Goal: Task Accomplishment & Management: Manage account settings

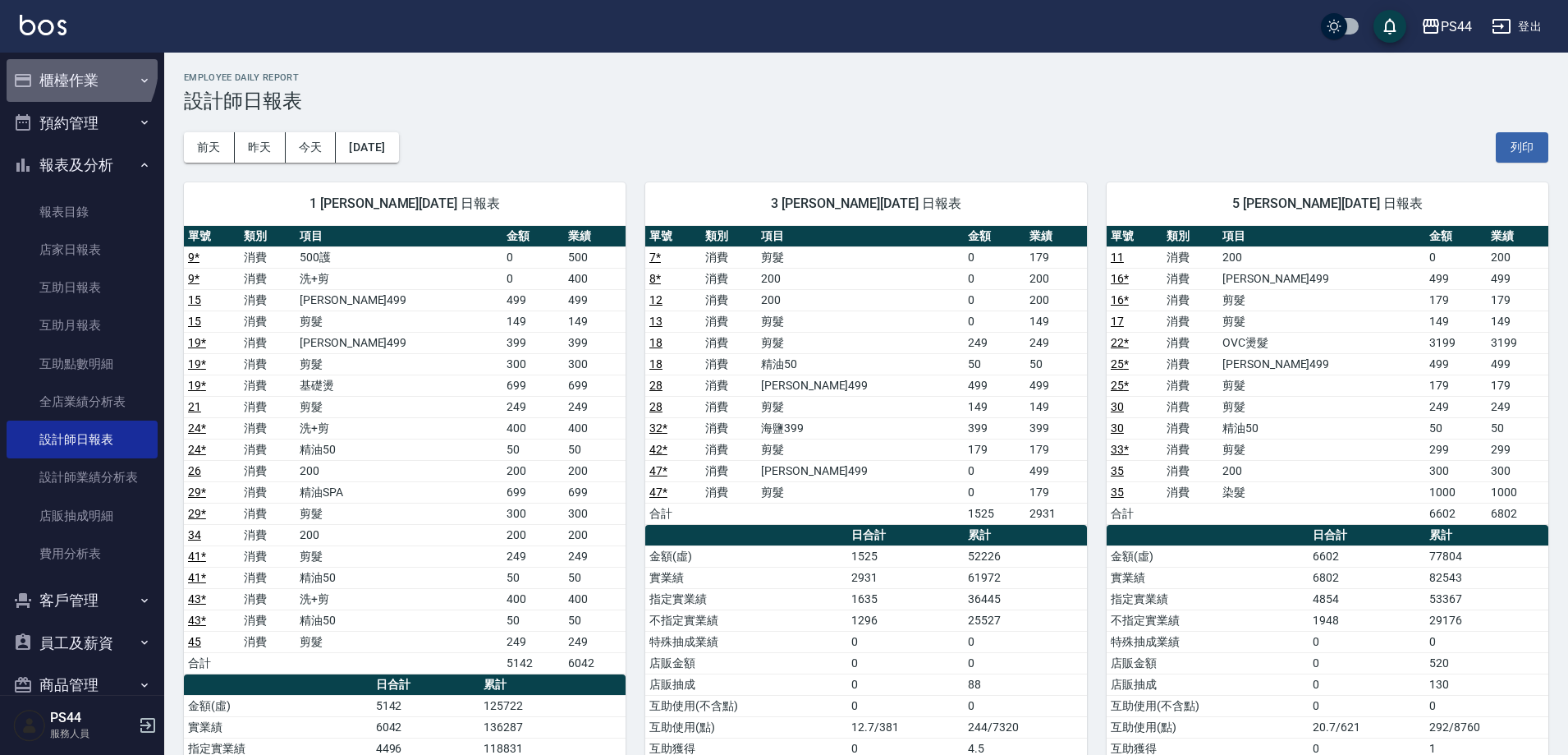
click at [67, 65] on button "櫃檯作業" at bounding box center [82, 80] width 151 height 42
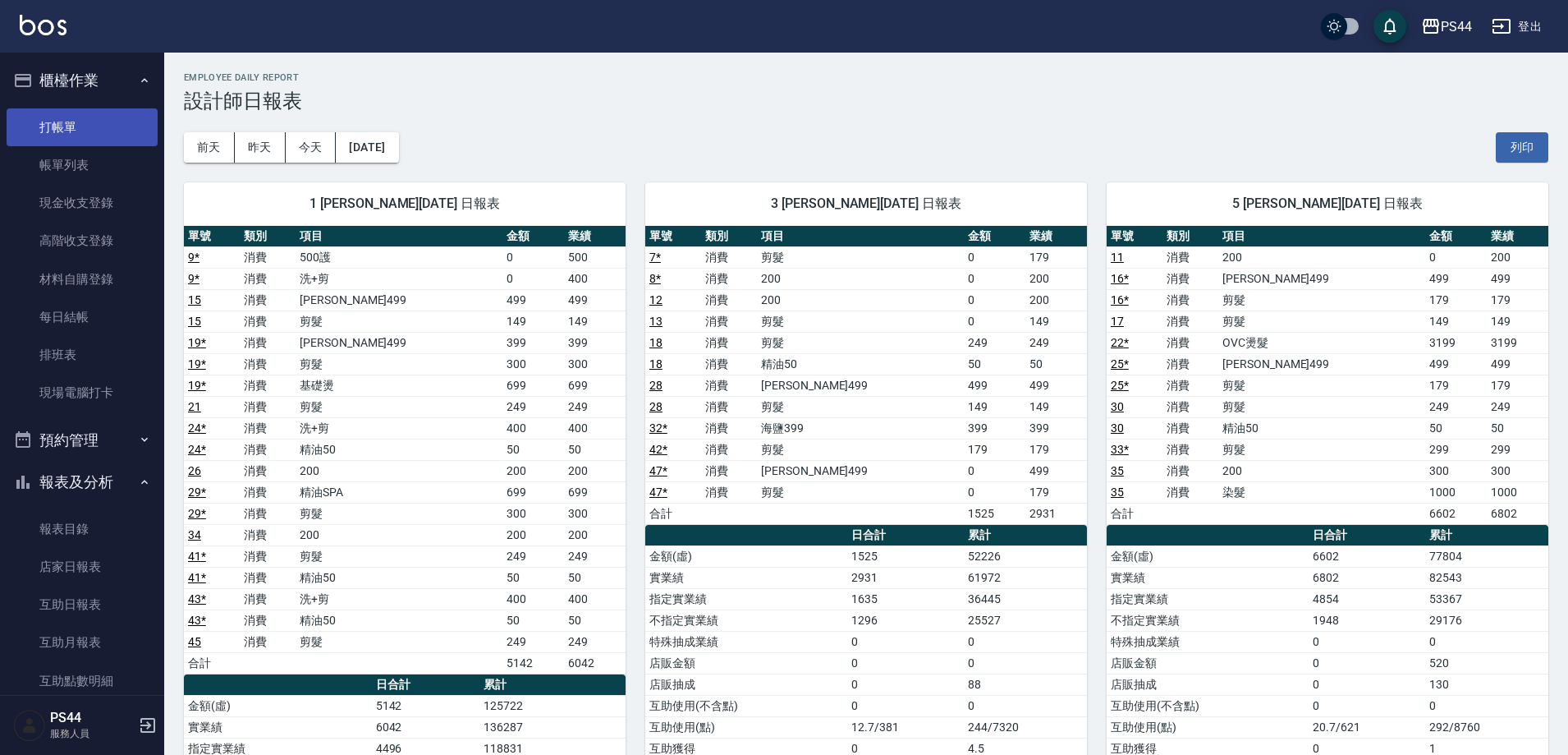
click at [50, 120] on link "打帳單" at bounding box center [82, 127] width 151 height 38
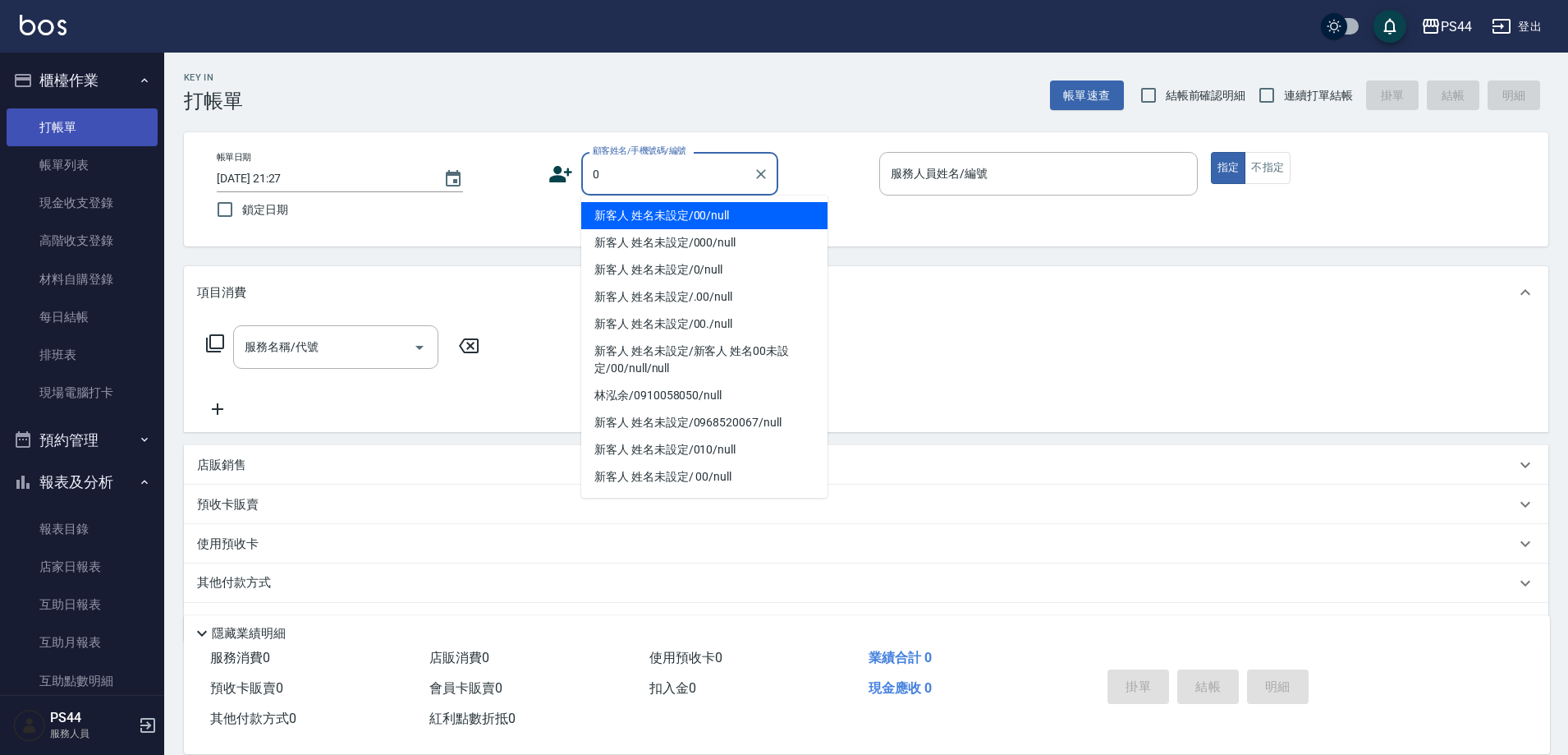
type input "新客人 姓名未設定/00/null"
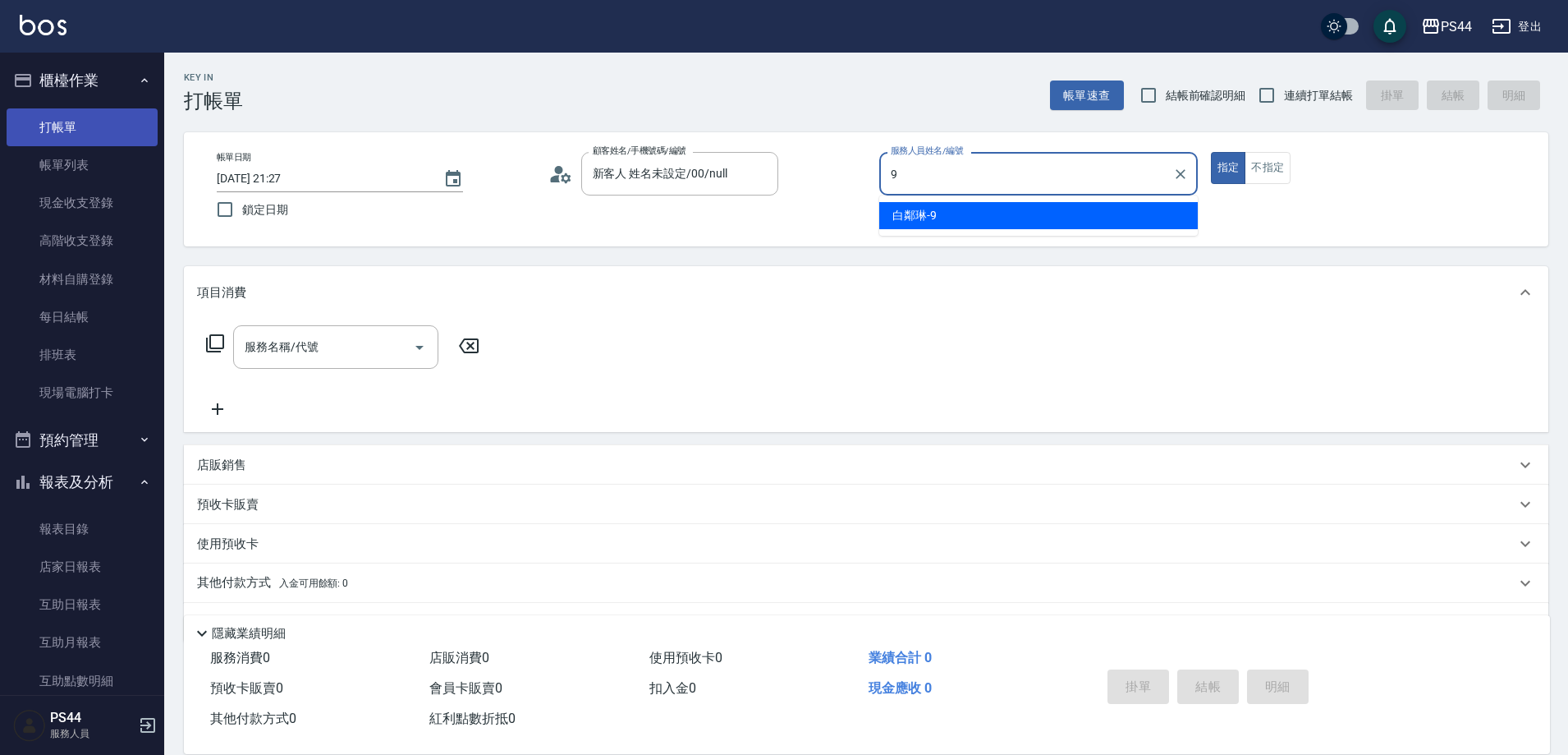
type input "白鄰琳-9"
type button "true"
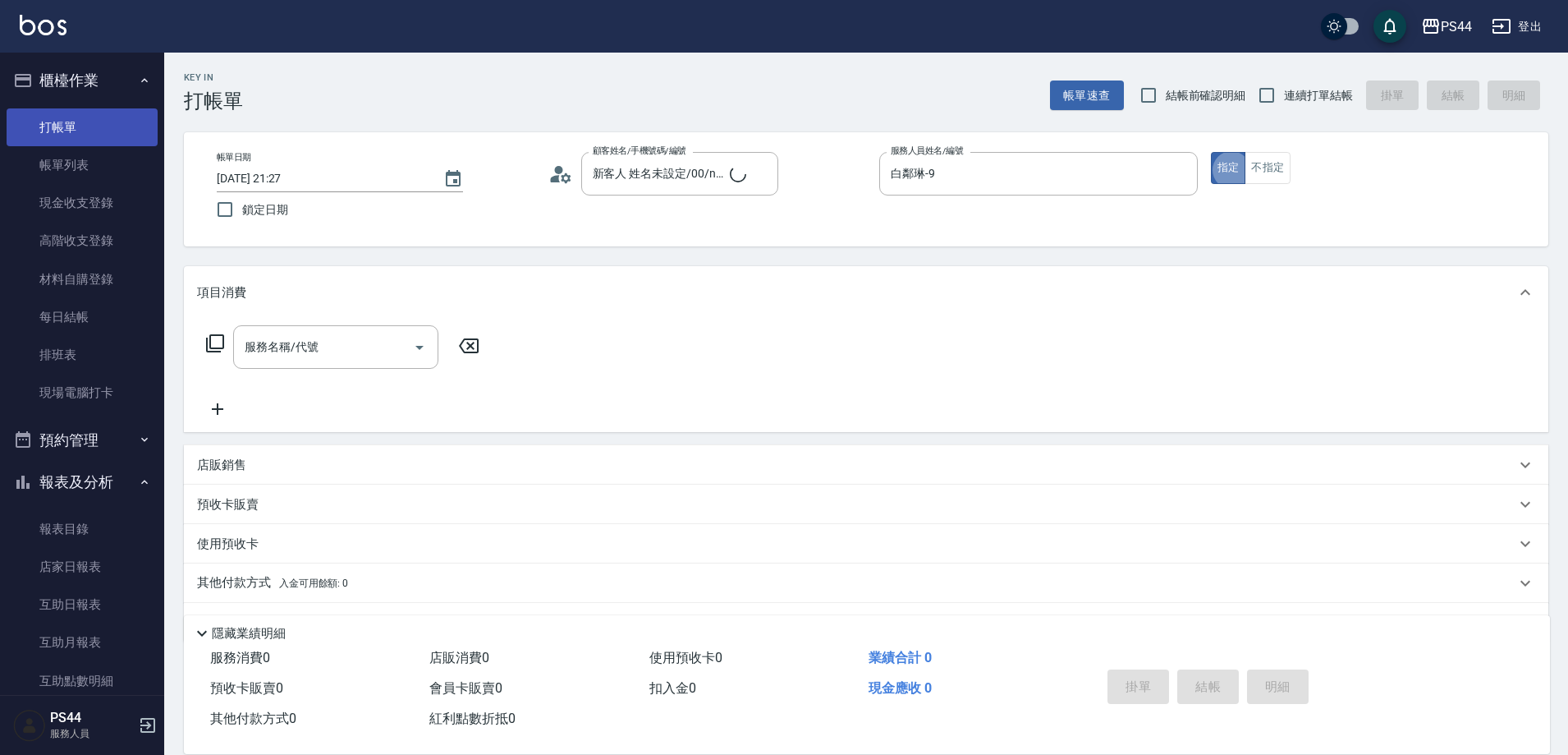
type input "新客人 姓名未設定/0/null"
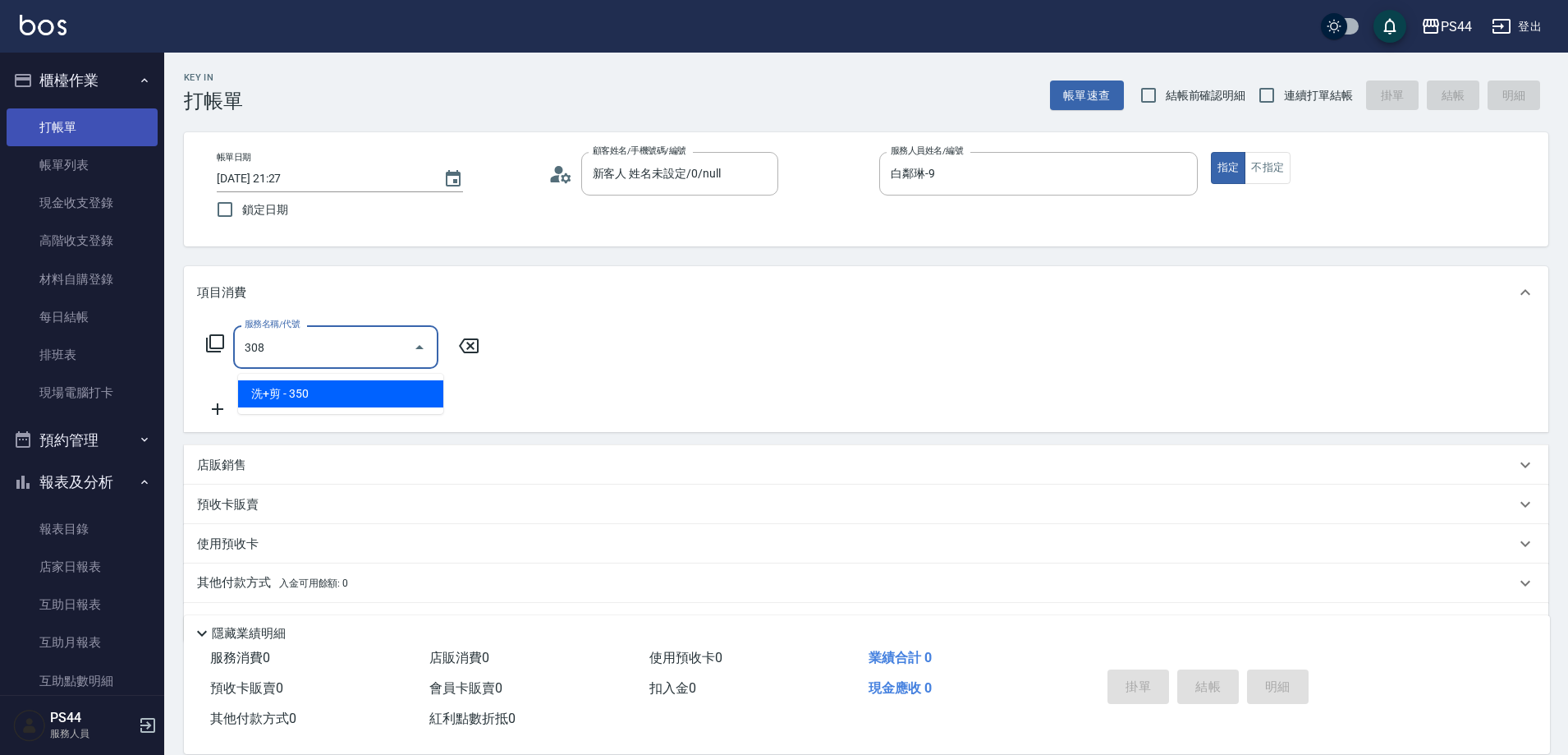
type input "洗+剪(308)"
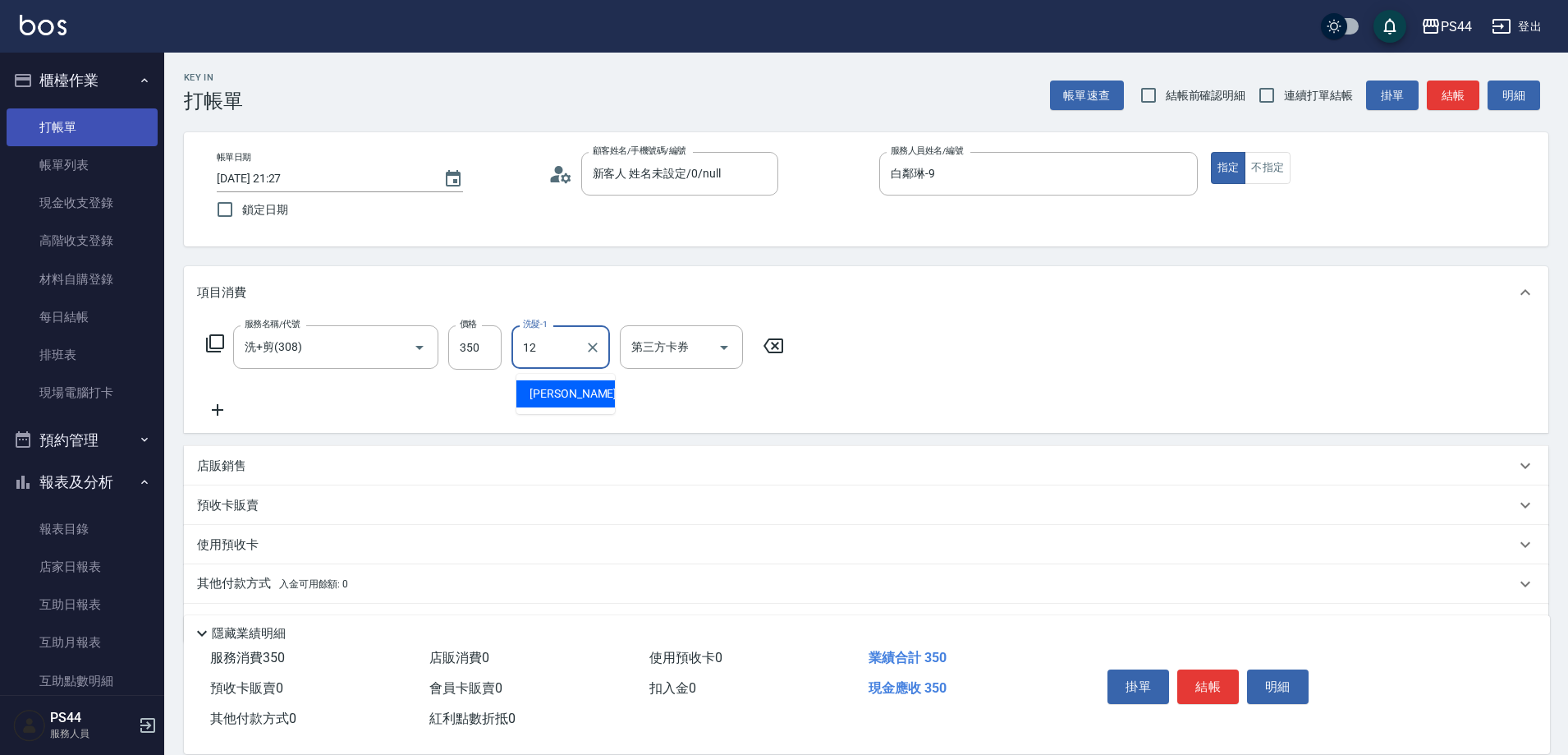
type input "黃奕程-12"
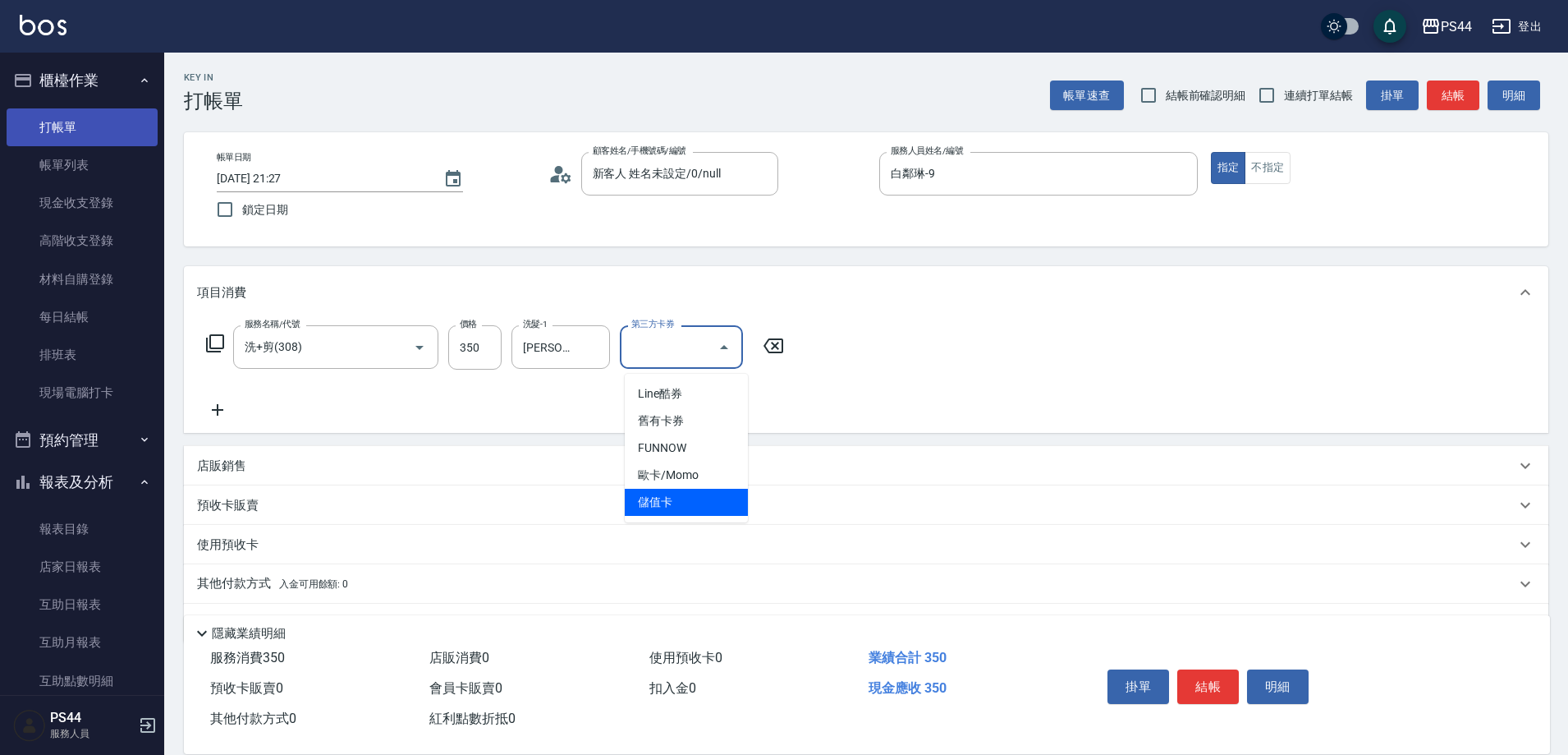
type input "儲值卡"
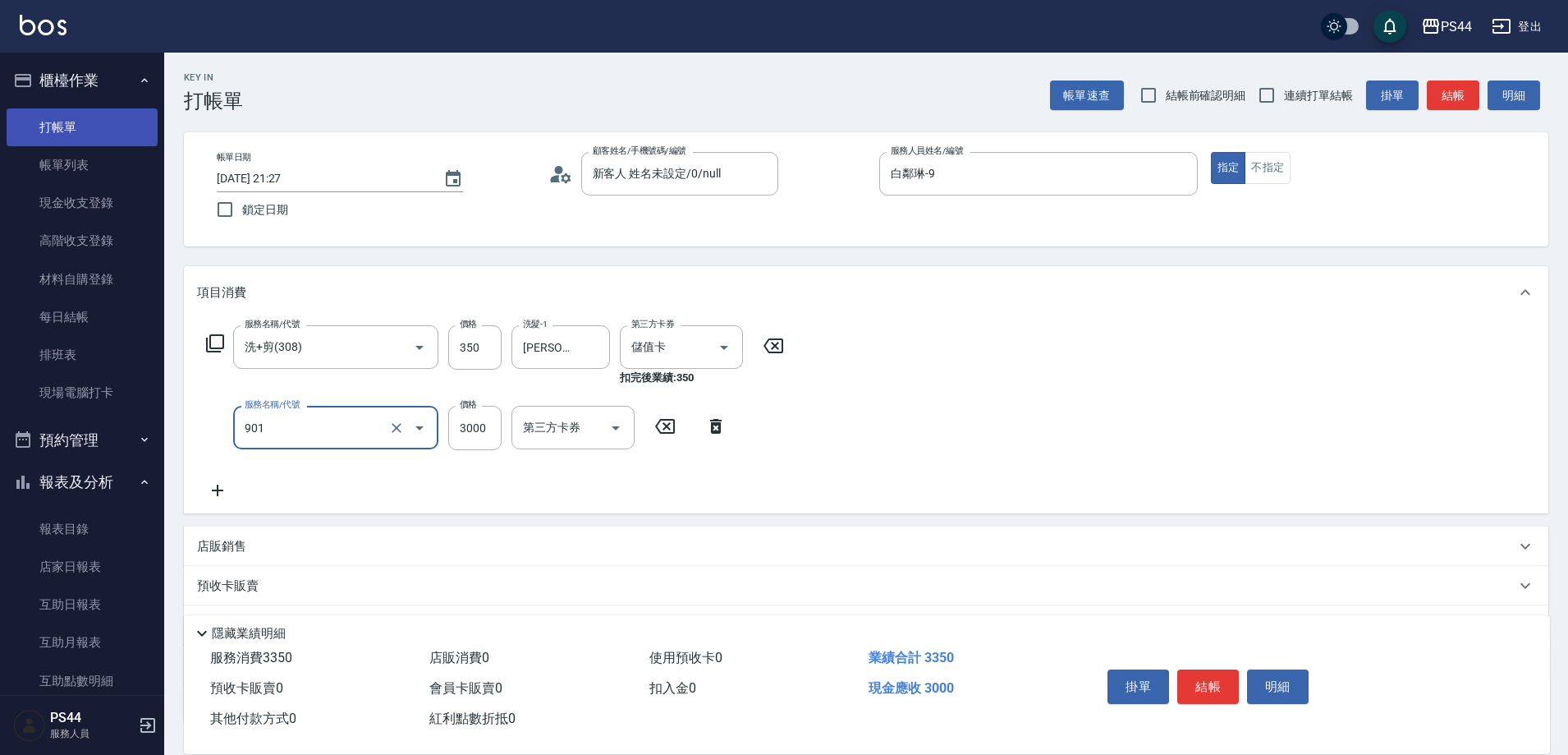
type input "儲值3000(901)"
type input "2000"
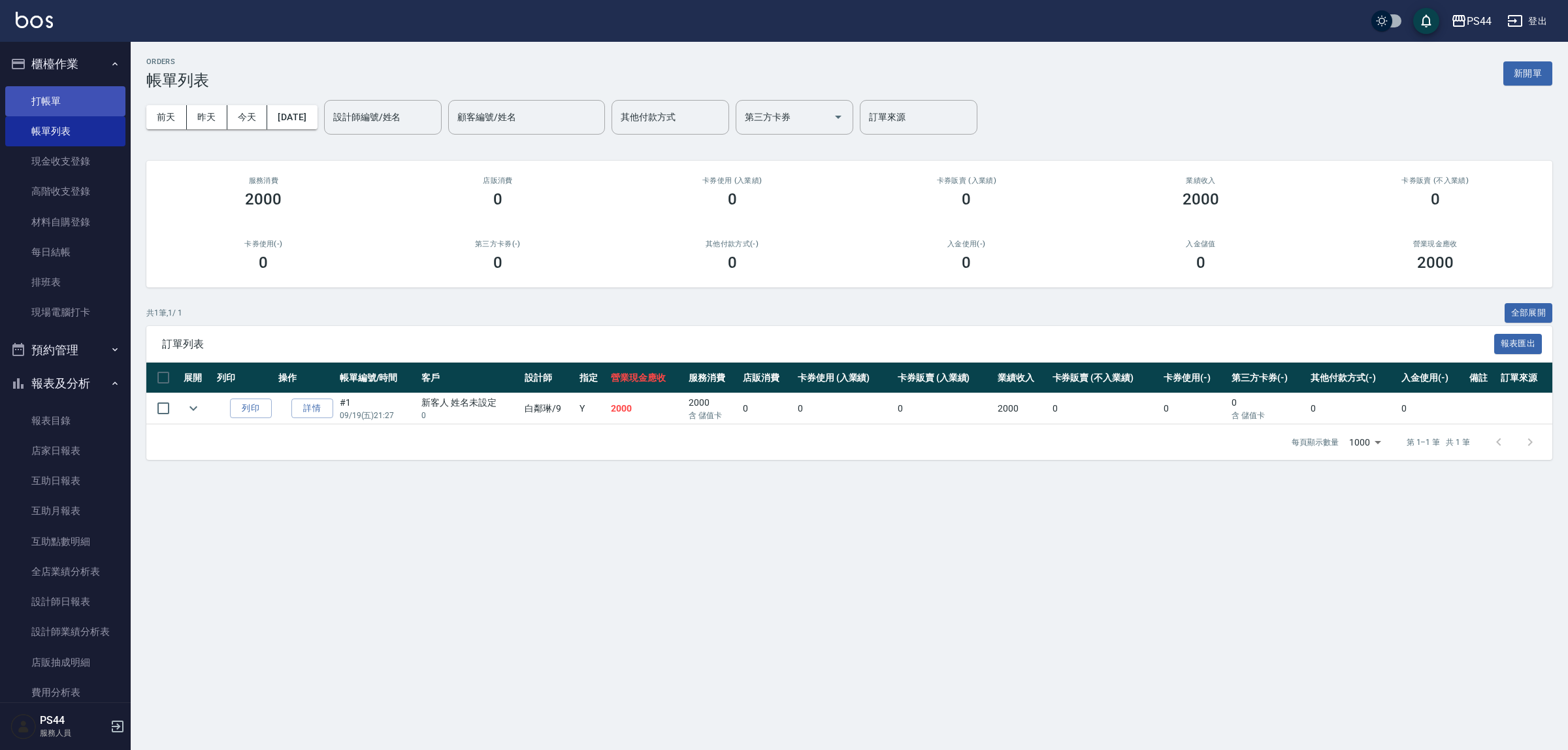
drag, startPoint x: 1104, startPoint y: 1, endPoint x: 52, endPoint y: 102, distance: 1056.8
click at [52, 102] on link "打帳單" at bounding box center [65, 101] width 120 height 30
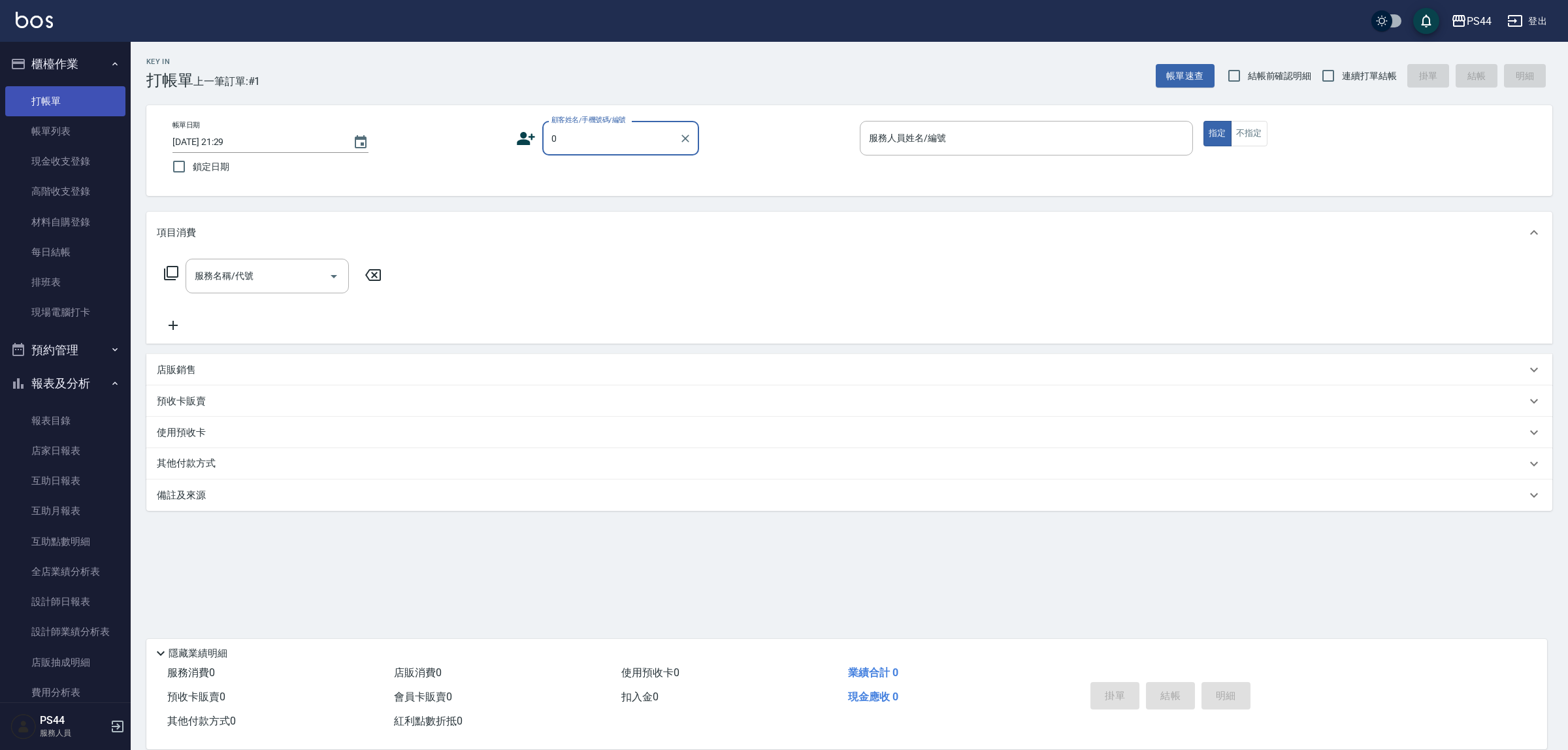
type input "新客人 姓名未設定/0/null"
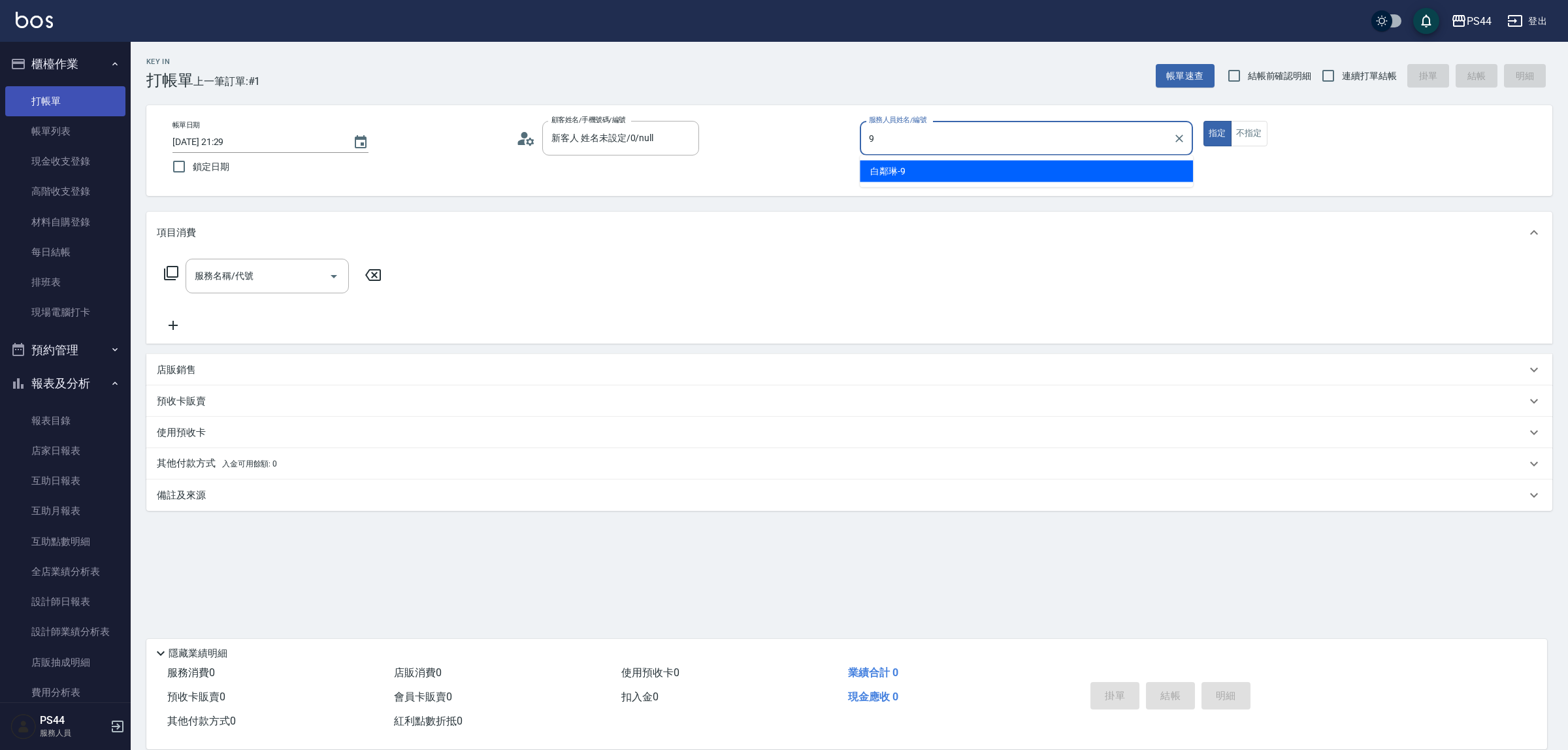
type input "白鄰琳-9"
type button "true"
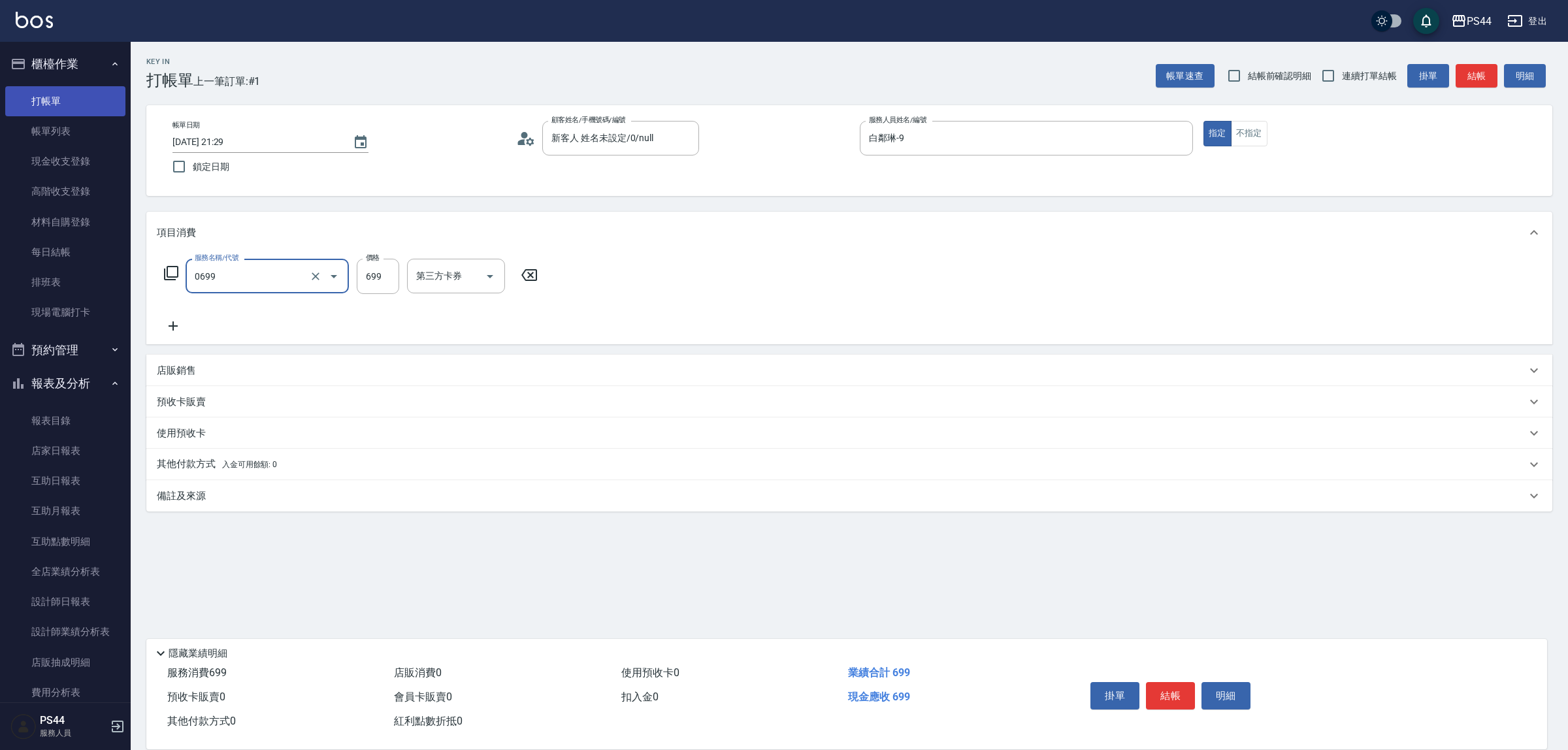
type input "精油SPA(0699)"
type input "蘇昭瑜-55"
type input "儲值卡"
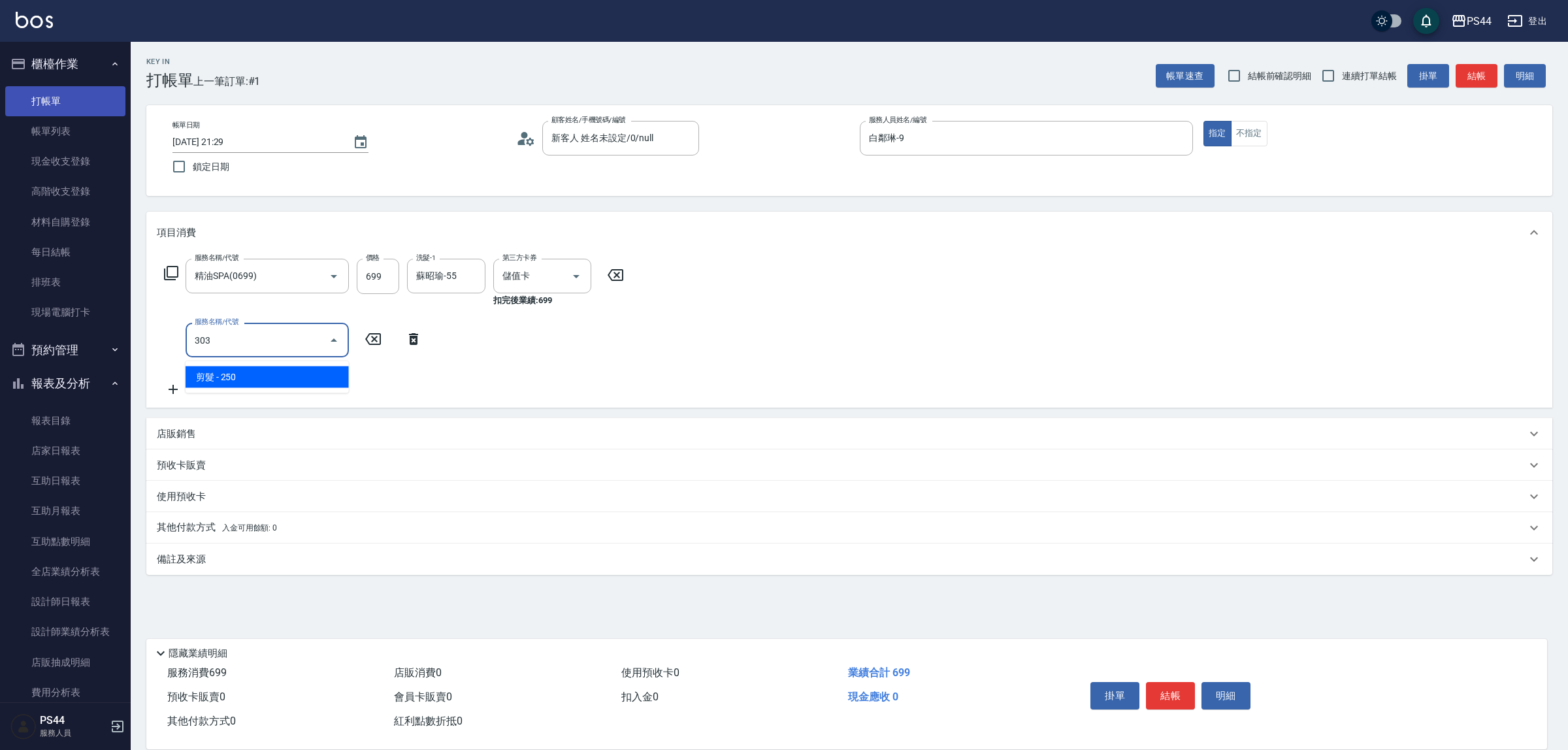
type input "剪髮(303)"
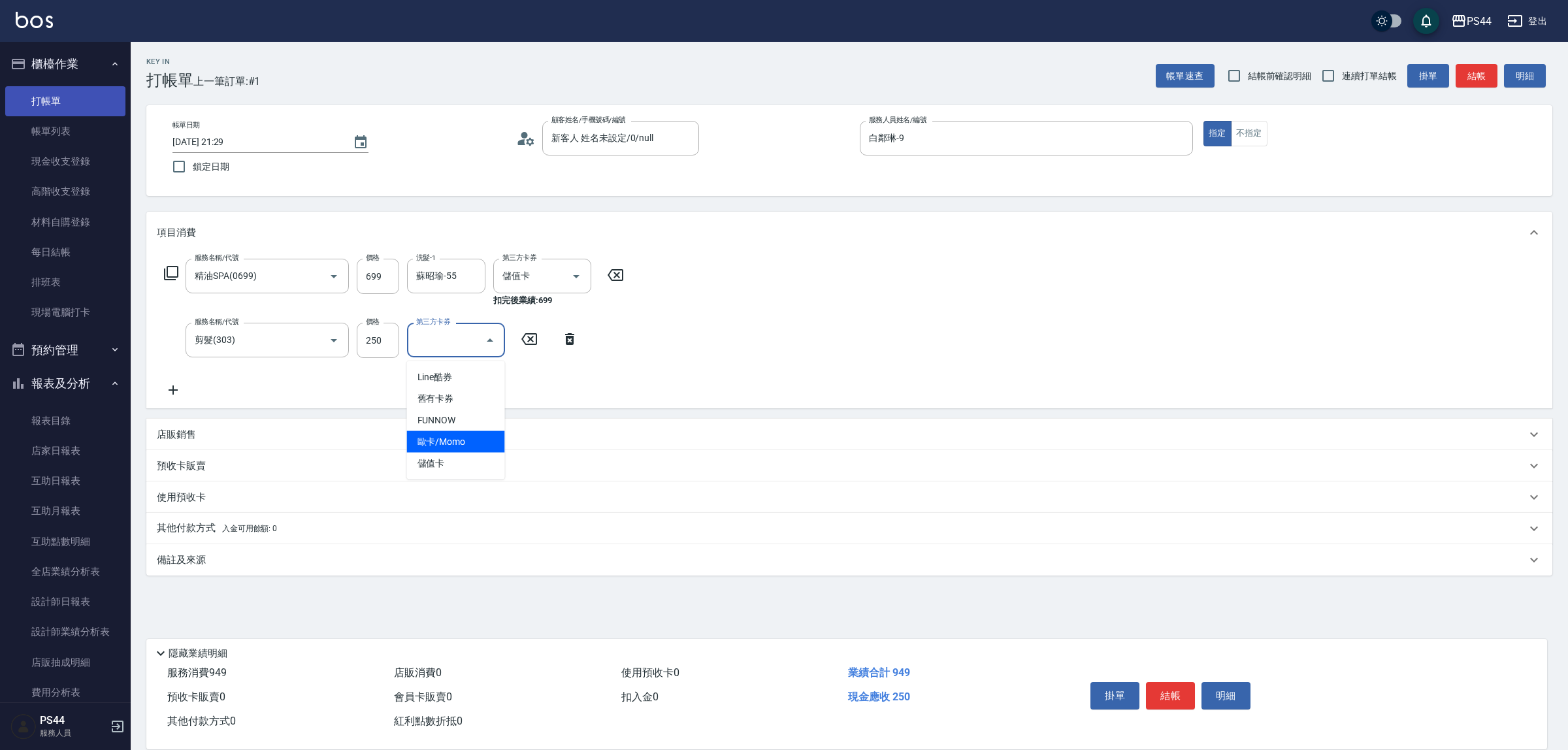
type input "儲值卡"
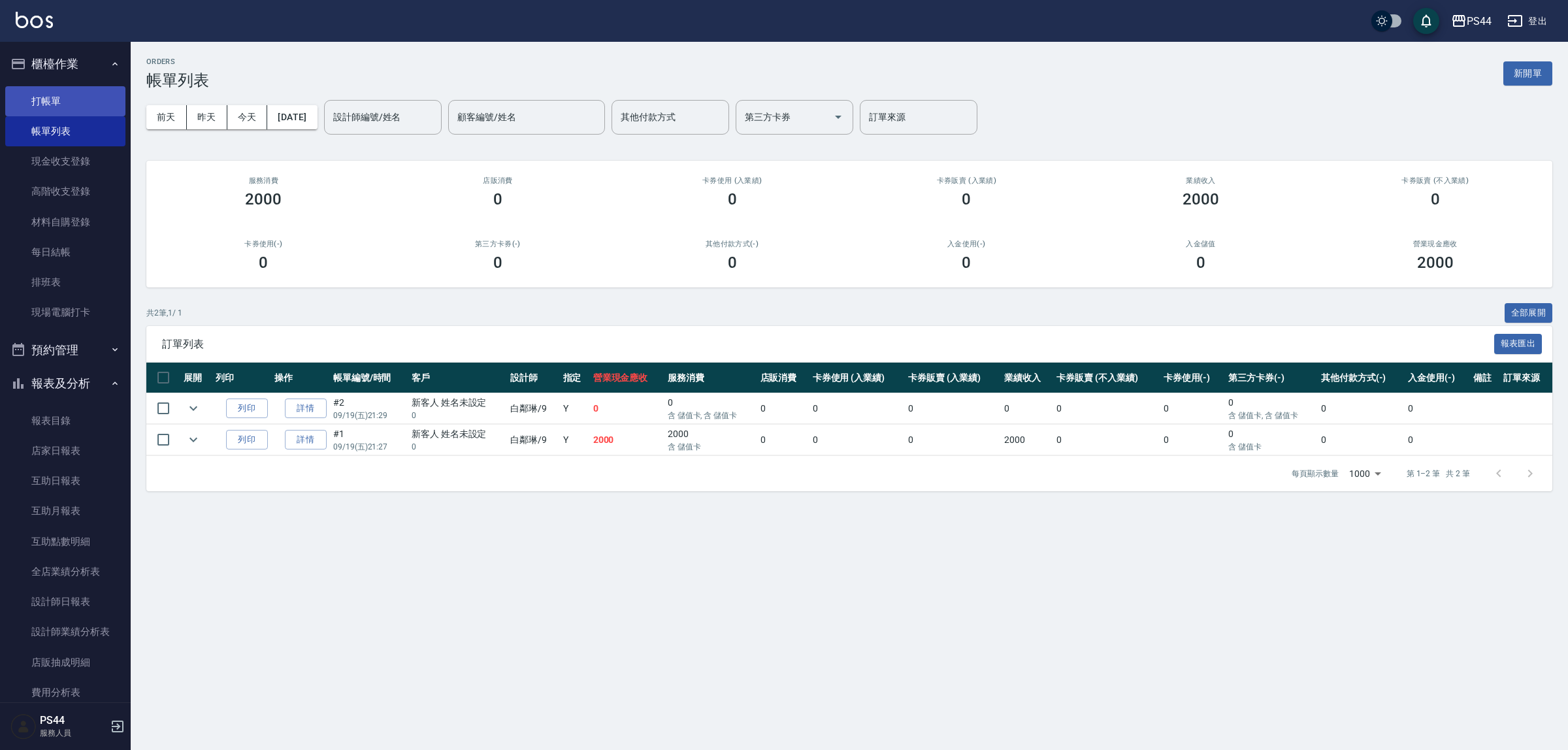
click at [45, 94] on link "打帳單" at bounding box center [65, 101] width 120 height 30
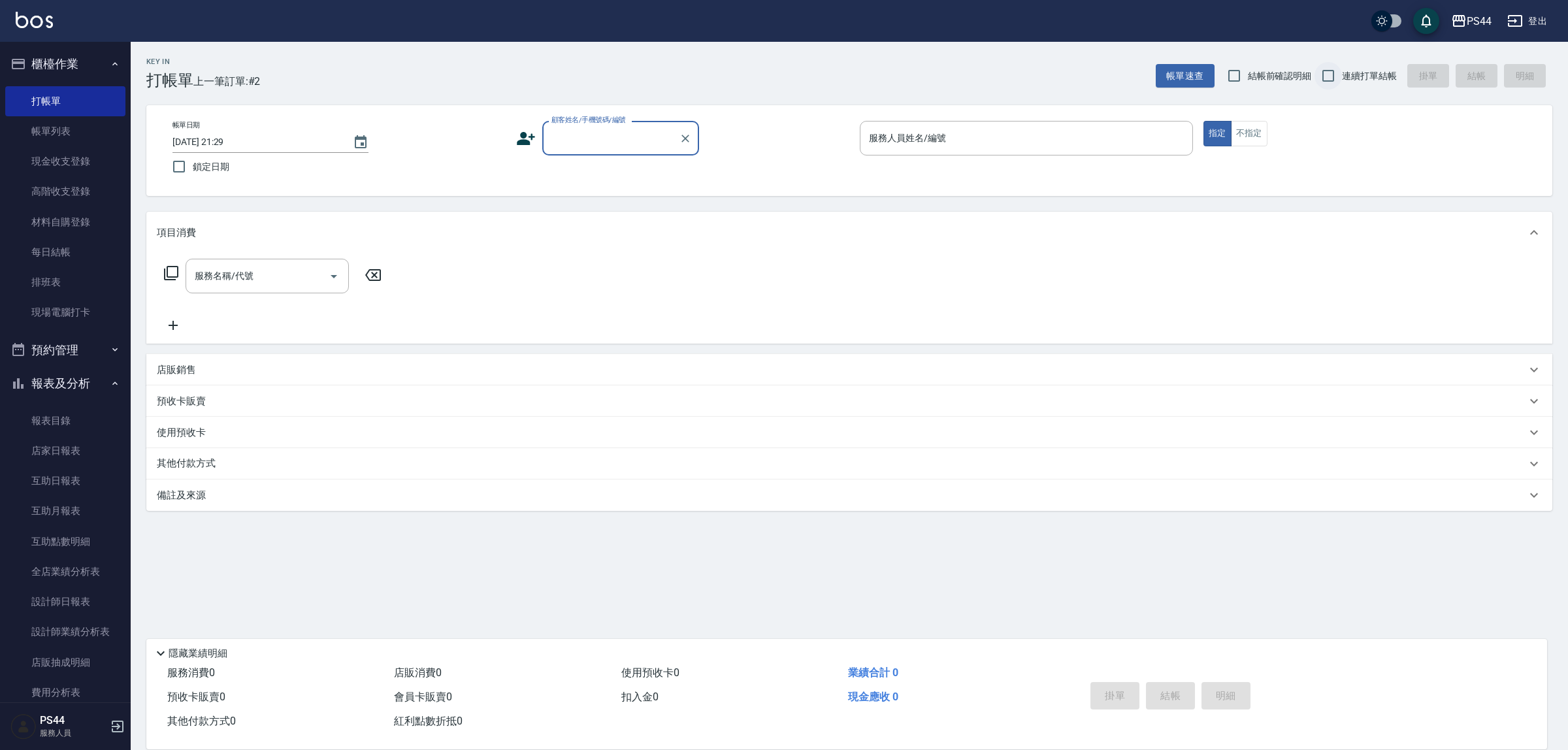
click at [1247, 73] on input "連續打單結帳" at bounding box center [1328, 76] width 28 height 28
checkbox input "true"
drag, startPoint x: 675, startPoint y: 151, endPoint x: 664, endPoint y: 150, distance: 11.0
click at [674, 151] on div "顧客姓名/手機號碼/編號" at bounding box center [620, 138] width 157 height 34
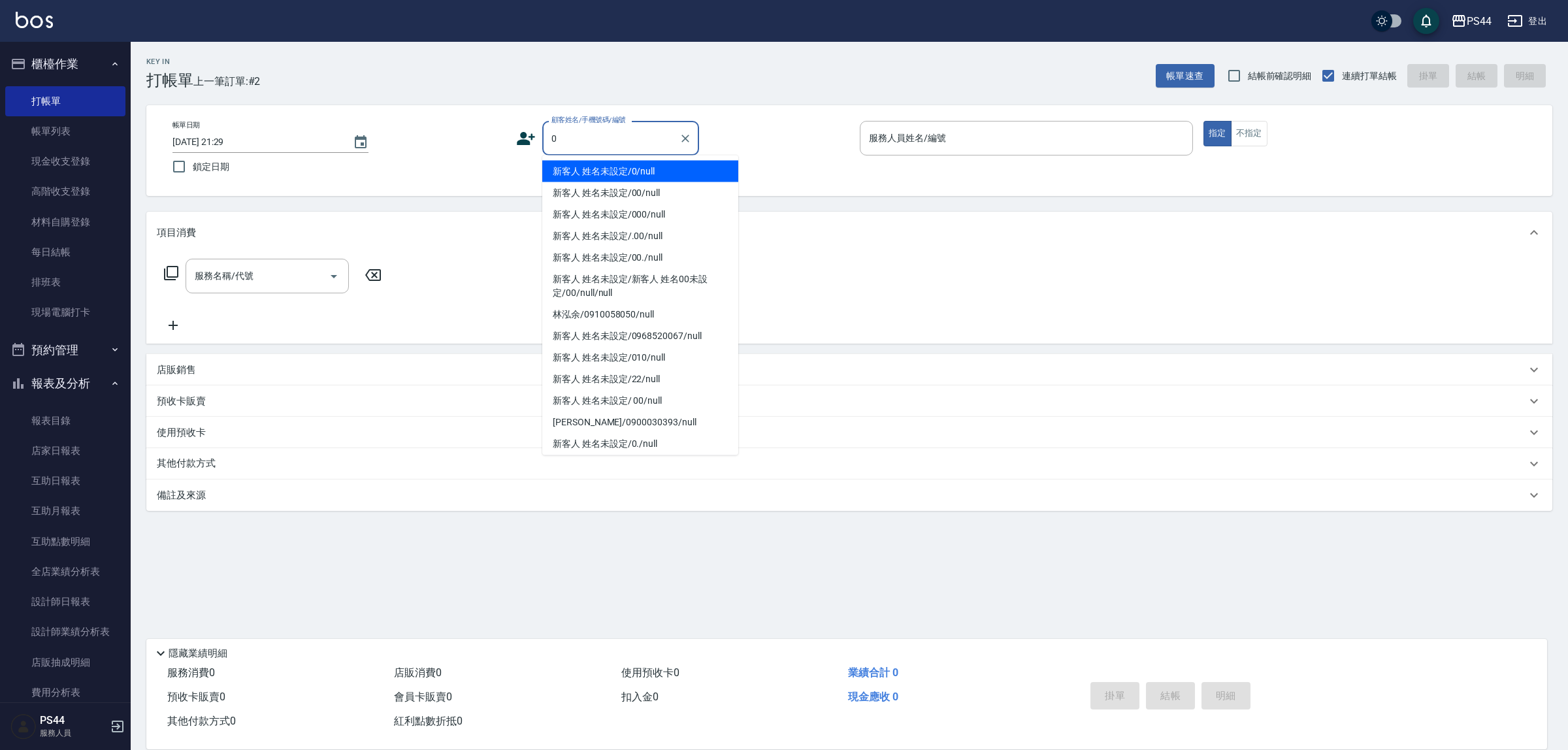
type input "新客人 姓名未設定/0/null"
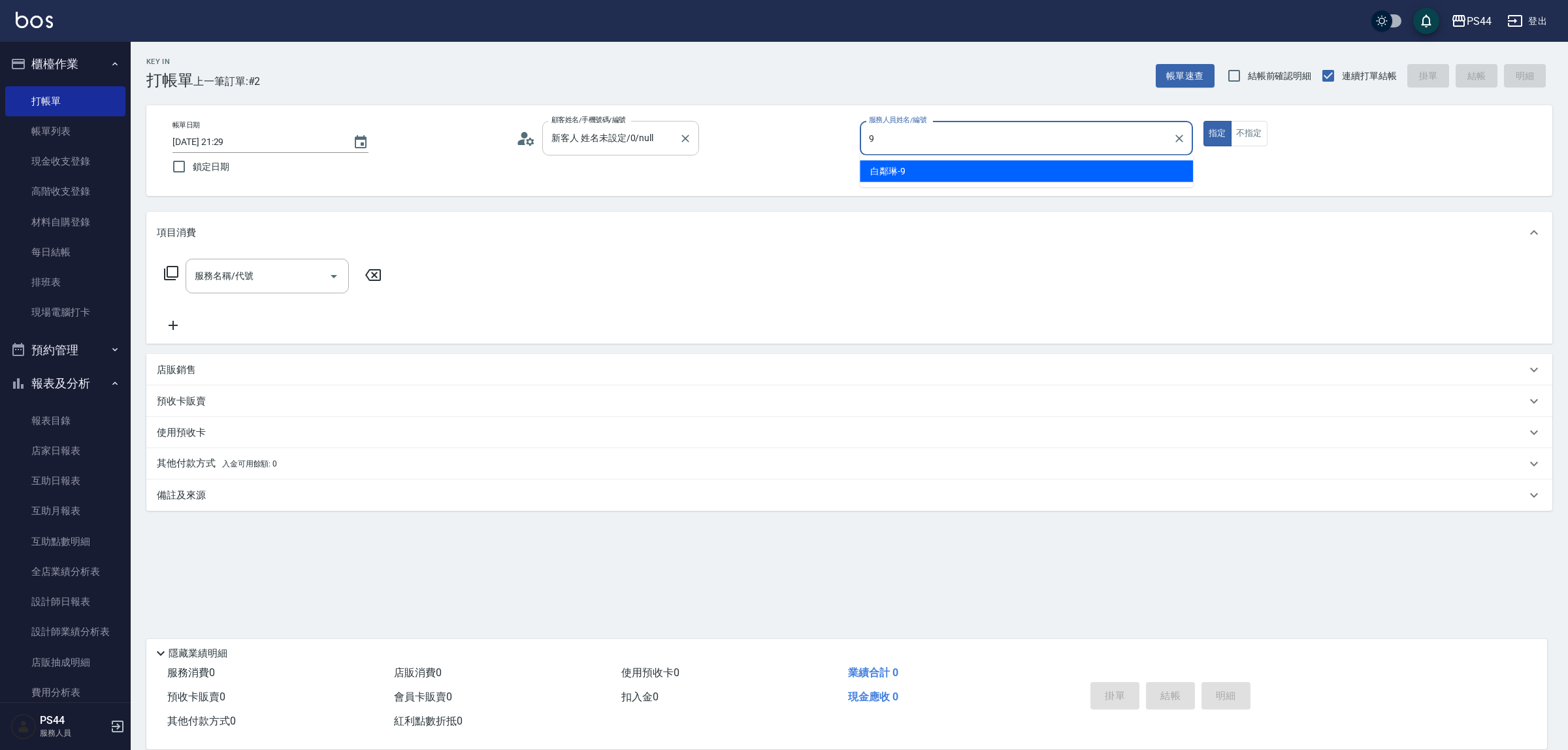
type input "白鄰琳-9"
type button "true"
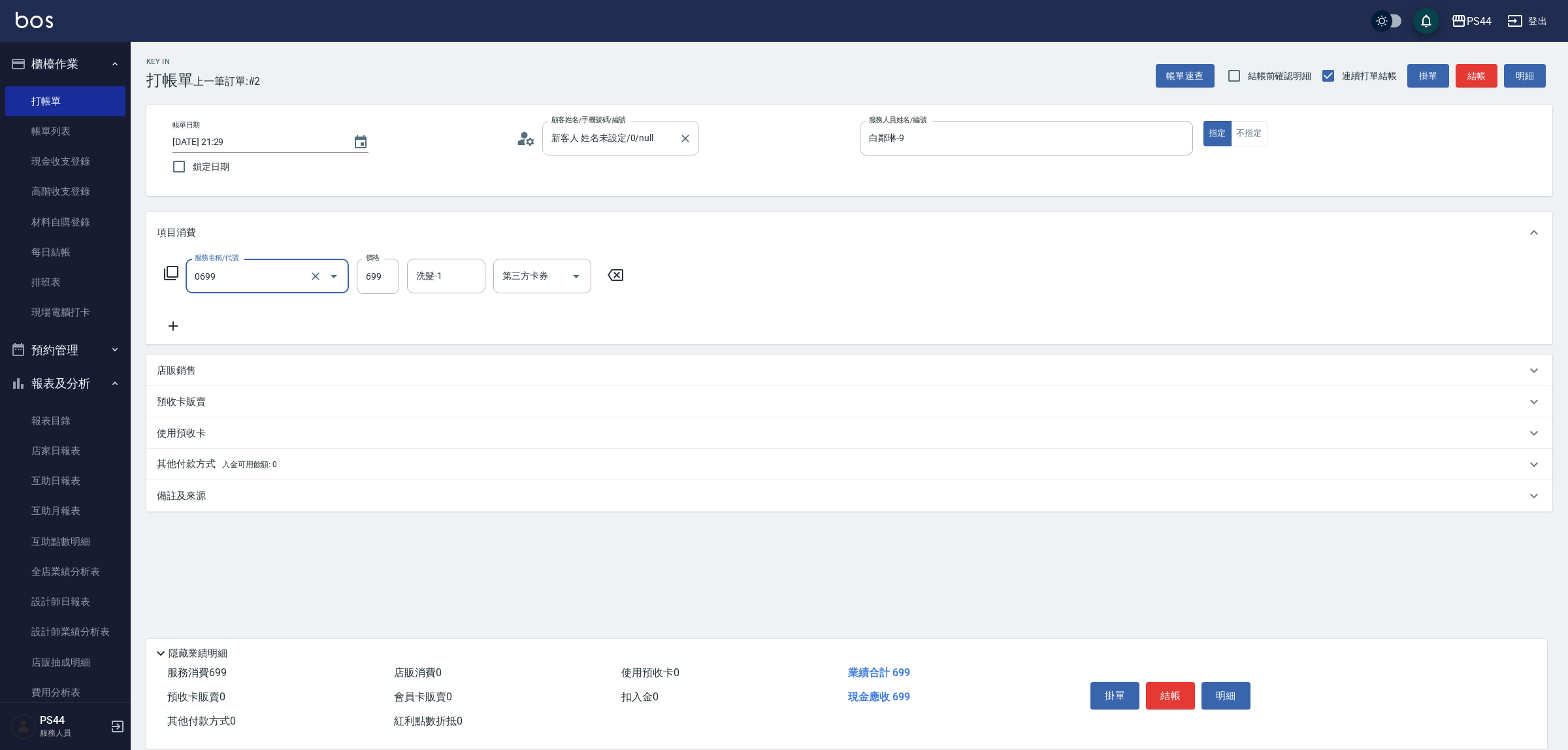
type input "精油SPA(0699)"
type input "邱美月-34"
type input "儲值卡"
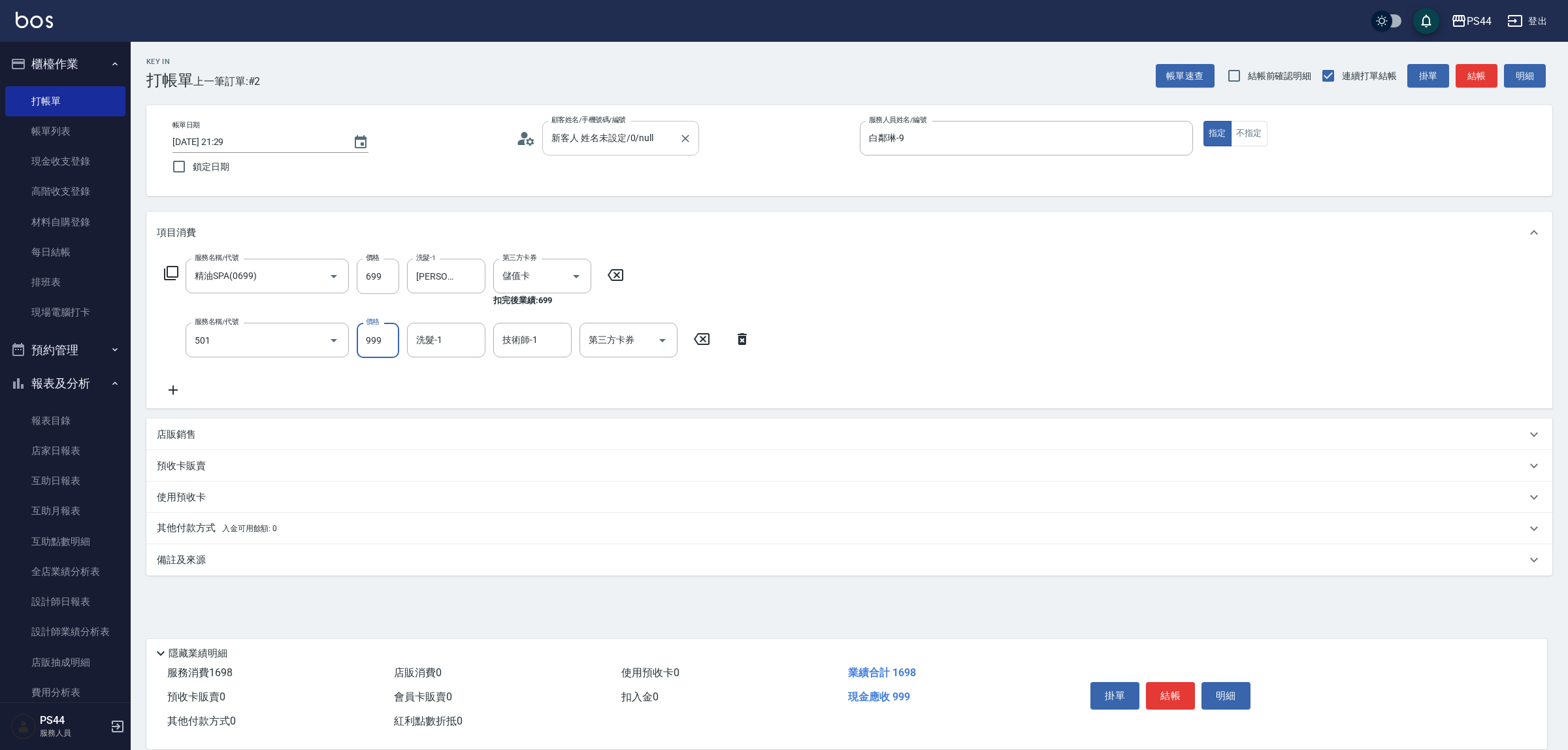
type input "染髮(501)"
type input "1200"
type input "邱美月-34"
type input "儲值卡"
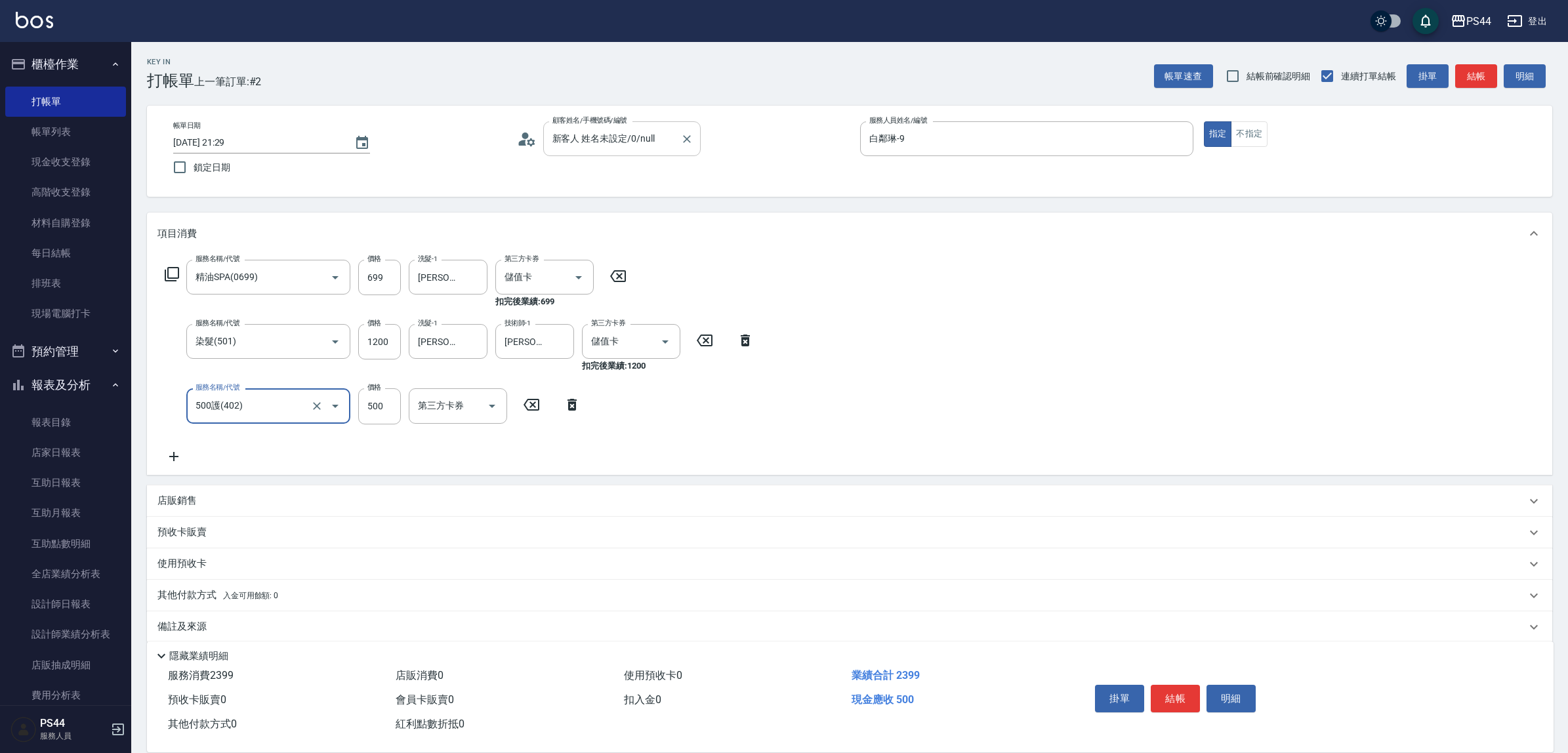
type input "500護(402)"
type input "邱美月-34"
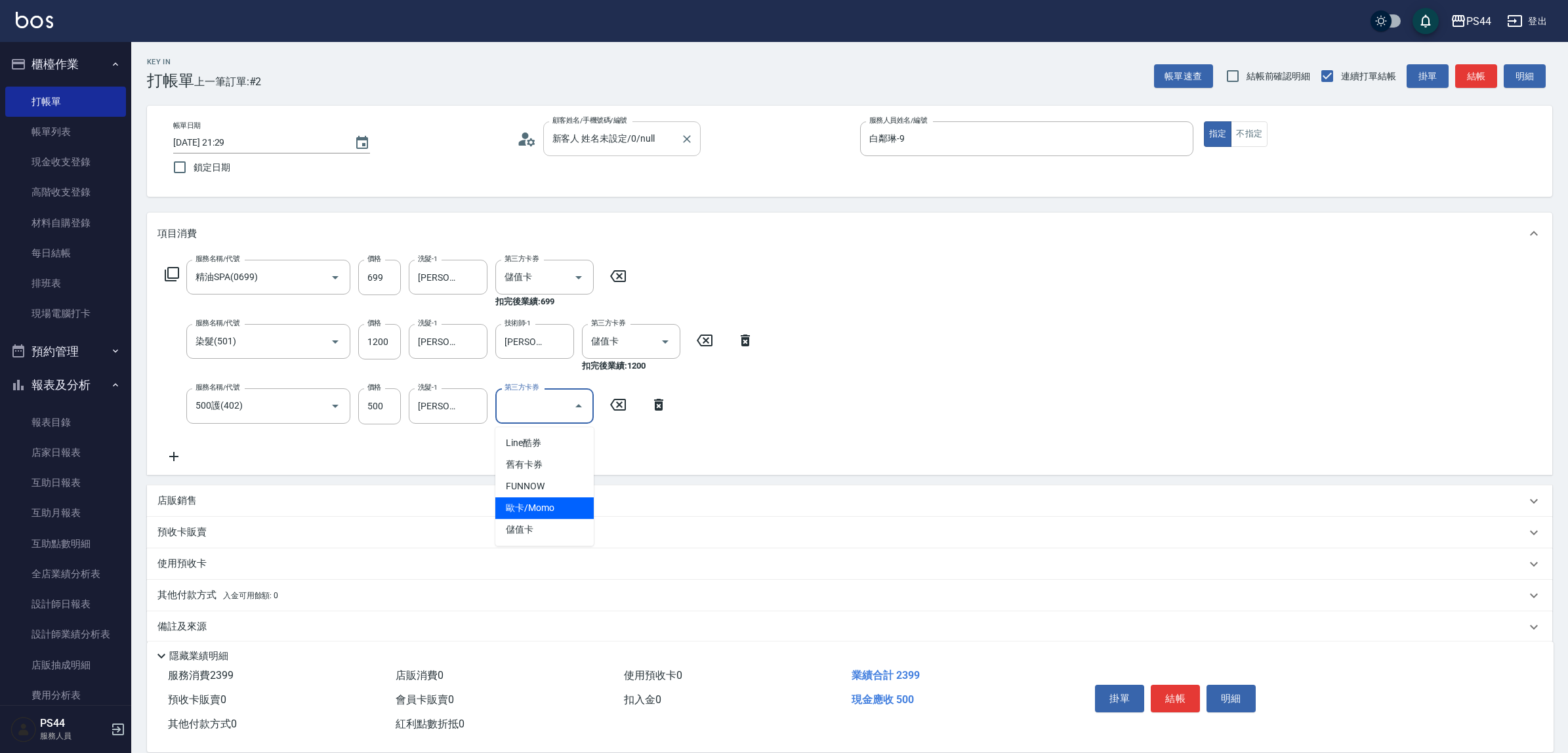
type input "儲值卡"
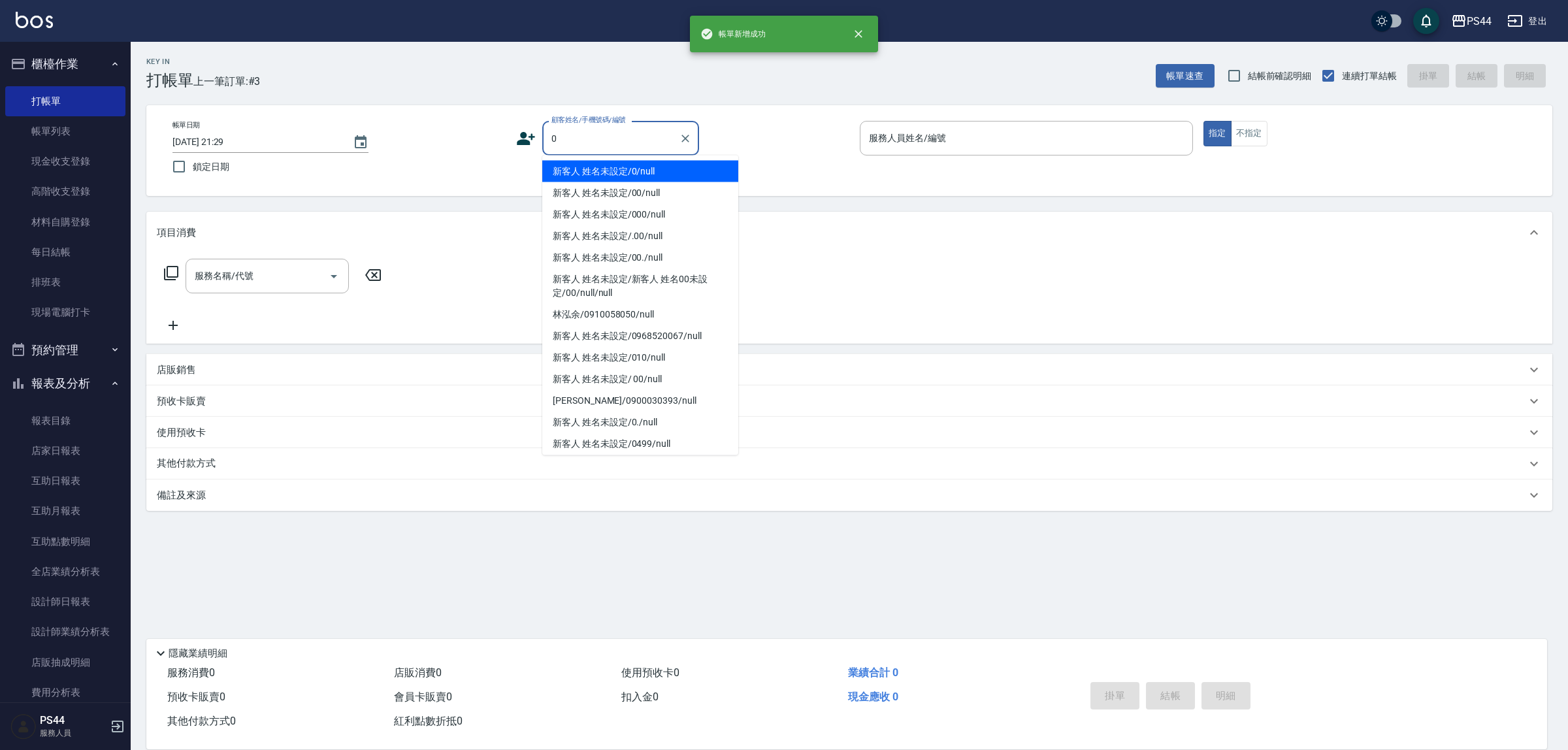
type input "新客人 姓名未設定/0/null"
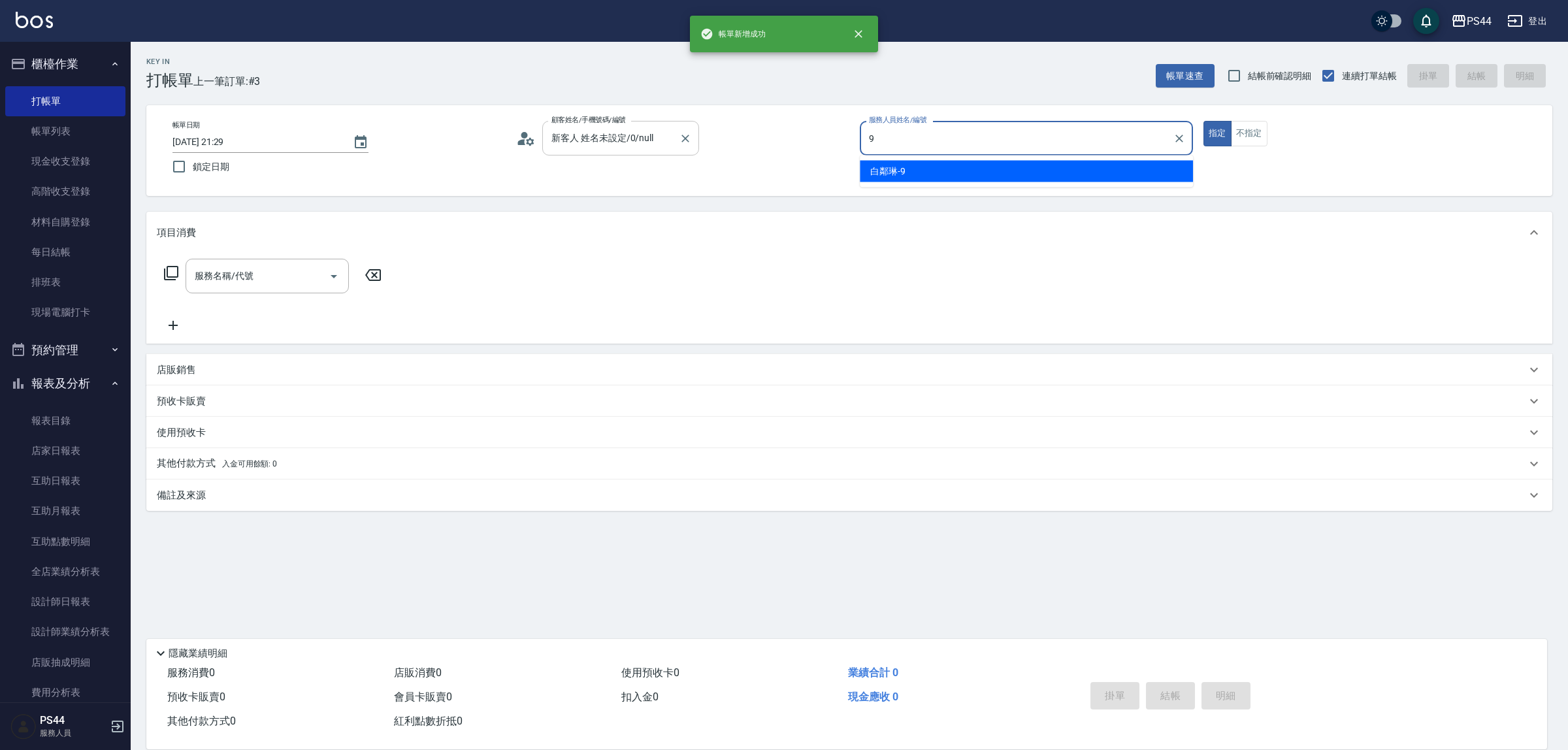
type input "白鄰琳-9"
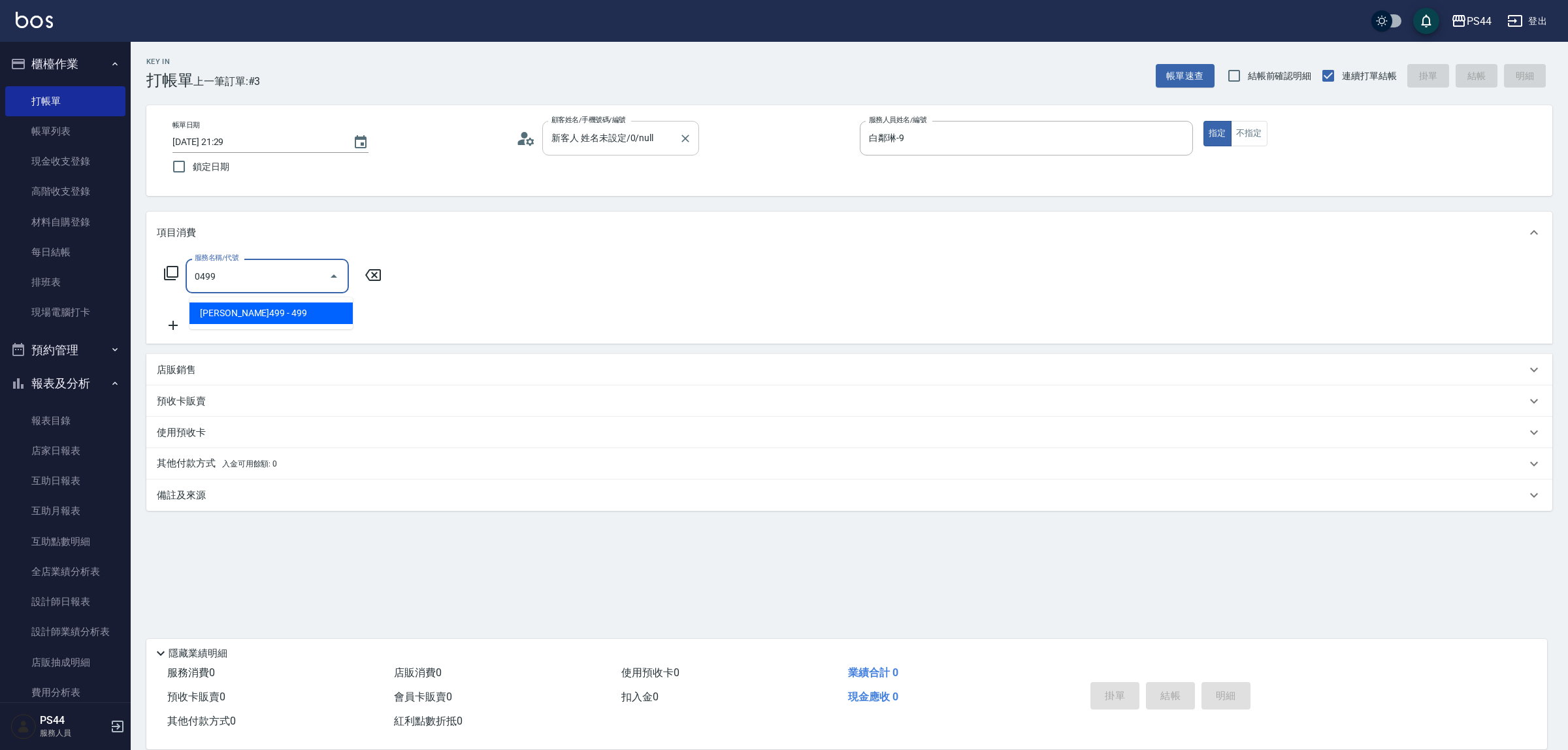
type input "伊黛莉499(0499)"
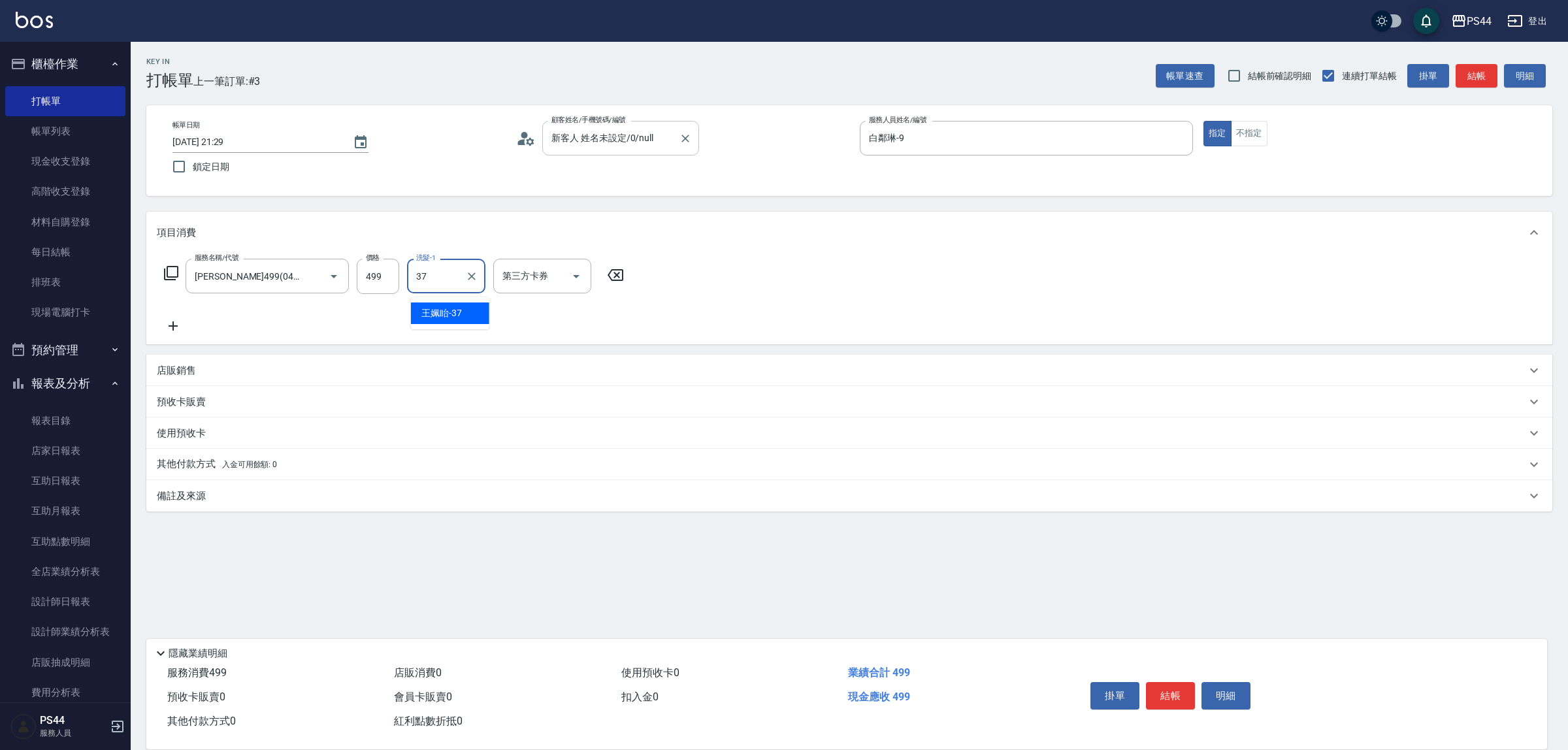
type input "王姵眙-37"
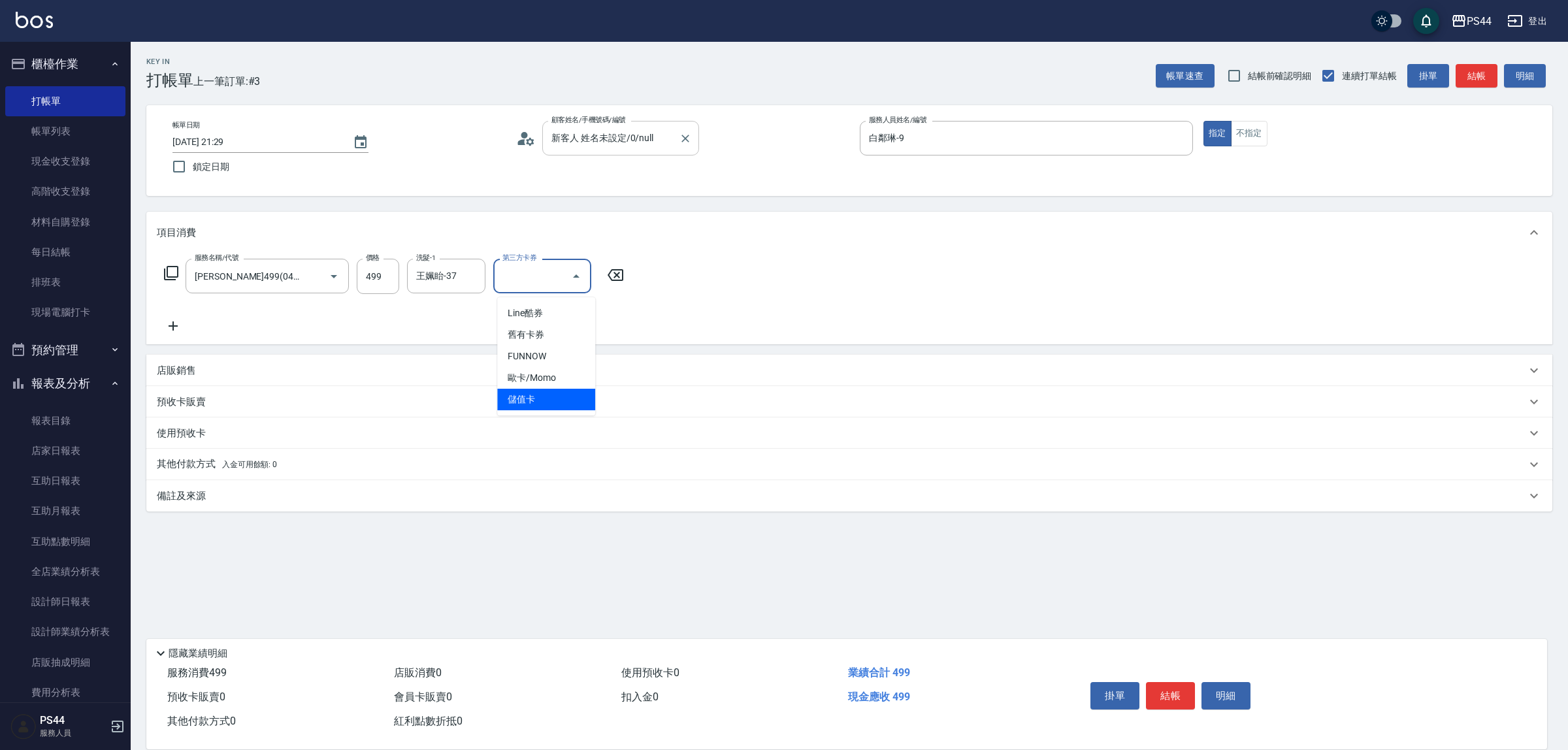
type input "儲值卡"
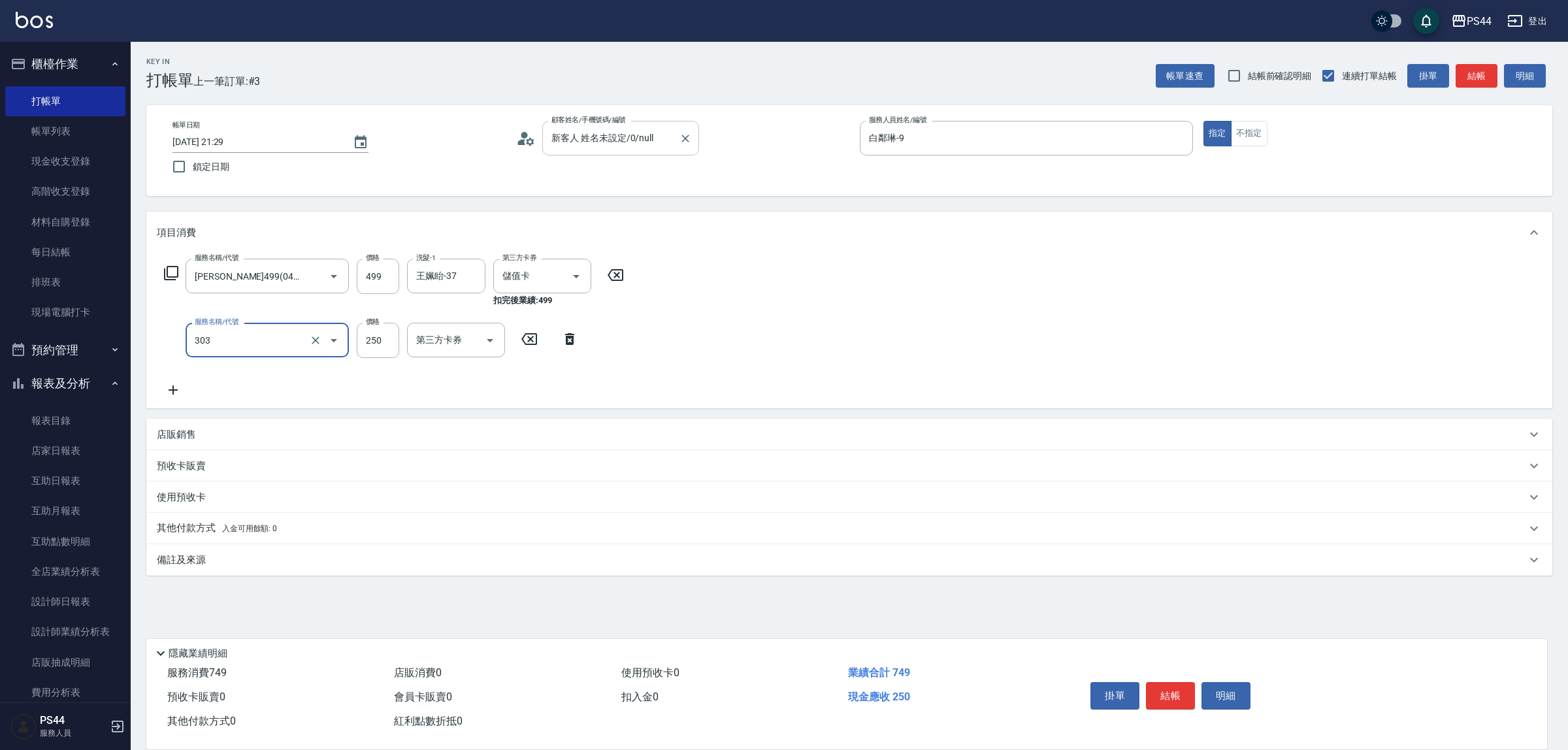
type input "剪髮(303)"
type input "儲值卡"
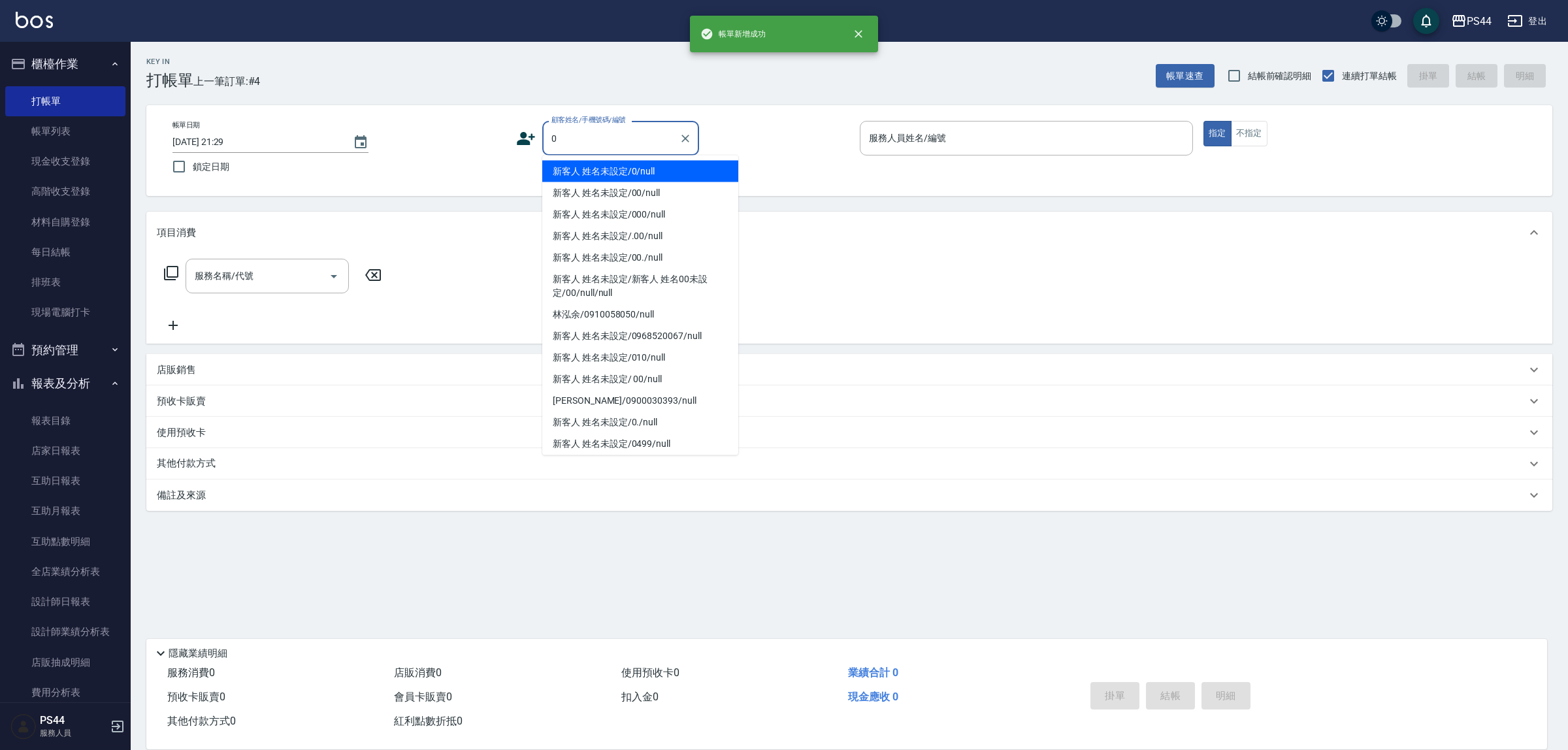
type input "新客人 姓名未設定/0/null"
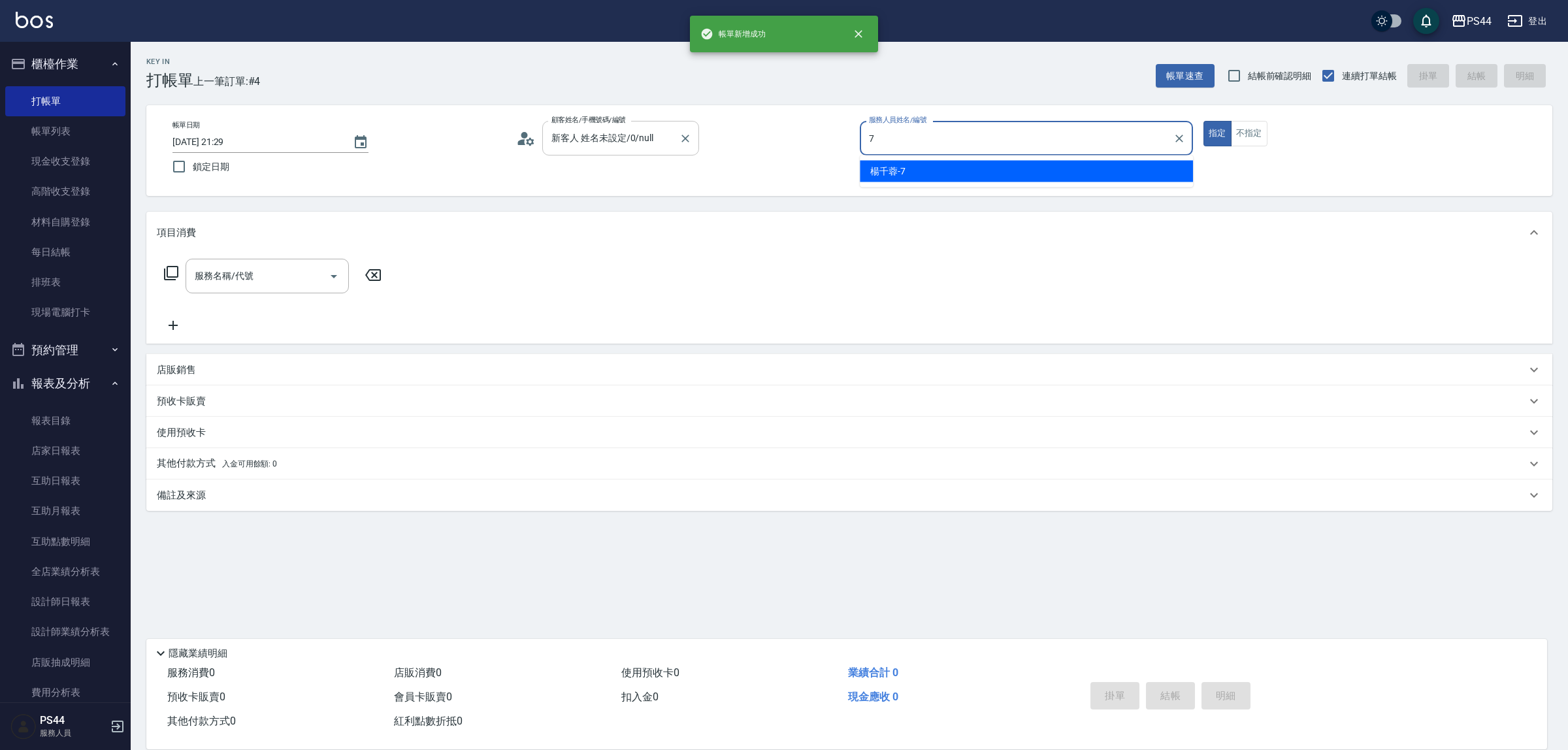
type input "楊千蓉-7"
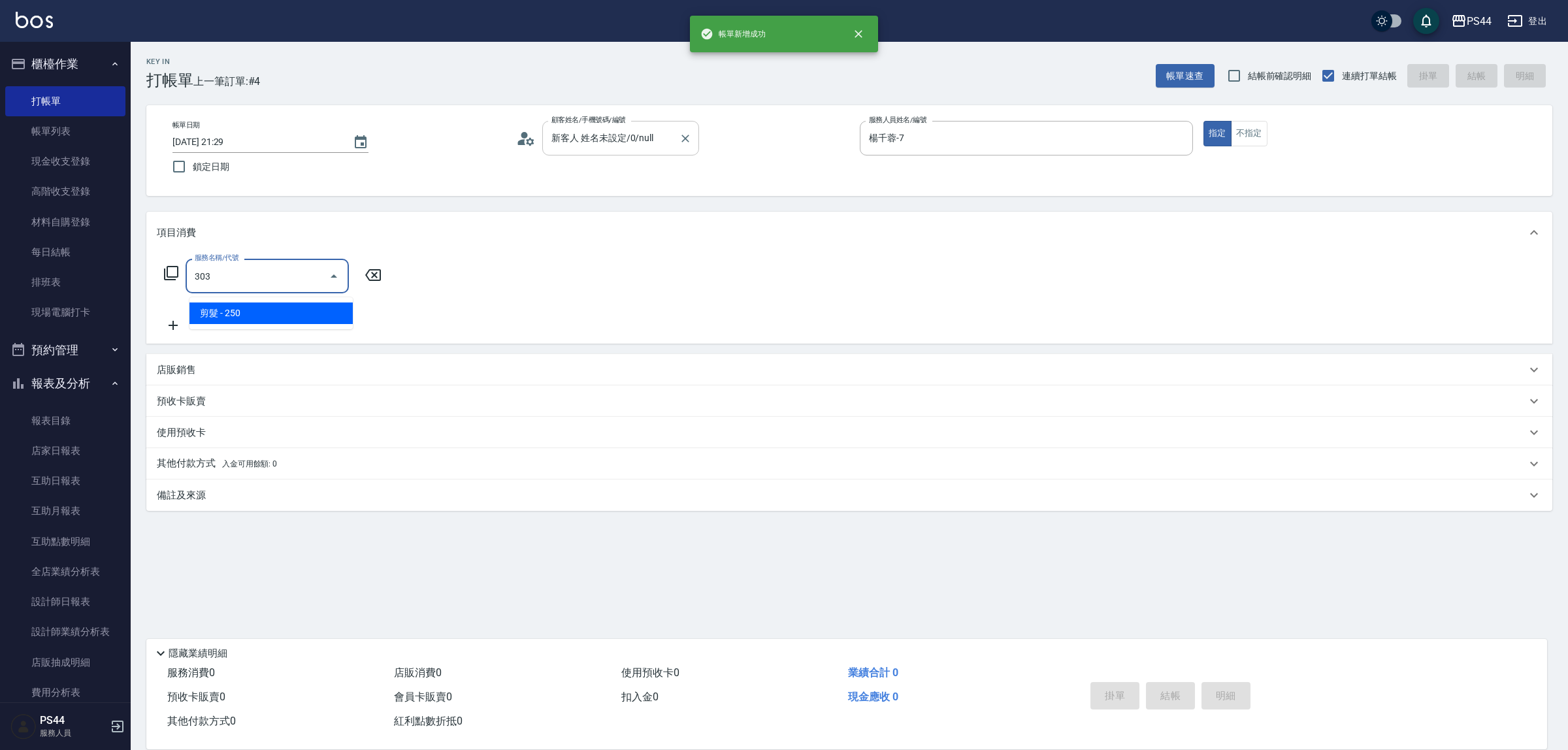
type input "剪髮(303)"
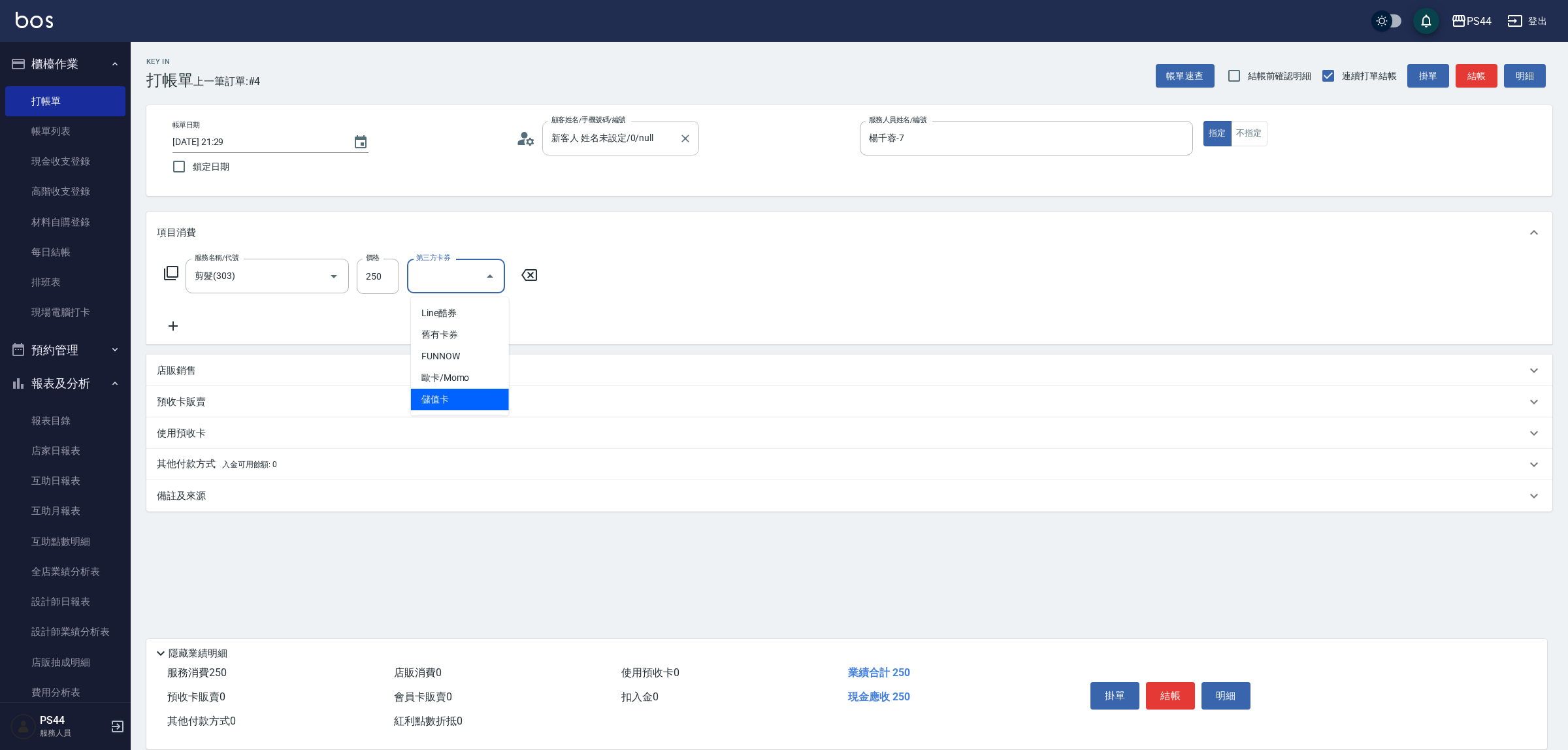
type input "儲值卡"
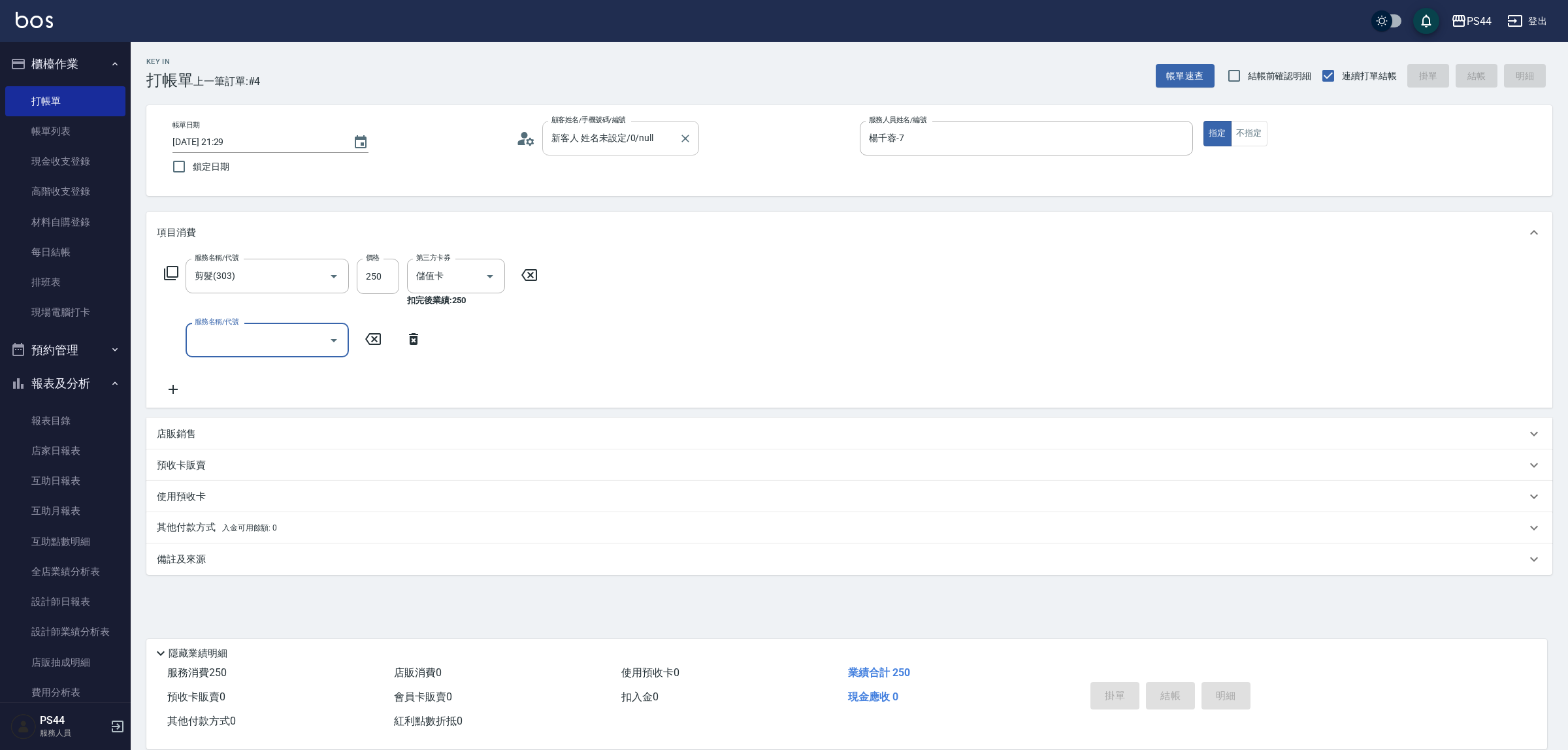
type input "2025/09/19 21:30"
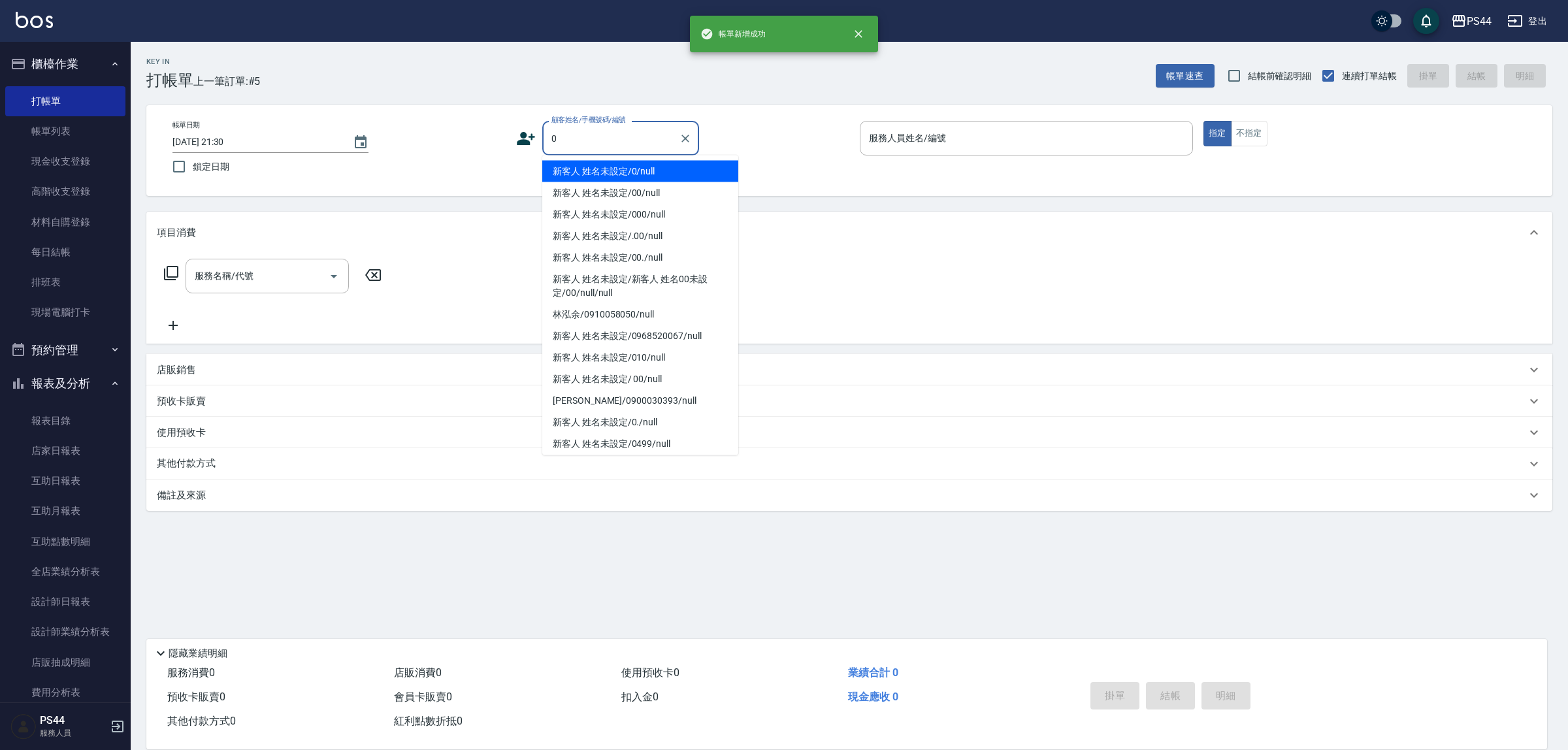
type input "新客人 姓名未設定/0/null"
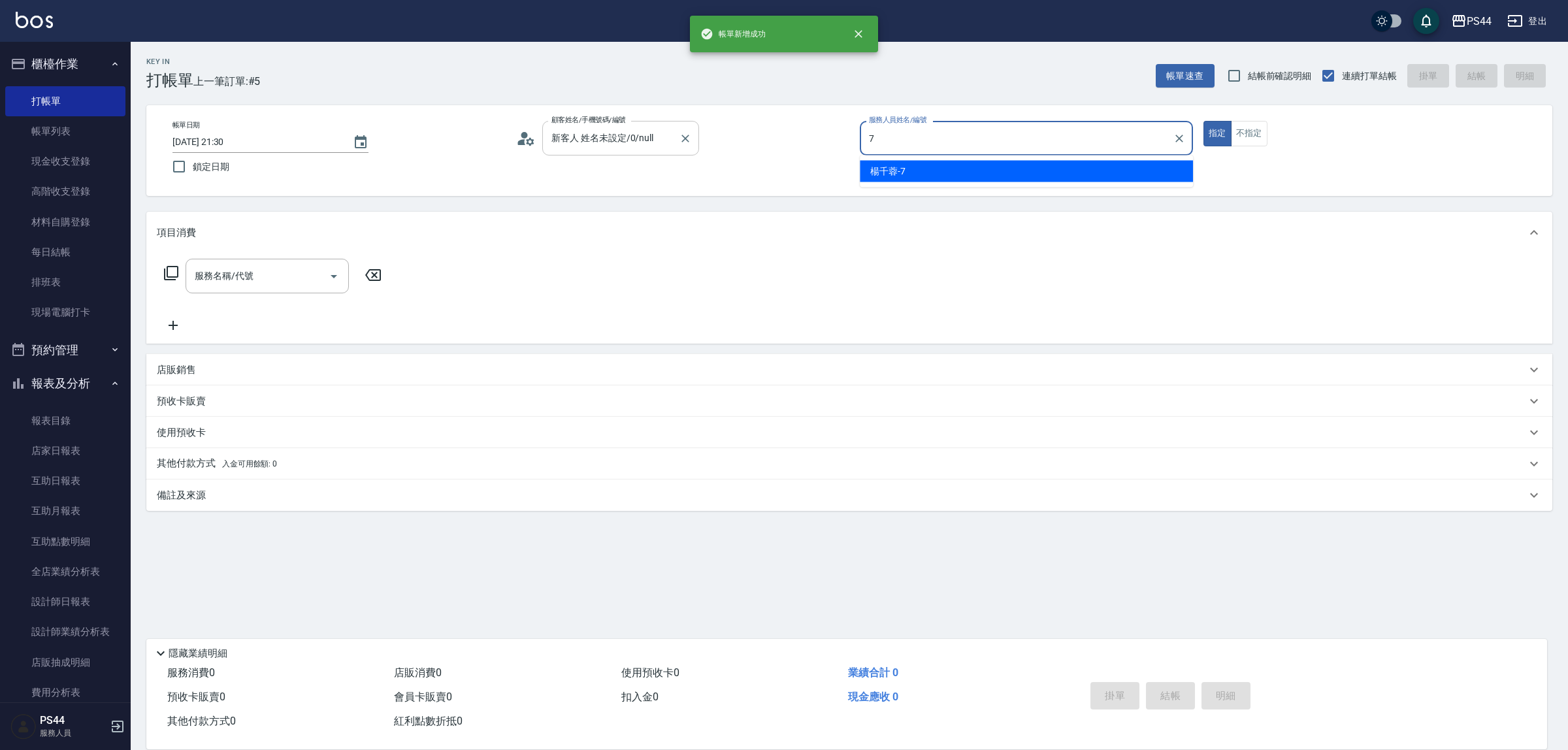
type input "楊千蓉-7"
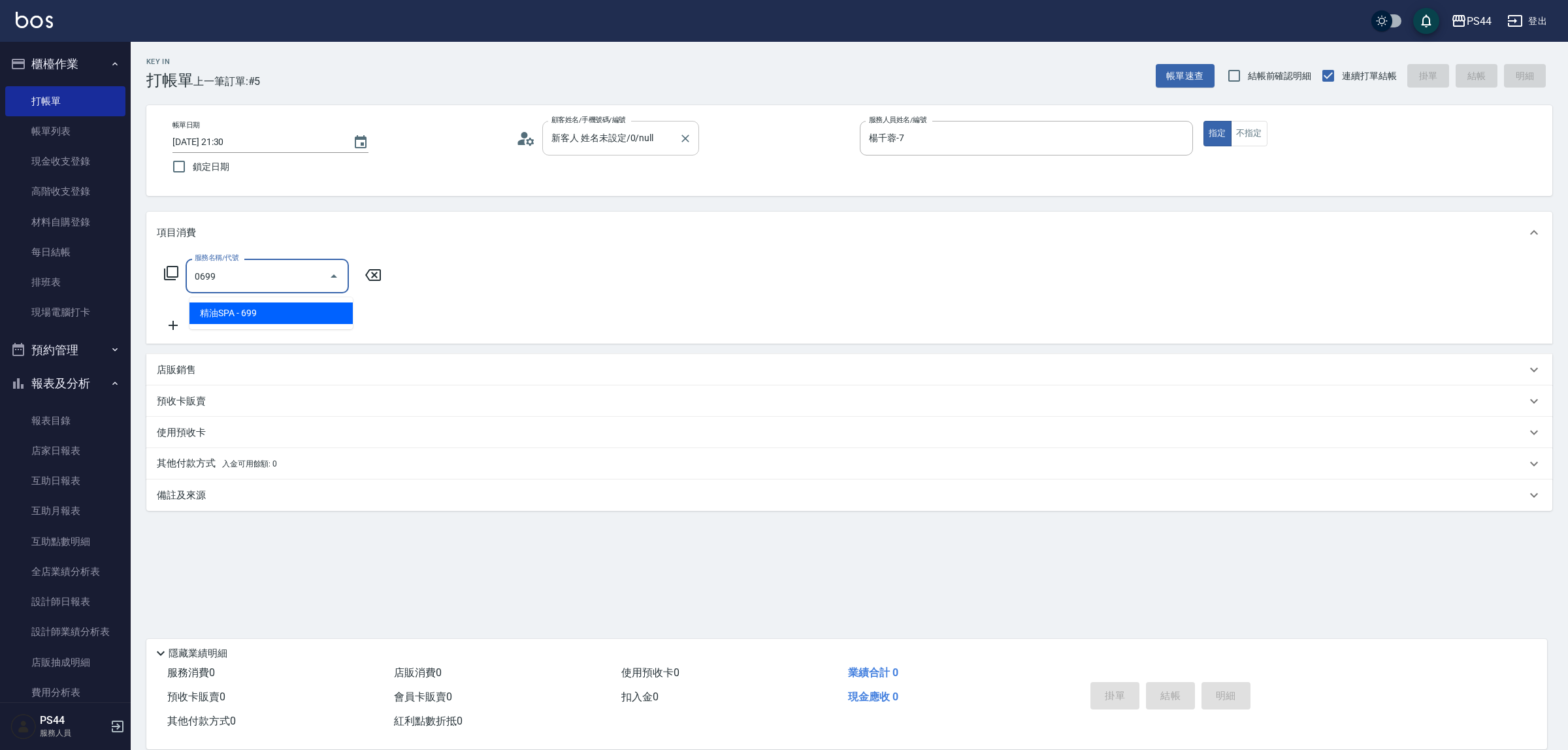
type input "精油SPA(0699)"
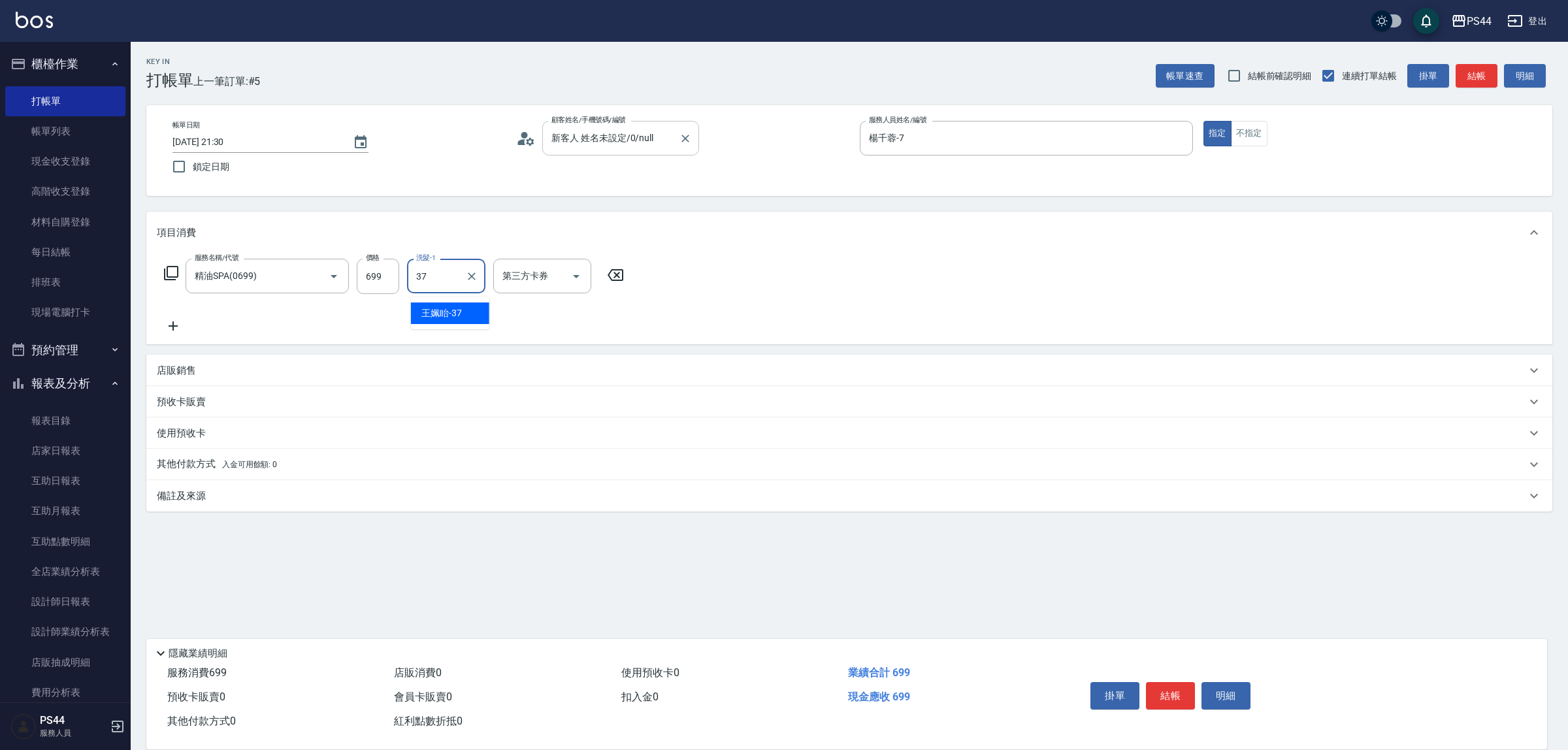
type input "王姵眙-37"
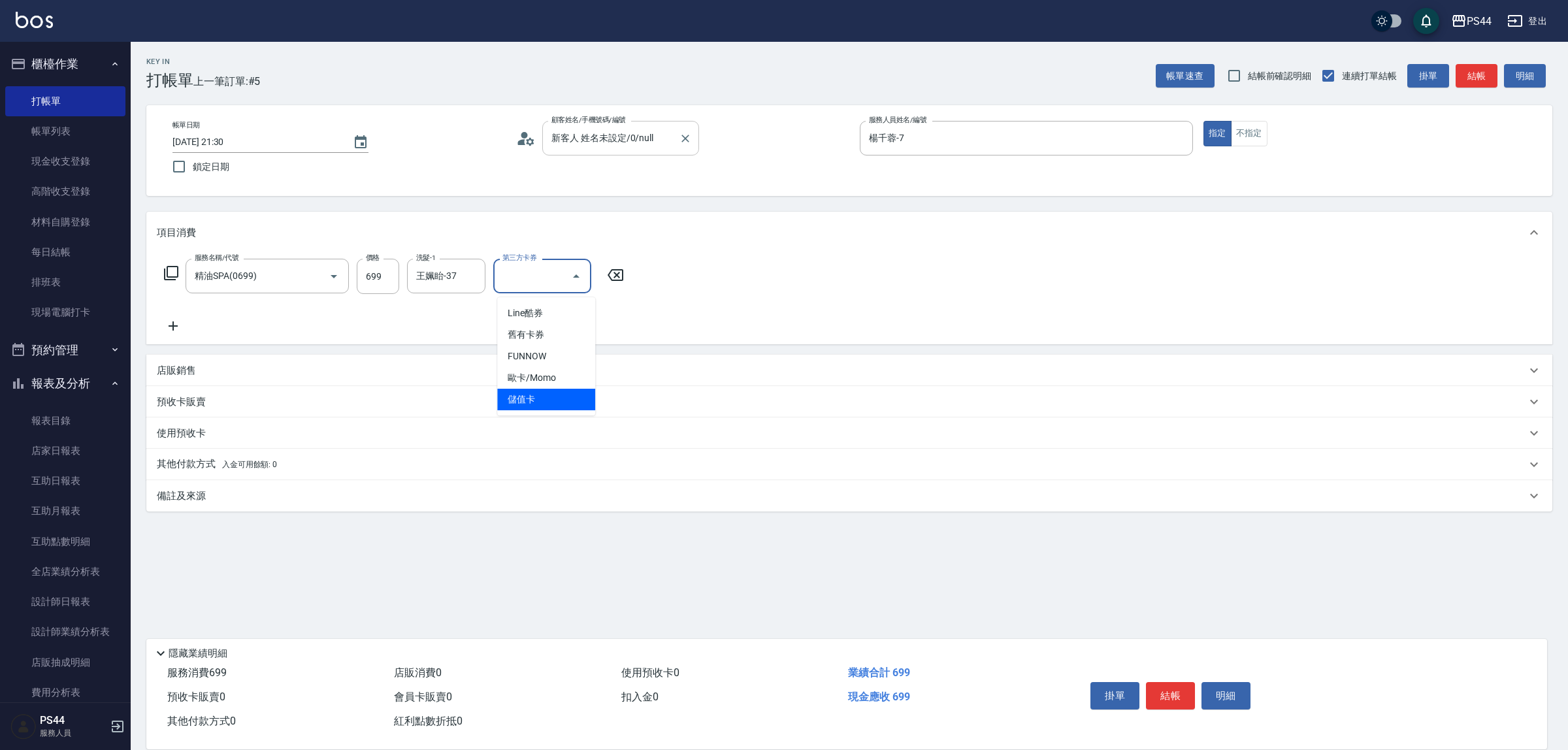
type input "儲值卡"
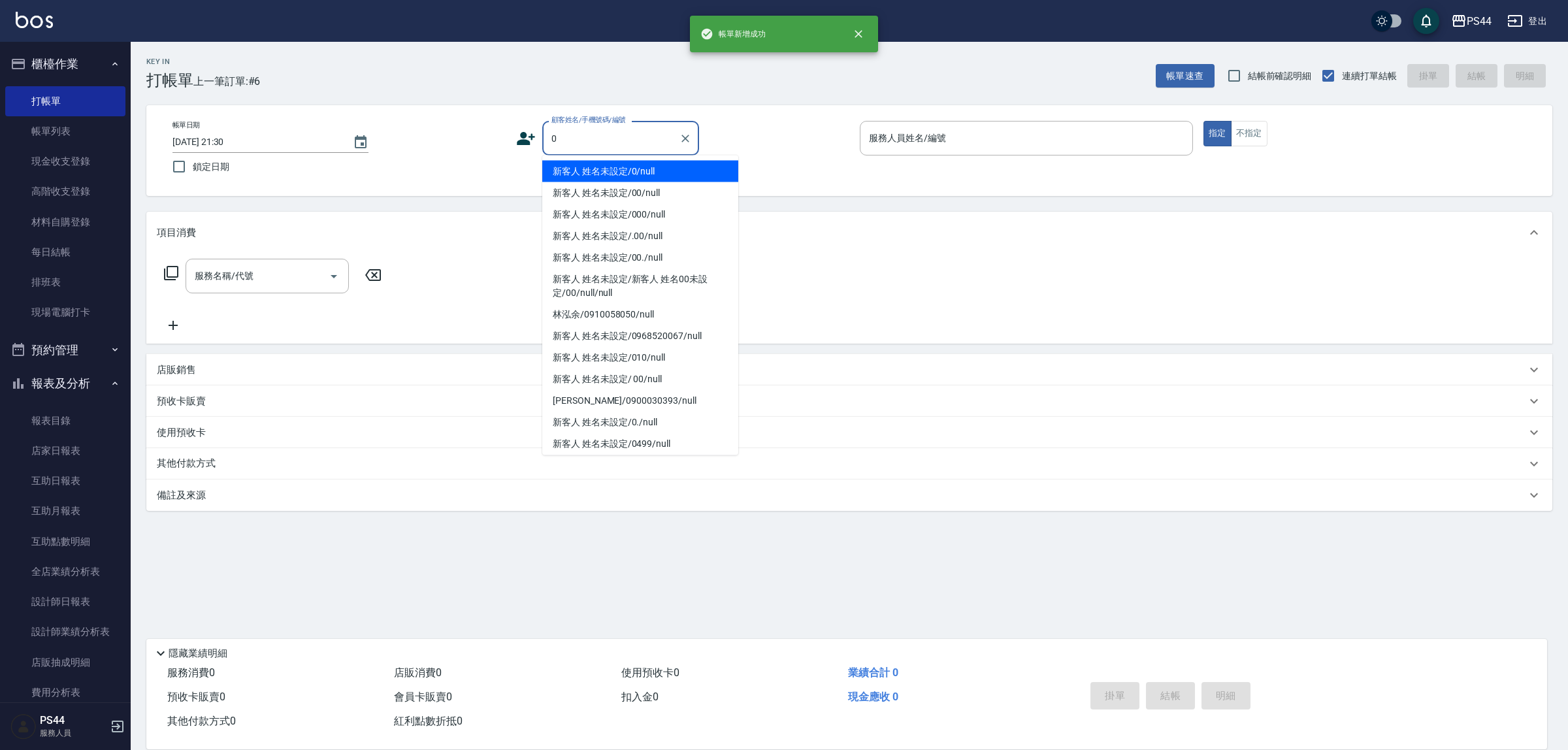
type input "新客人 姓名未設定/0/null"
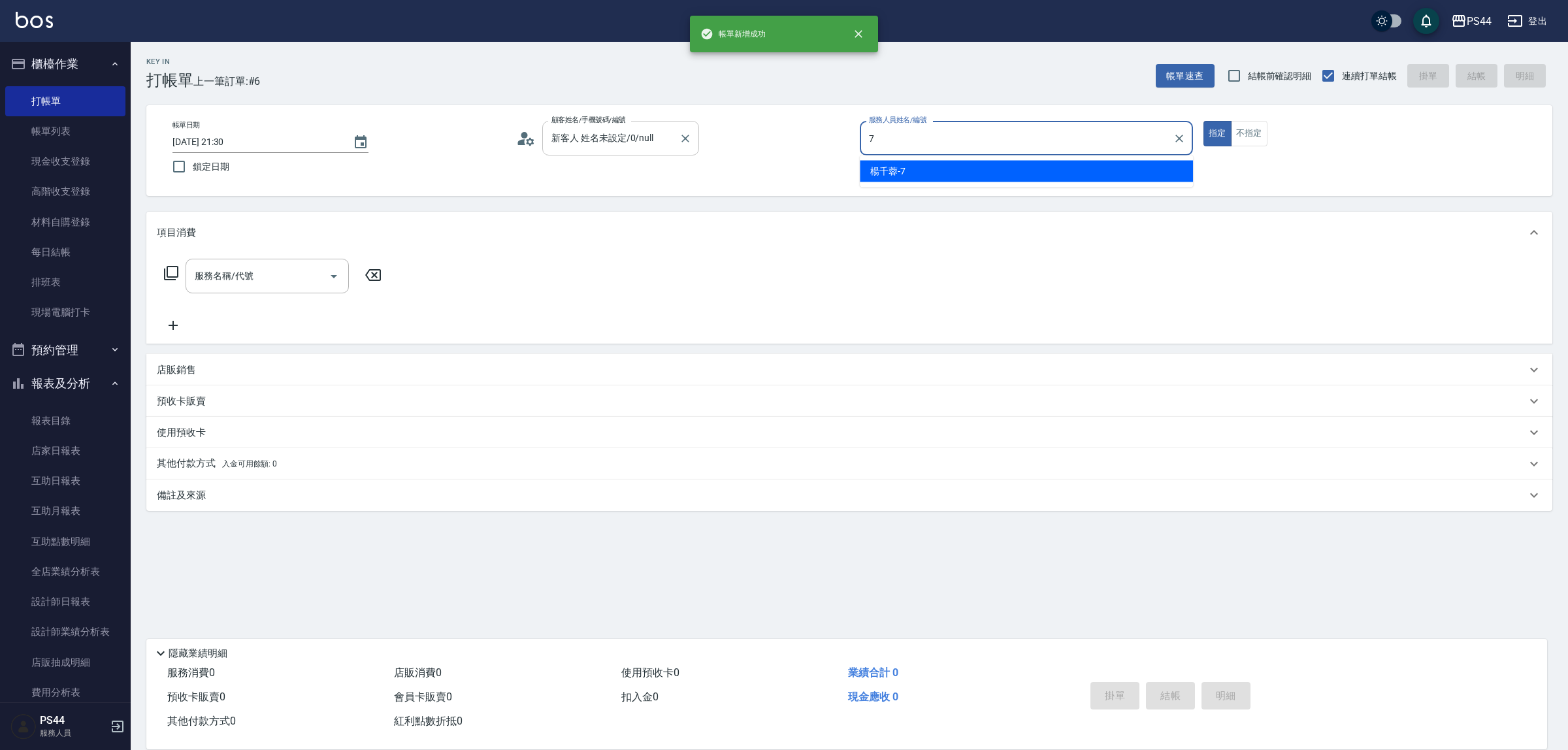
type input "楊千蓉-7"
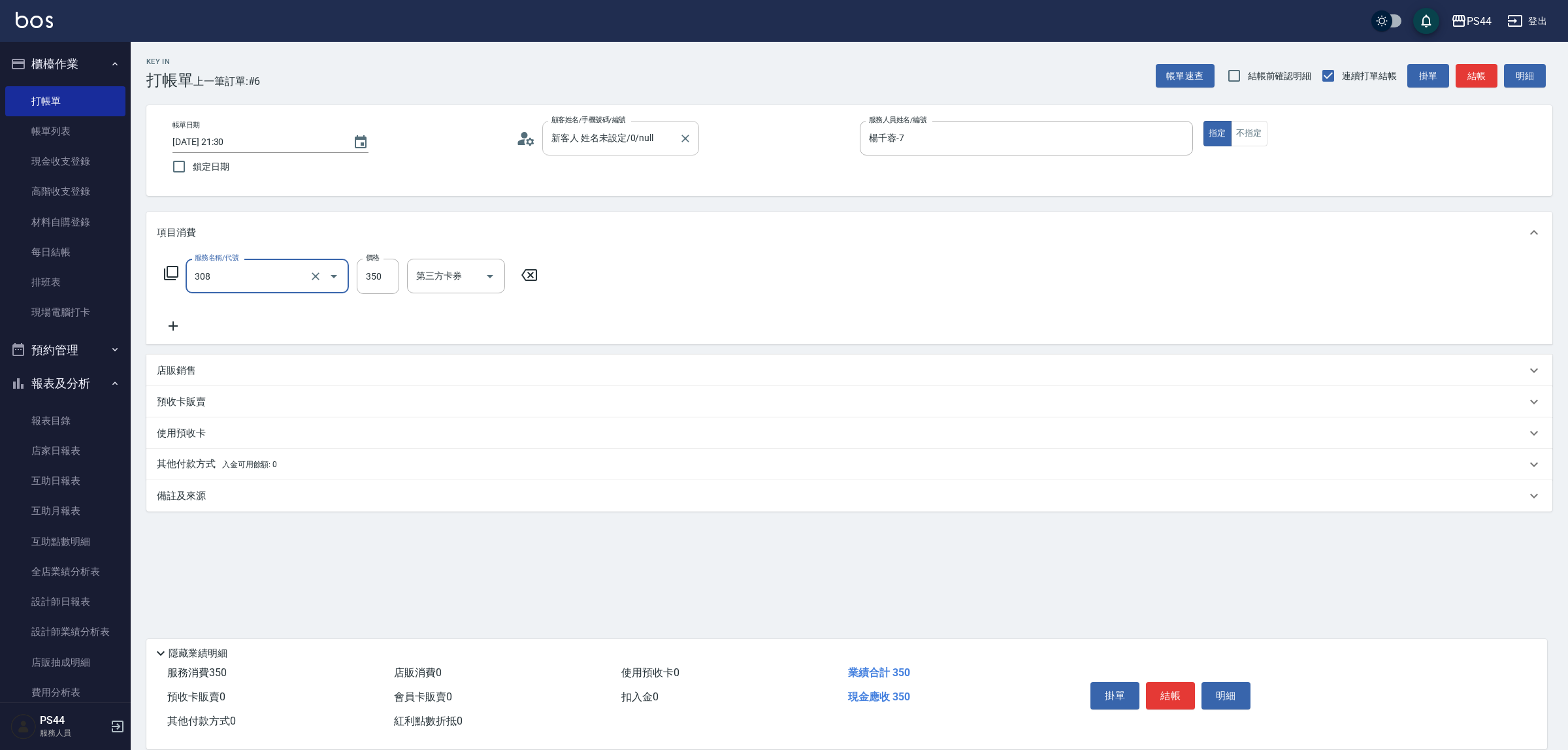
type input "洗+剪(308)"
type input "邱美月-34"
type input "儲值卡"
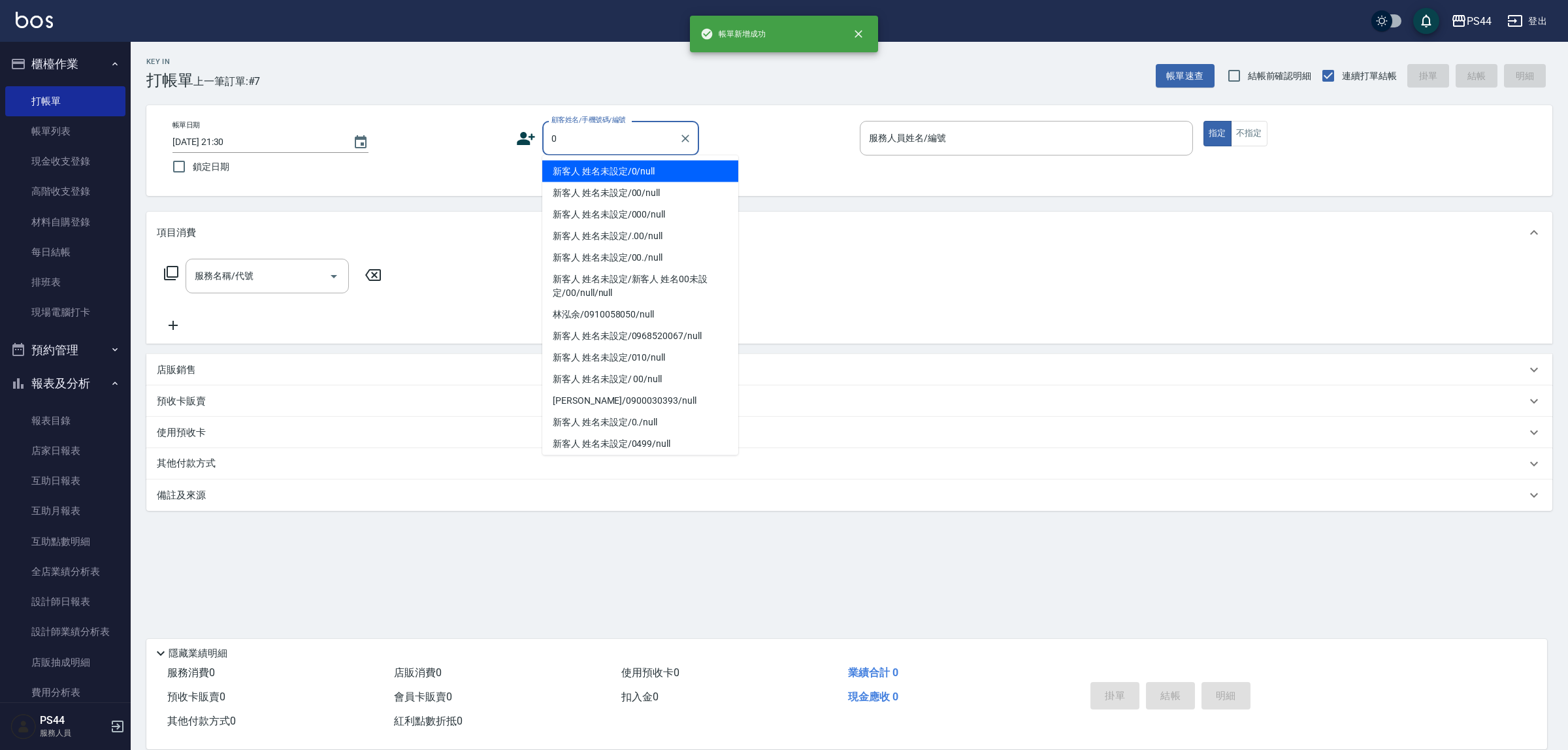
type input "新客人 姓名未設定/0/null"
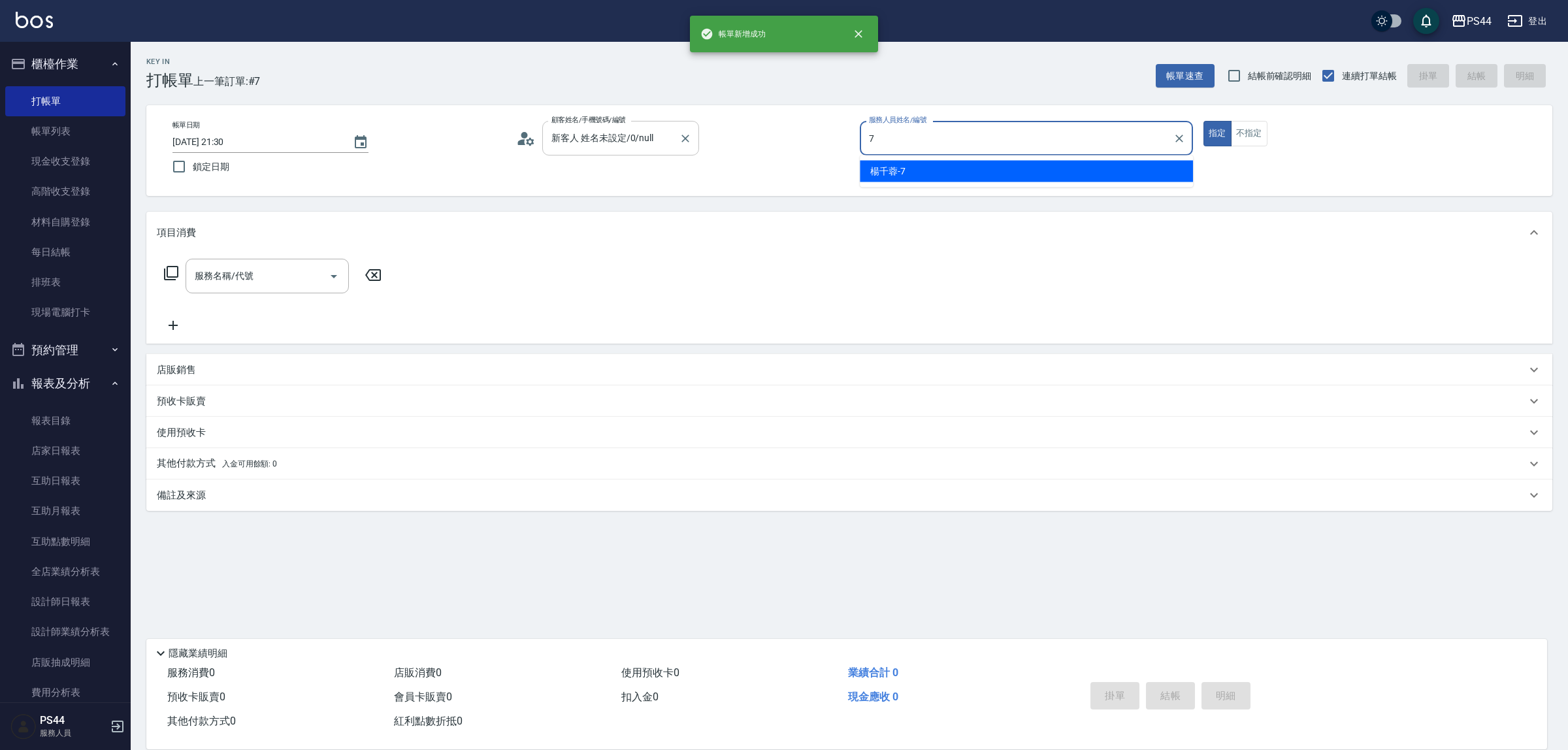
type input "楊千蓉-7"
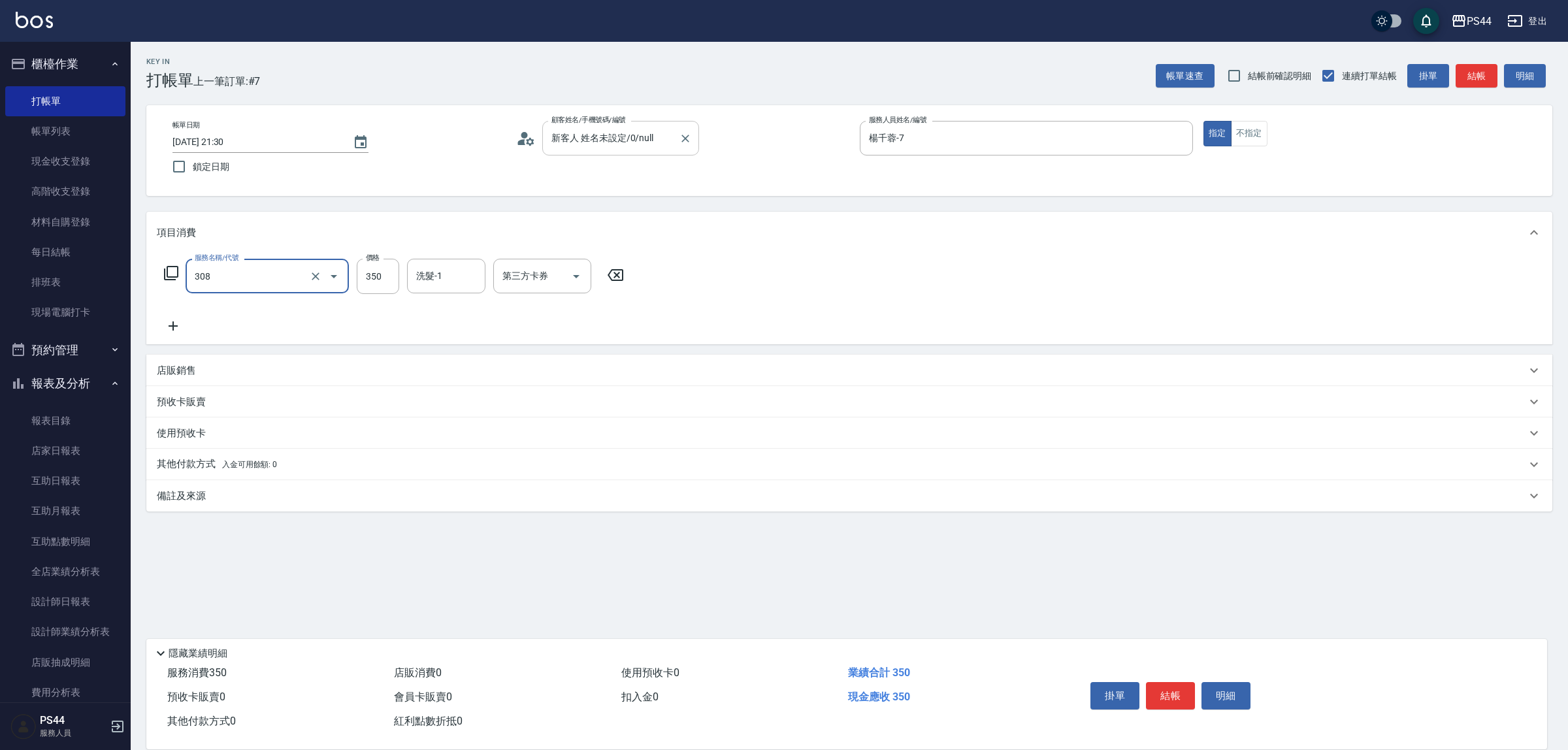
type input "洗+剪(308)"
type input "黃奕程-12"
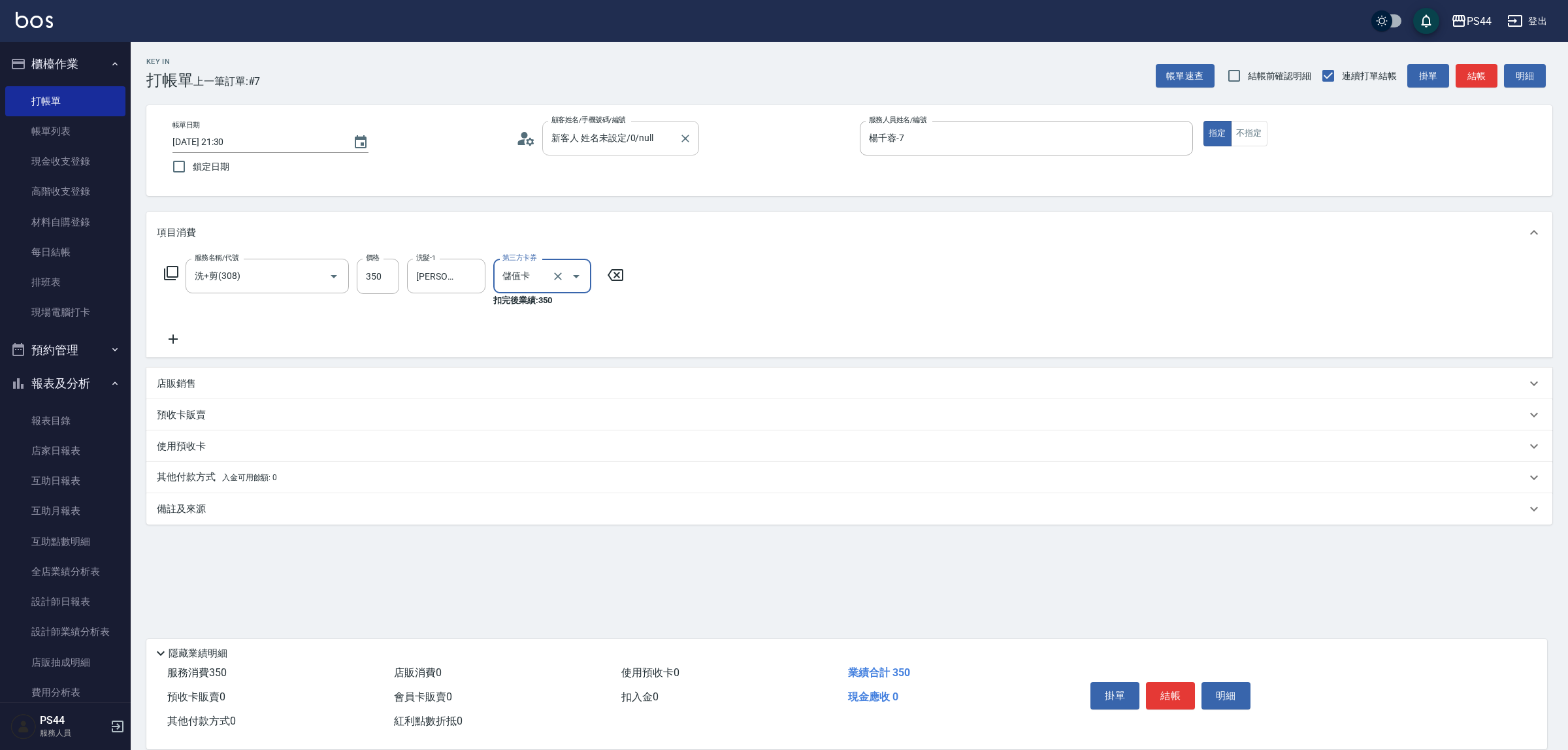
type input "儲值卡"
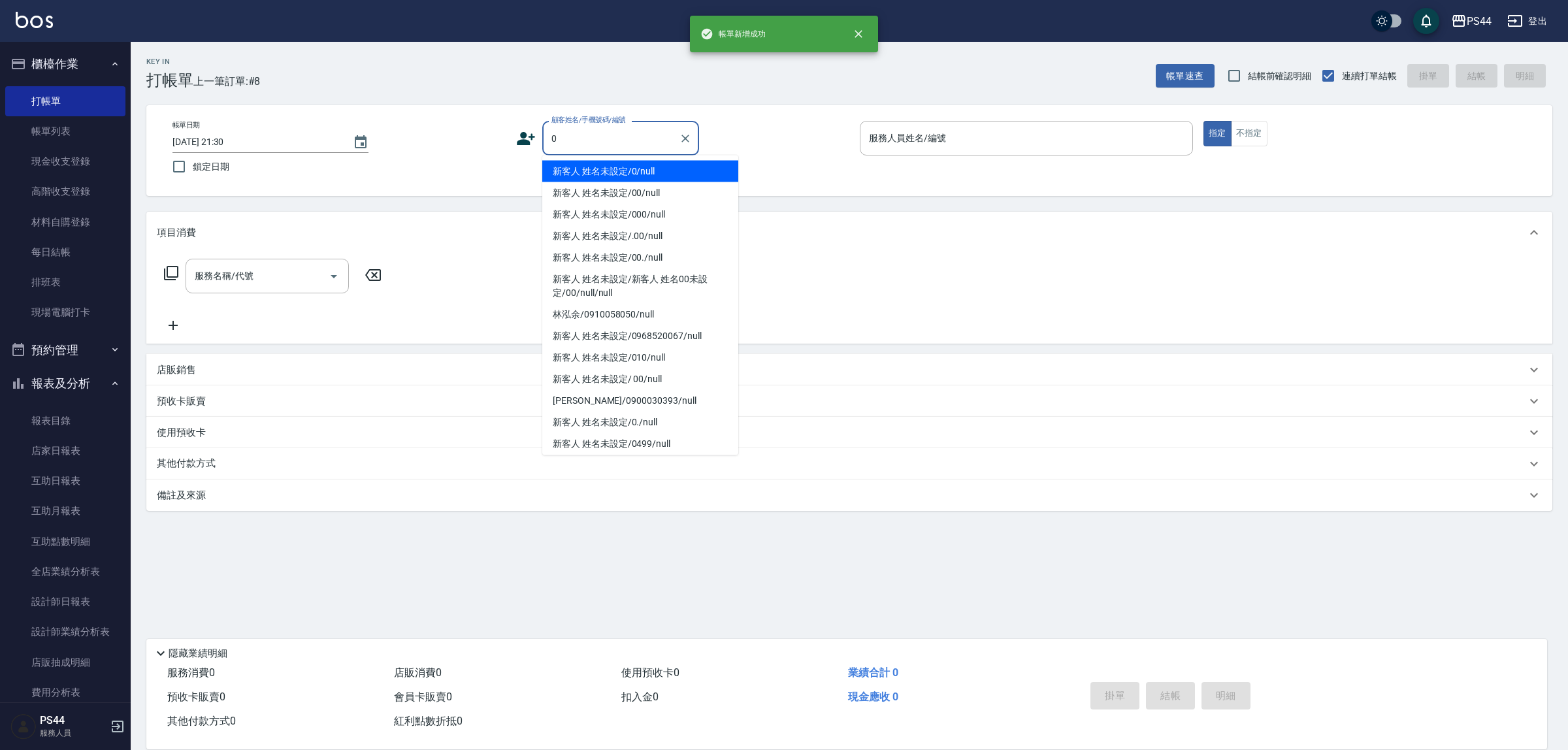
type input "新客人 姓名未設定/0/null"
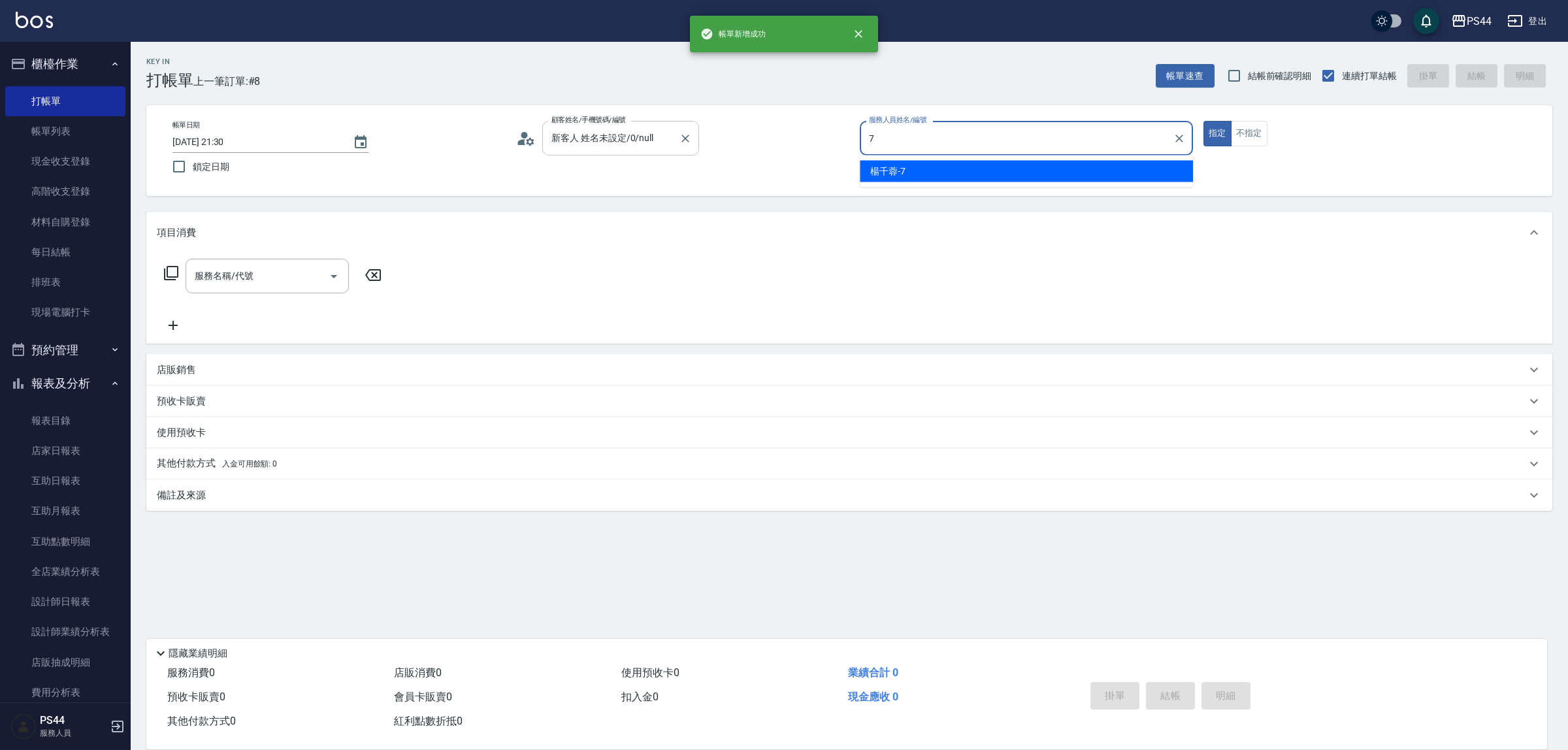
type input "楊千蓉-7"
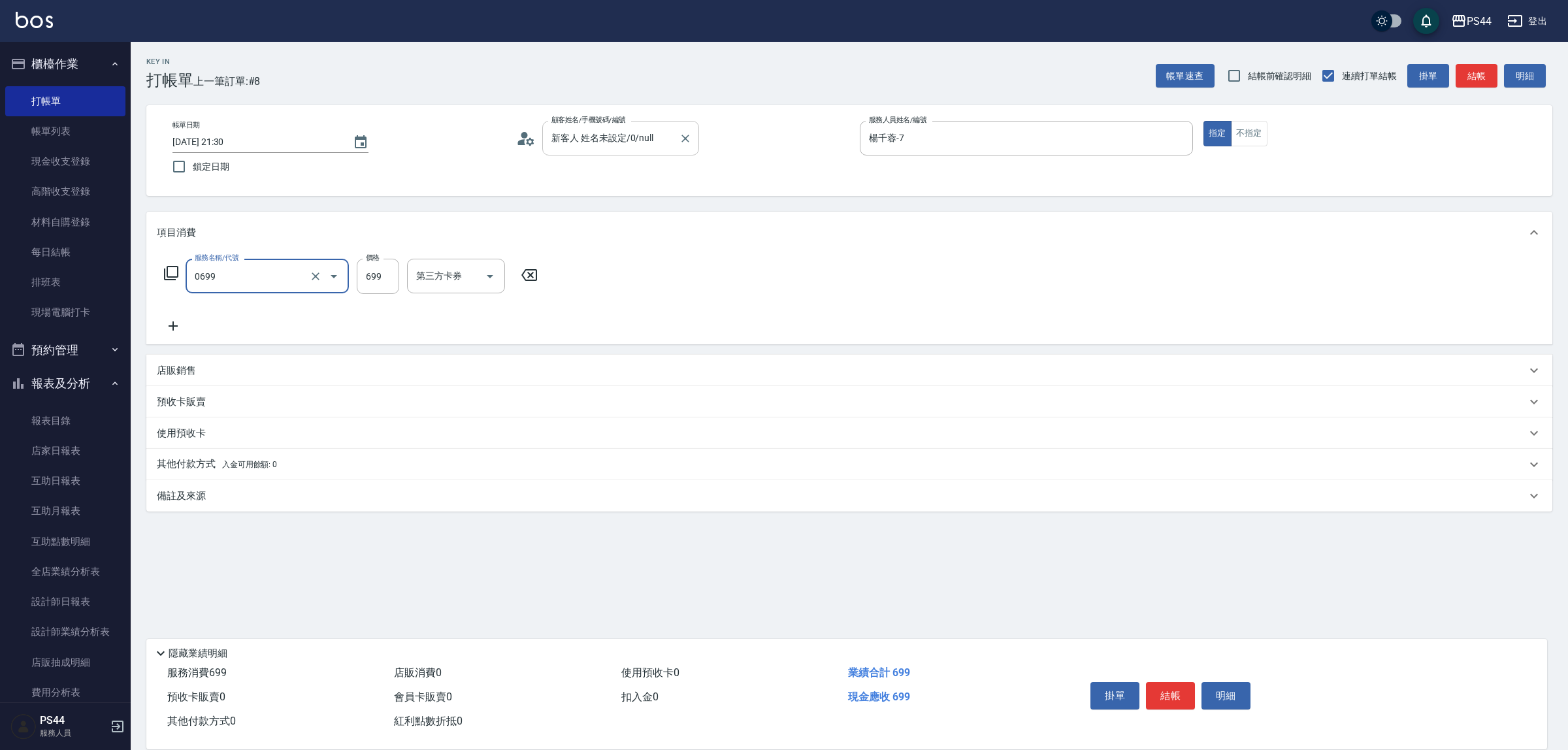
type input "精油SPA(0699)"
type input "慧星-29"
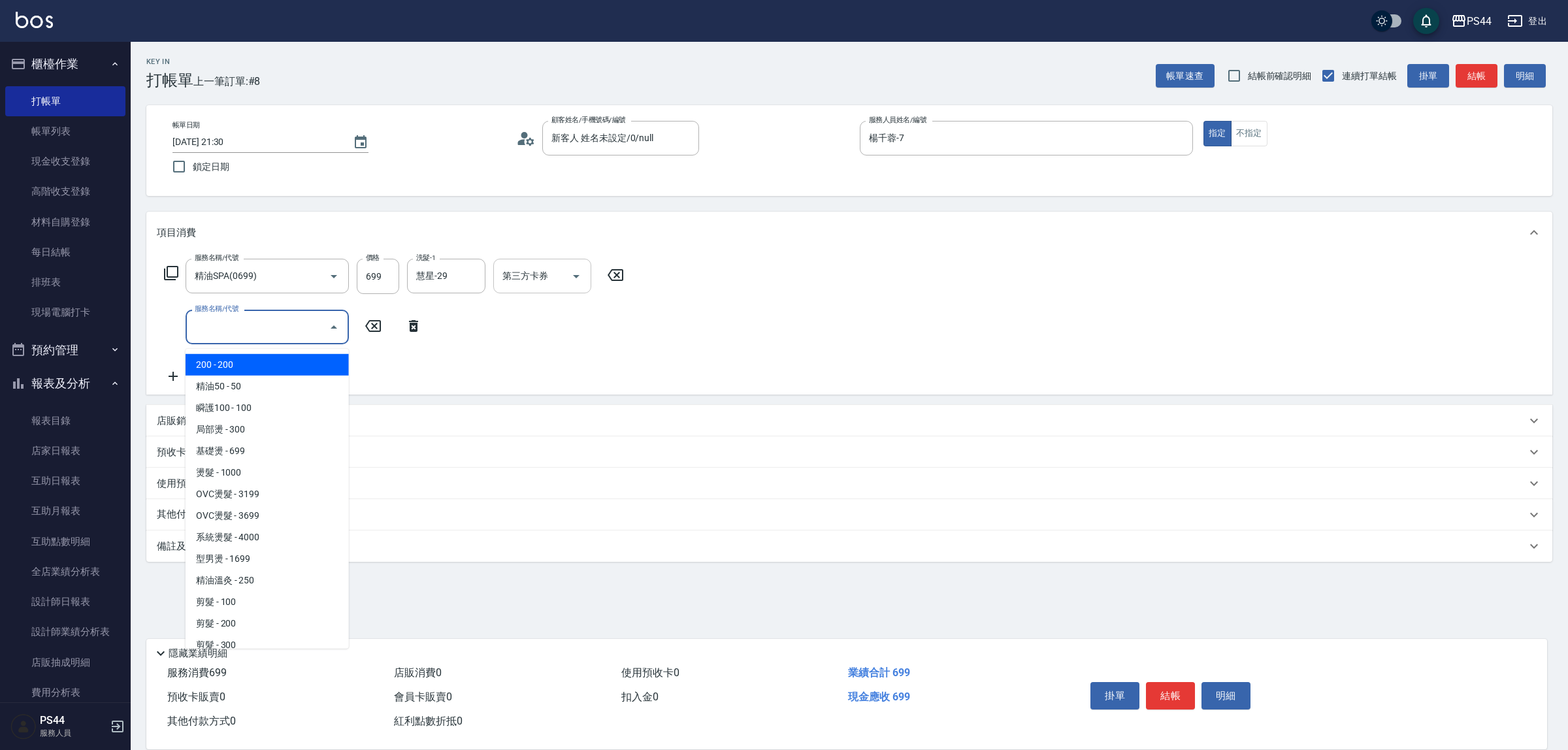
click at [582, 282] on icon "Open" at bounding box center [576, 276] width 15 height 15
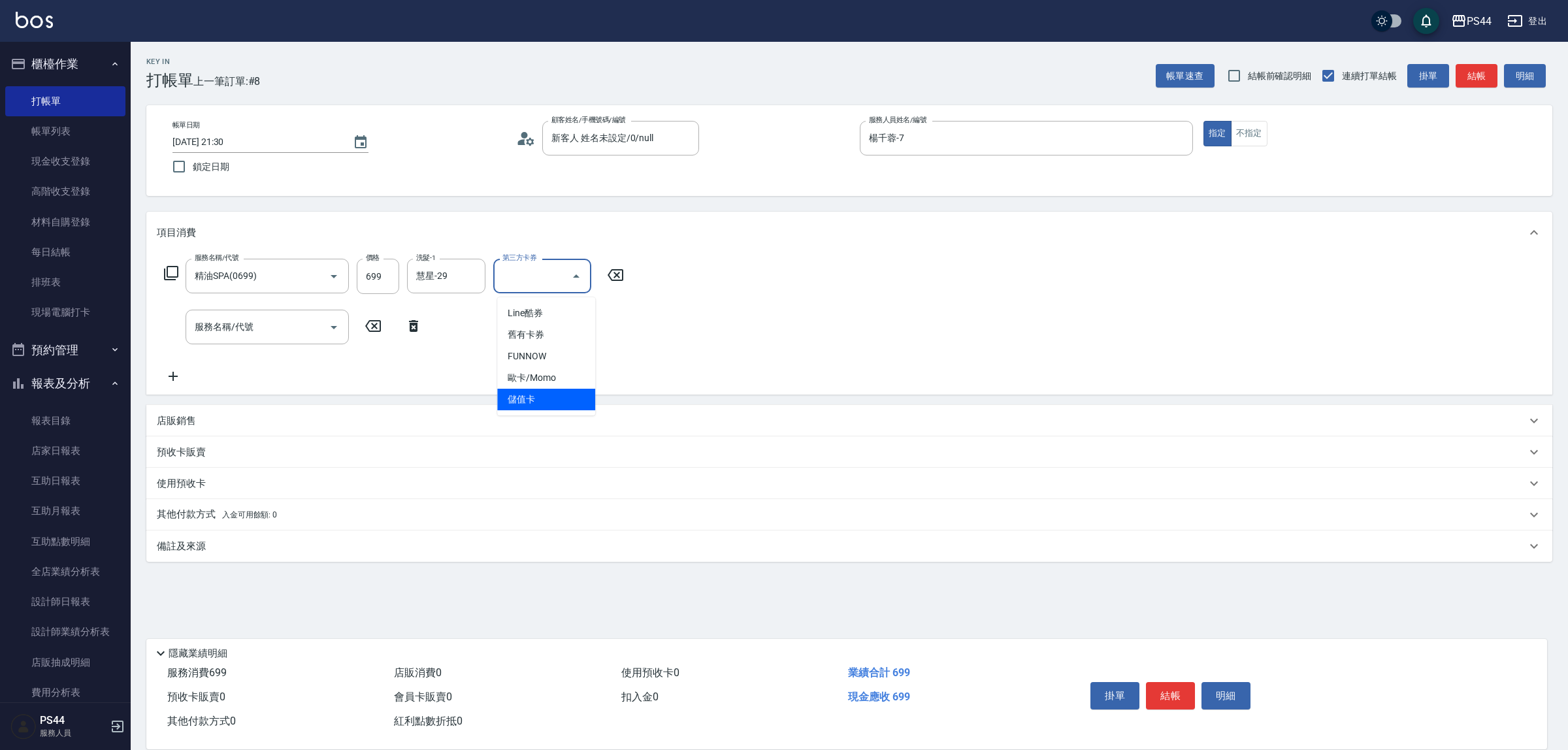
click at [536, 393] on span "儲值卡" at bounding box center [546, 400] width 98 height 21
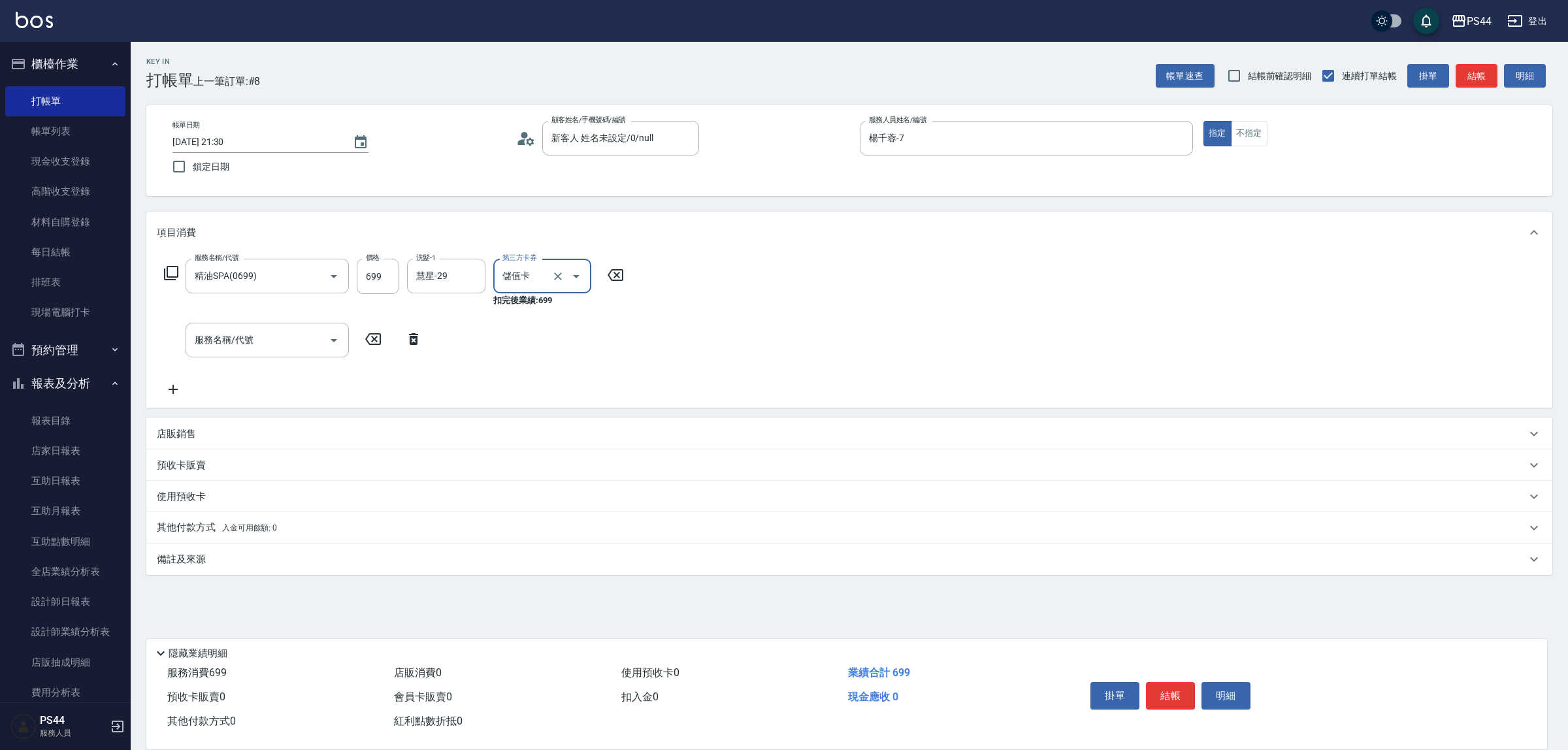
type input "儲值卡"
click at [283, 351] on input "服務名稱/代號" at bounding box center [257, 340] width 132 height 23
type input "剪髮(303)"
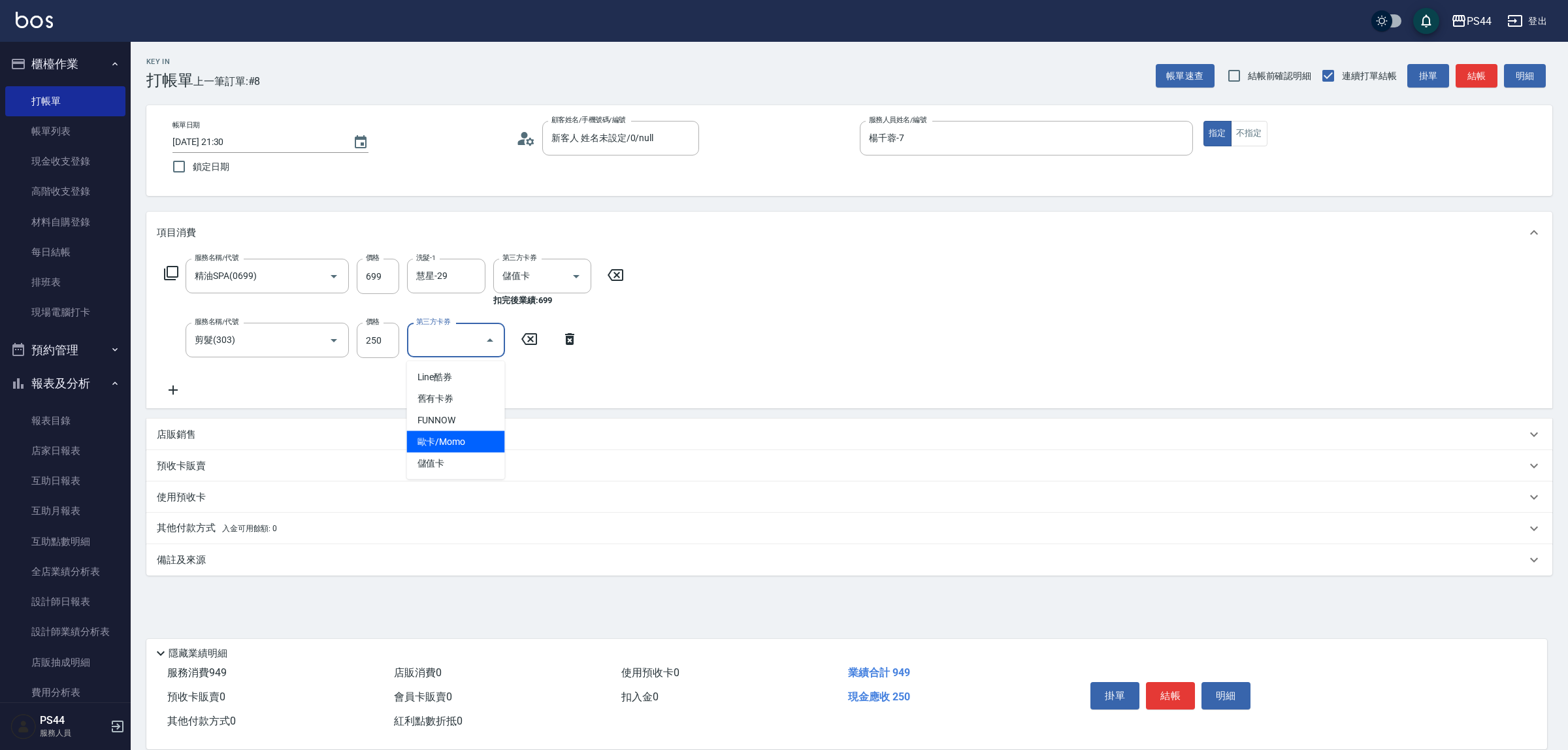
type input "儲值卡"
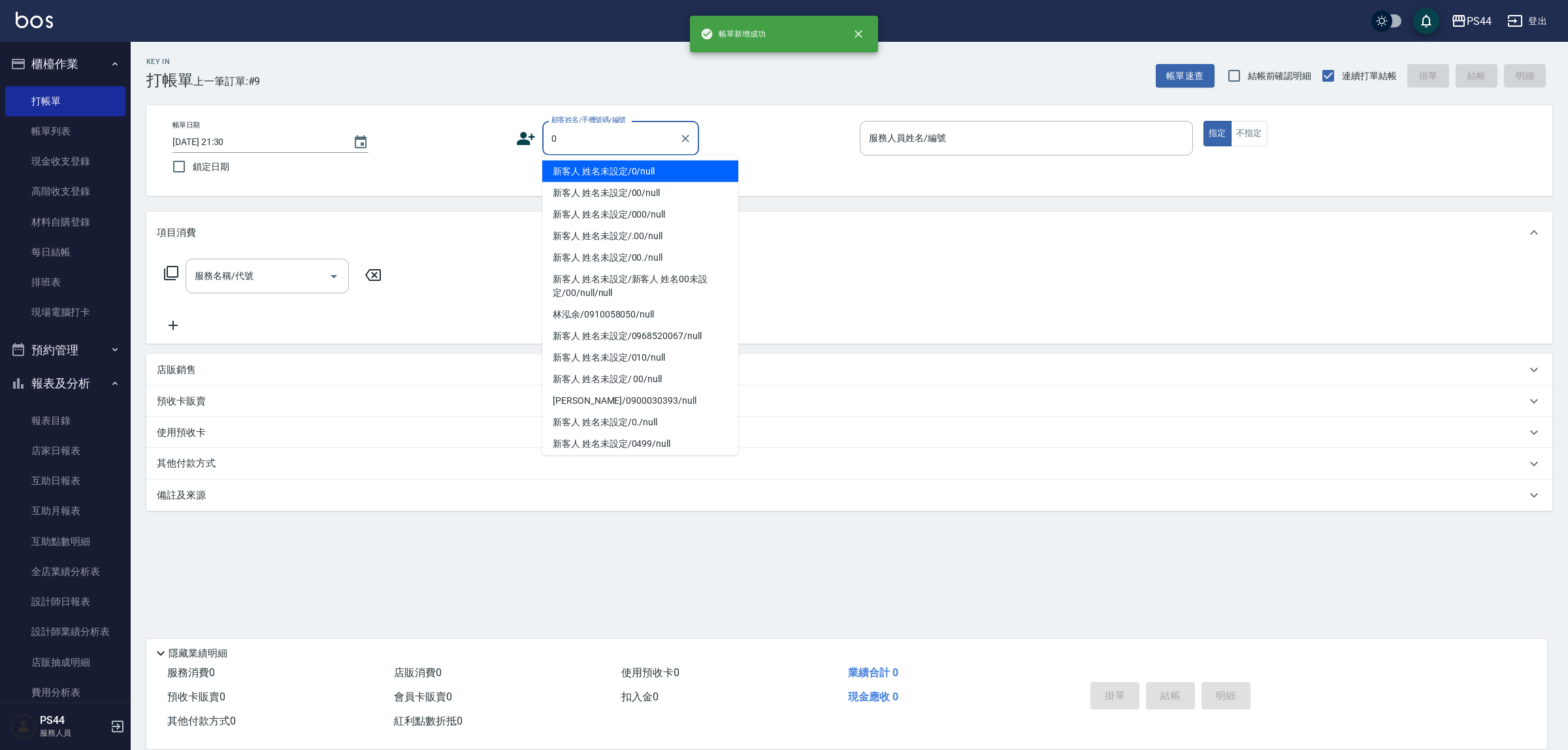
type input "新客人 姓名未設定/0/null"
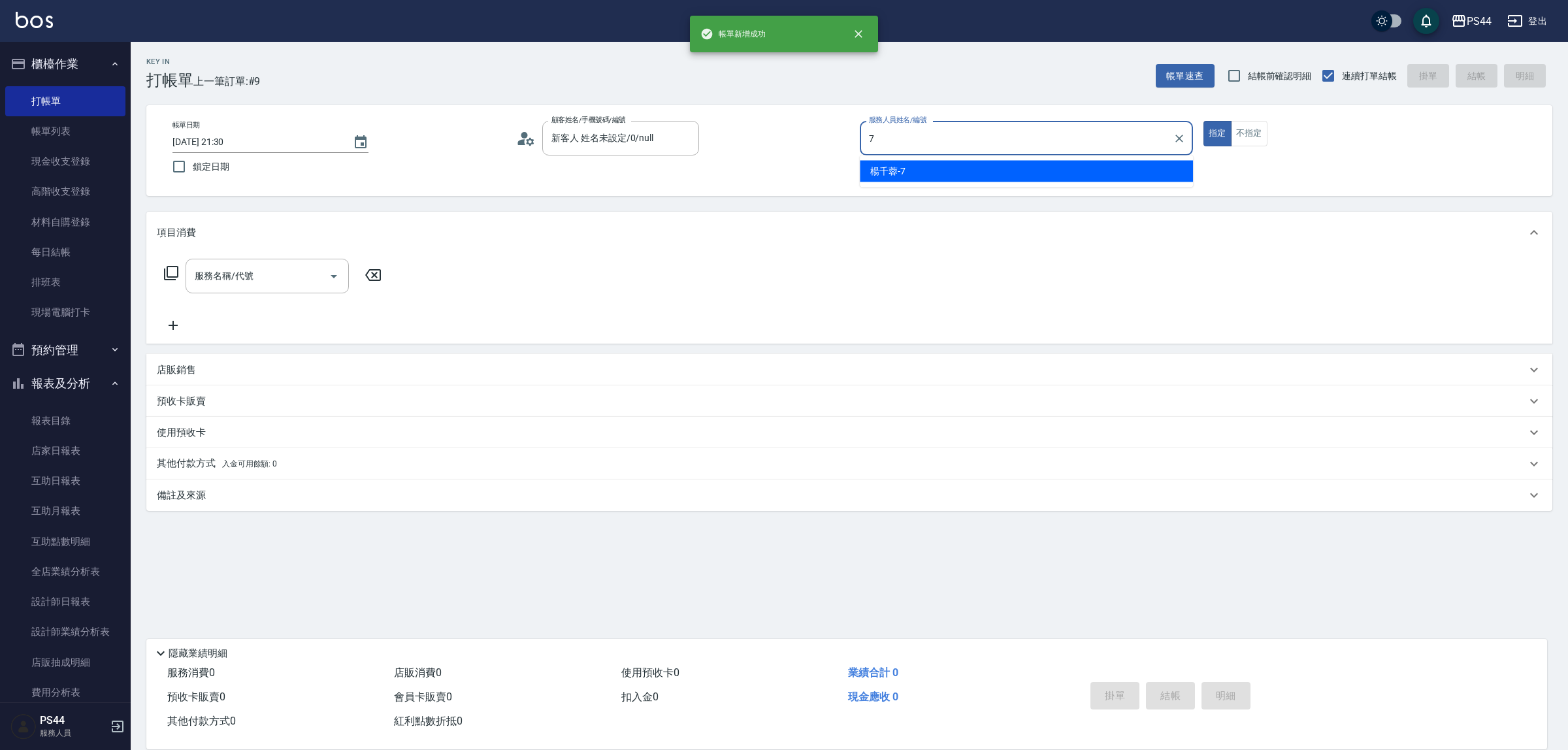
type input "楊千蓉-7"
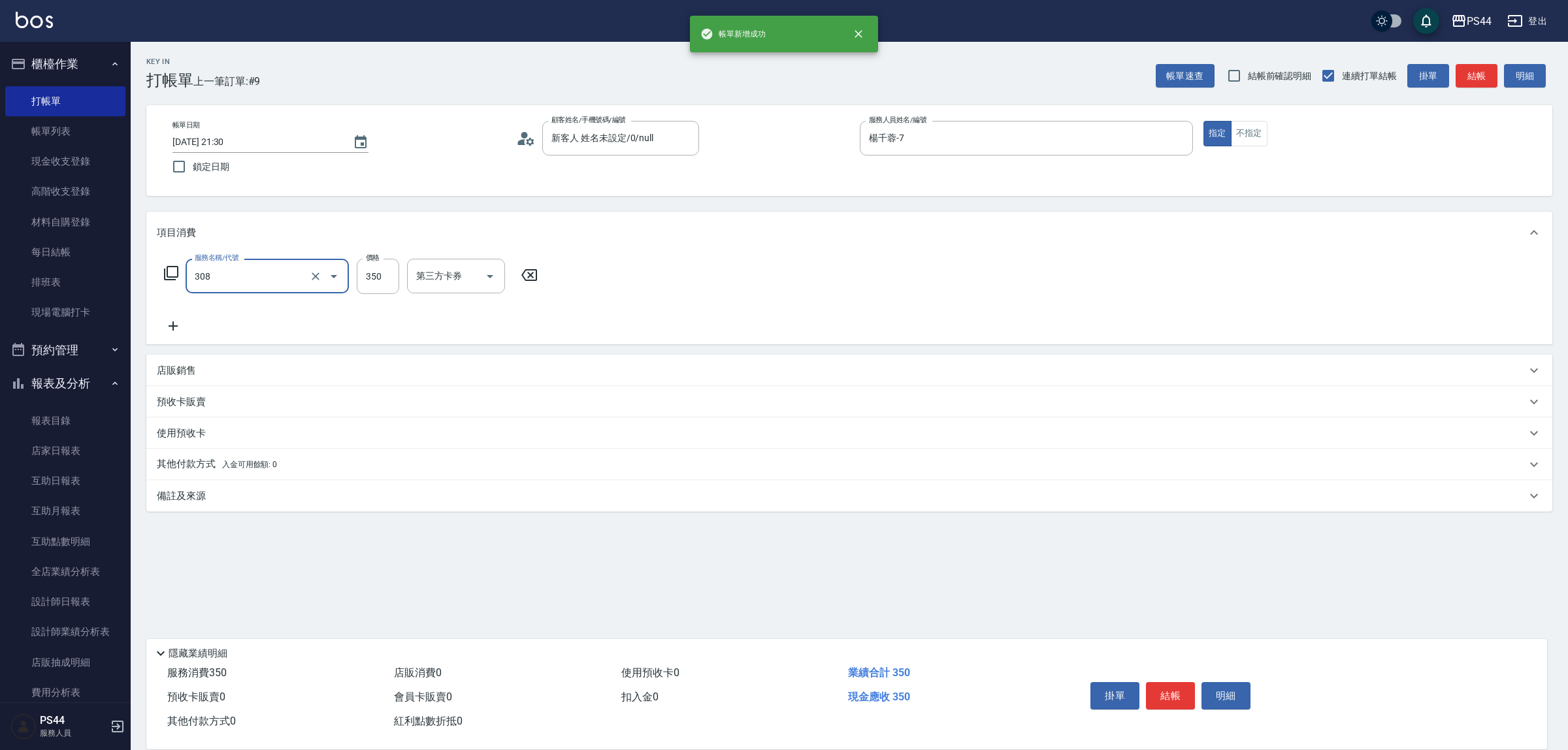
type input "洗+剪(308)"
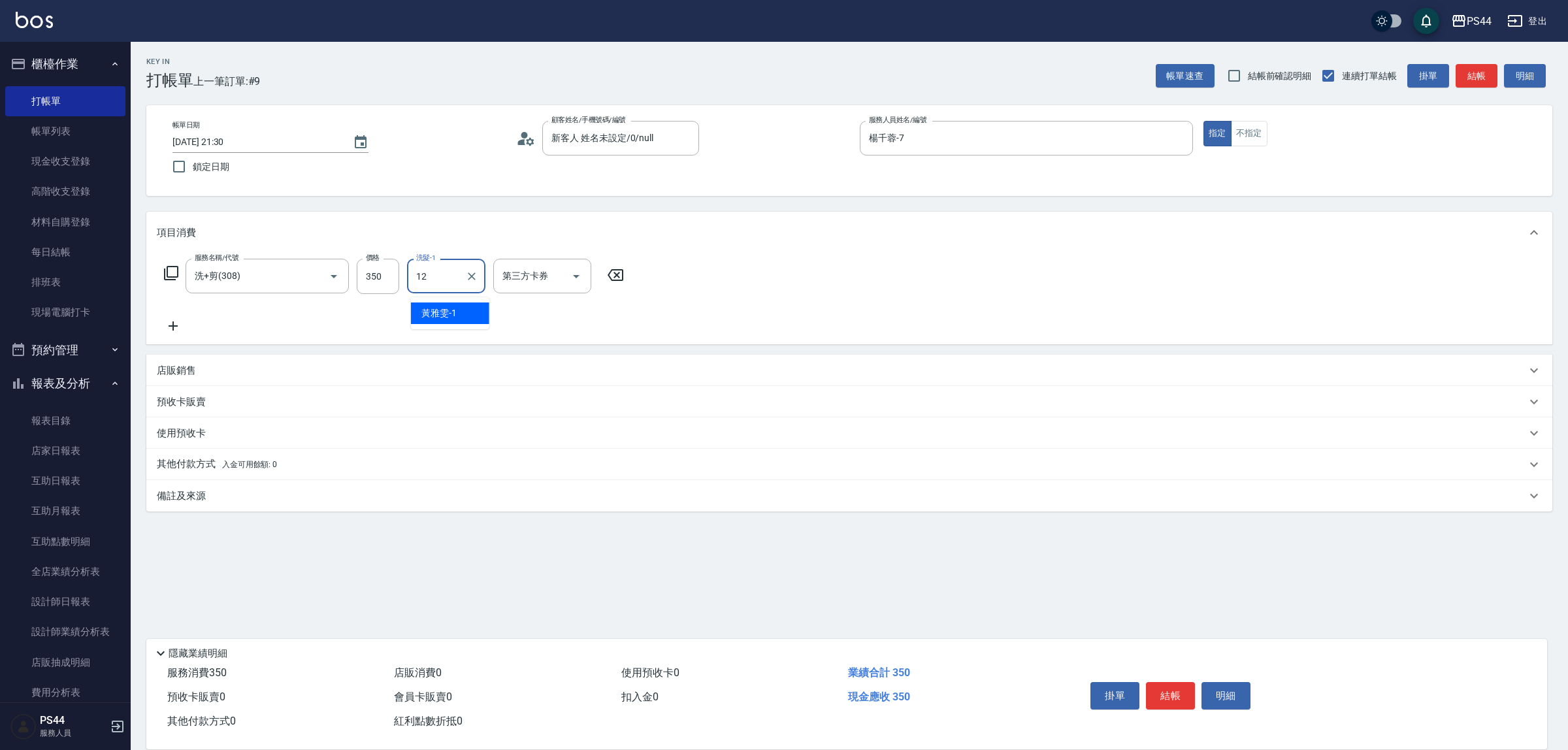
type input "黃奕程-12"
type input "儲值卡"
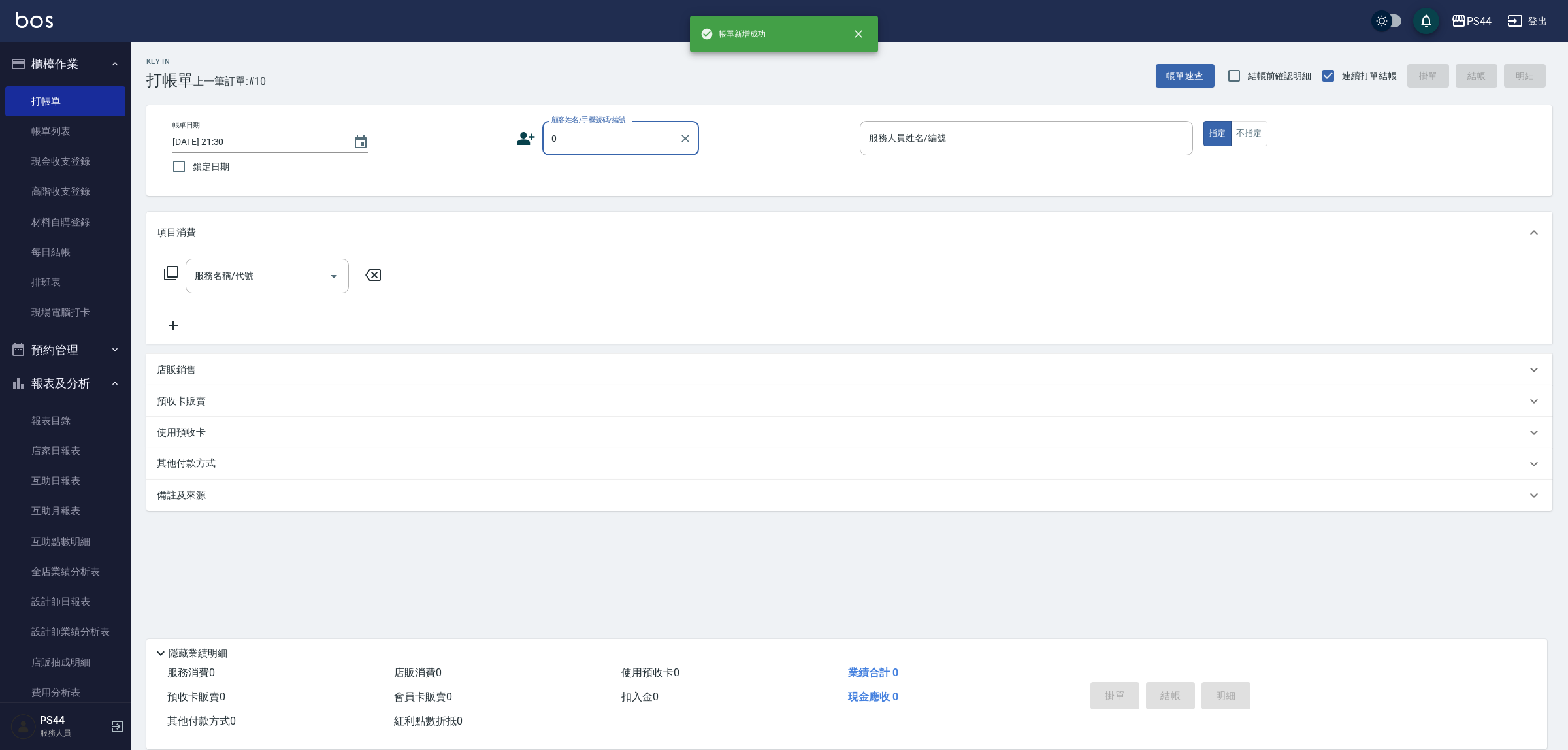
type input "新客人 姓名未設定/0/null"
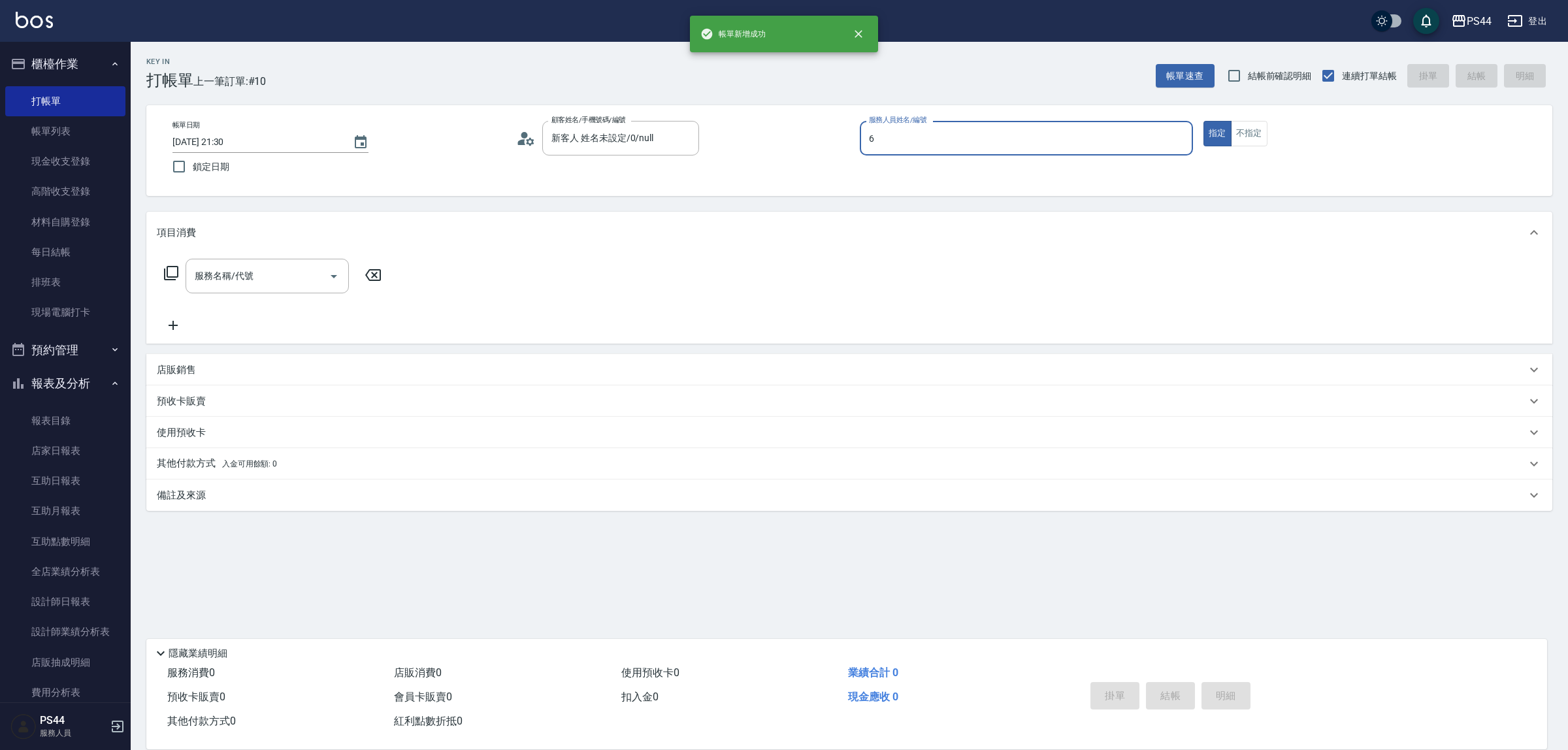
type input "kAYDEN-6"
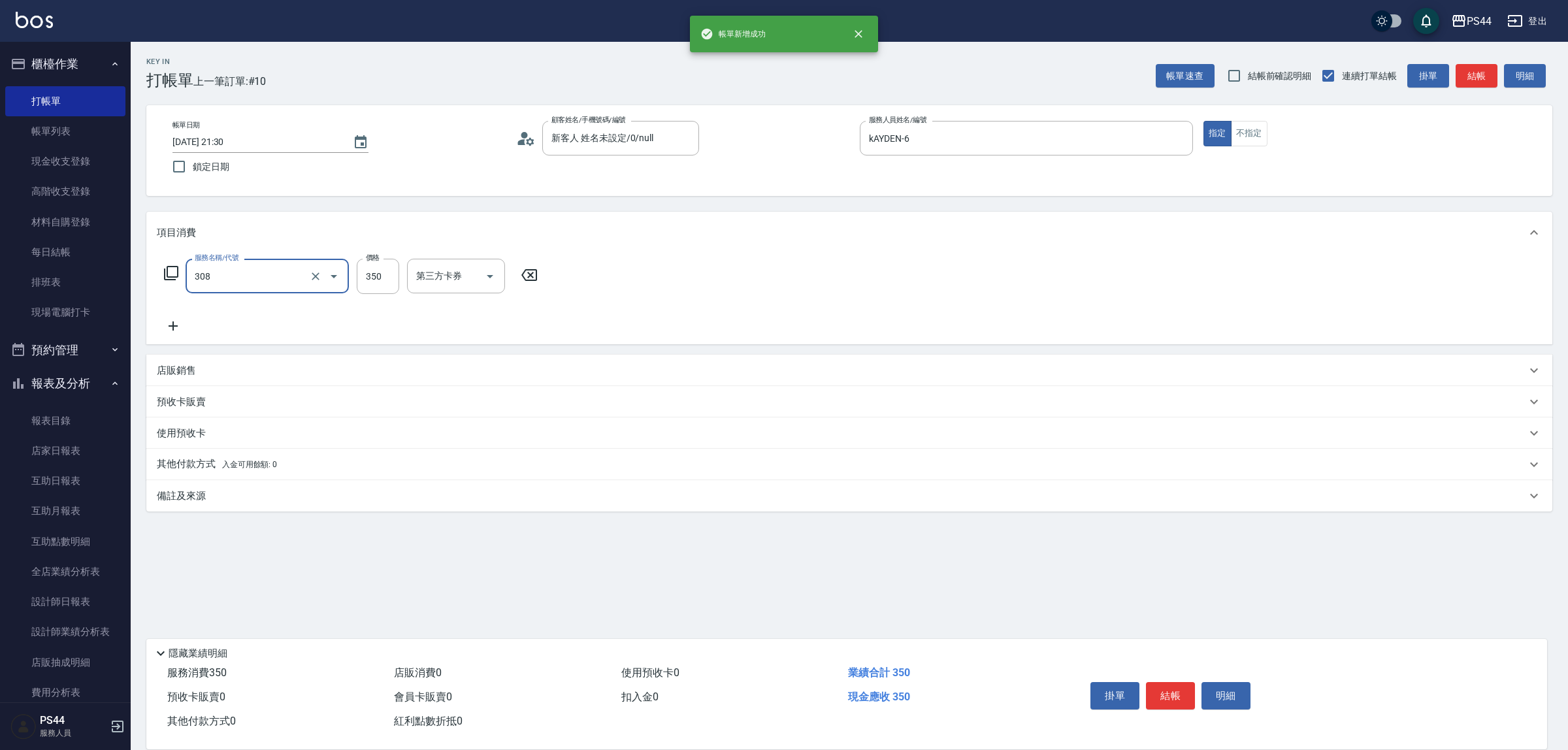
type input "洗+剪(308)"
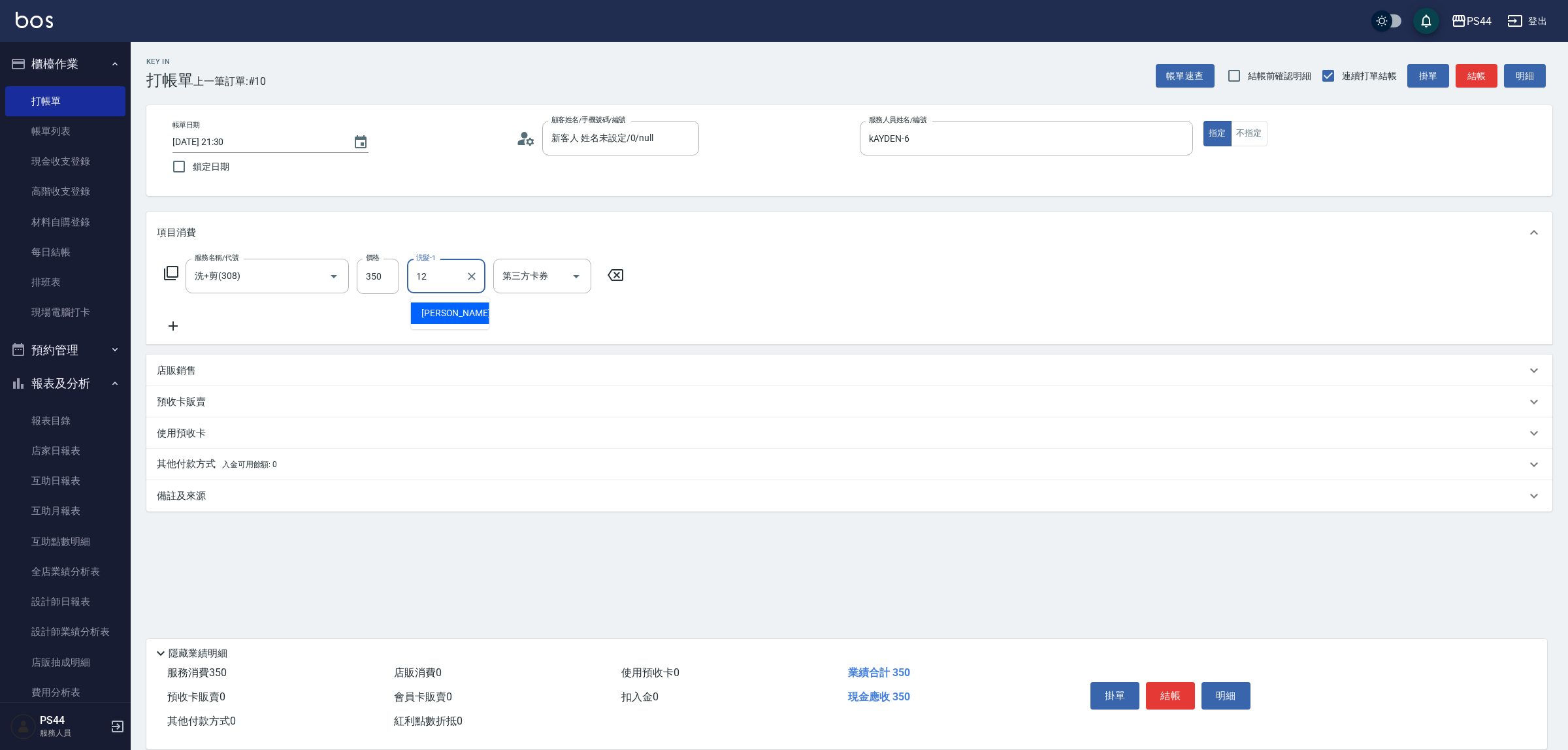
type input "黃奕程-12"
type input "儲值卡"
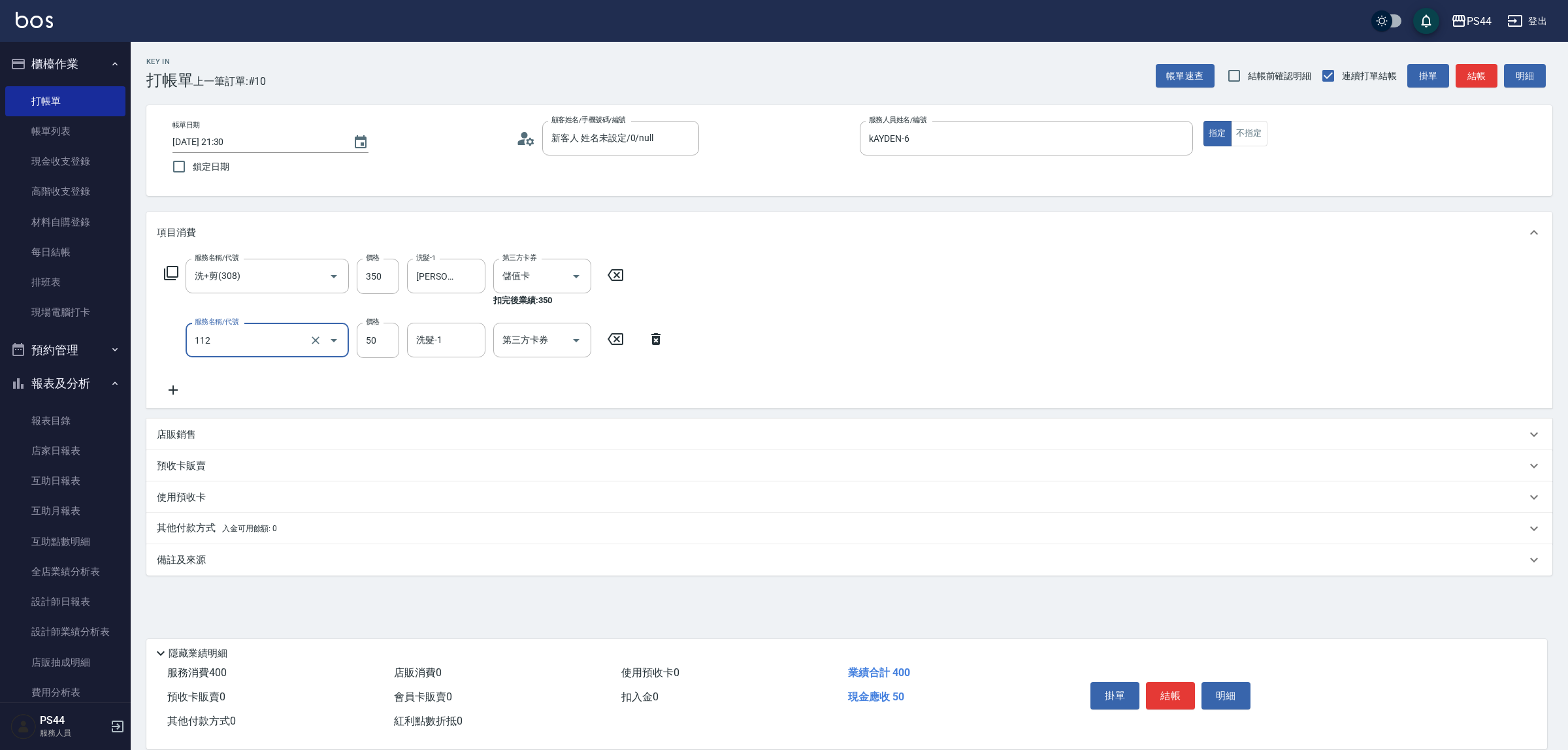
type input "精油50(112)"
type input "黃奕程-12"
type input "儲值卡"
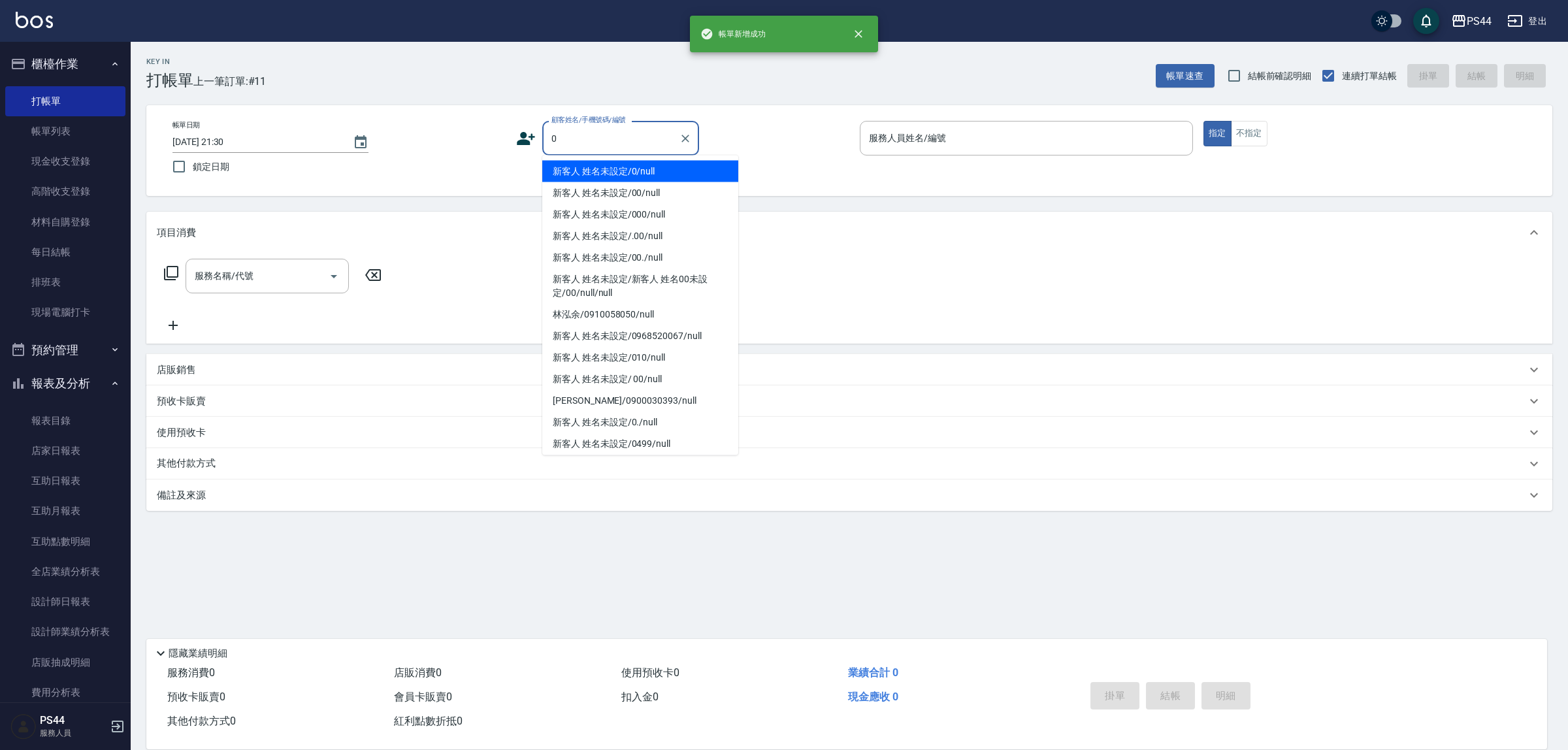
type input "新客人 姓名未設定/0/null"
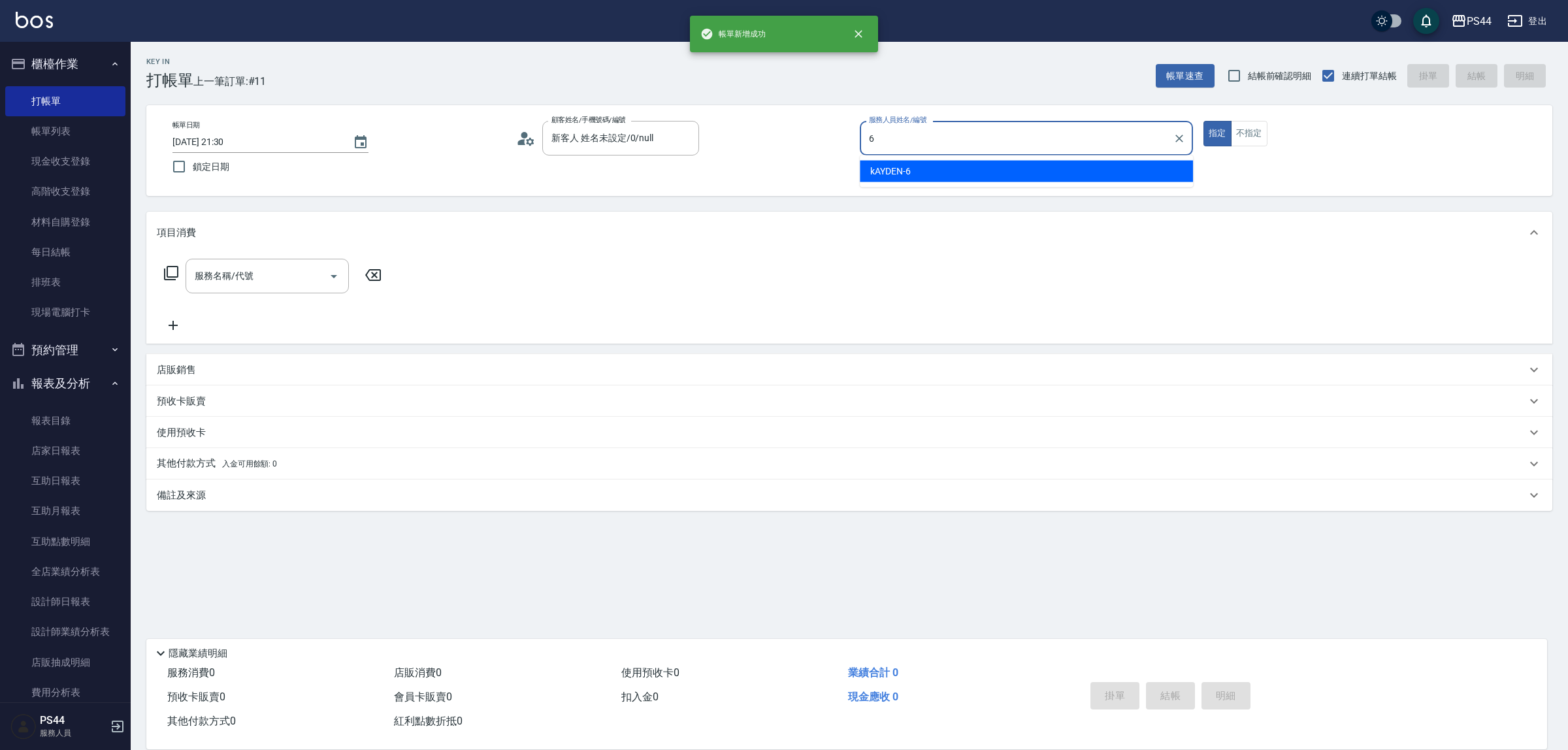
type input "kAYDEN-6"
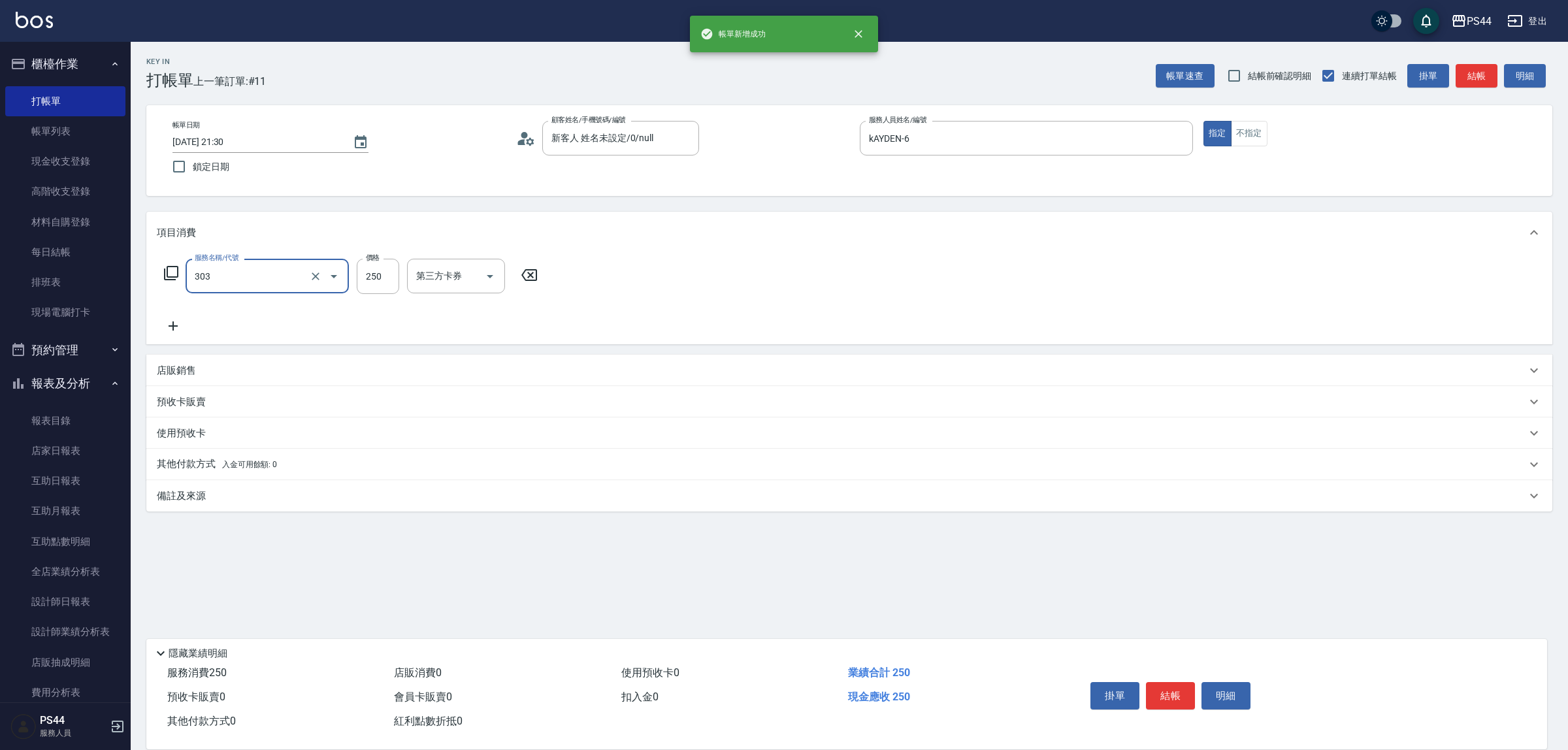
type input "剪髮(303)"
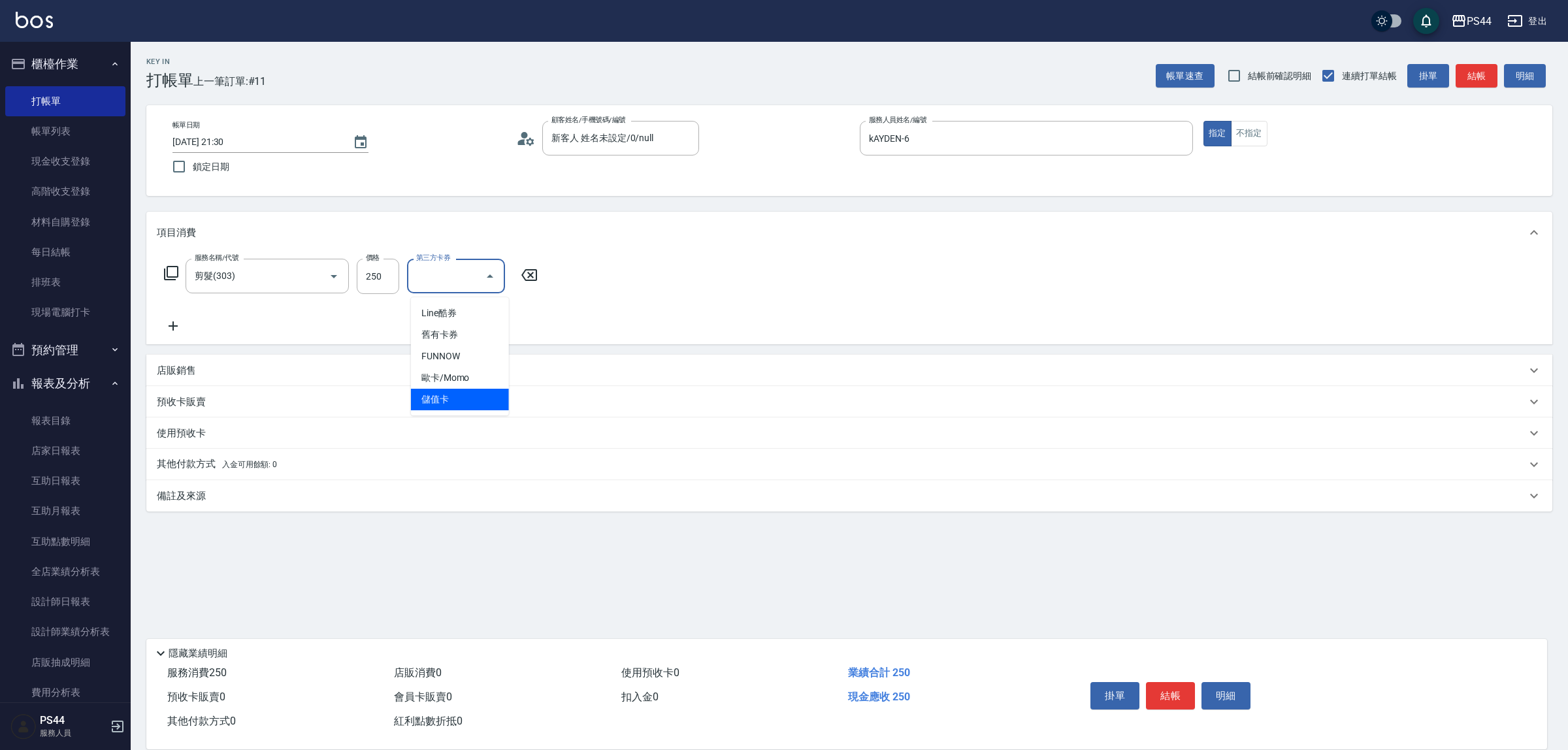
type input "儲值卡"
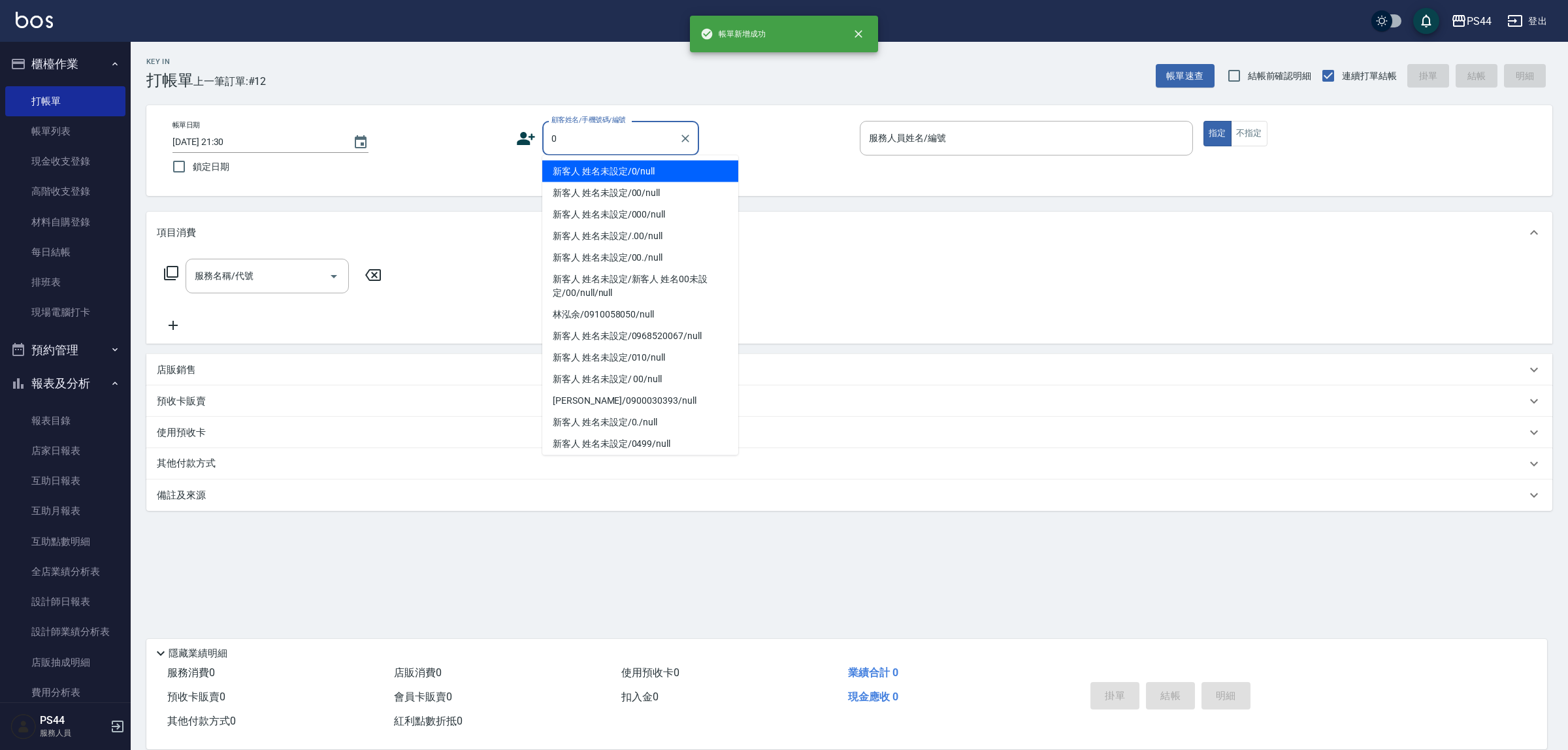
type input "新客人 姓名未設定/0/null"
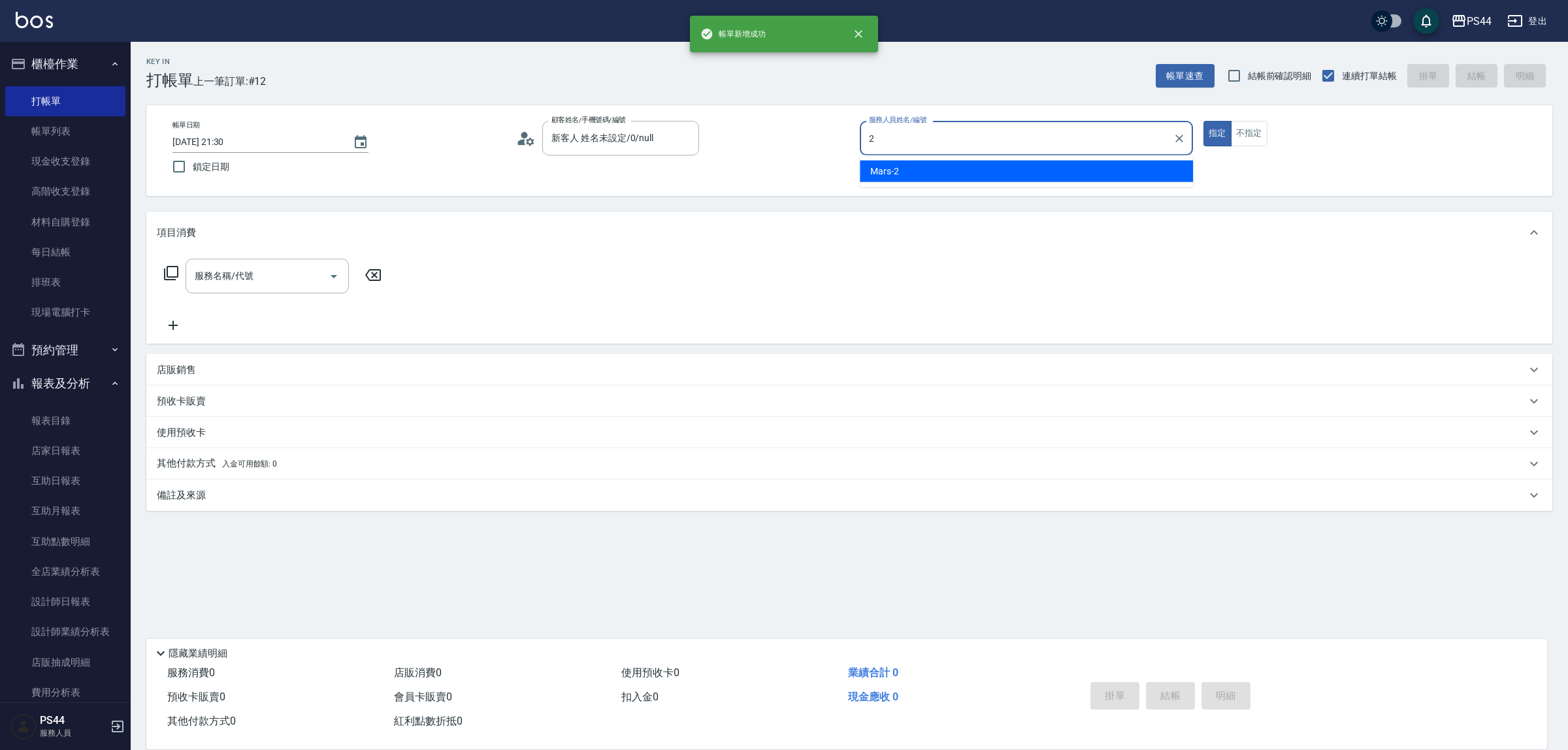
type input "Mars-2"
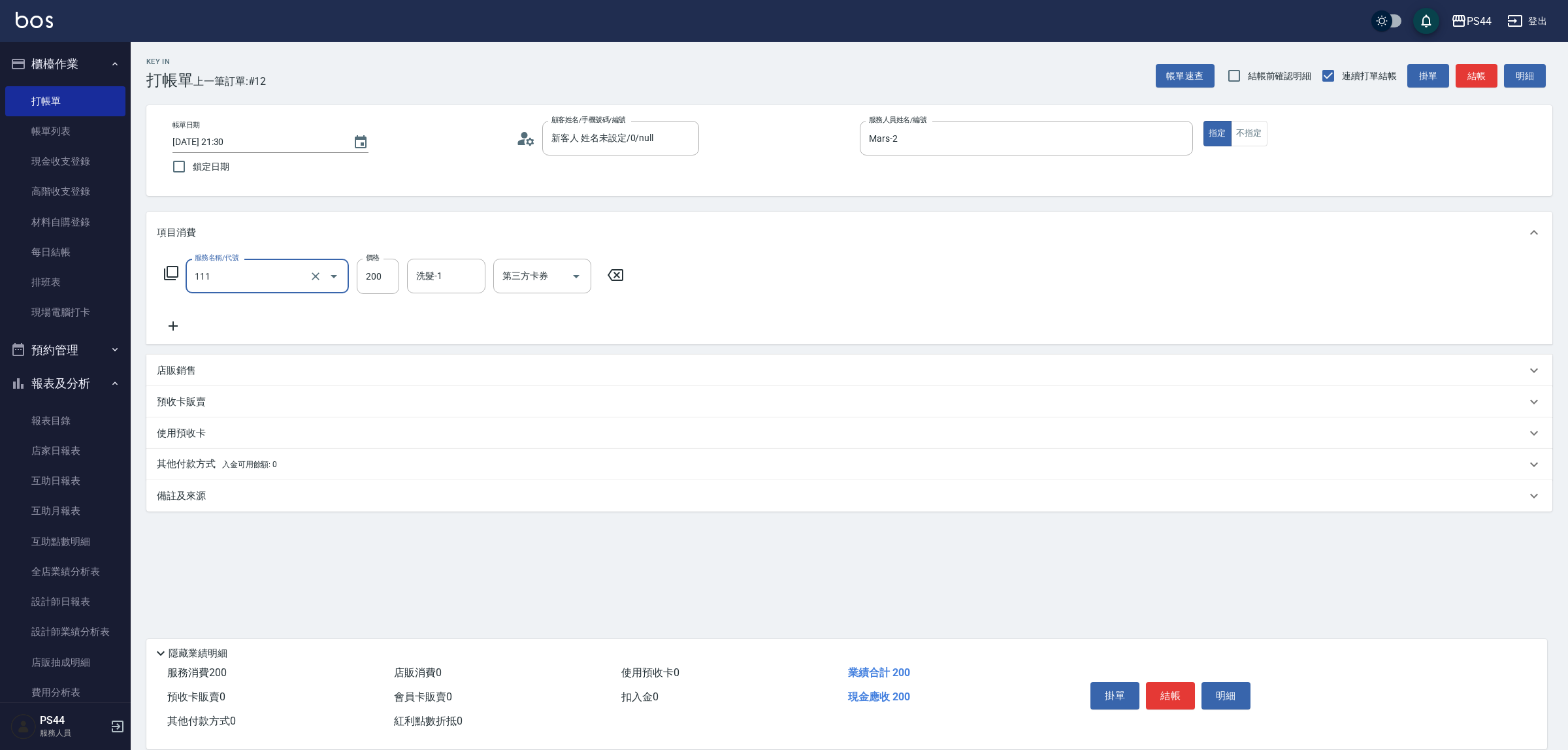
type input "200(111)"
type input "黃奕程-12"
type input "儲值卡"
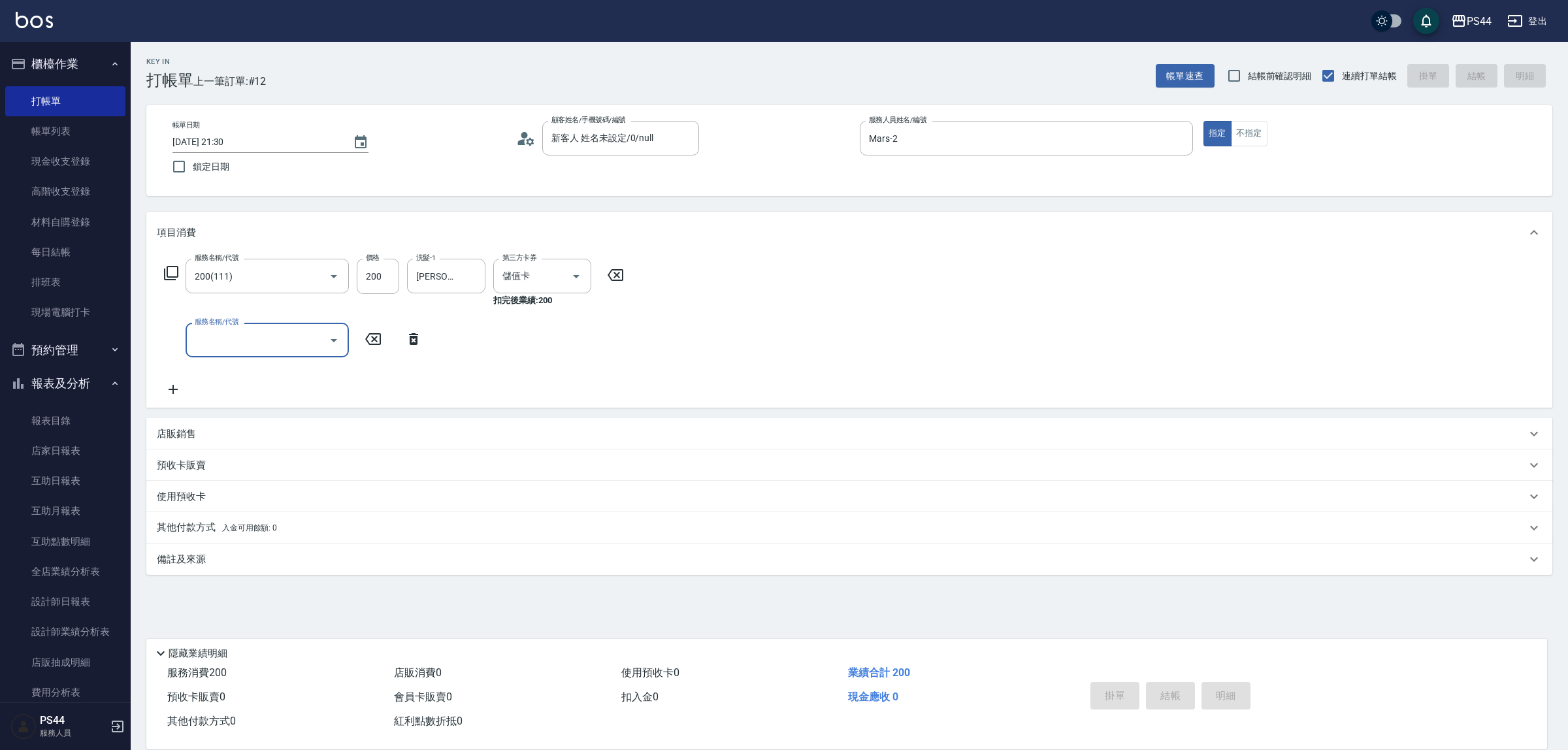
type input "2025/09/19 21:31"
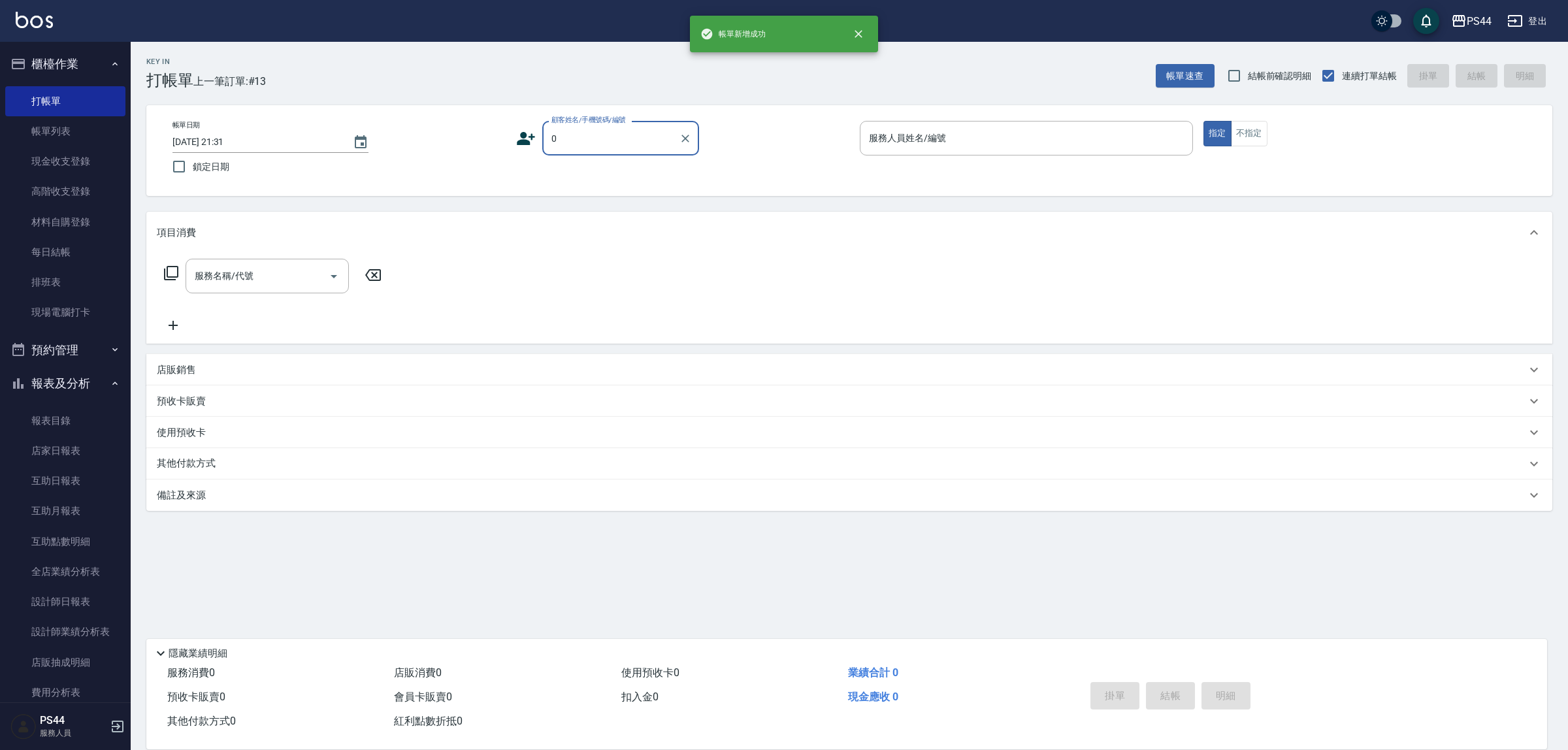
type input "新客人 姓名未設定/0/null"
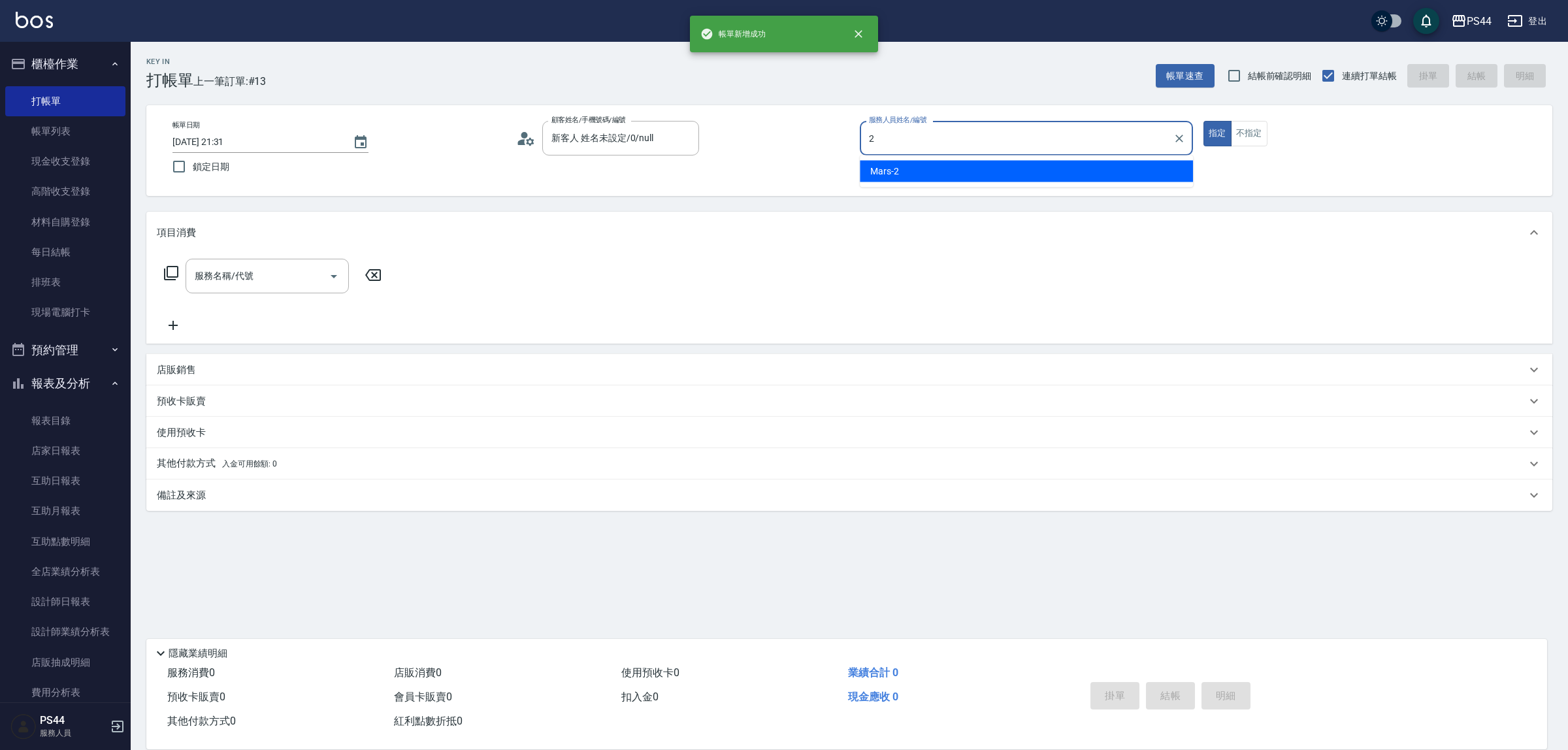
type input "Mars-2"
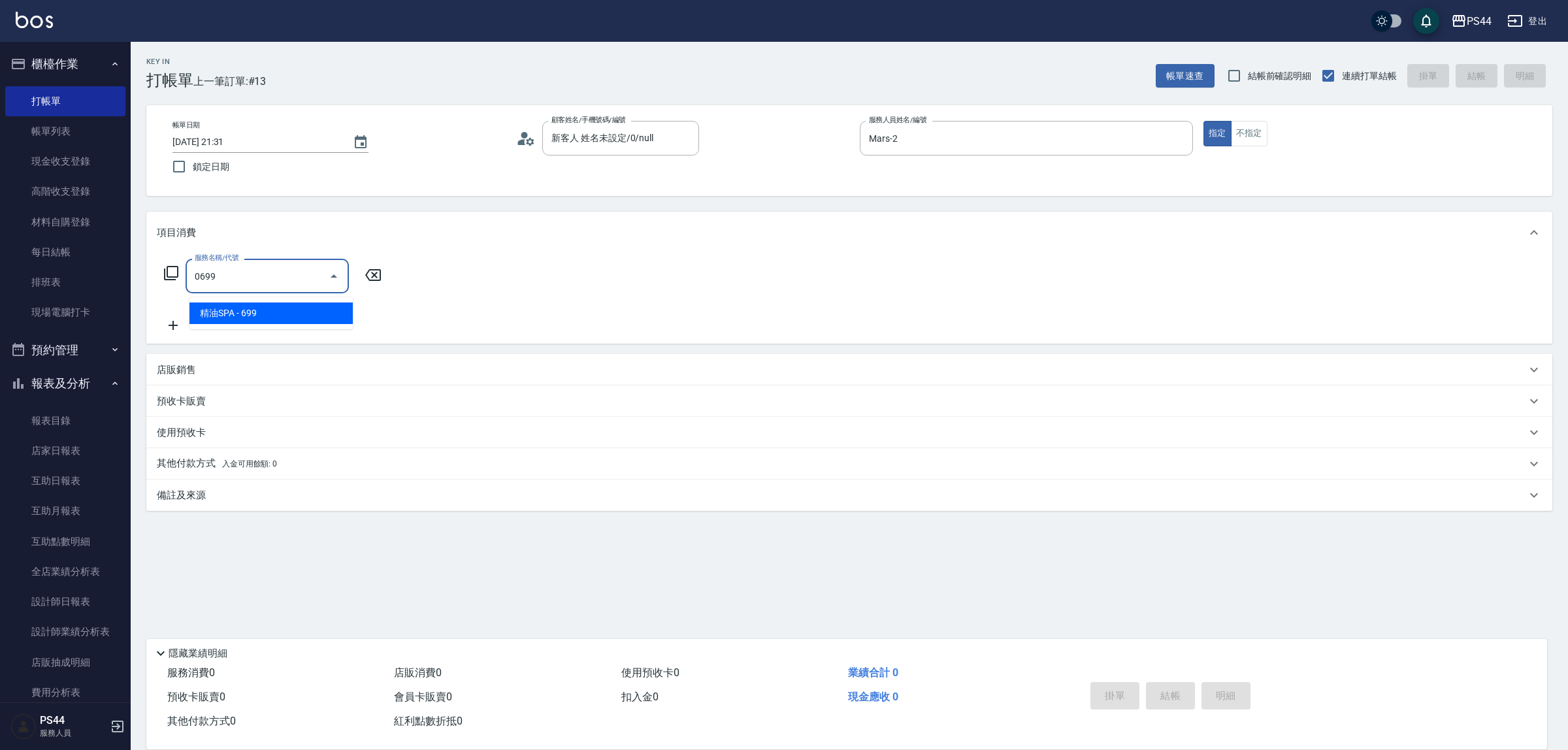
type input "精油SPA(0699)"
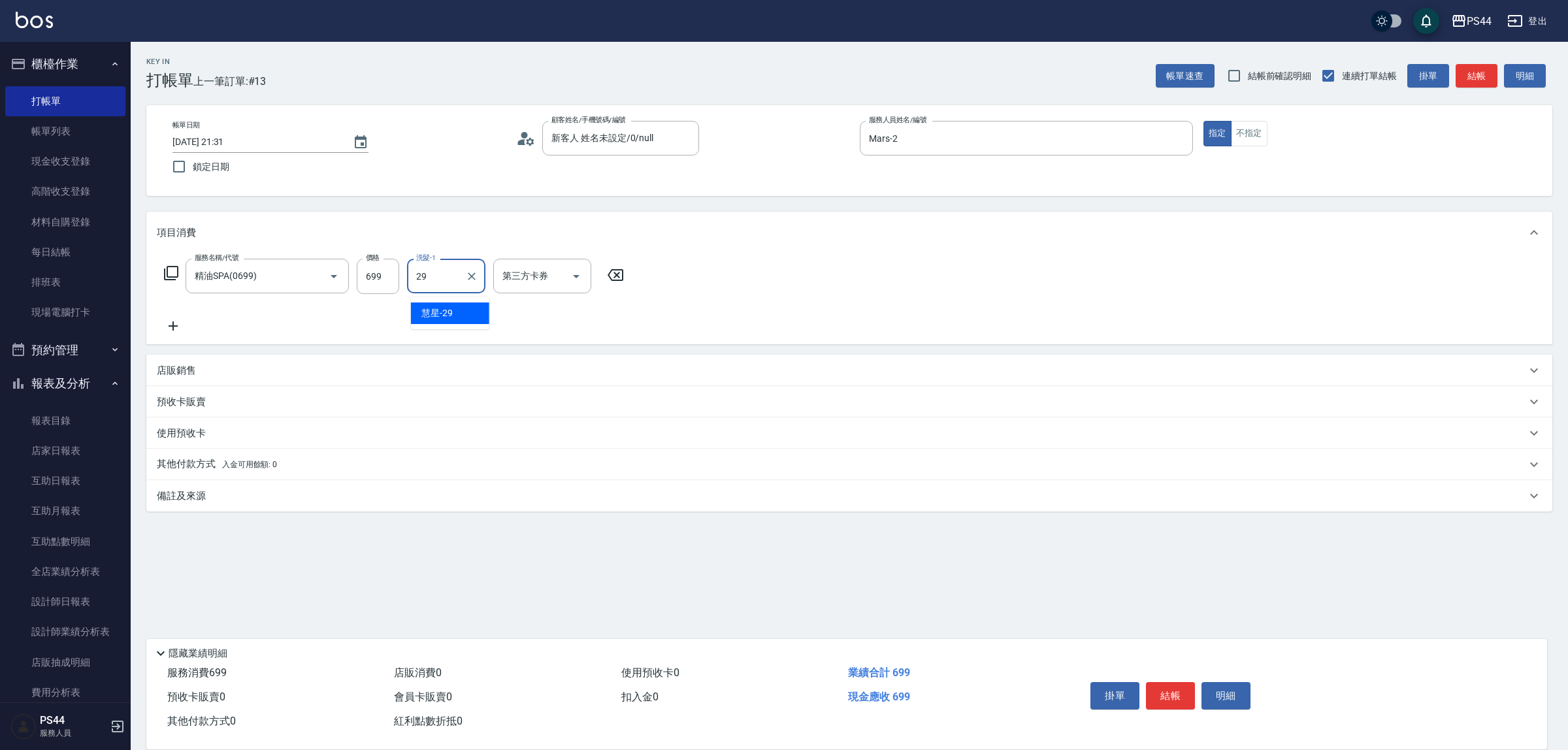
type input "慧星-29"
type input "儲值卡"
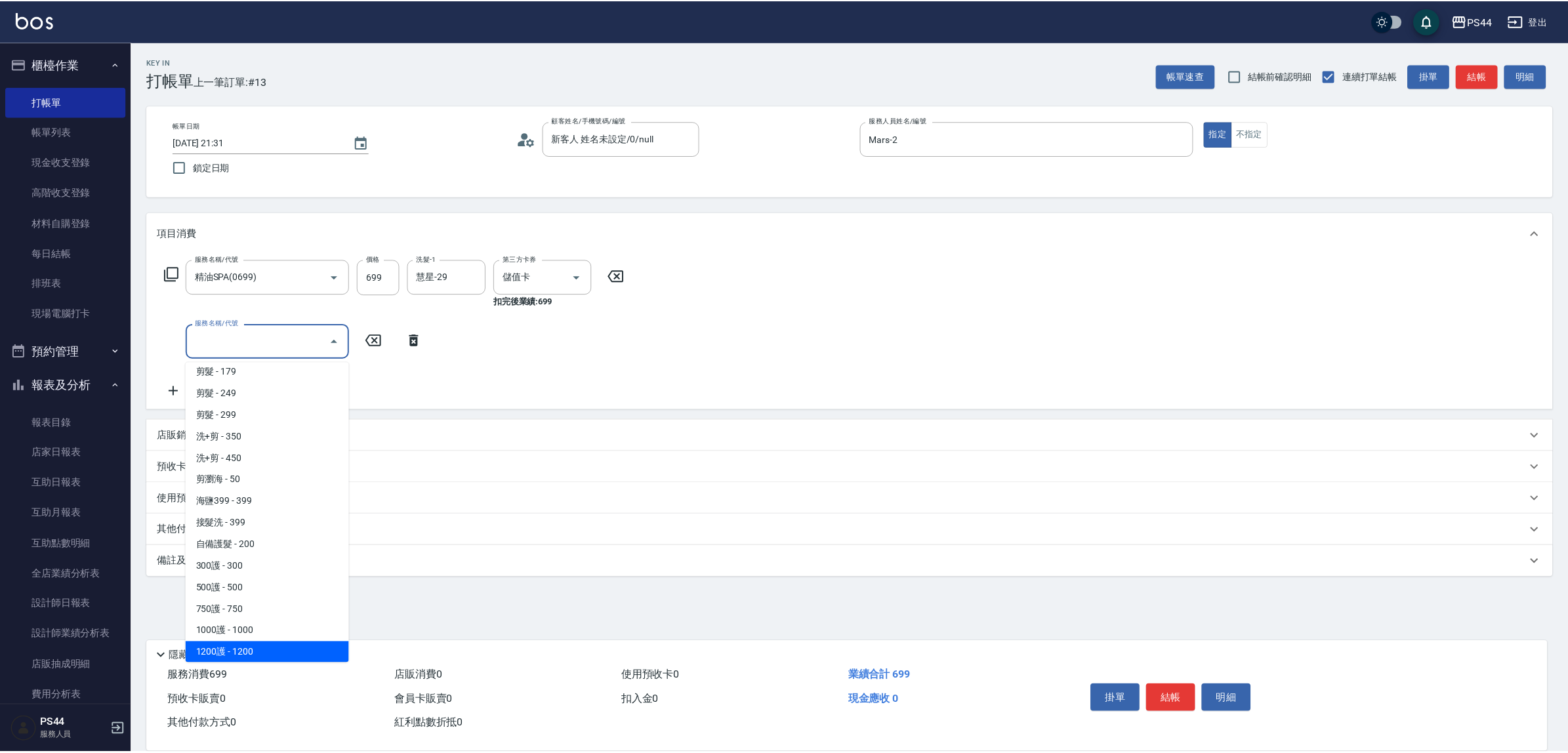
scroll to position [375, 0]
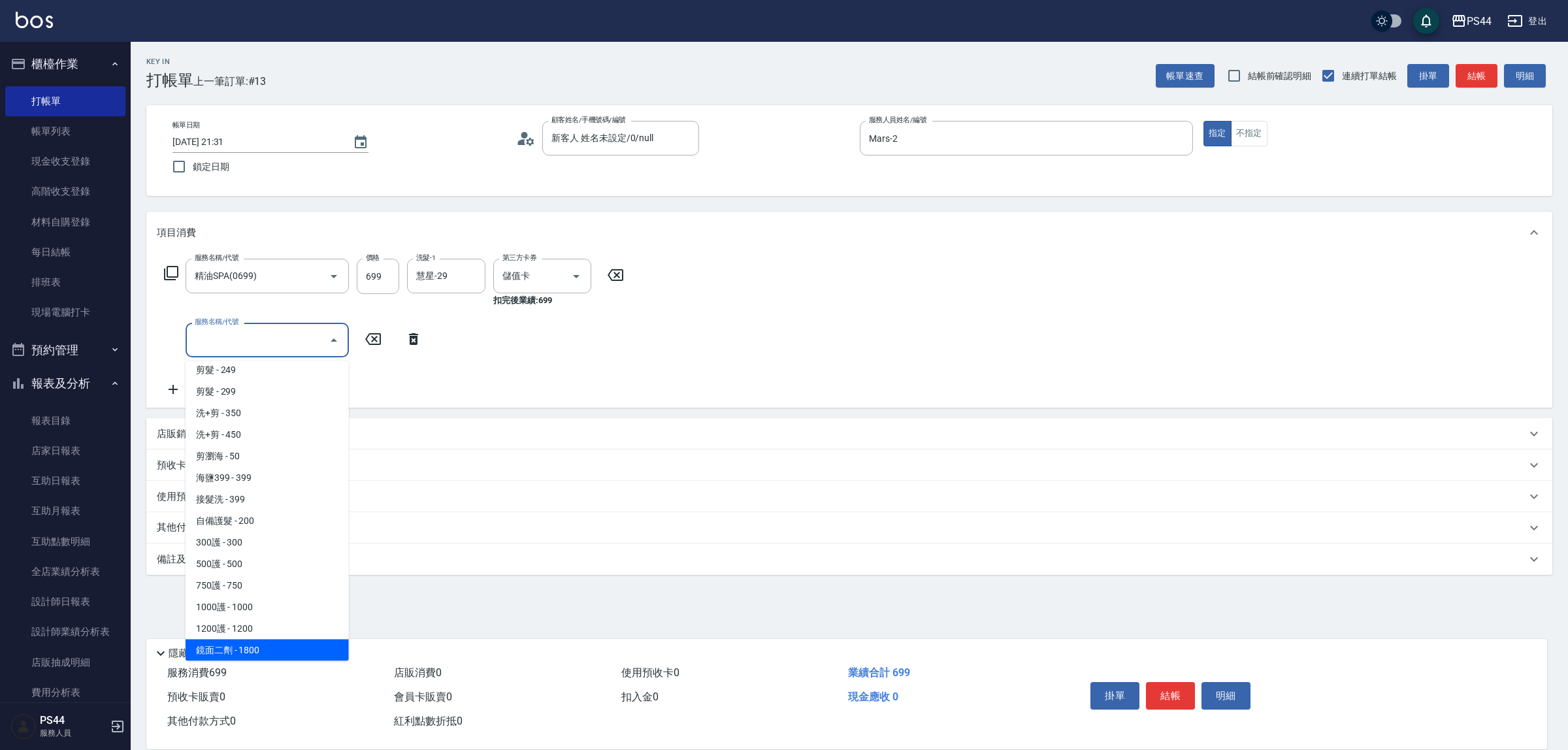
type input "鏡面二劑(406)"
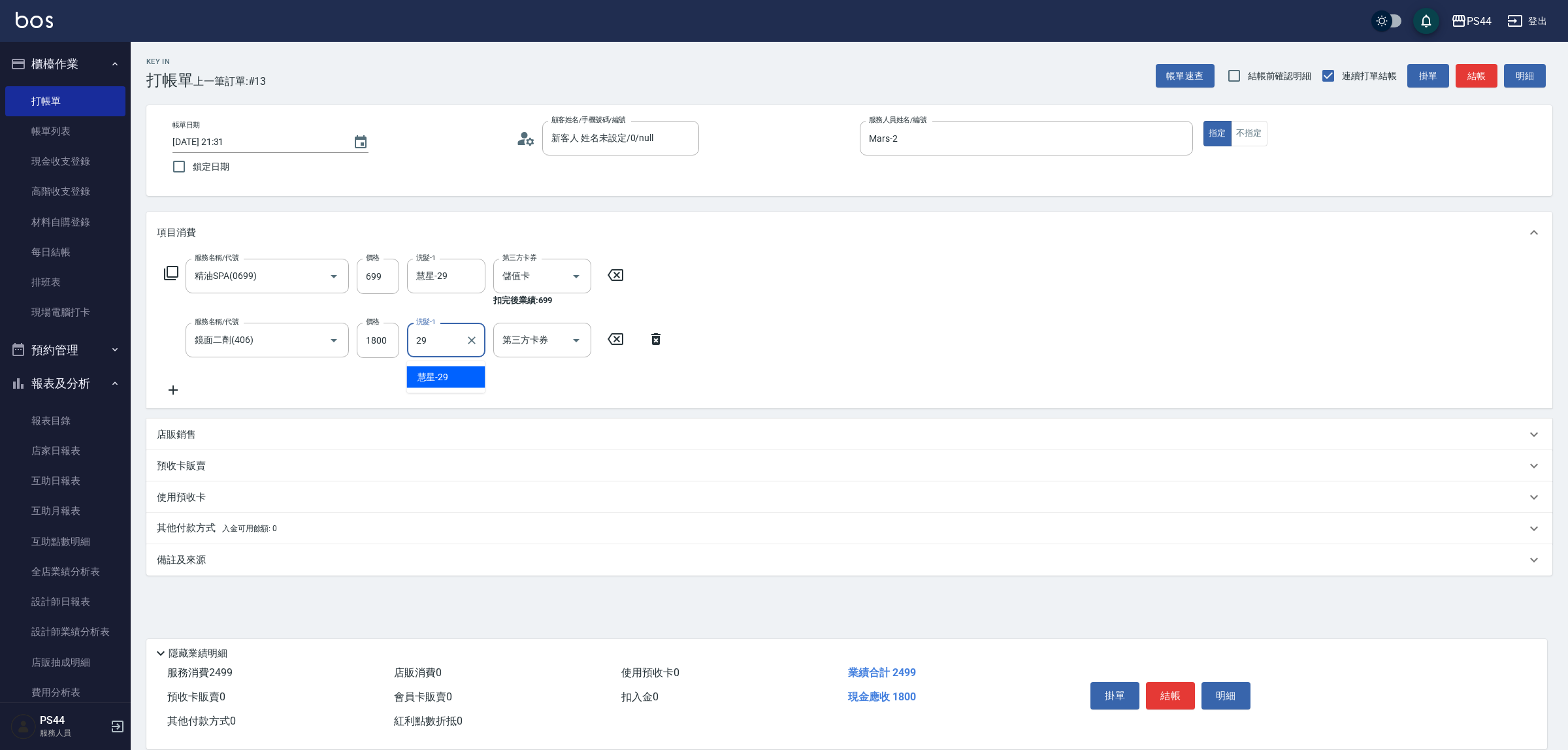
type input "慧星-29"
type input "儲值卡"
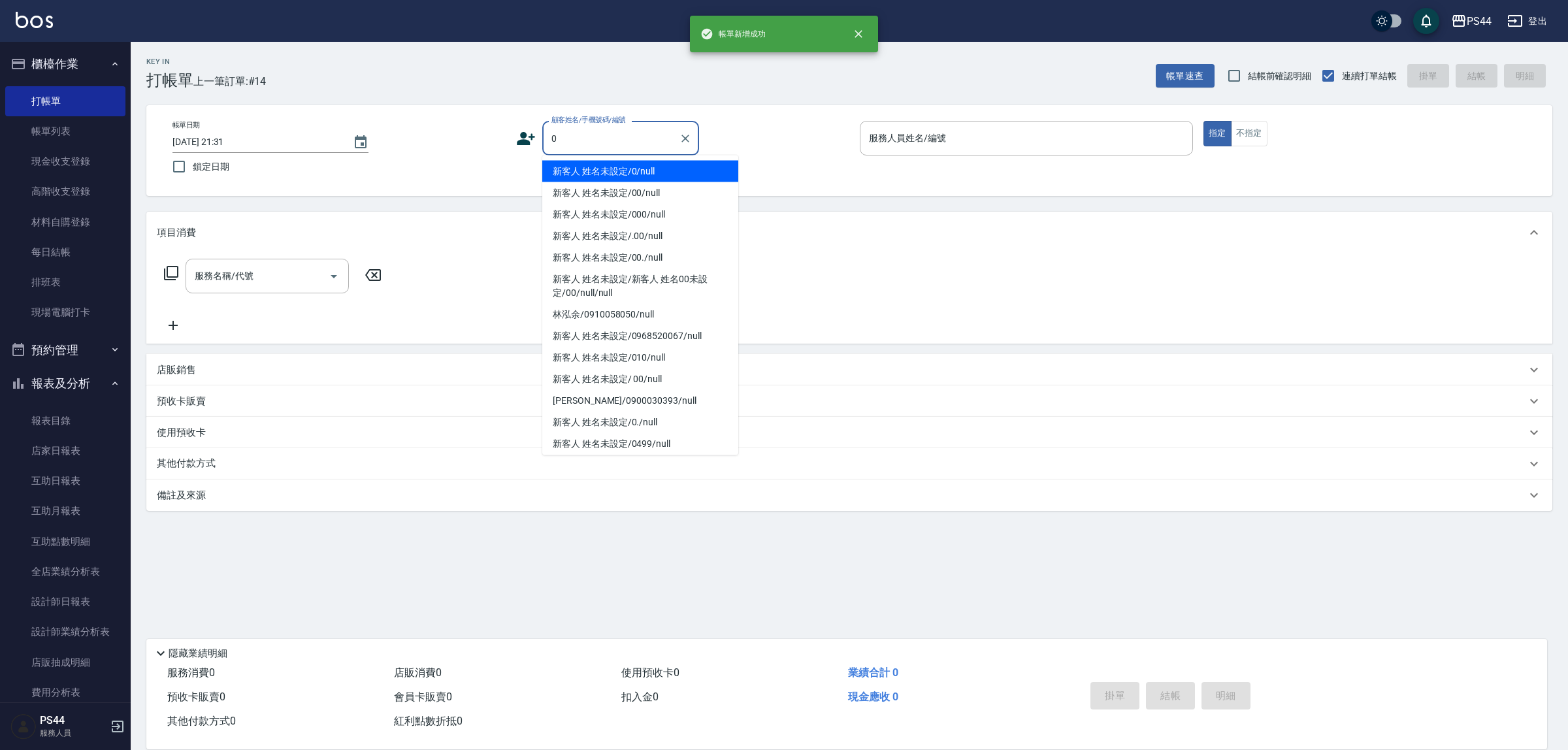
type input "新客人 姓名未設定/0/null"
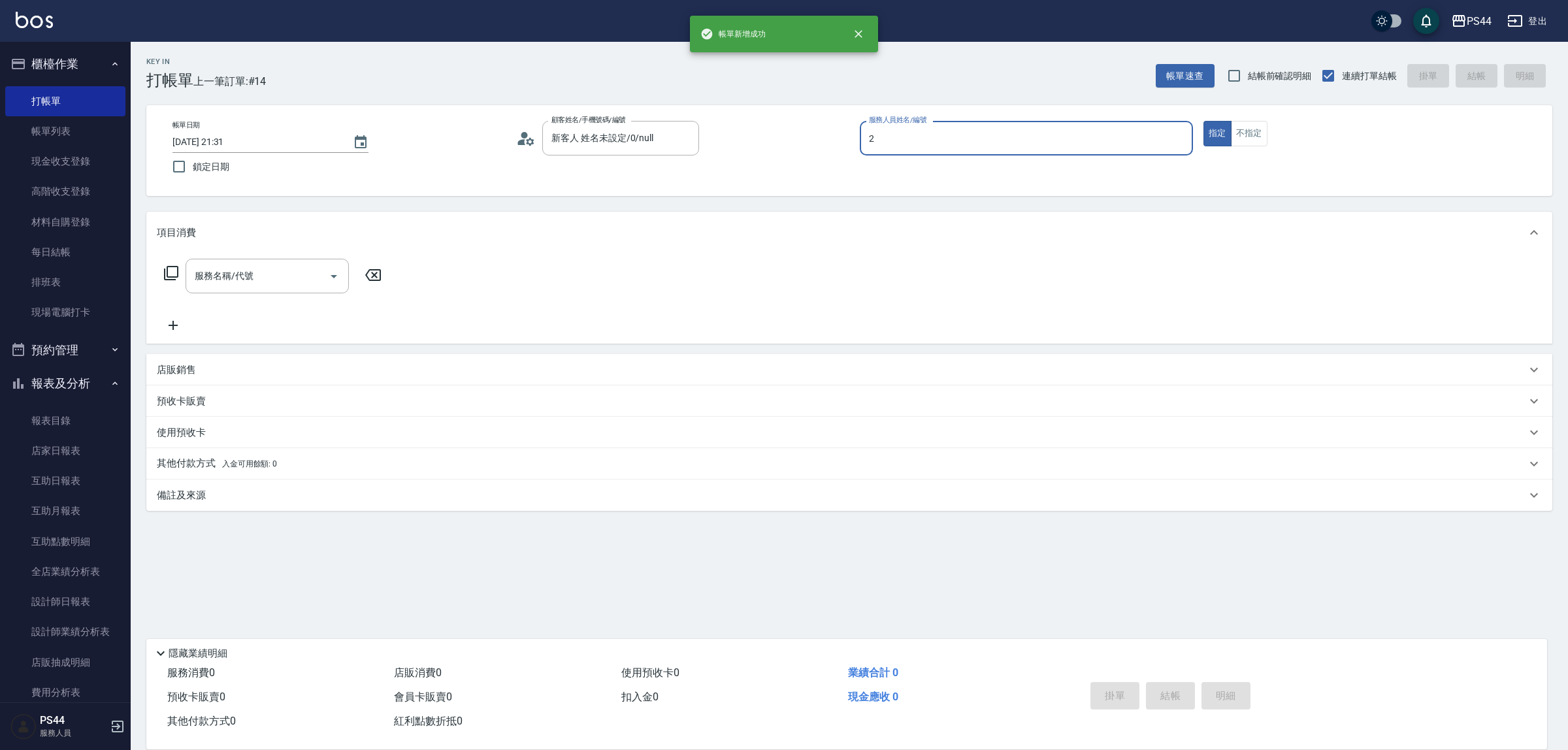
type input "Mars-2"
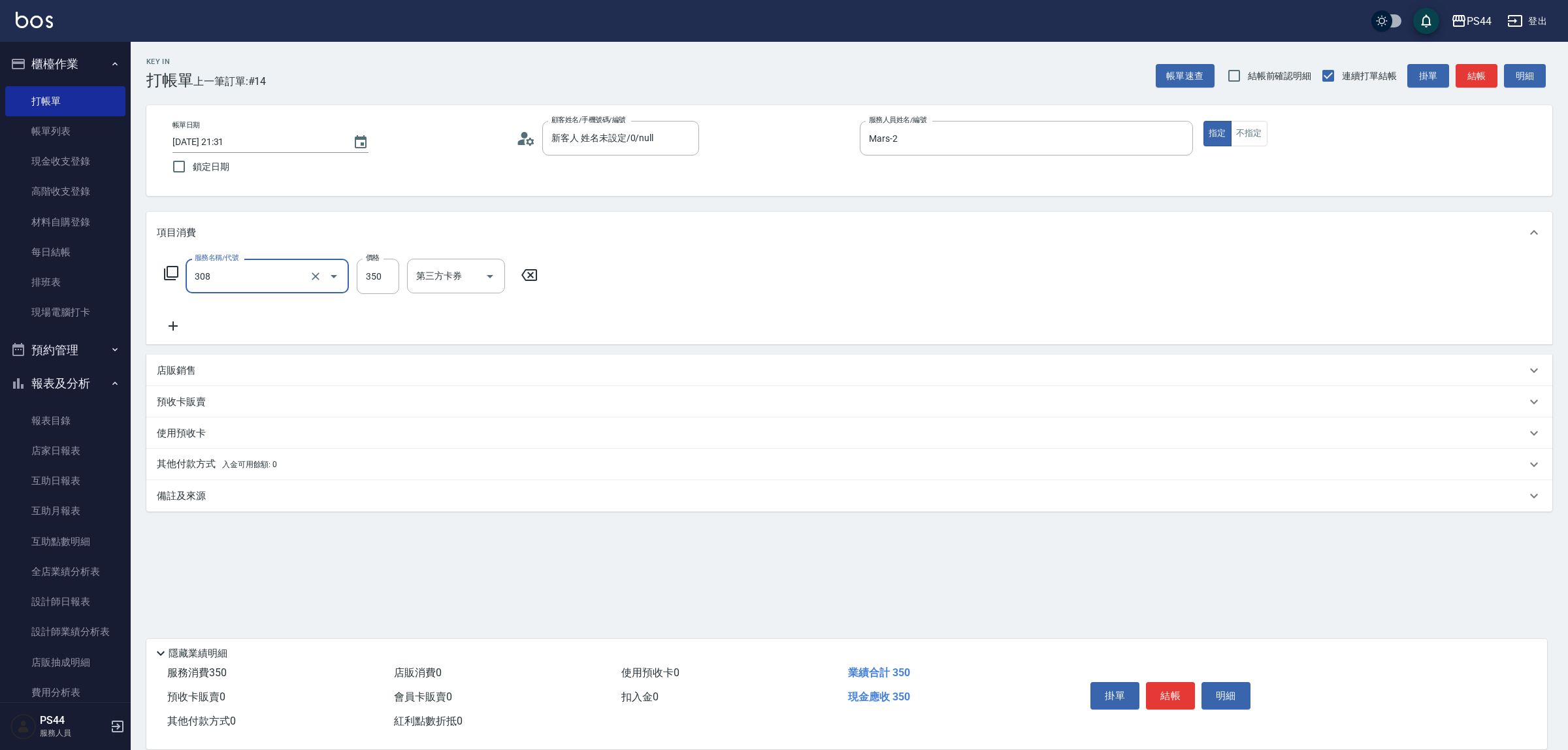
type input "洗+剪(308)"
type input "400"
type input "王姵眙-37"
type input "儲值卡"
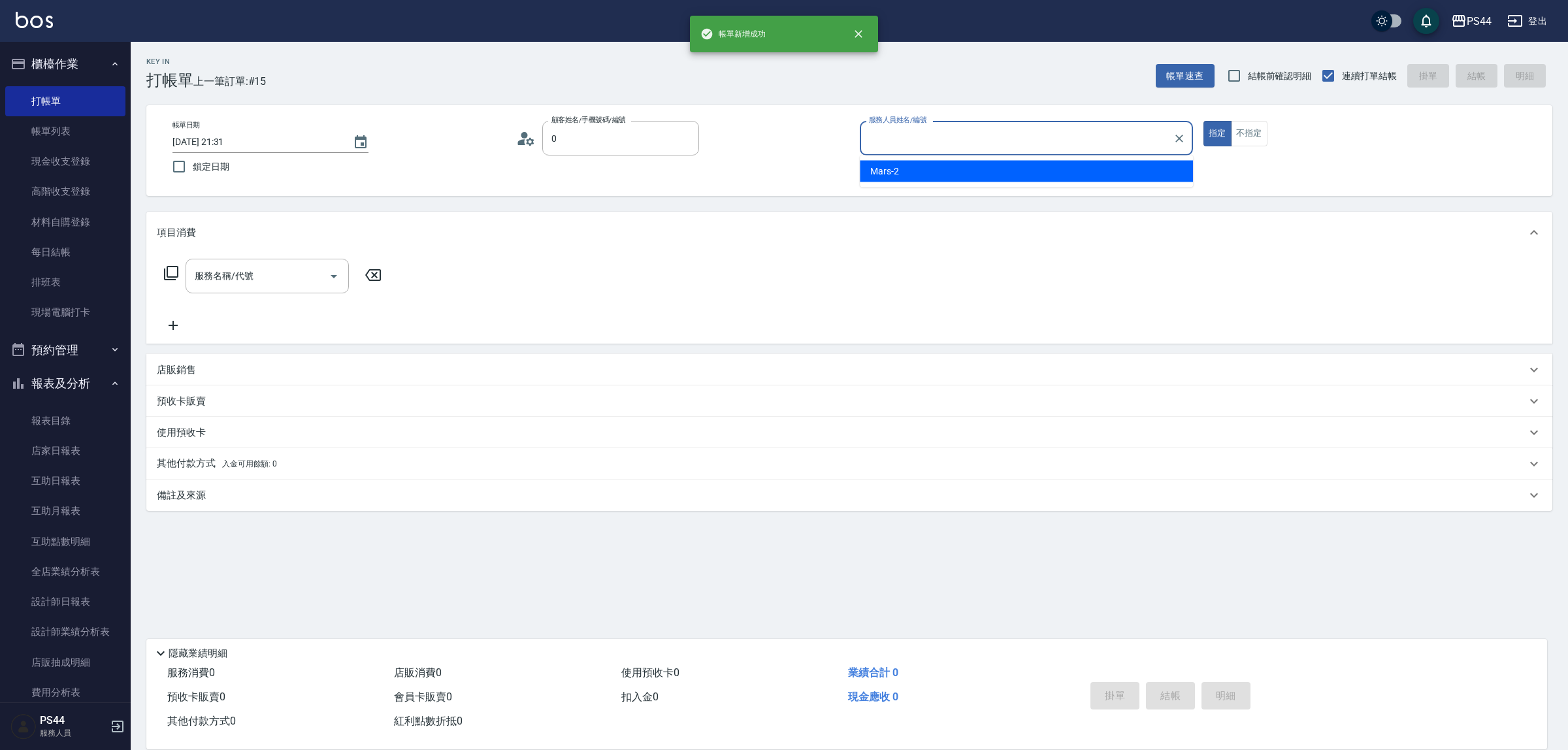
type input "新客人 姓名未設定/0/null"
type input "Mars-2"
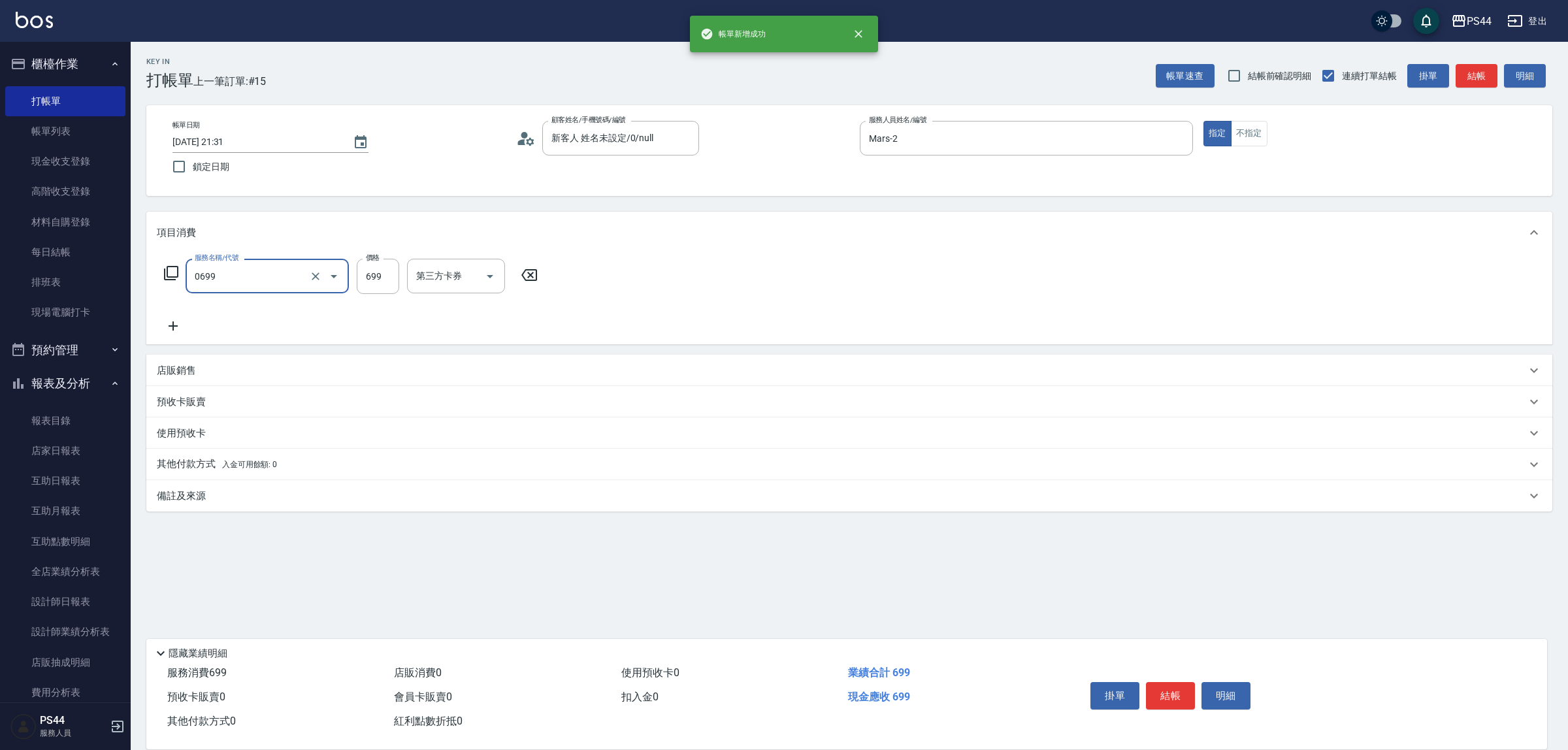
type input "精油SPA(0699)"
type input "邱美月-34"
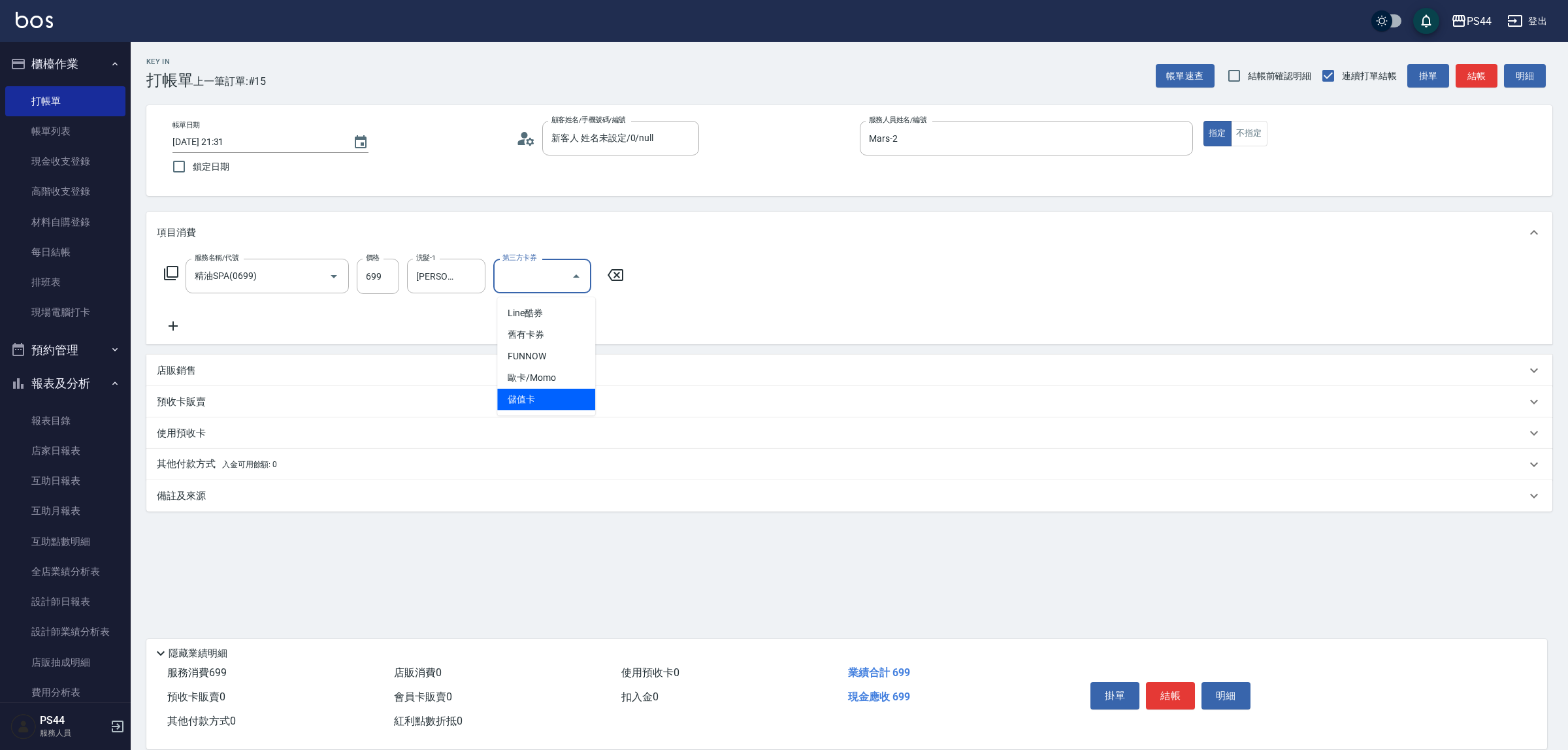
type input "儲值卡"
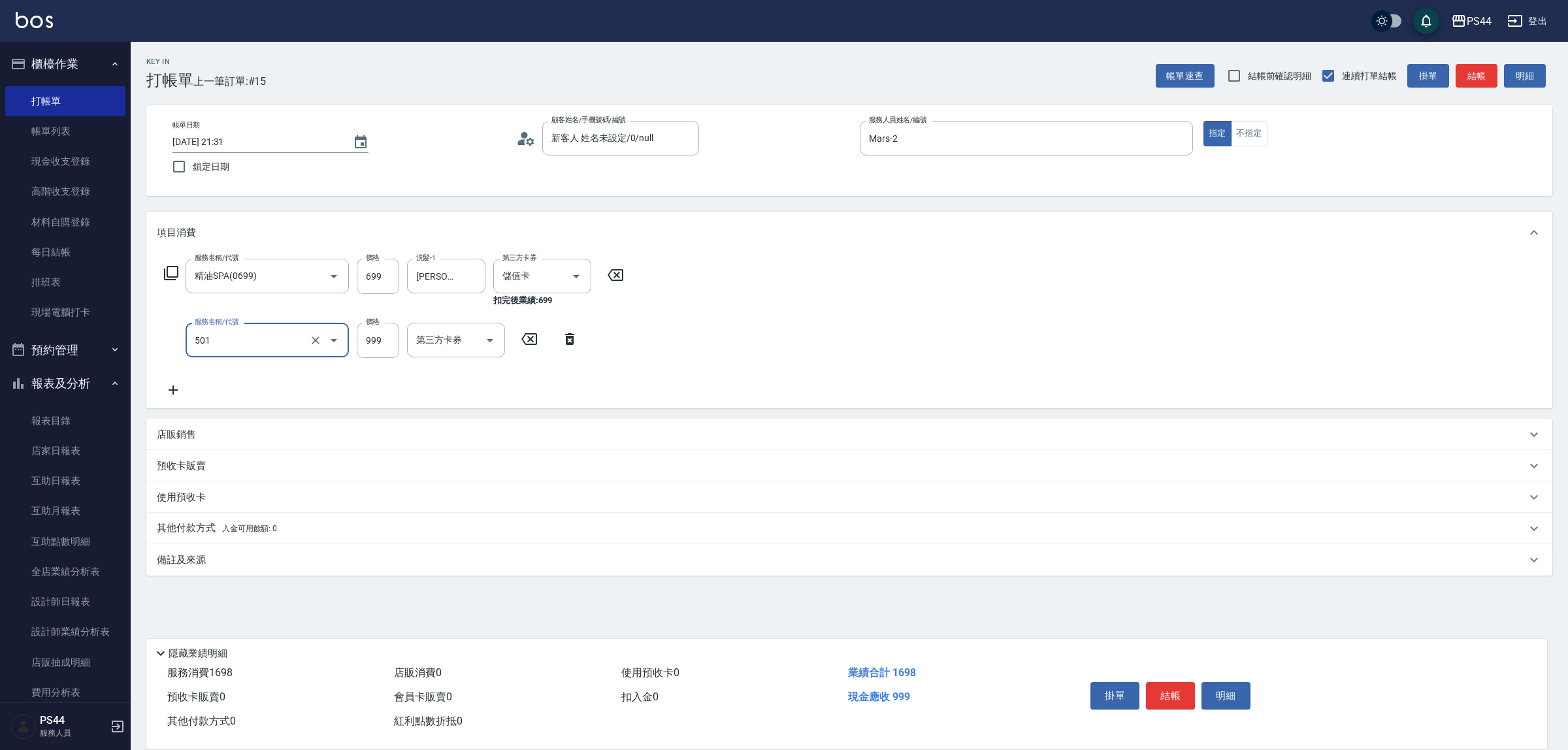
type input "染髮(501)"
type input "1800"
type input "邱美月-34"
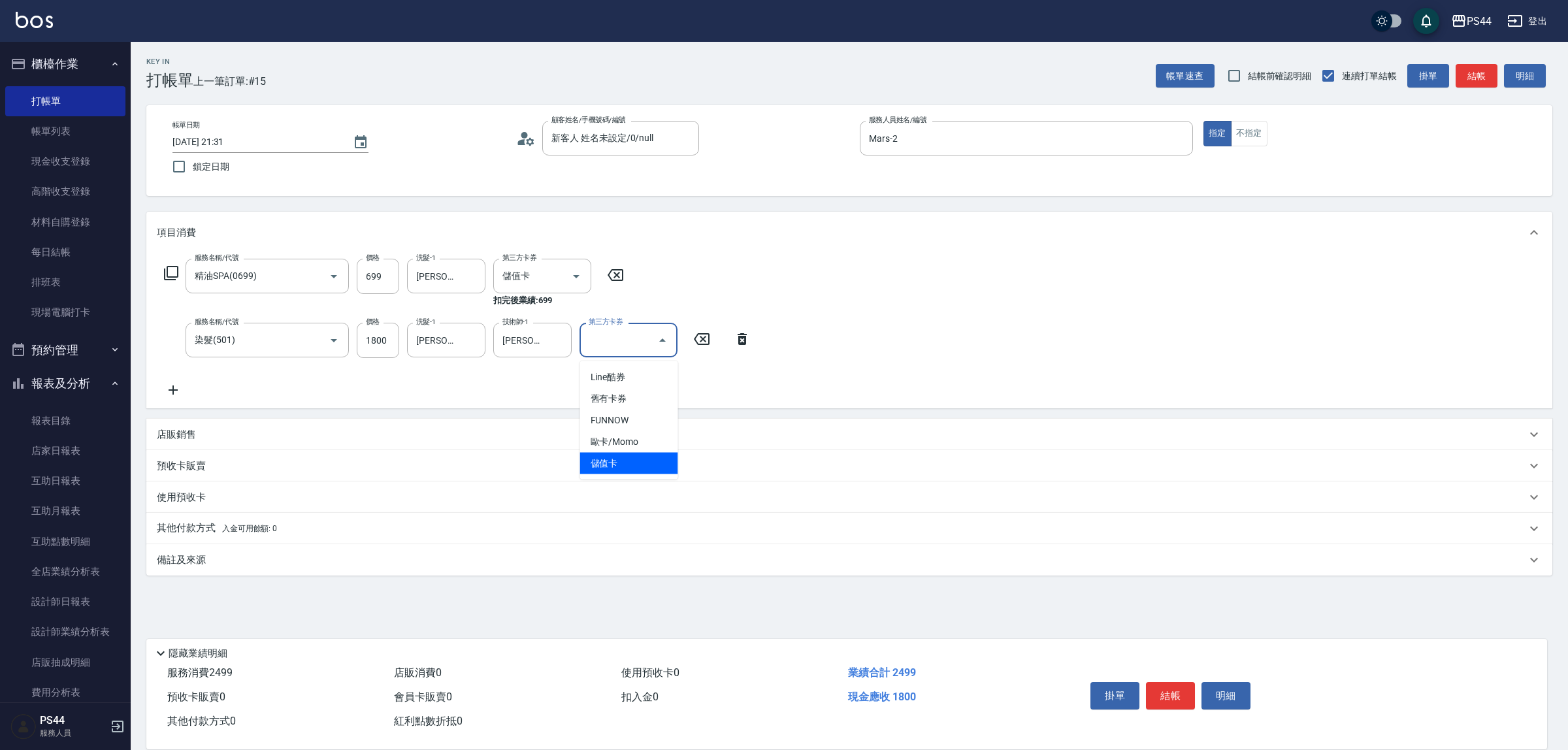
type input "儲值卡"
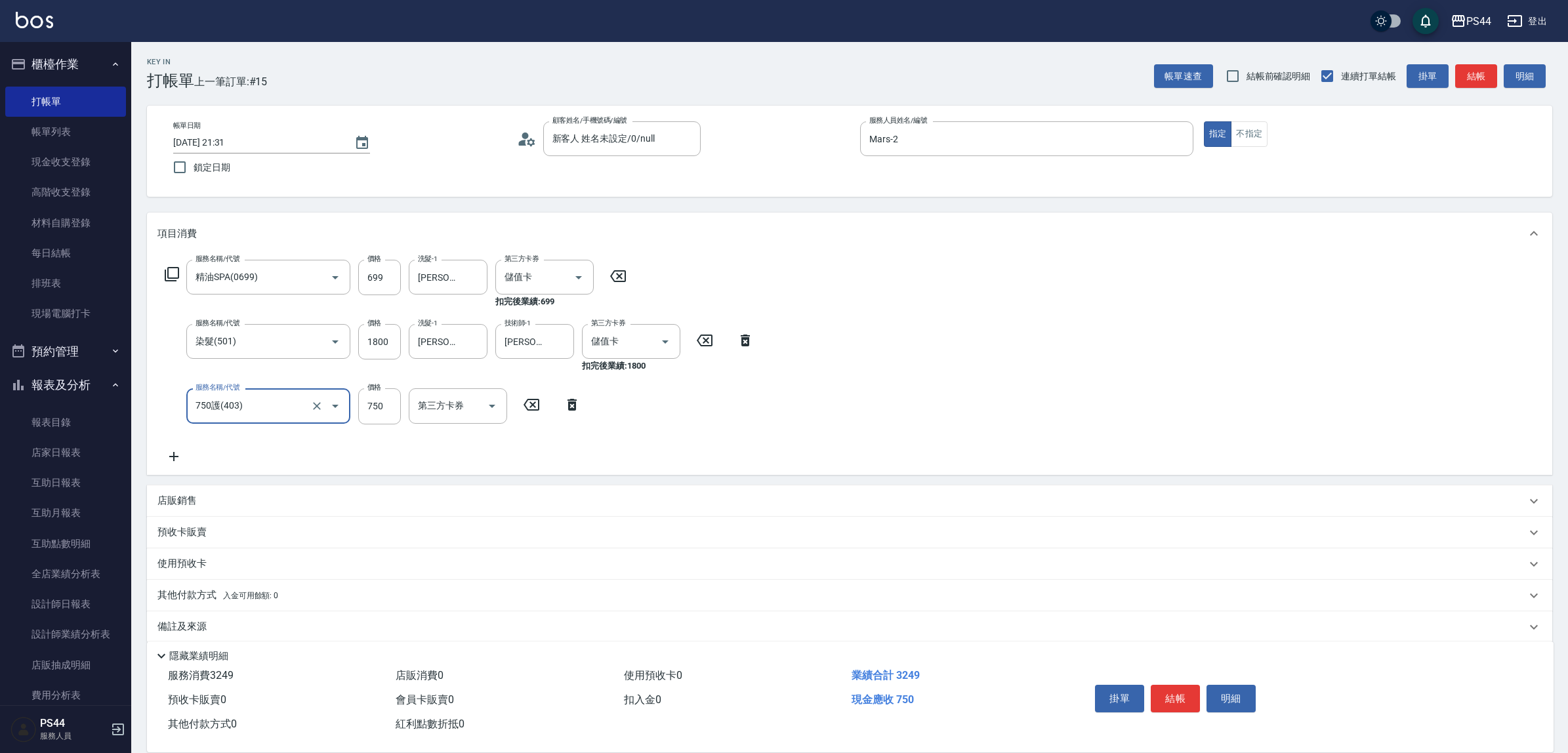
type input "750護(403)"
type input "邱美月-34"
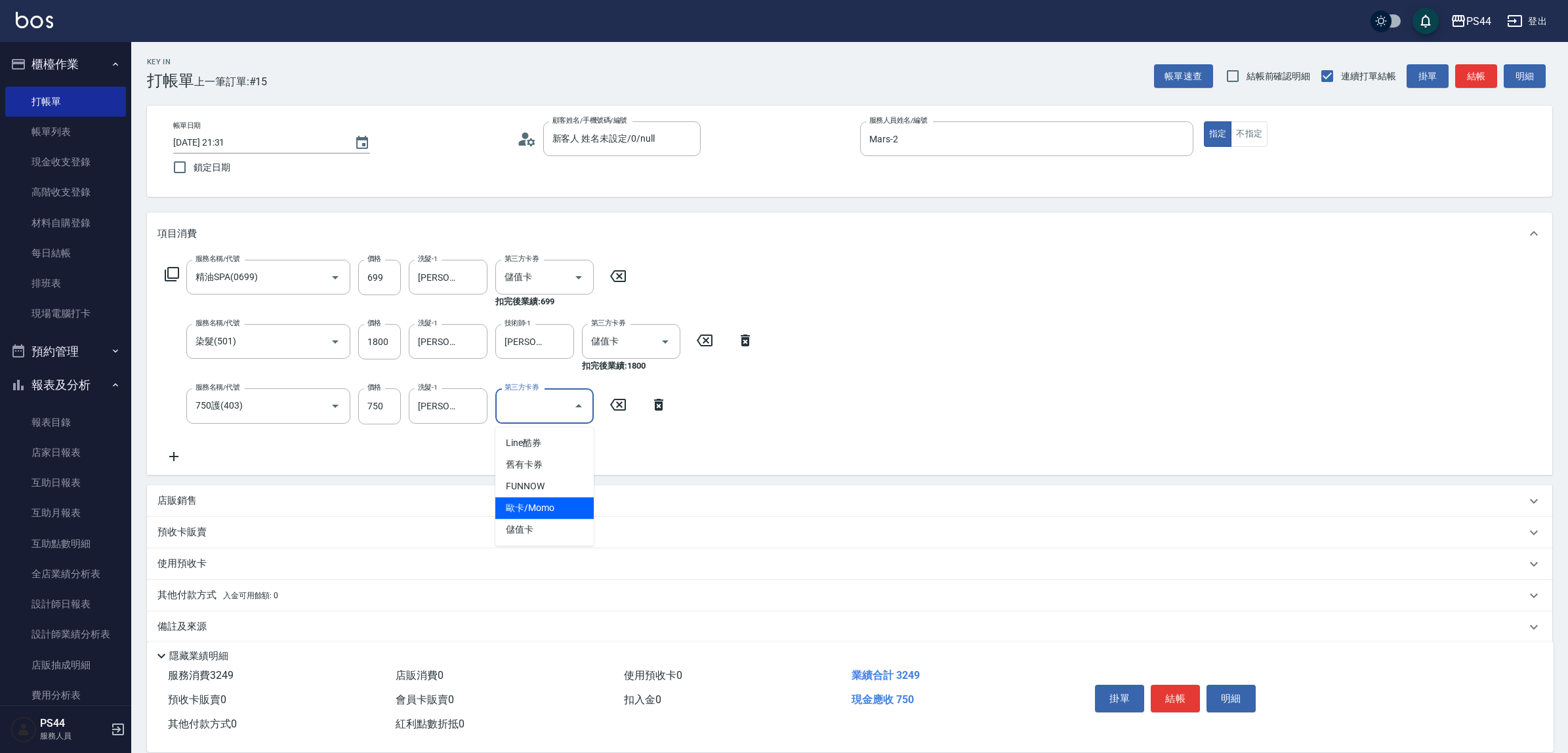
type input "儲值卡"
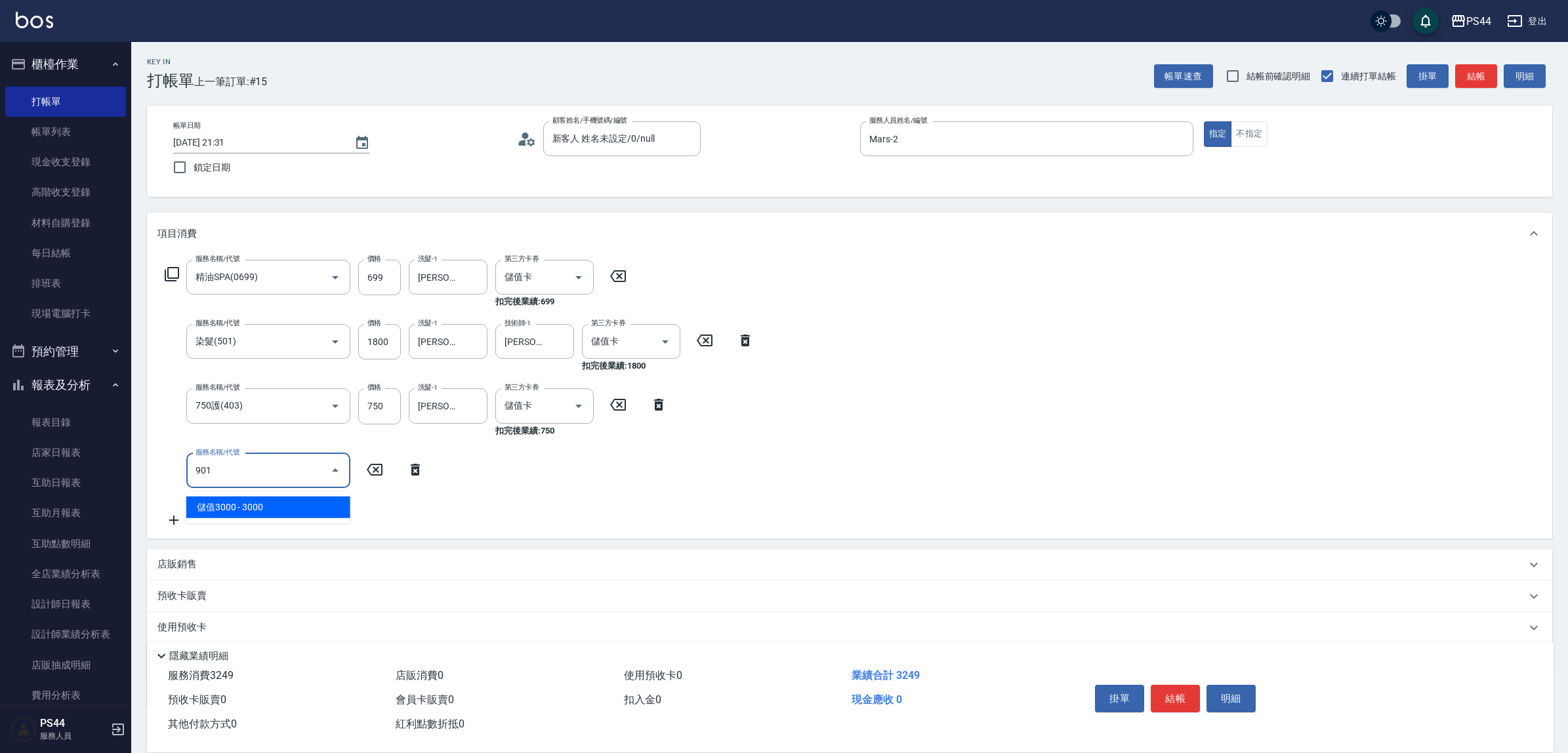
type input "儲值3000(901)"
type input "2247"
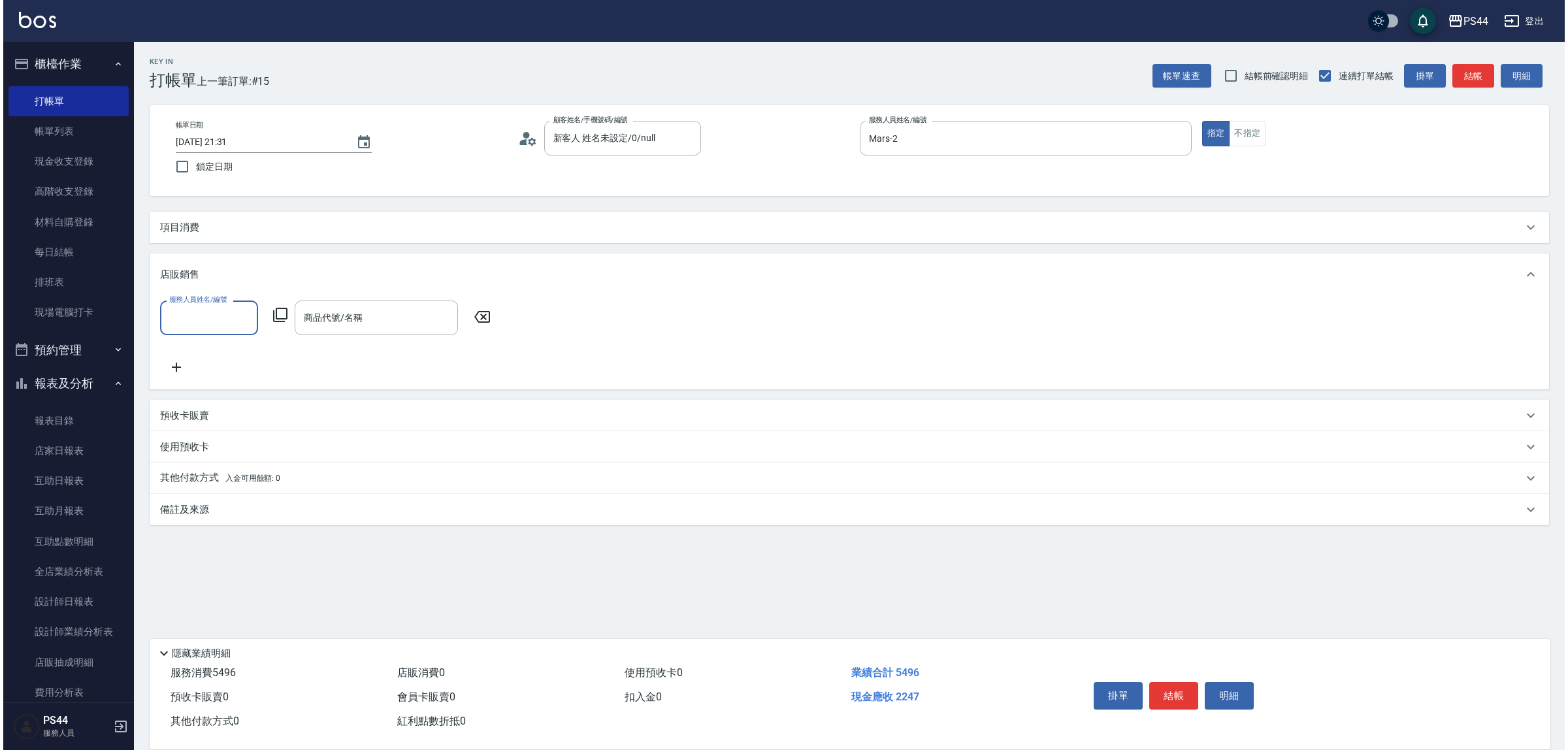
scroll to position [0, 0]
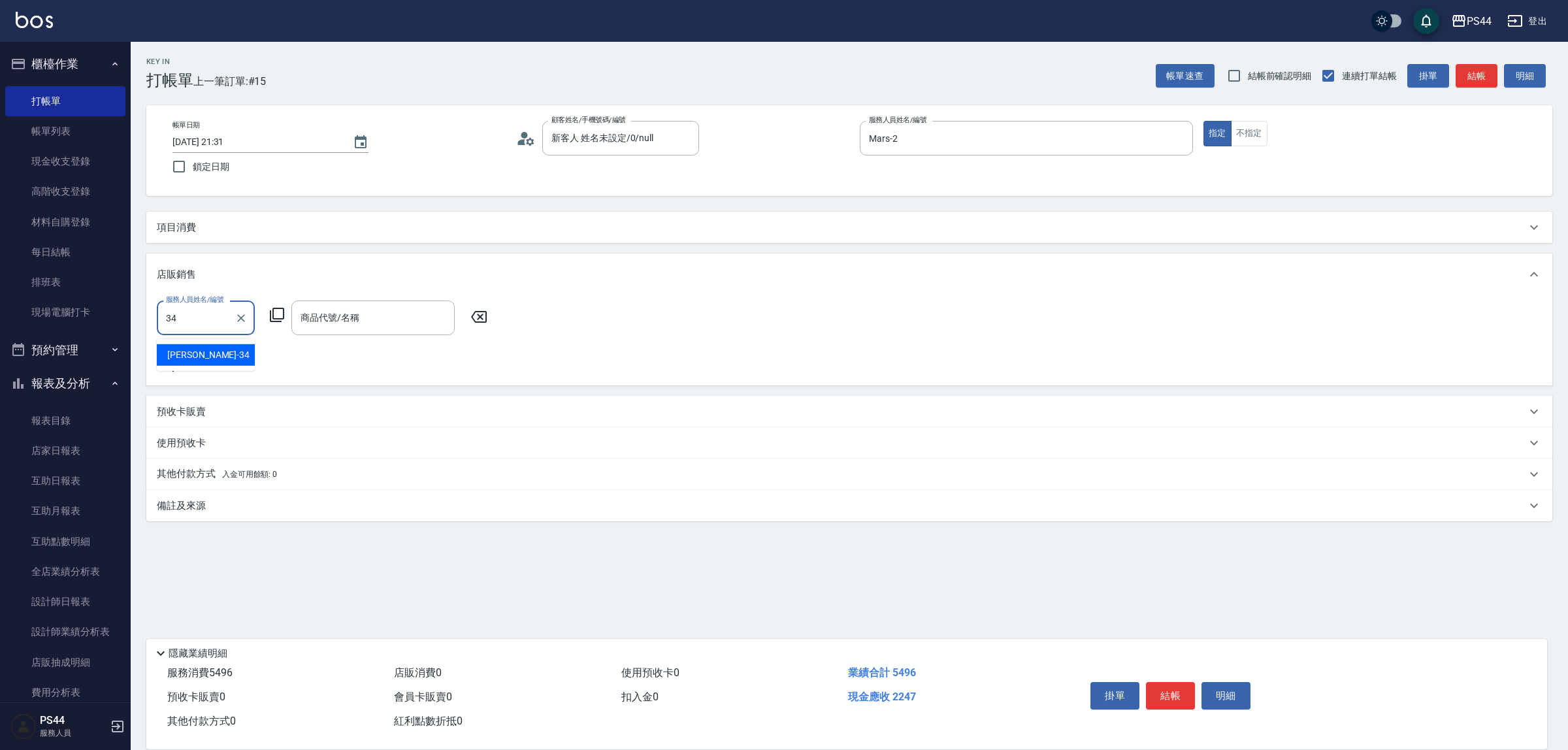
type input "邱美月-34"
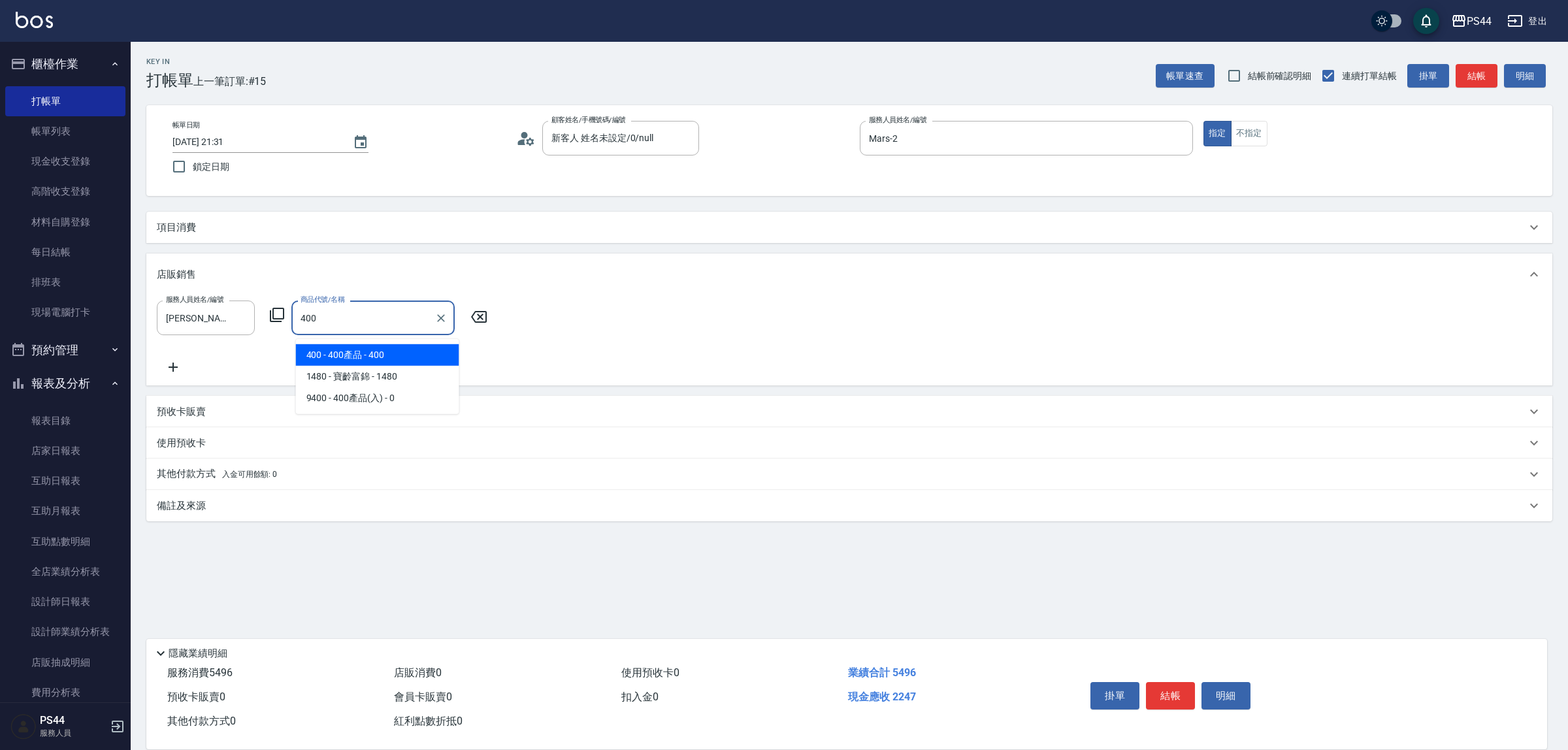
type input "400產品"
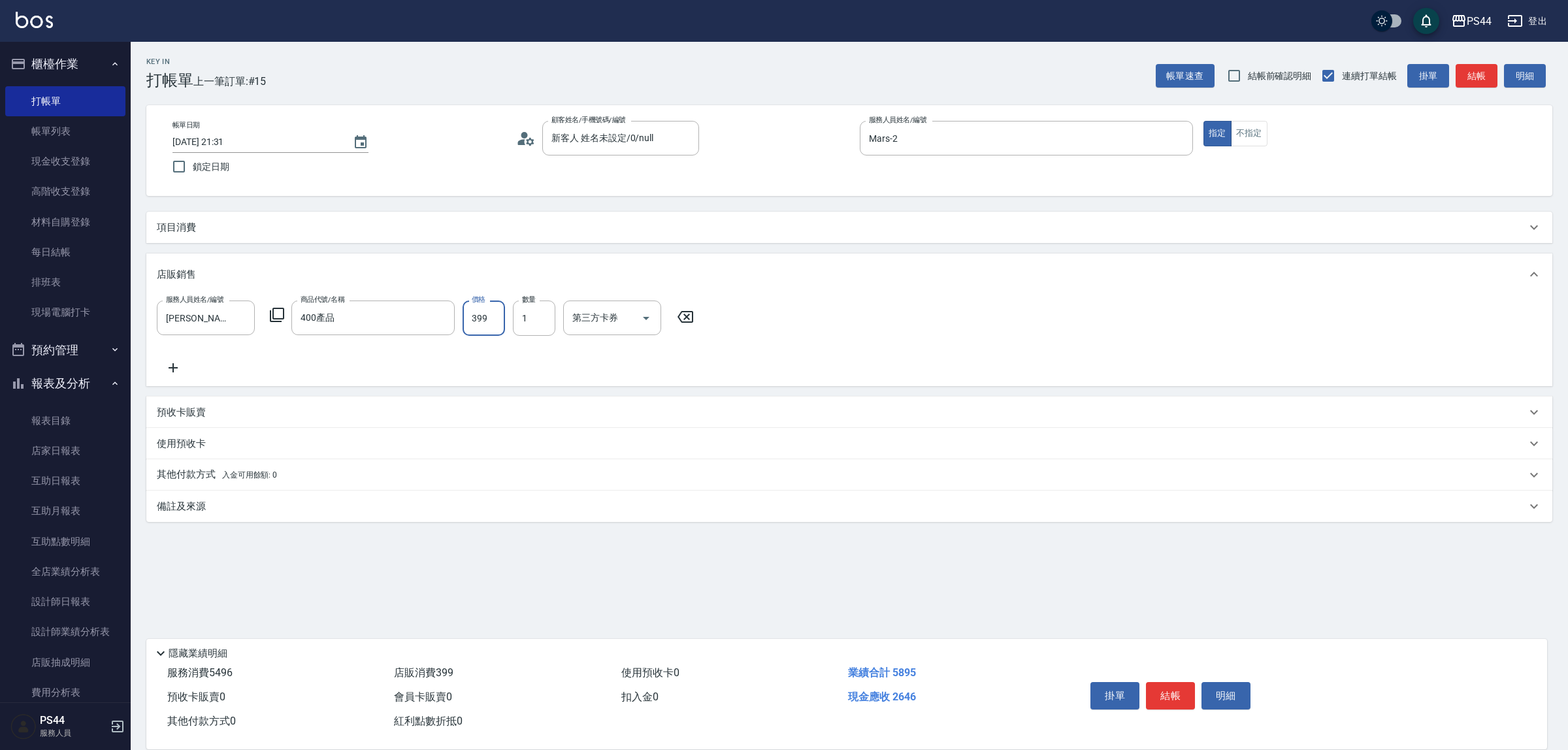
type input "399"
type input "儲值卡"
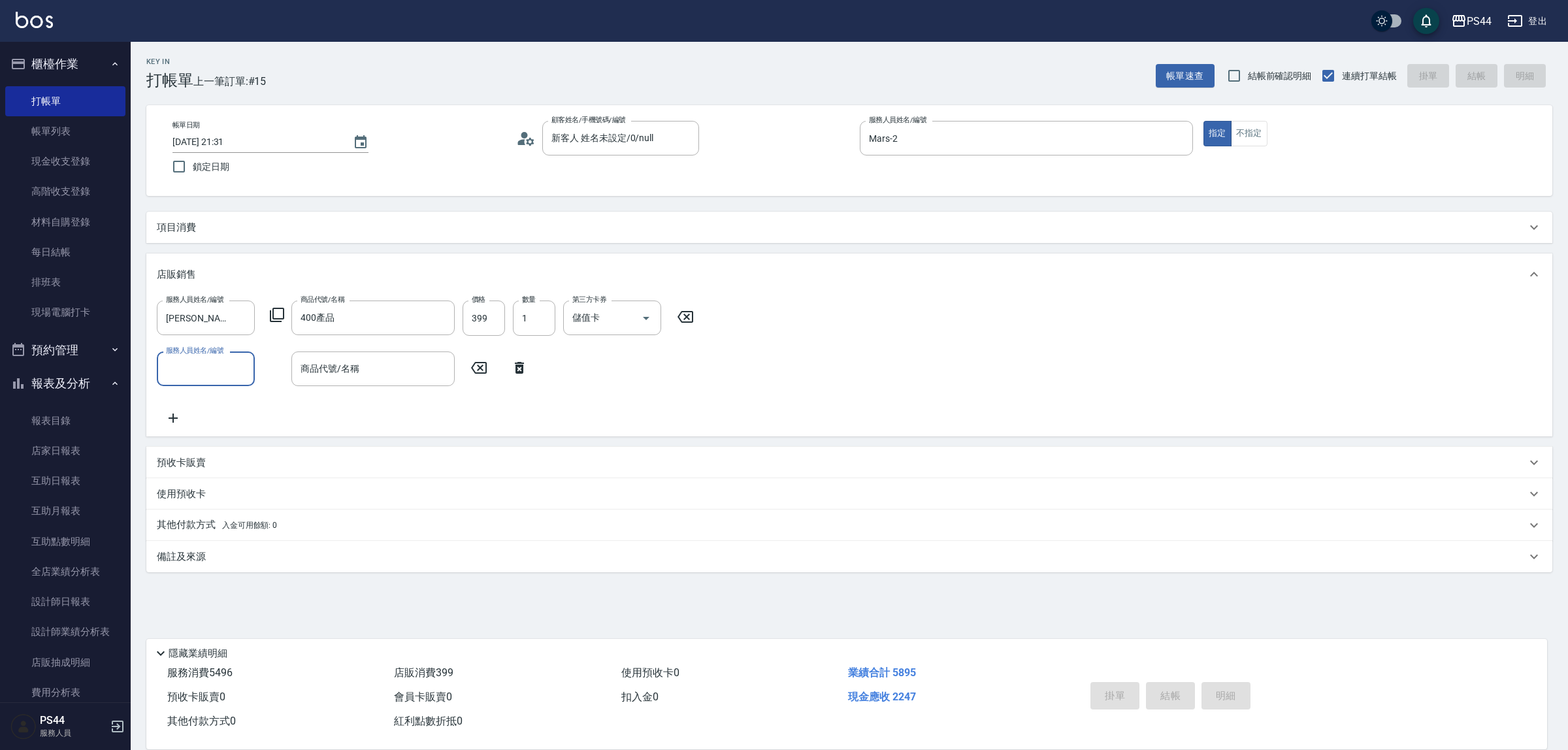
type input "2025/09/19 21:32"
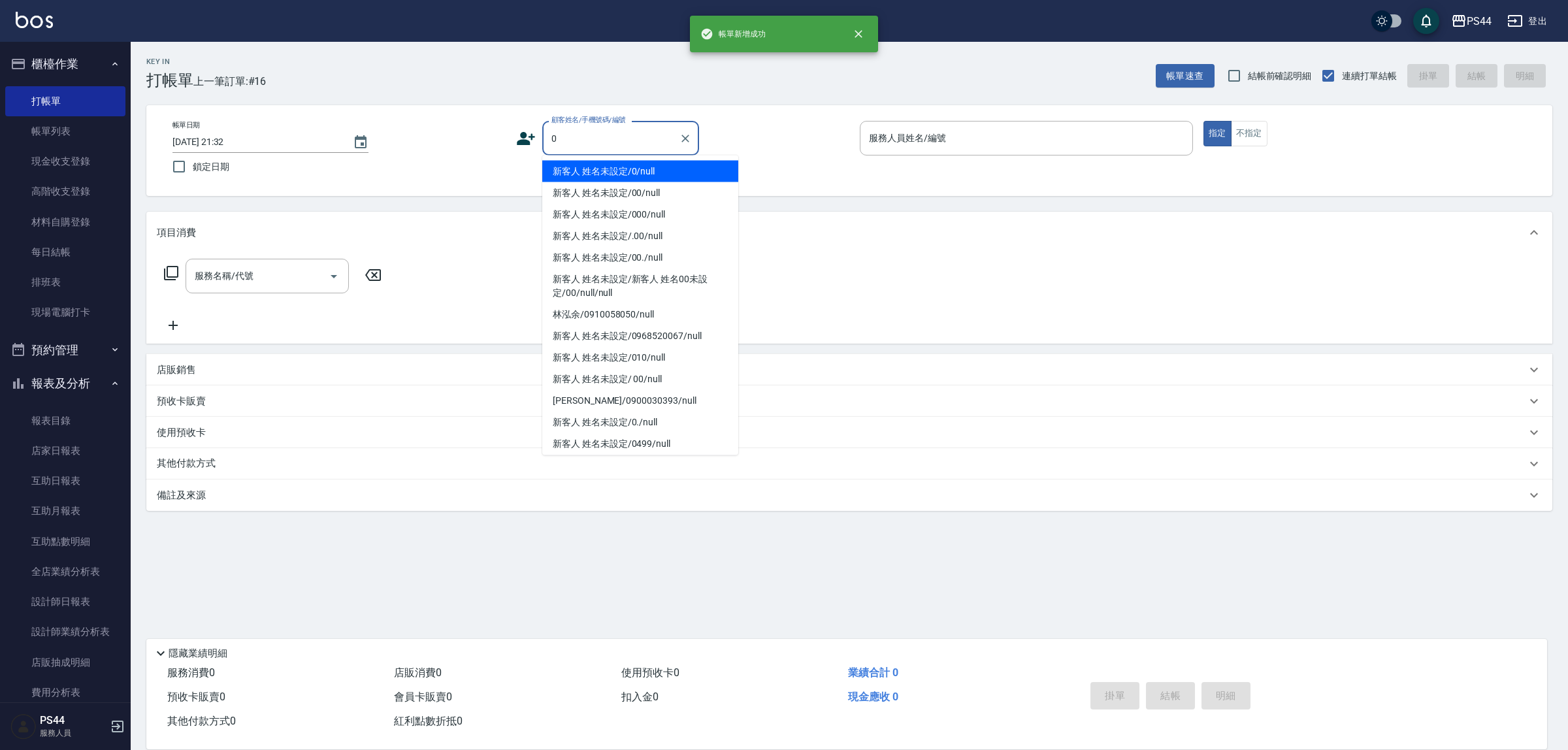
type input "新客人 姓名未設定/0/null"
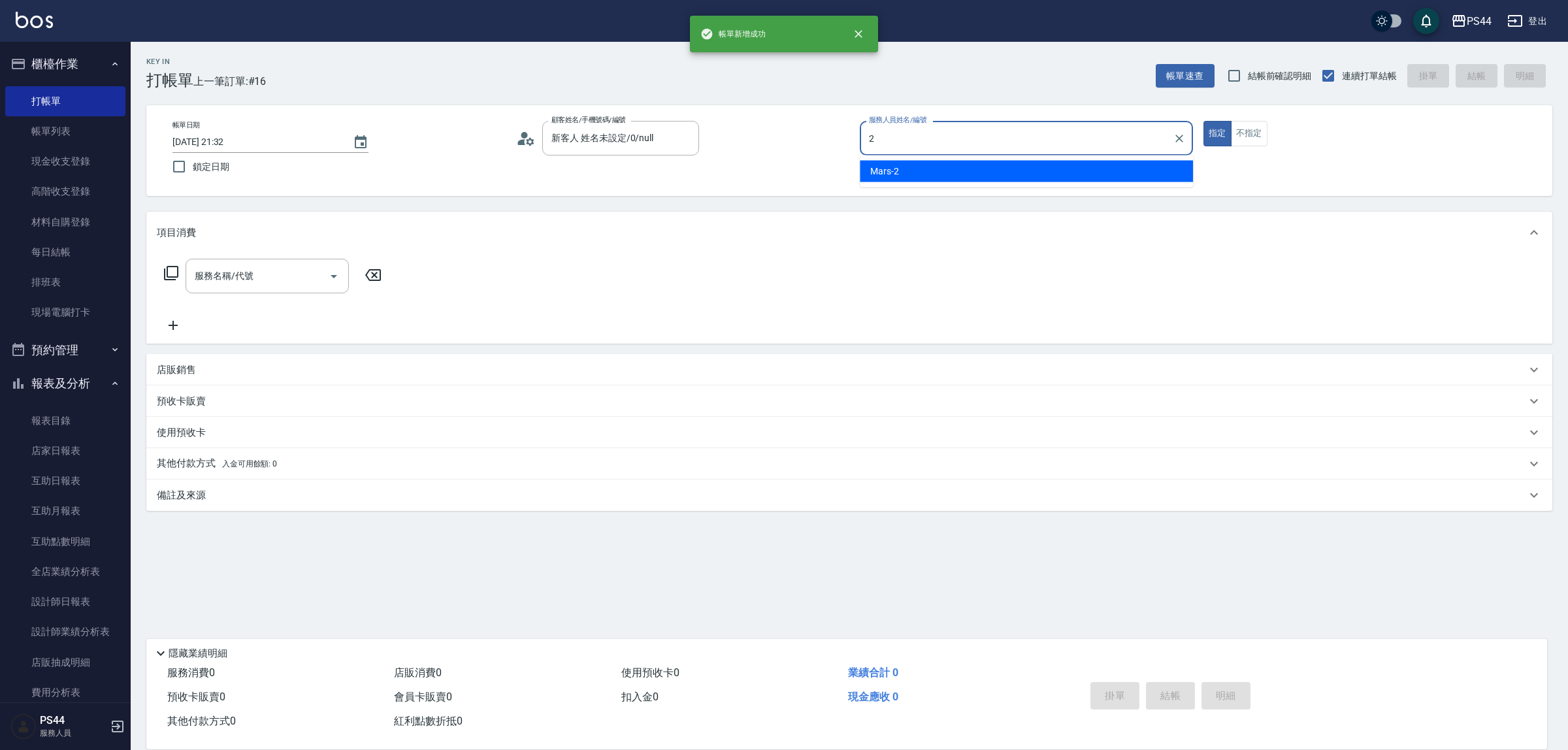
type input "Mars-2"
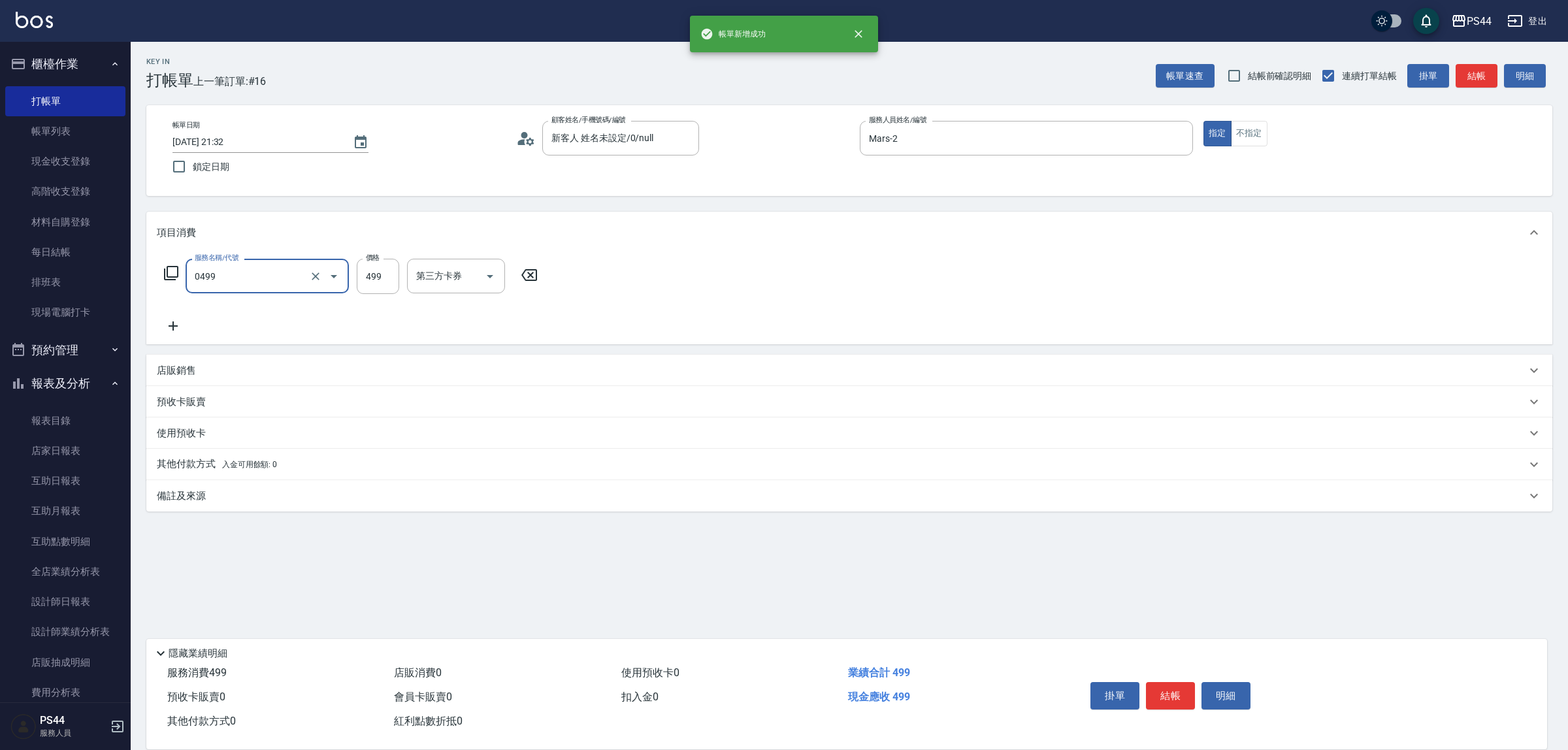
type input "伊黛莉499(0499)"
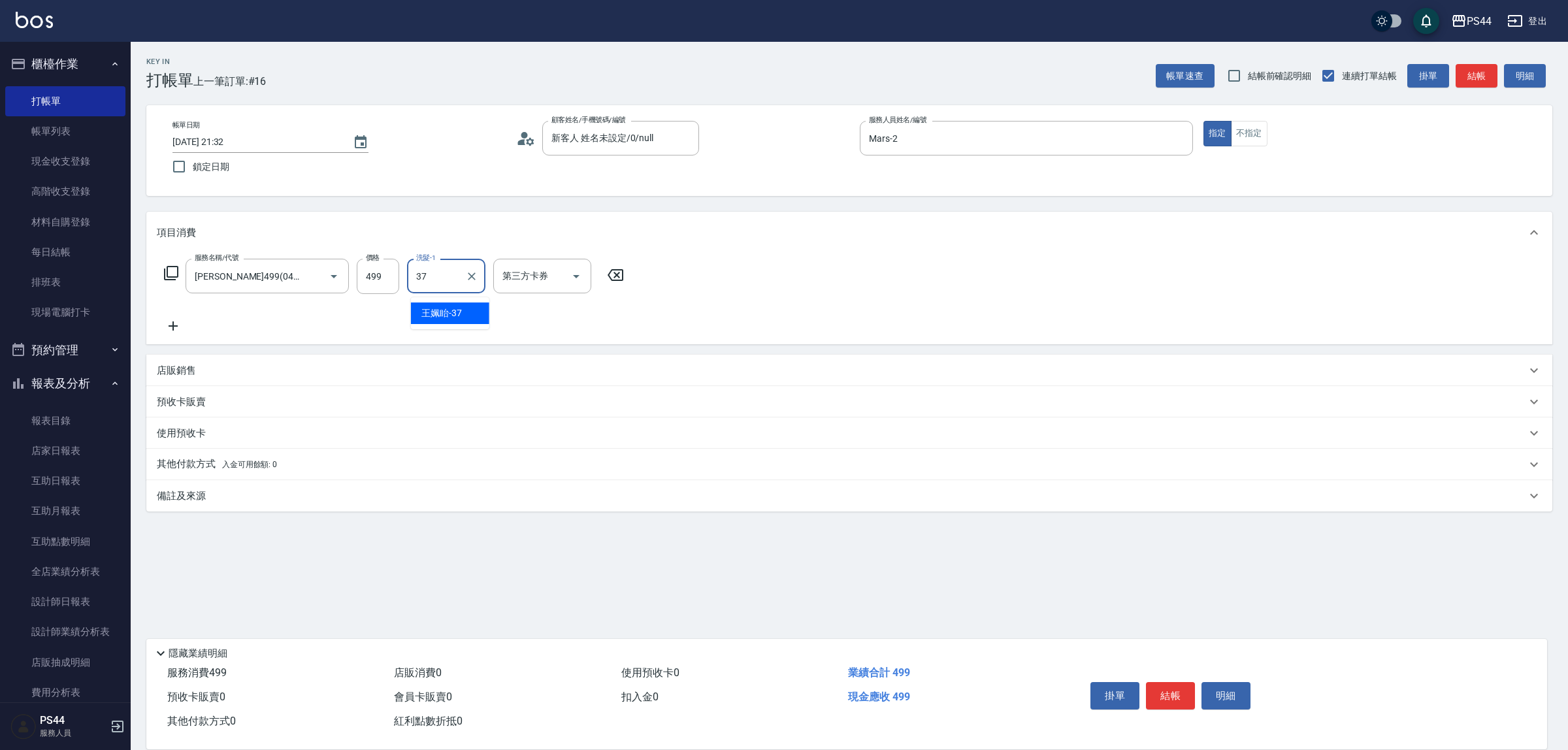
type input "王姵眙-37"
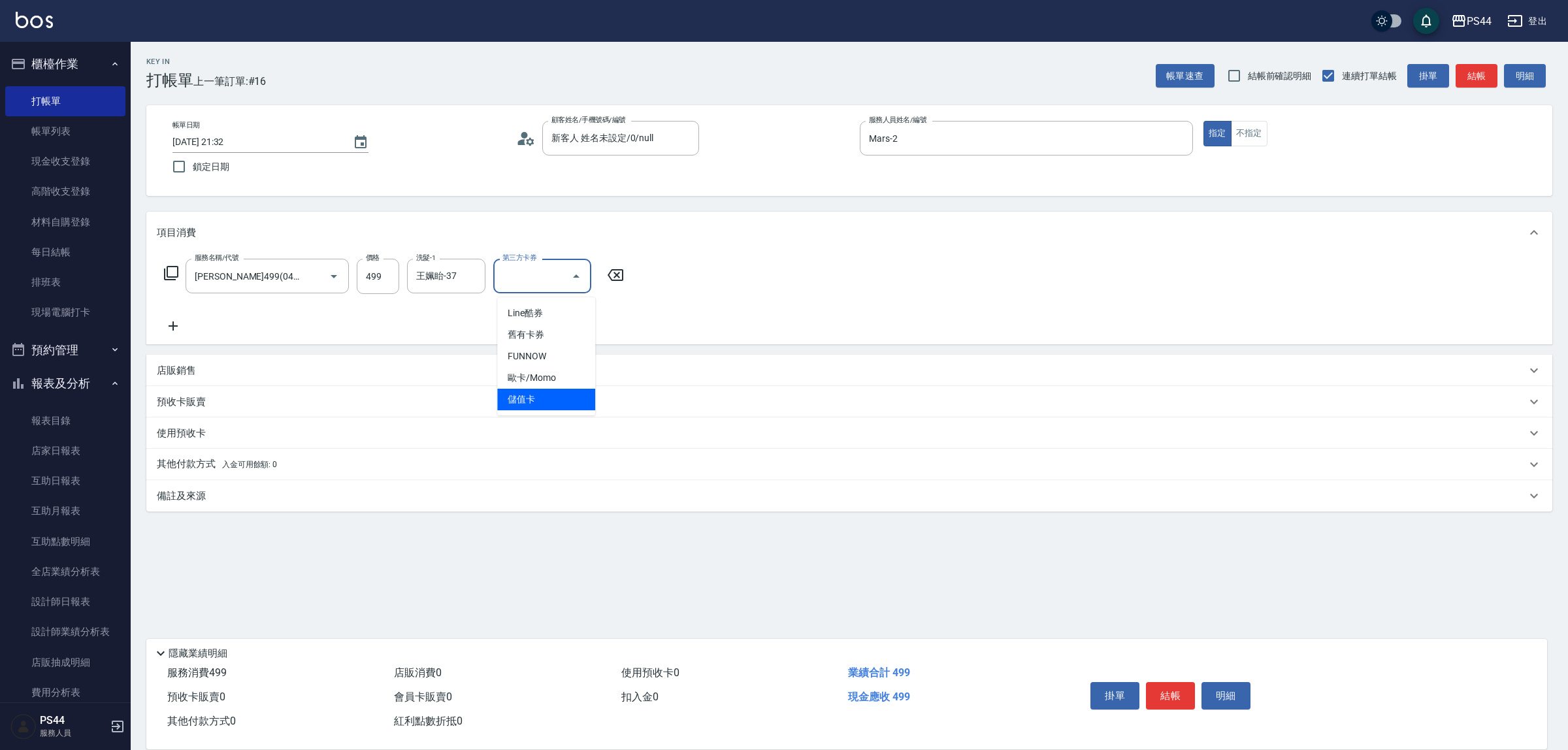
type input "儲值卡"
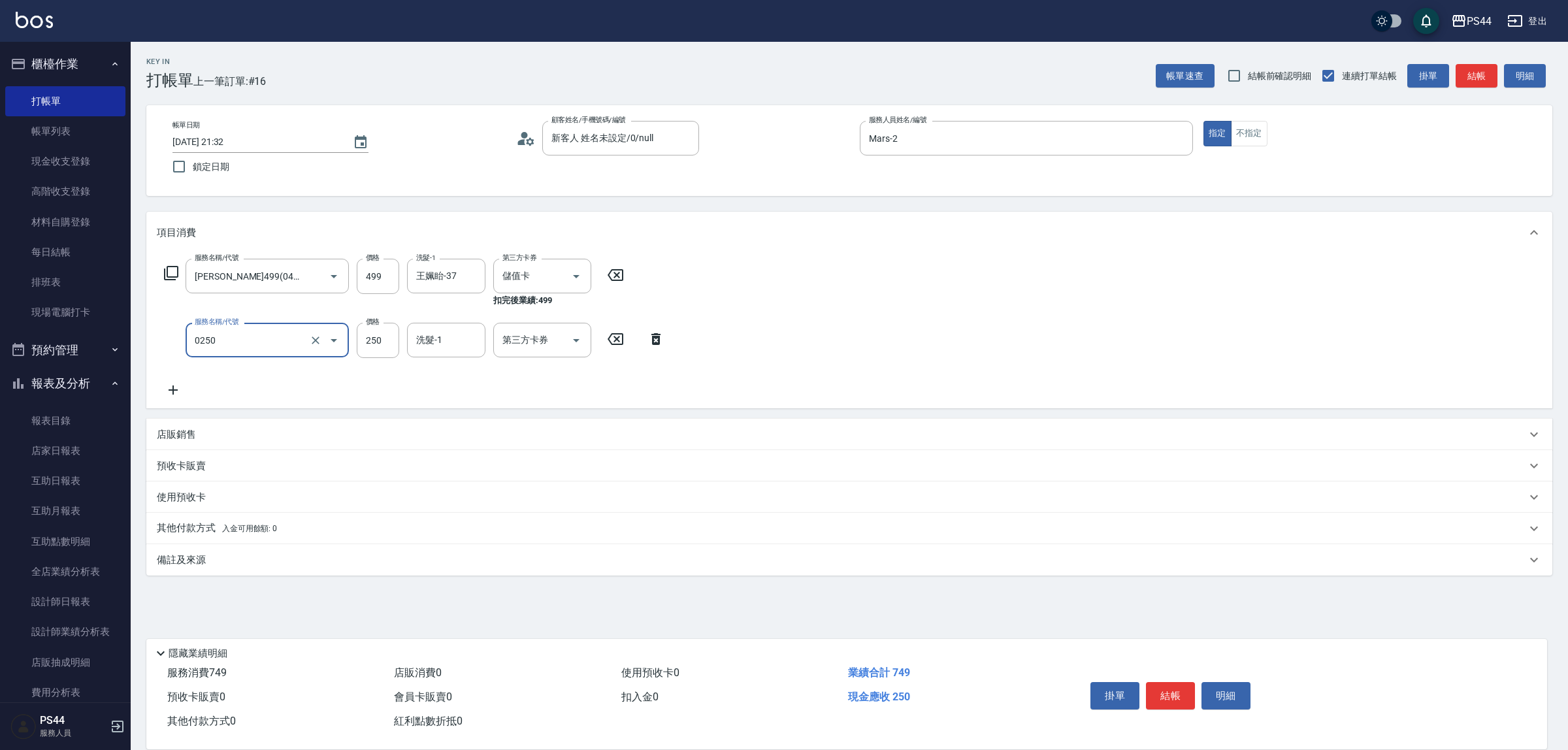
type input "精油溫灸(0250)"
type input "王姵眙-37"
type input "儲值卡"
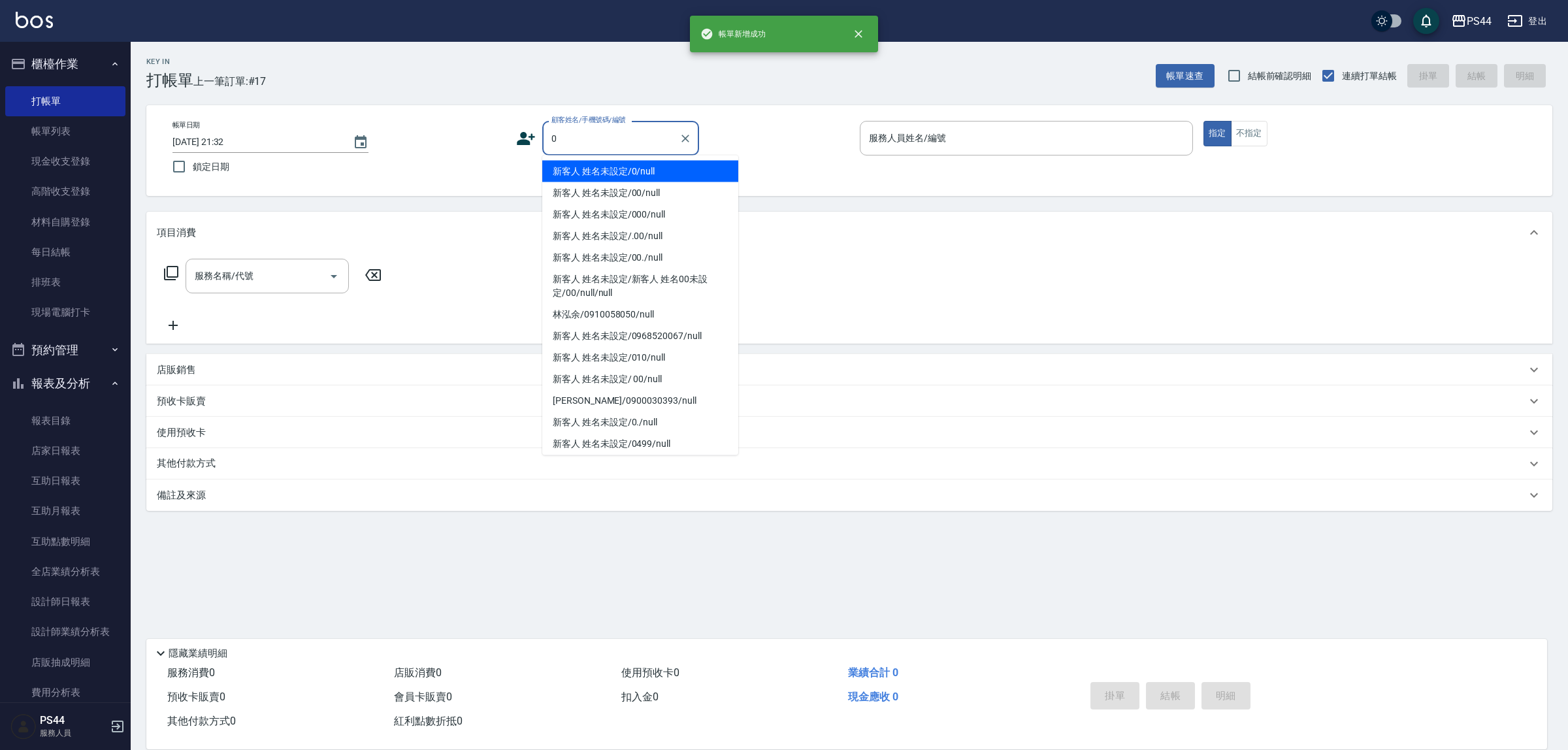
type input "新客人 姓名未設定/0/null"
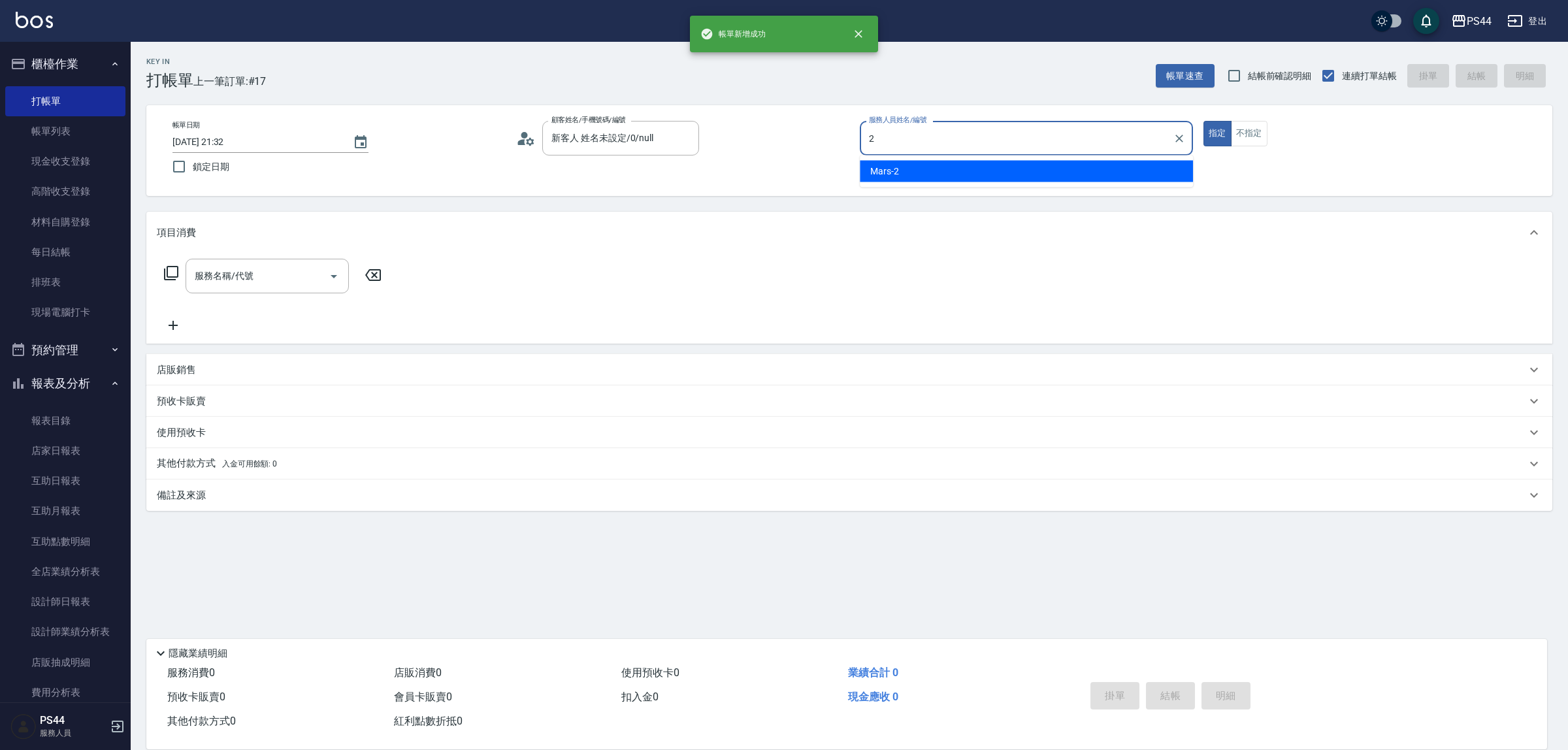
type input "Mars-2"
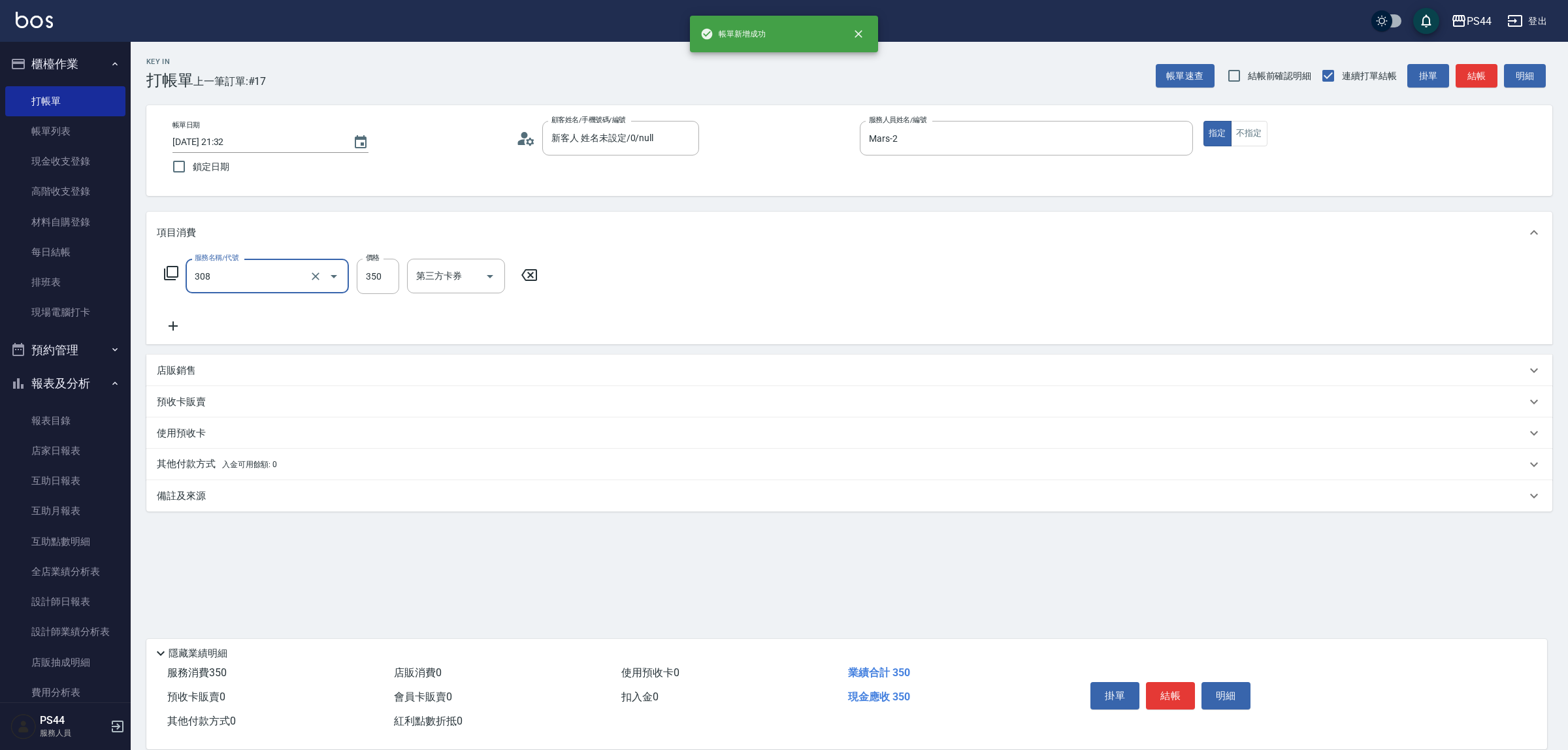
type input "洗+剪(308)"
type input "400"
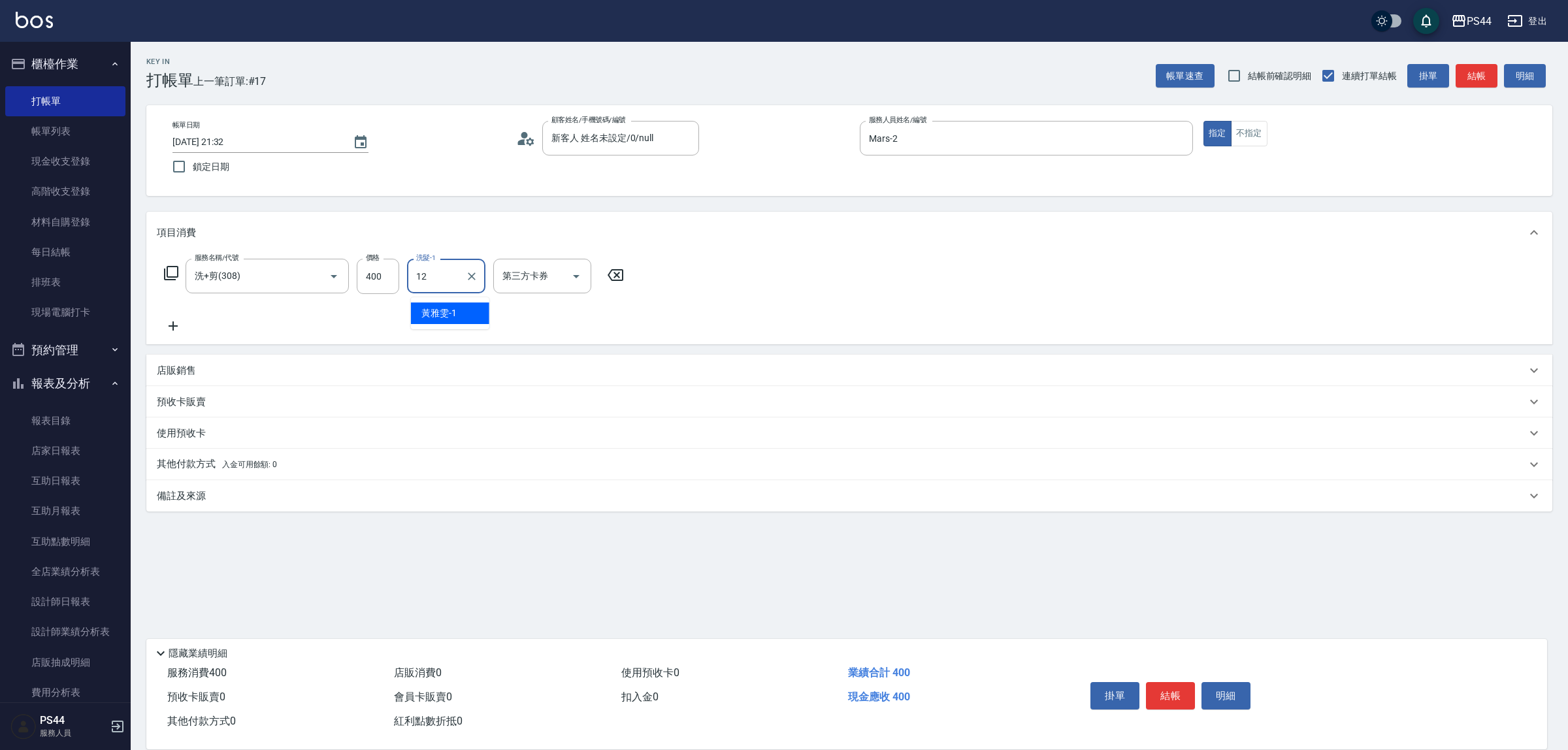
type input "黃奕程-12"
type input "儲值卡"
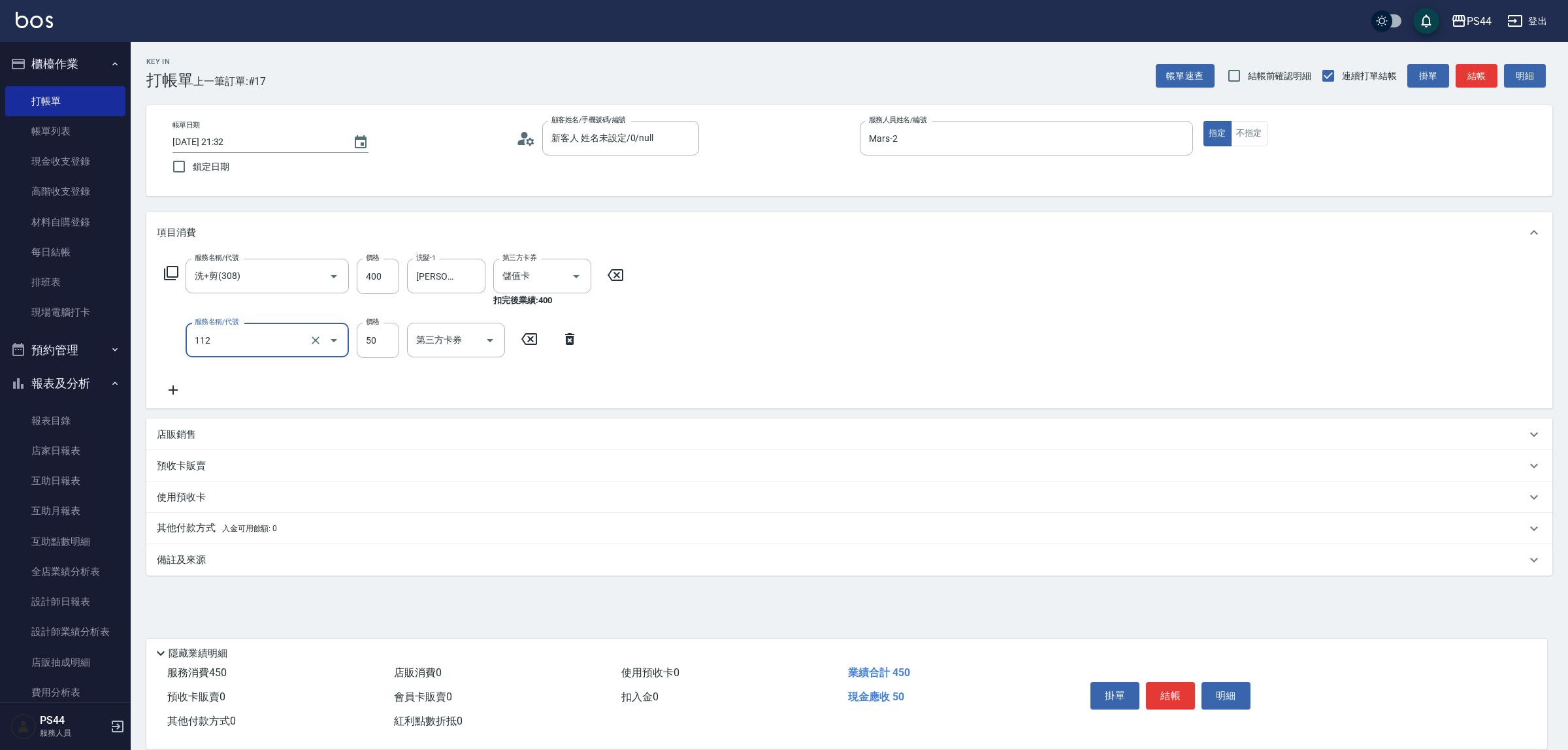
type input "精油50(112)"
type input "黃奕程-12"
type input "儲值卡"
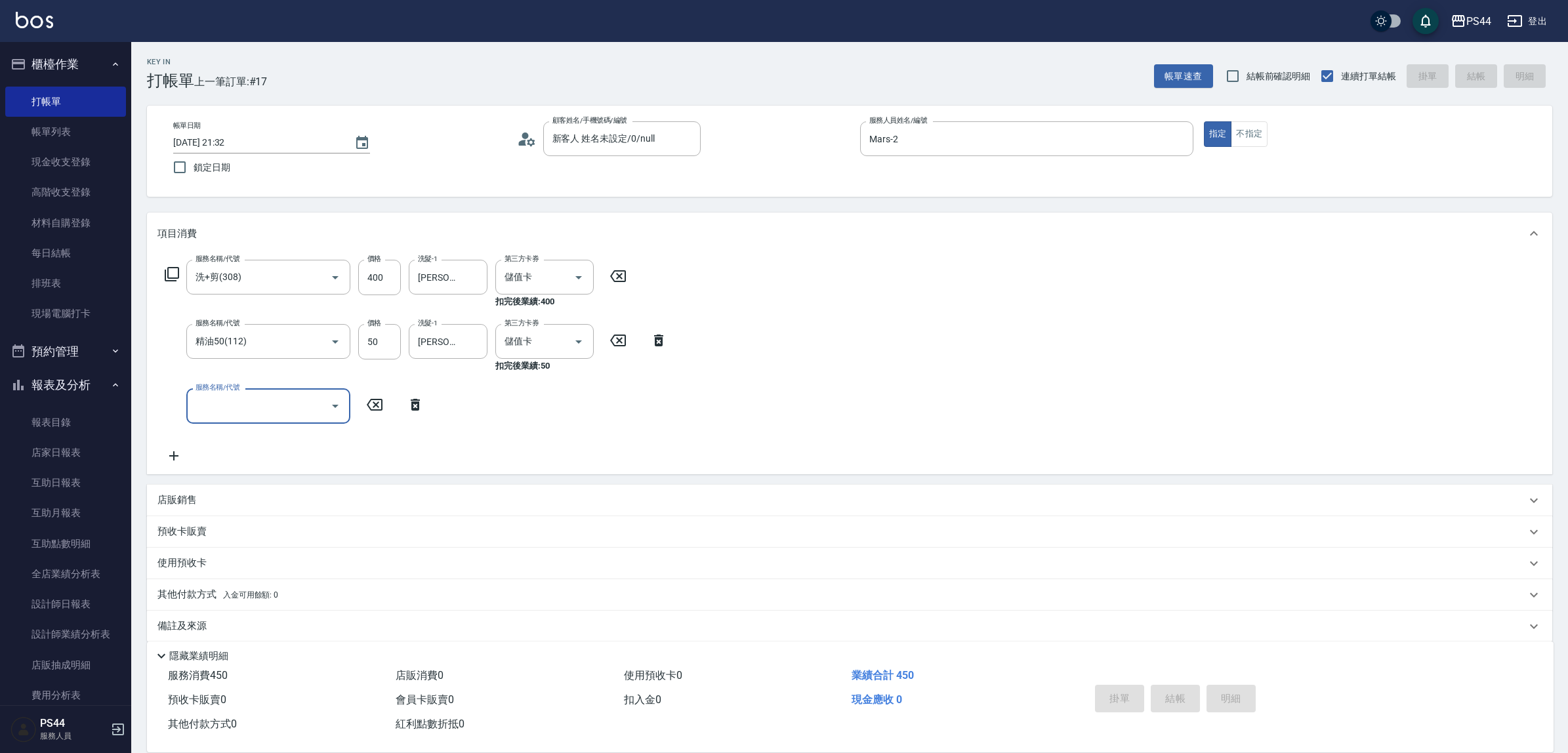
type input "2025/09/19 21:33"
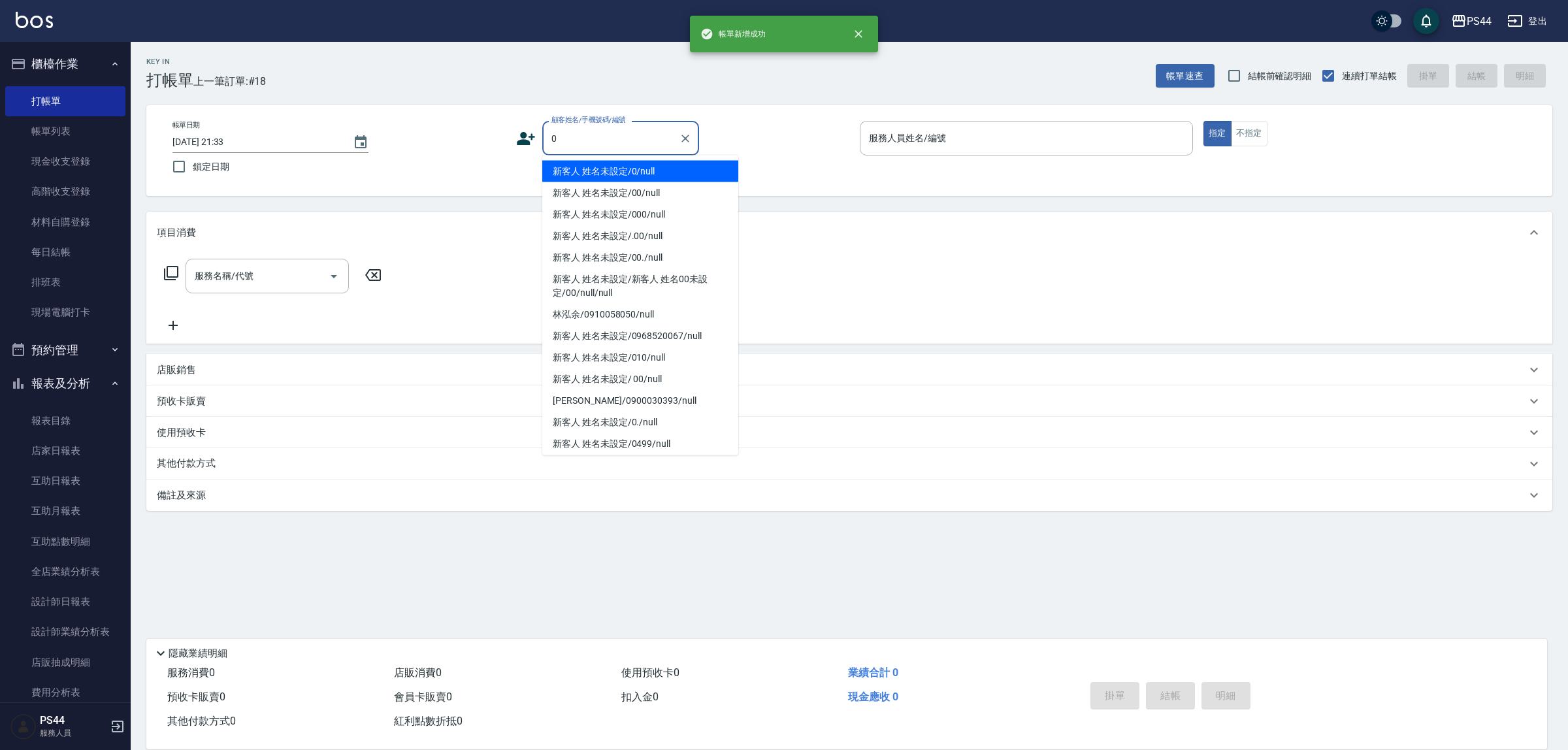
type input "新客人 姓名未設定/0/null"
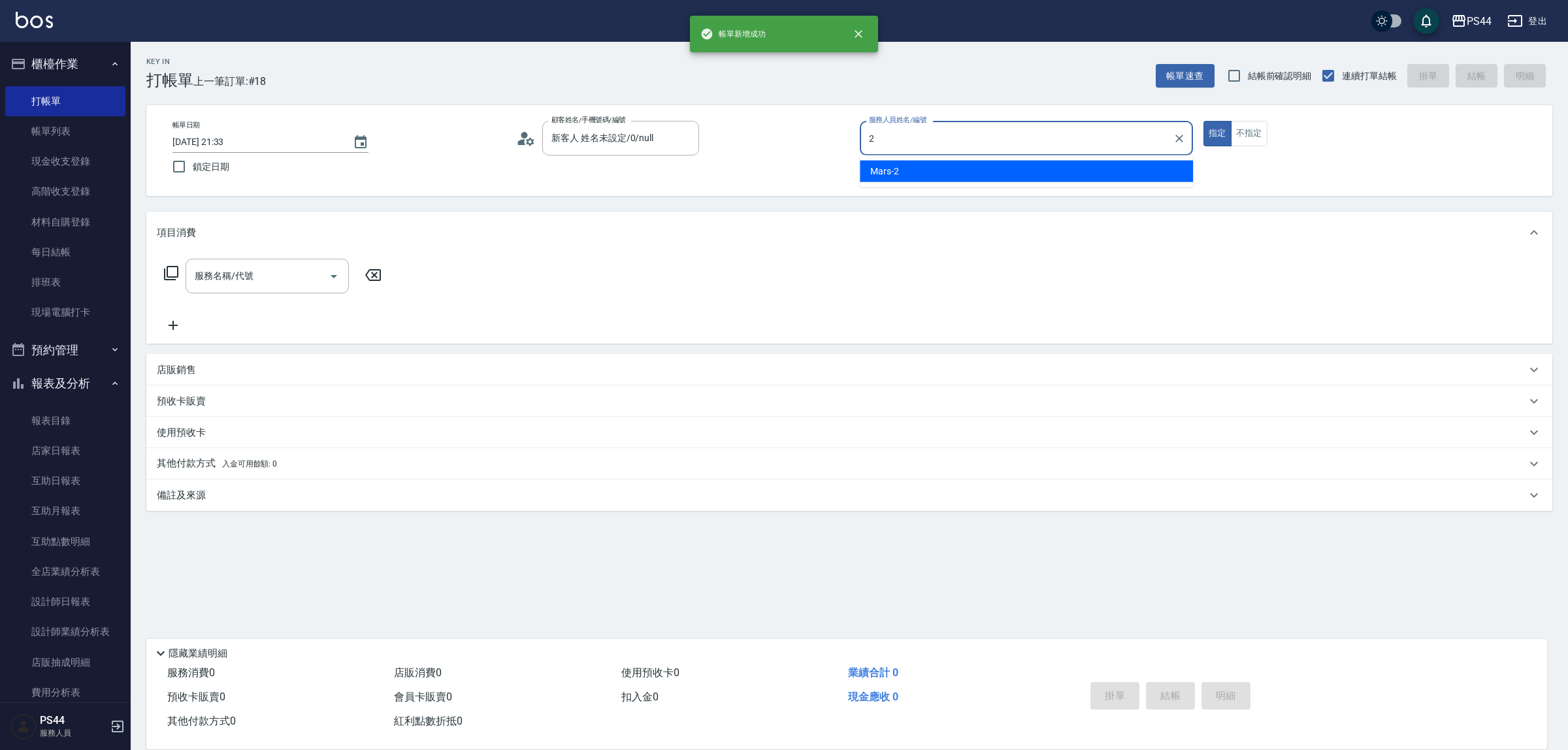
type input "Mars-2"
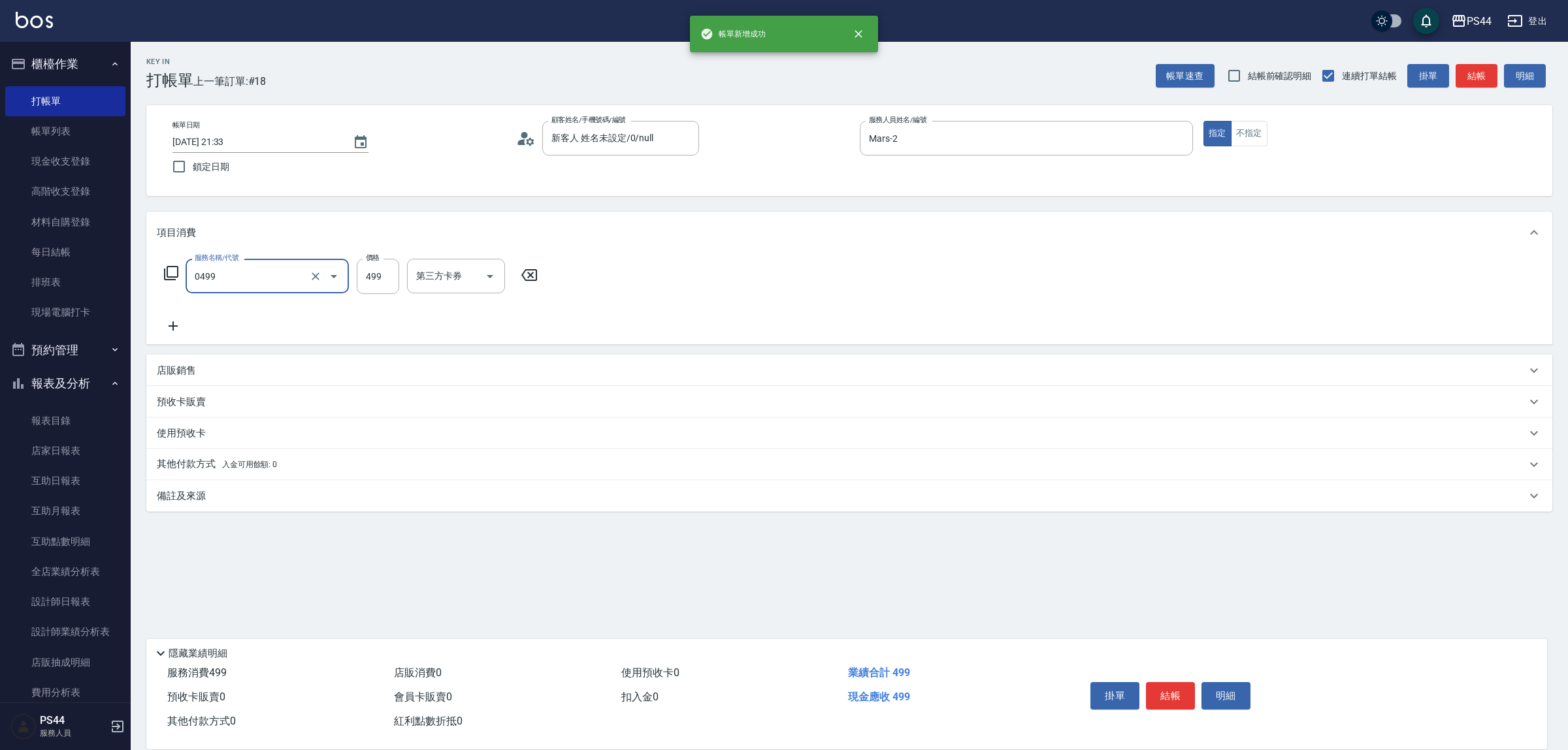
type input "伊黛莉499(0499)"
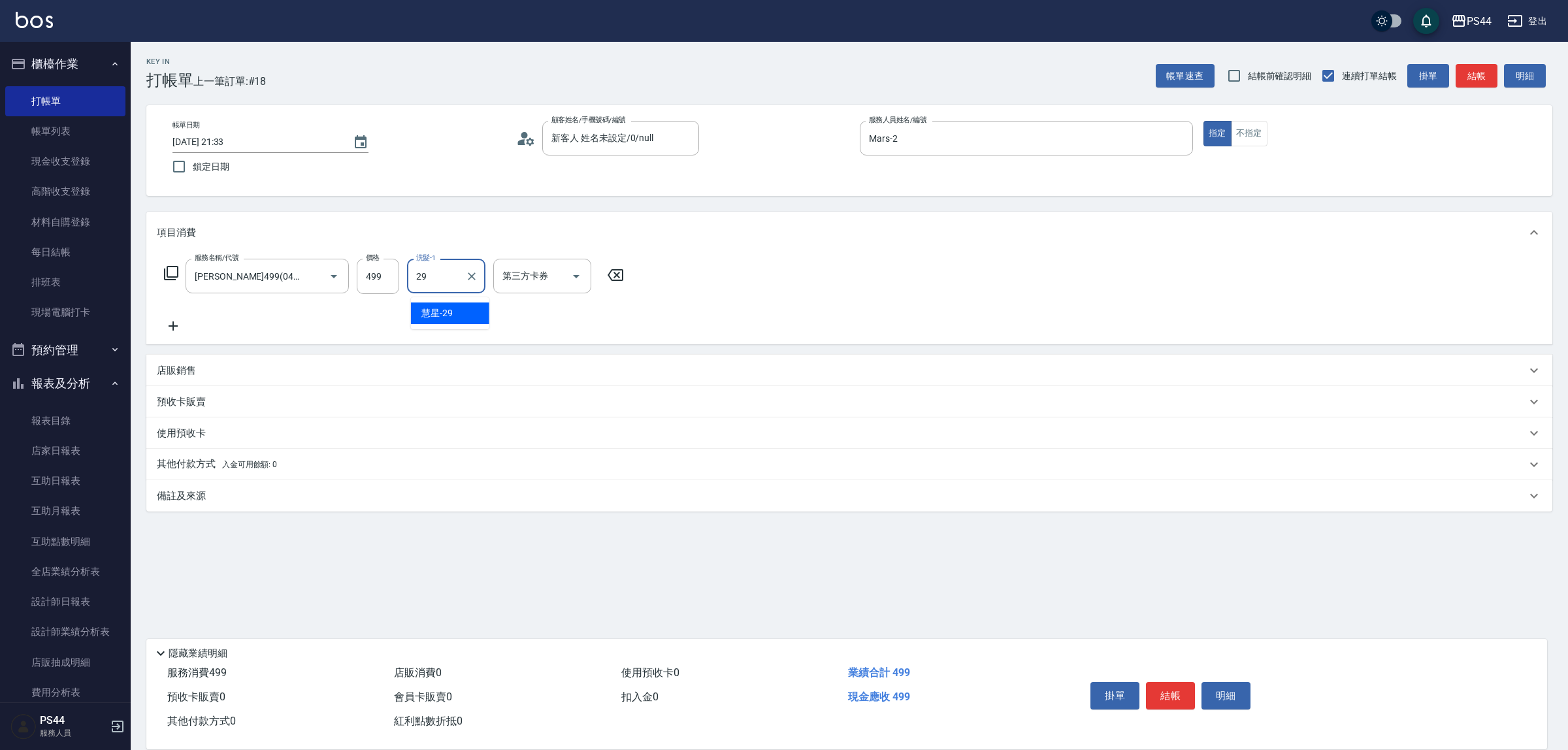
type input "慧星-29"
type input "儲值卡"
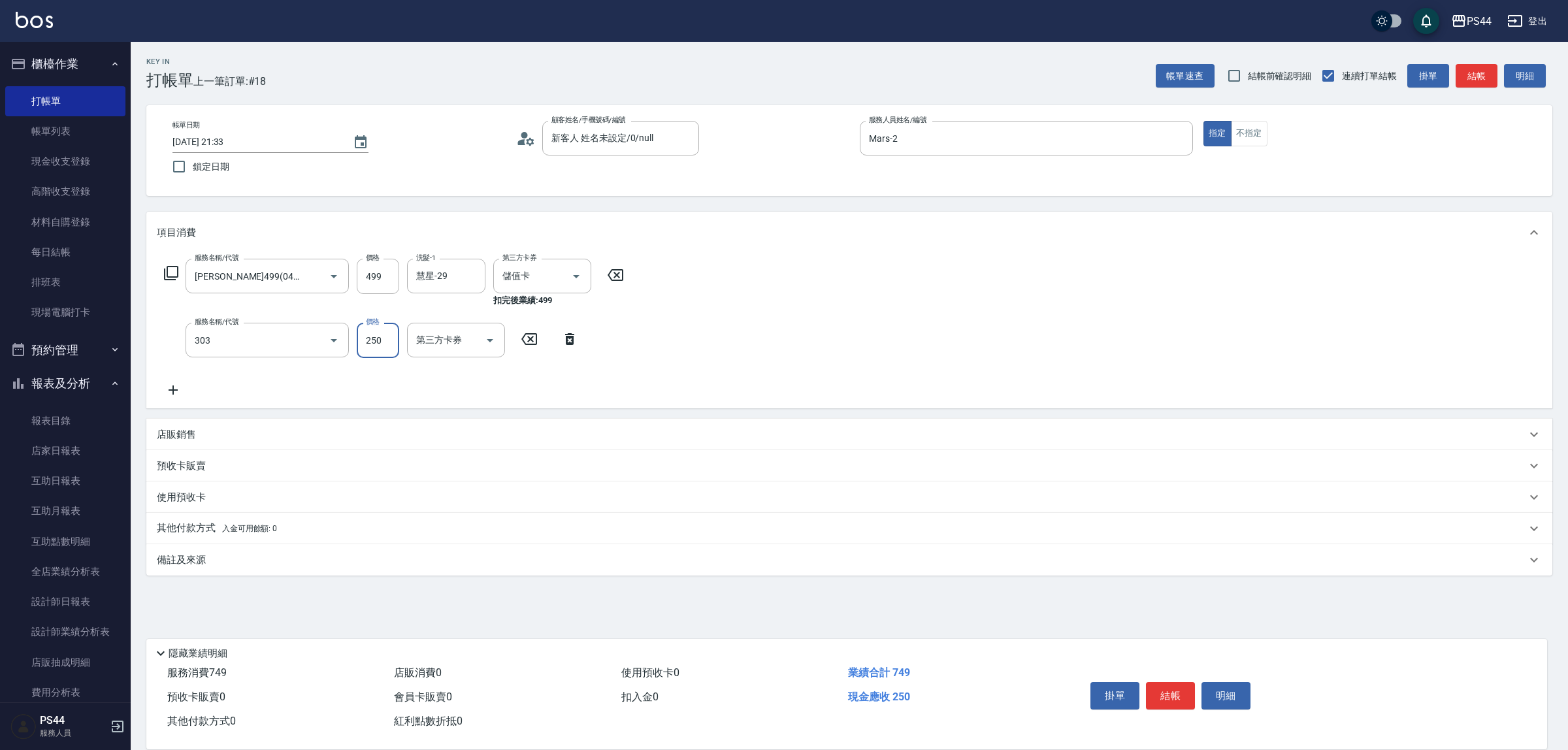
type input "剪髮(303)"
type input "300"
type input "儲值卡"
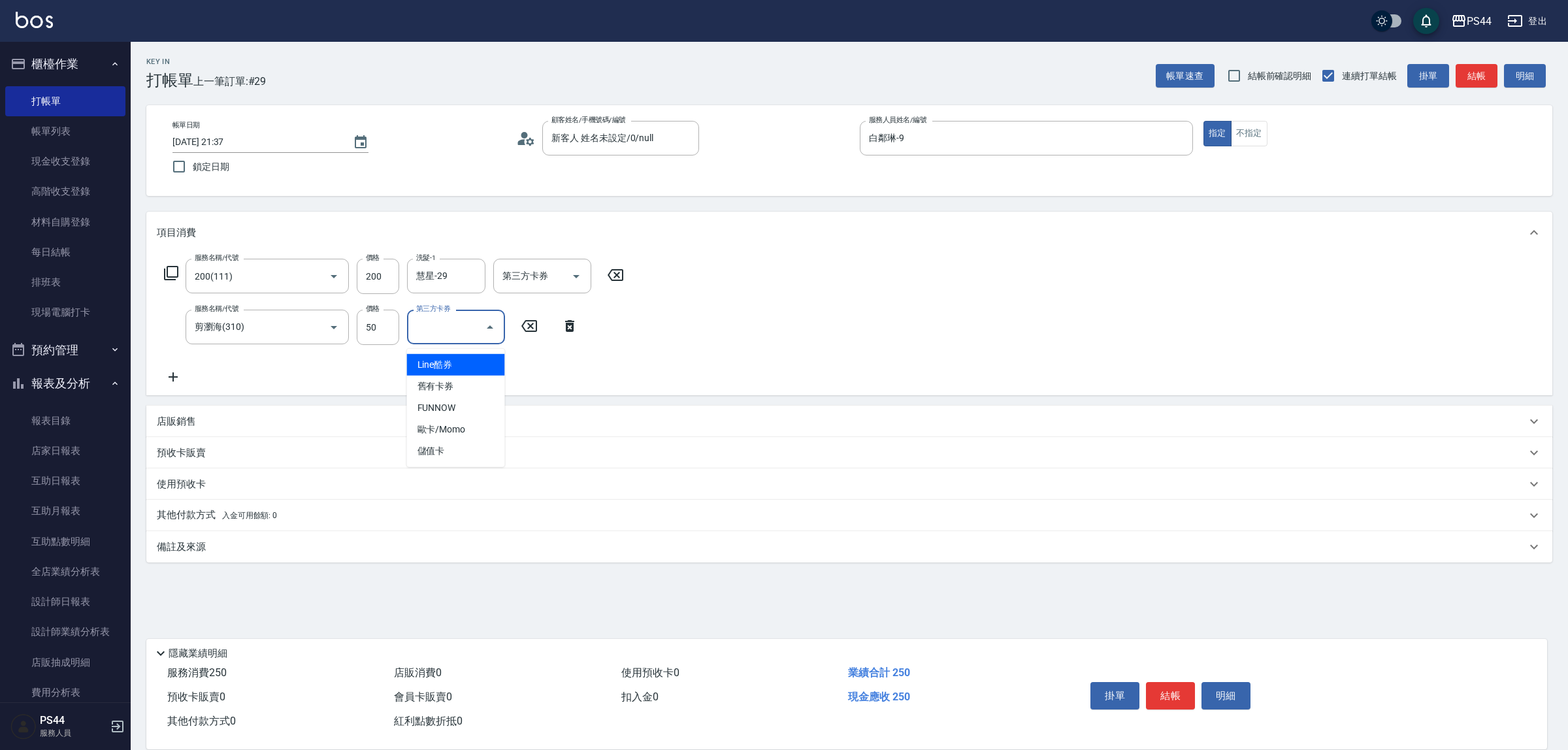
drag, startPoint x: 811, startPoint y: 305, endPoint x: 647, endPoint y: 337, distance: 167.1
click at [805, 306] on div "服務名稱/代號 200(111) 服務名稱/代號 價格 200 價格 洗髮-1 慧星-29 洗髮-1 第三方卡券 第三方卡券 服務名稱/代號 剪瀏海(310)…" at bounding box center [849, 325] width 1406 height 142
click at [171, 385] on icon at bounding box center [173, 377] width 33 height 15
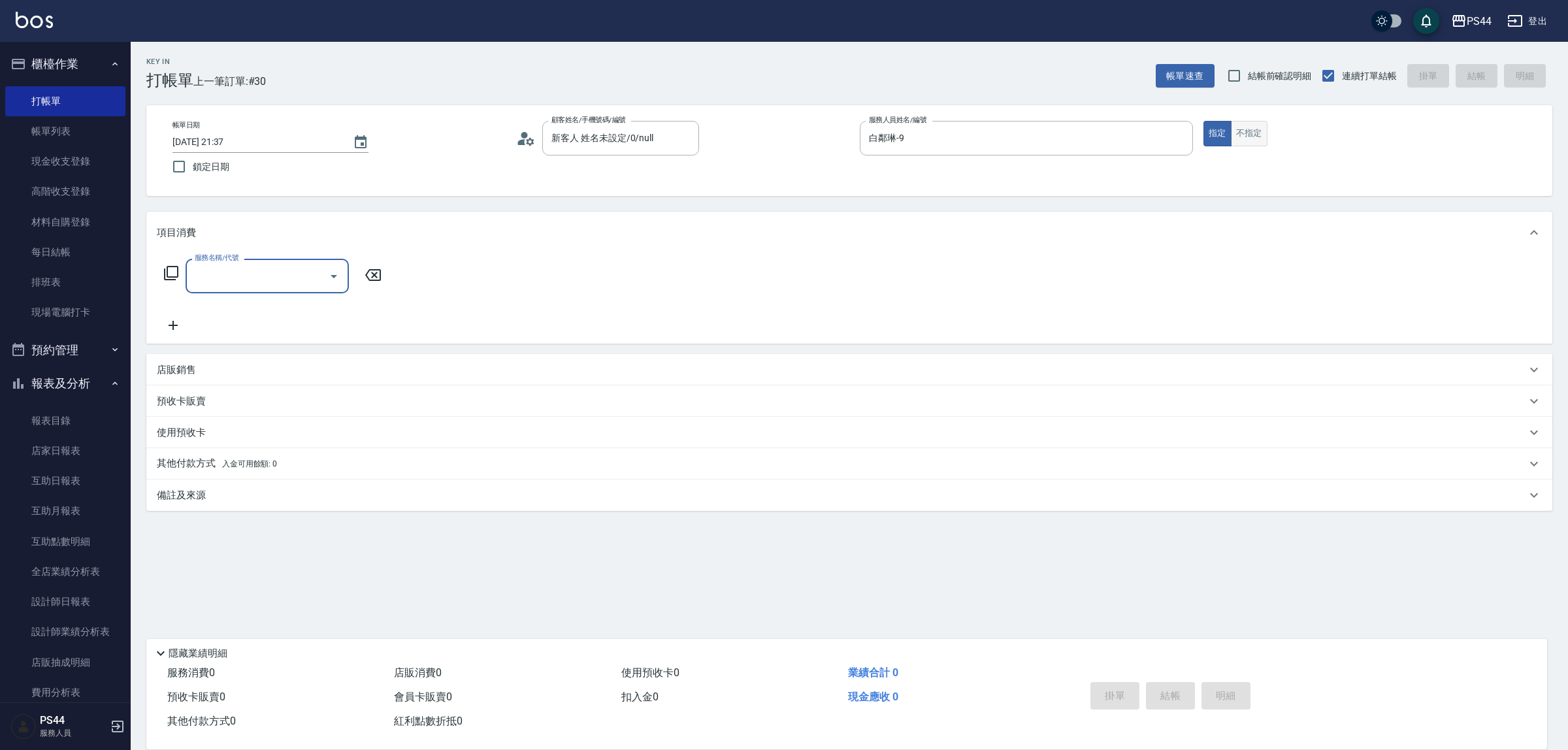
click at [1247, 140] on button "不指定" at bounding box center [1249, 133] width 37 height 26
click at [284, 290] on div "服務名稱/代號" at bounding box center [267, 276] width 163 height 34
click at [1223, 138] on button "指定" at bounding box center [1217, 133] width 28 height 26
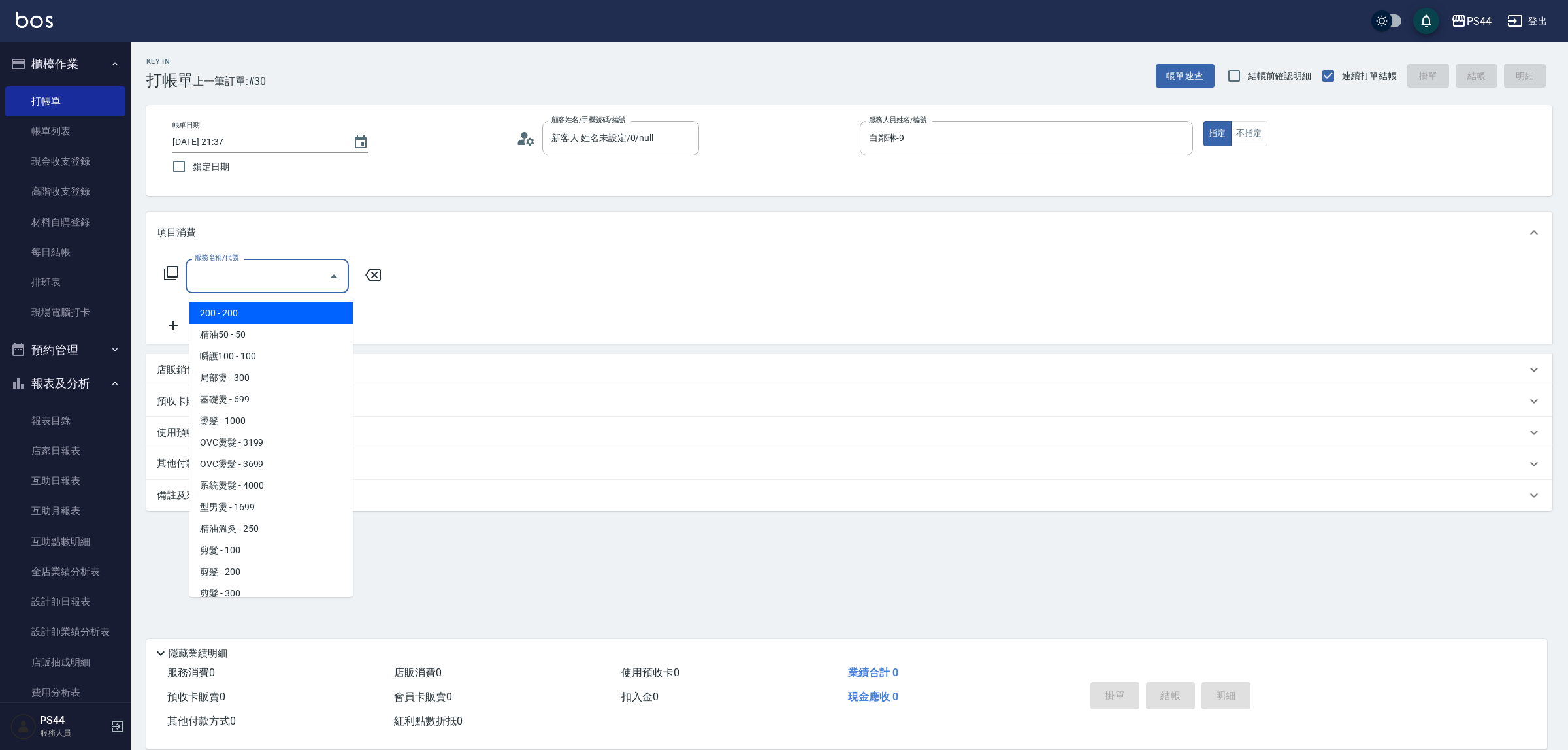
drag, startPoint x: 258, startPoint y: 285, endPoint x: 243, endPoint y: 282, distance: 15.3
click at [257, 283] on input "服務名稱/代號" at bounding box center [257, 276] width 132 height 23
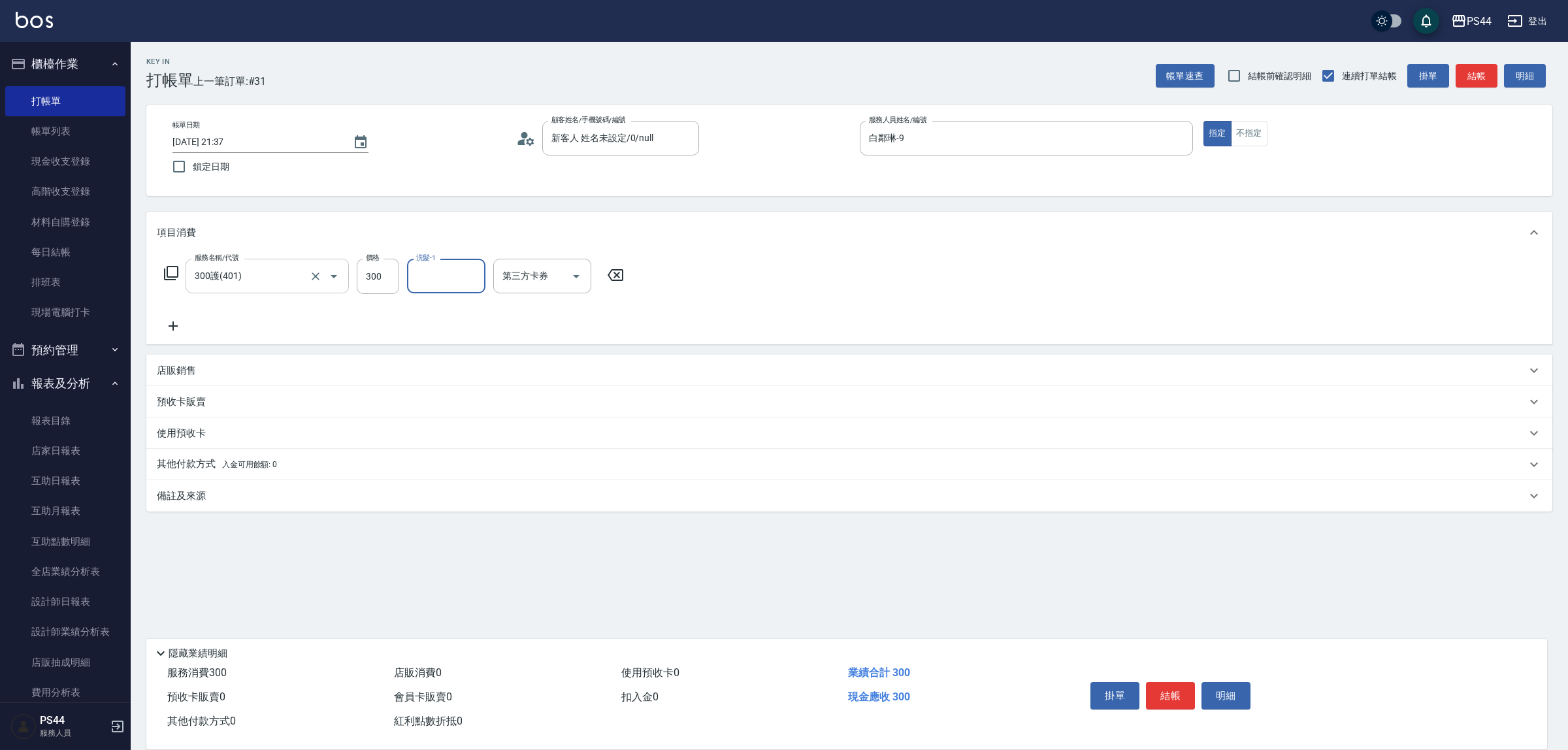
click at [226, 285] on input "300護(401)" at bounding box center [249, 276] width 115 height 23
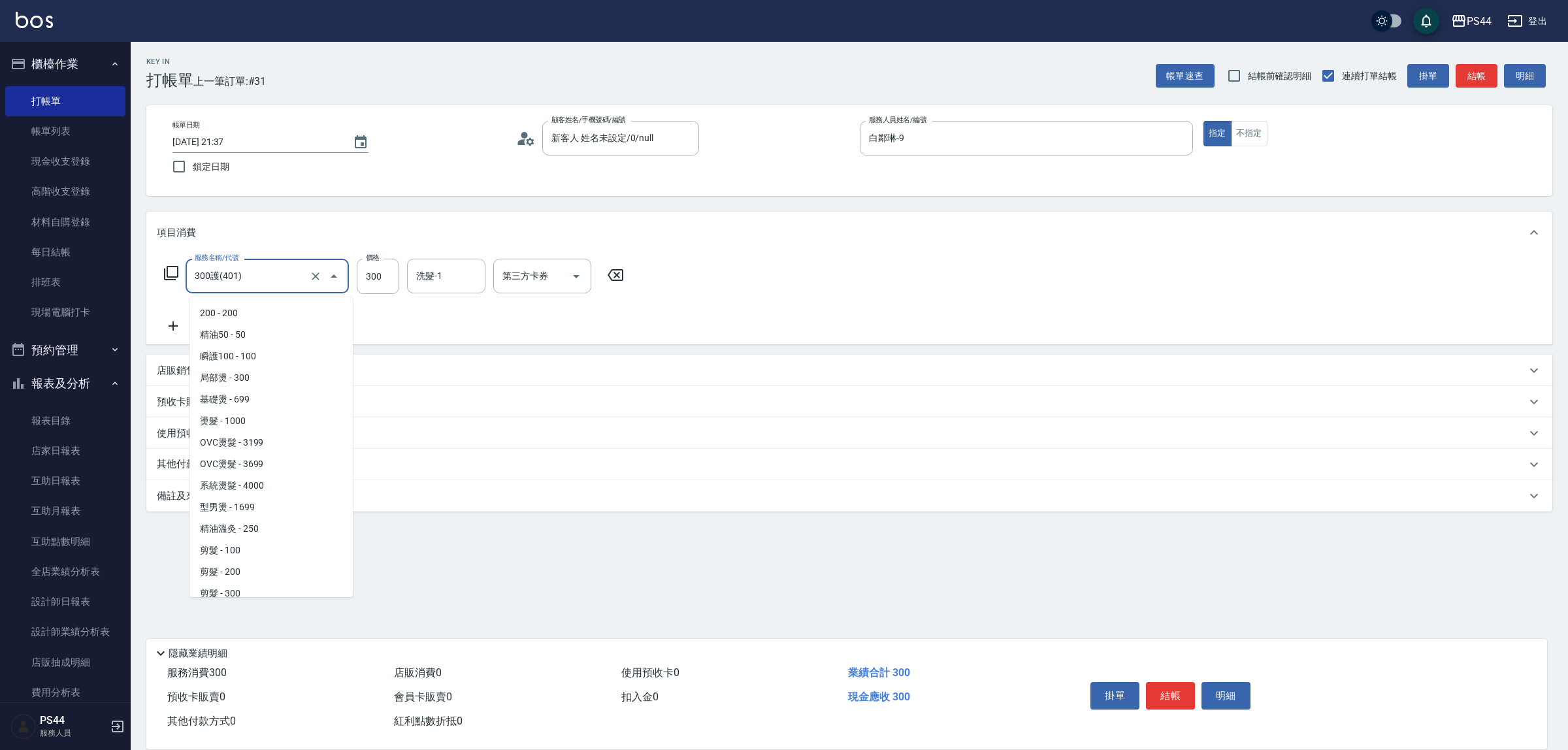
scroll to position [266, 0]
click at [319, 275] on icon "Clear" at bounding box center [316, 277] width 13 height 13
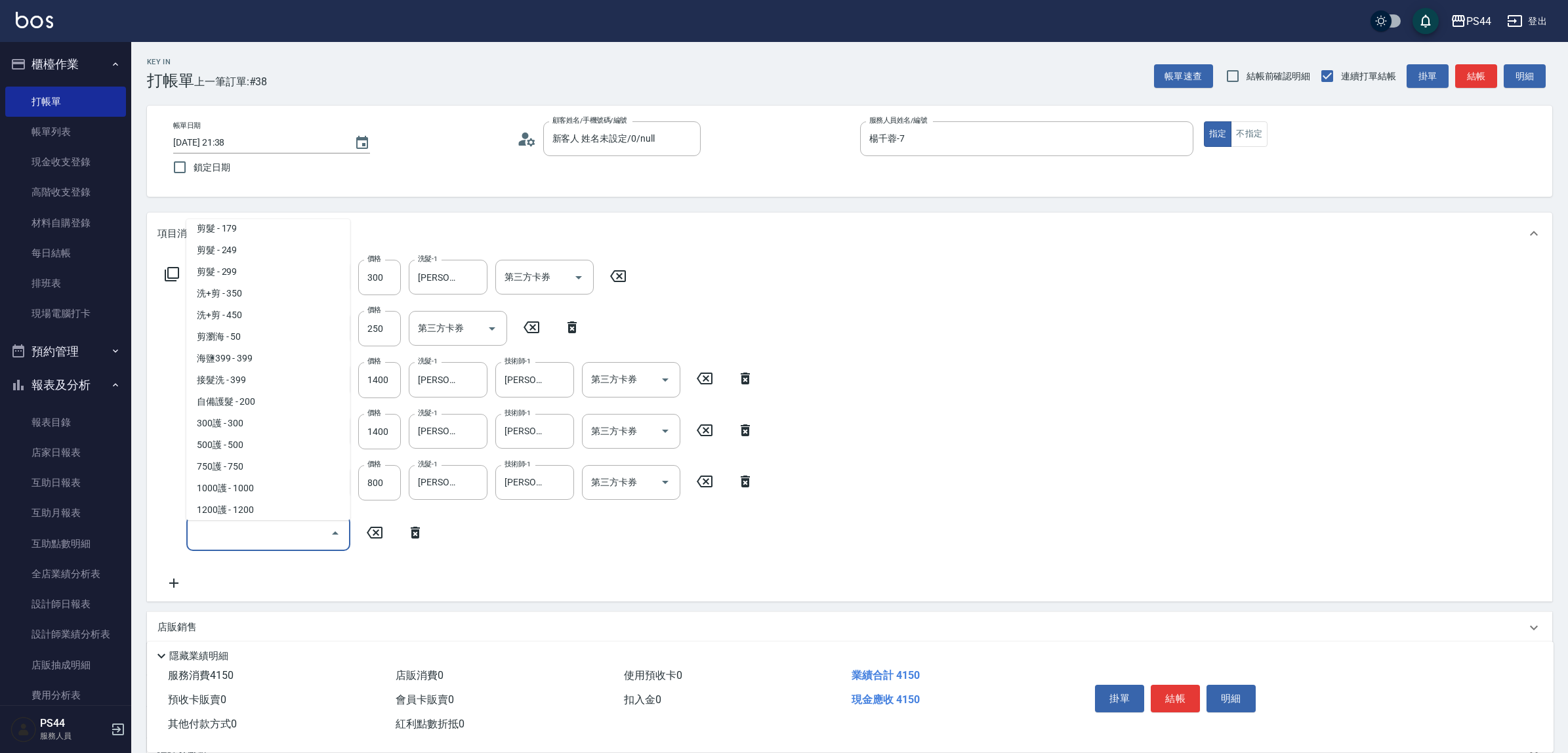
scroll to position [375, 0]
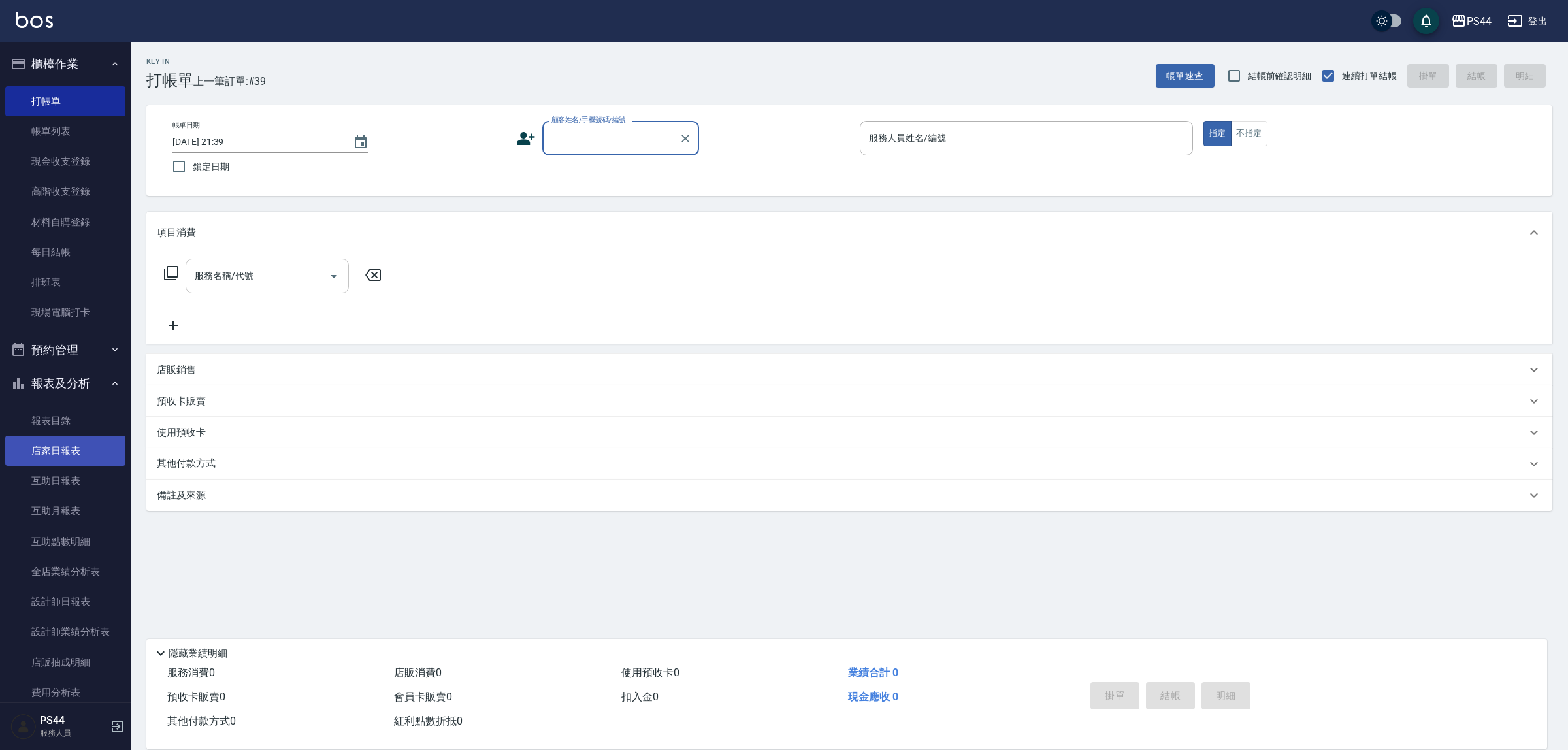
click at [67, 451] on link "店家日報表" at bounding box center [65, 451] width 120 height 30
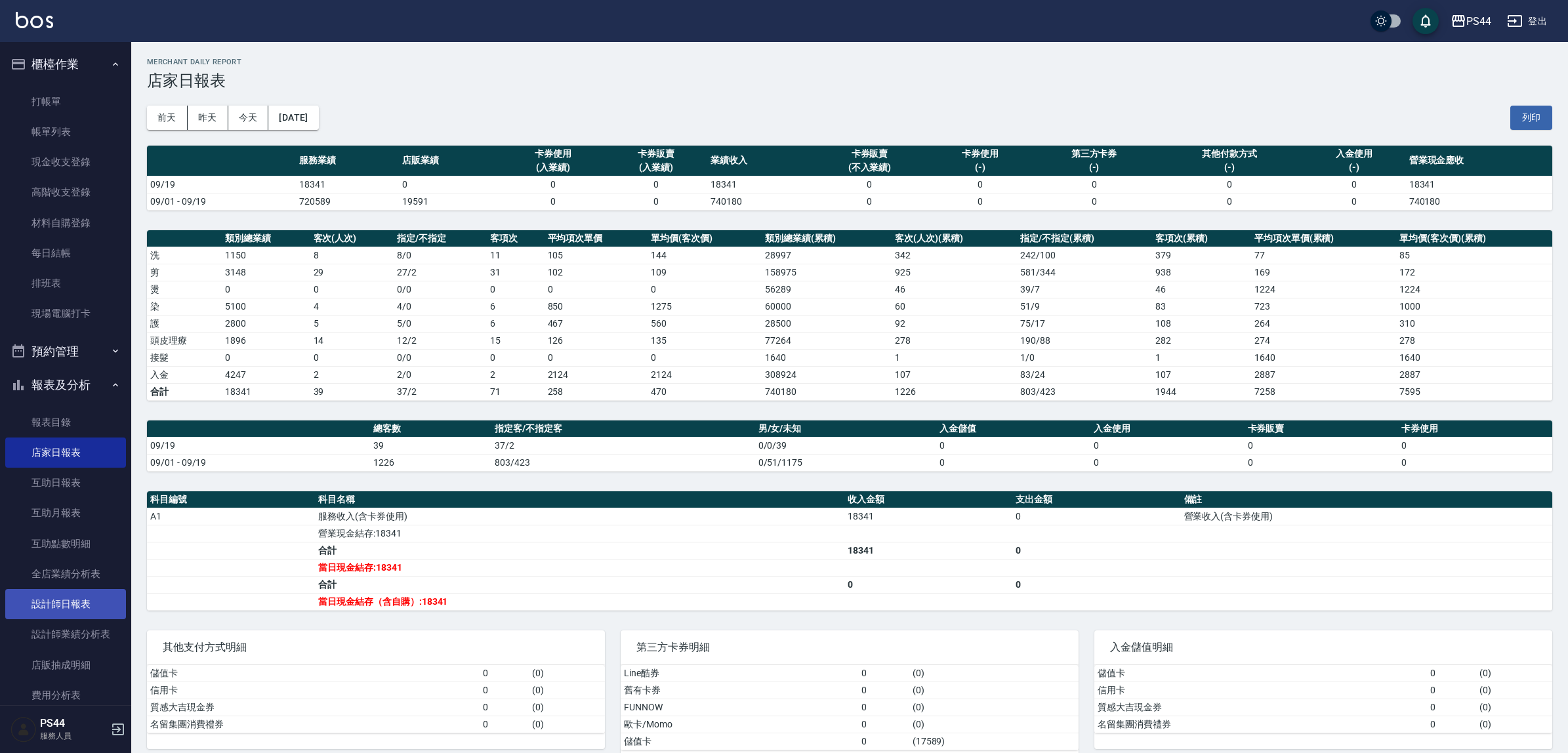
click at [70, 599] on link "設計師日報表" at bounding box center [65, 604] width 120 height 30
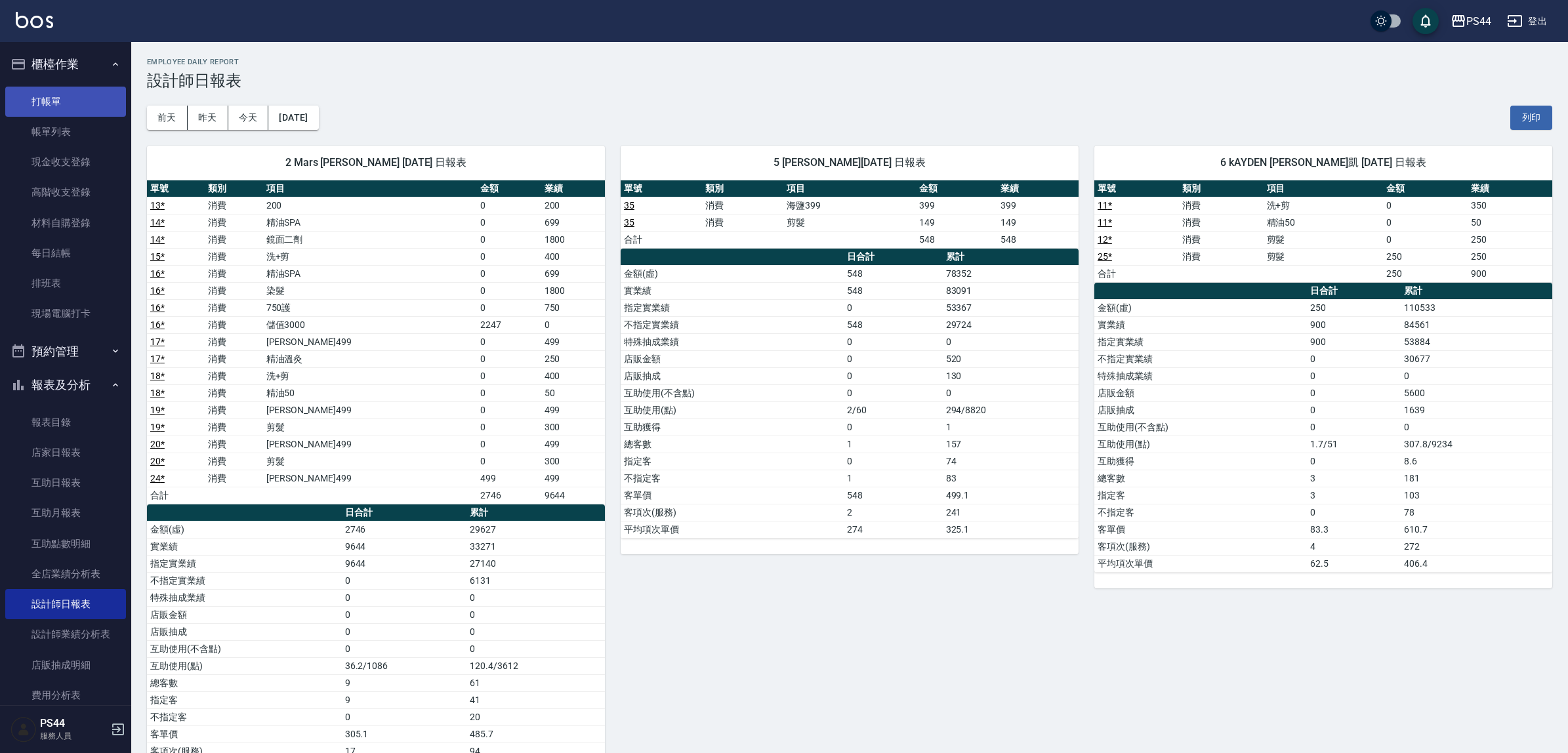
click at [54, 100] on link "打帳單" at bounding box center [65, 101] width 120 height 30
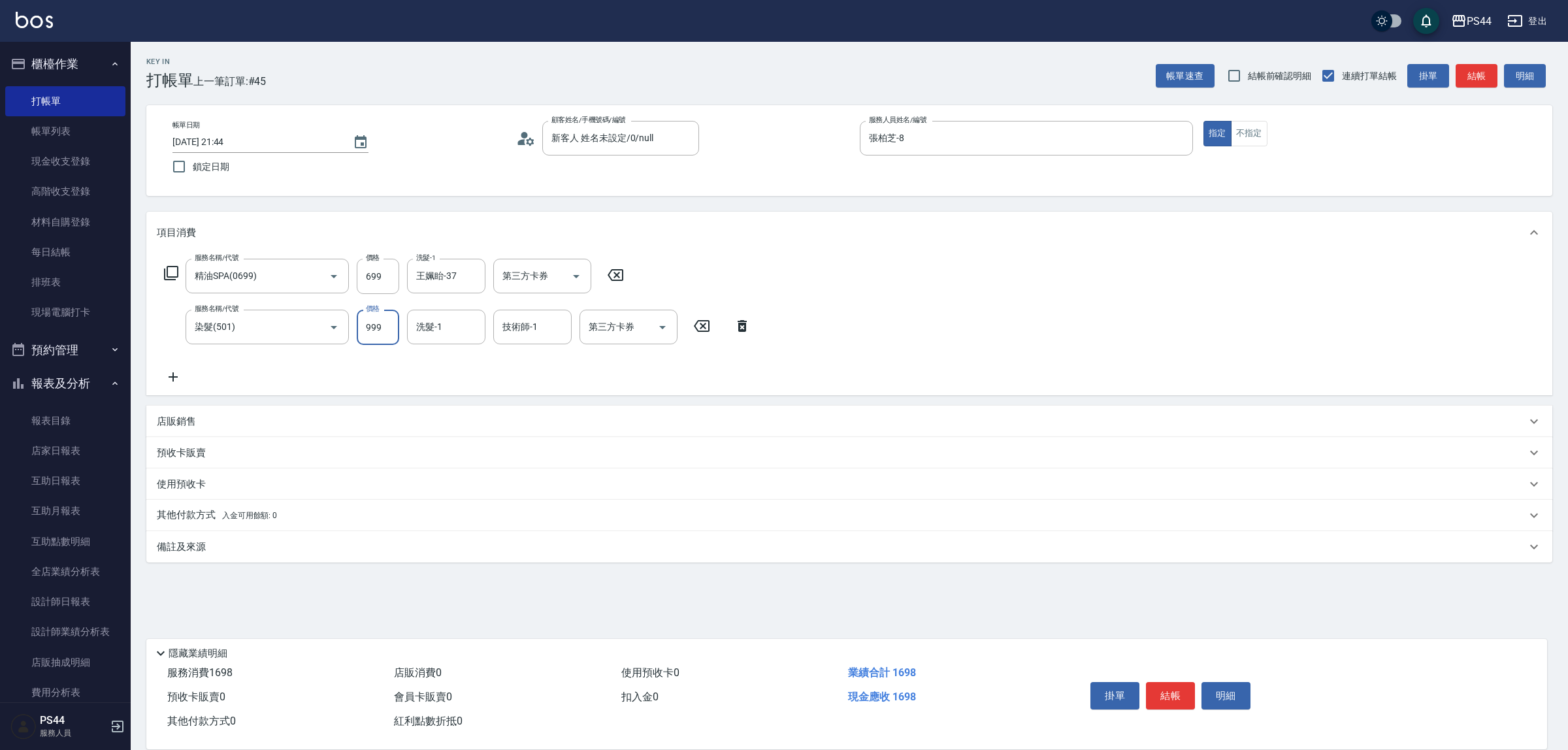
click at [377, 323] on input "999" at bounding box center [378, 327] width 42 height 35
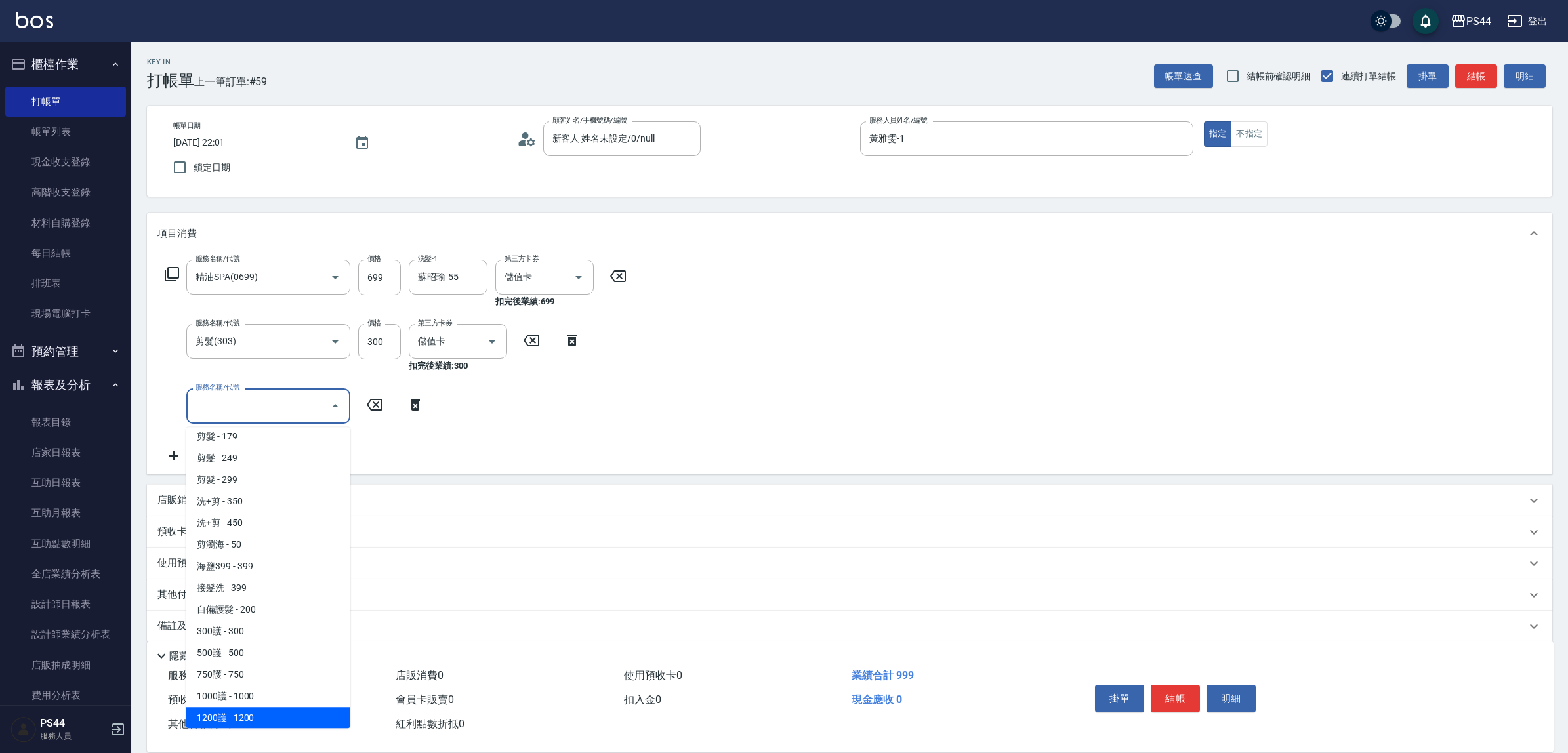
scroll to position [375, 0]
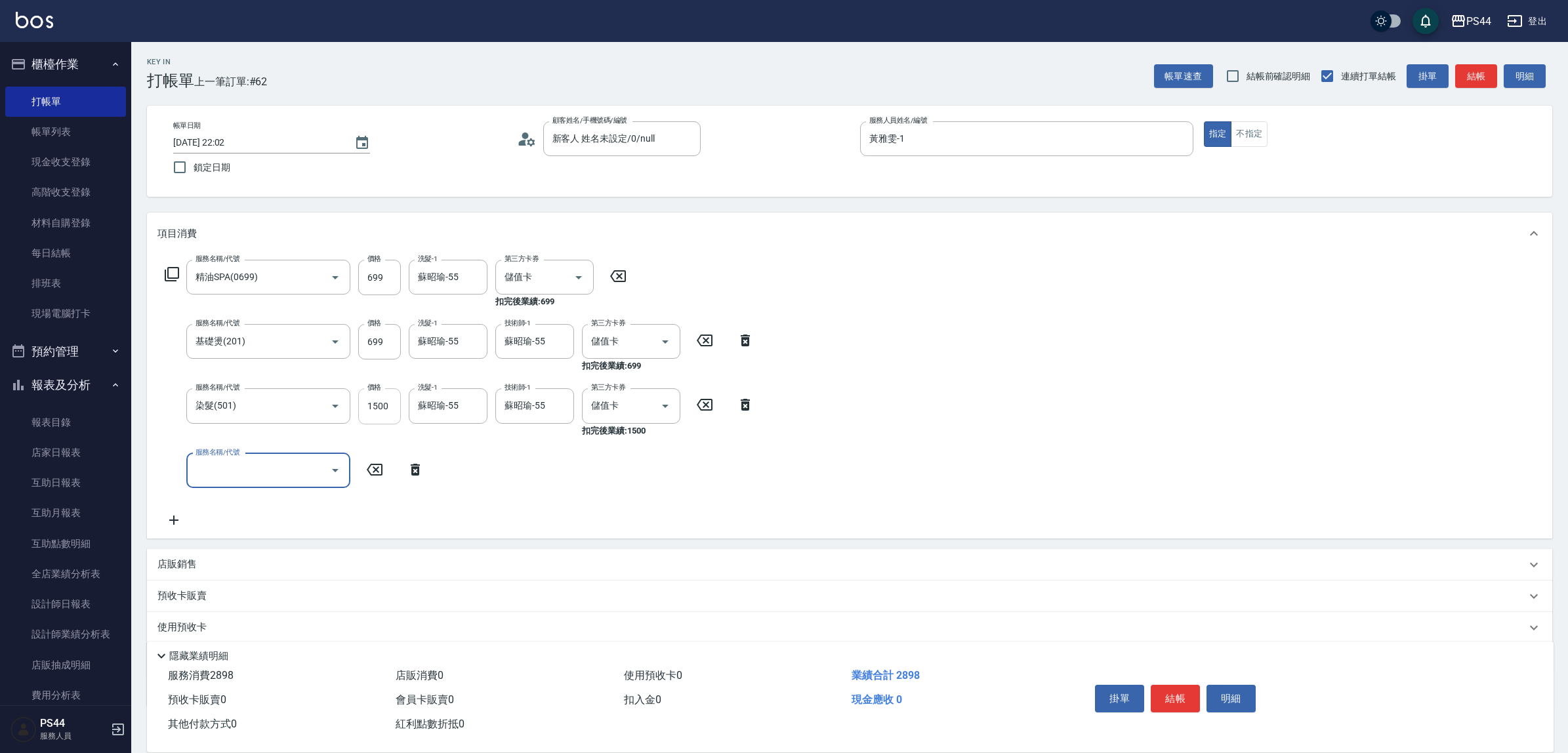
click at [378, 406] on input "1500" at bounding box center [380, 406] width 43 height 35
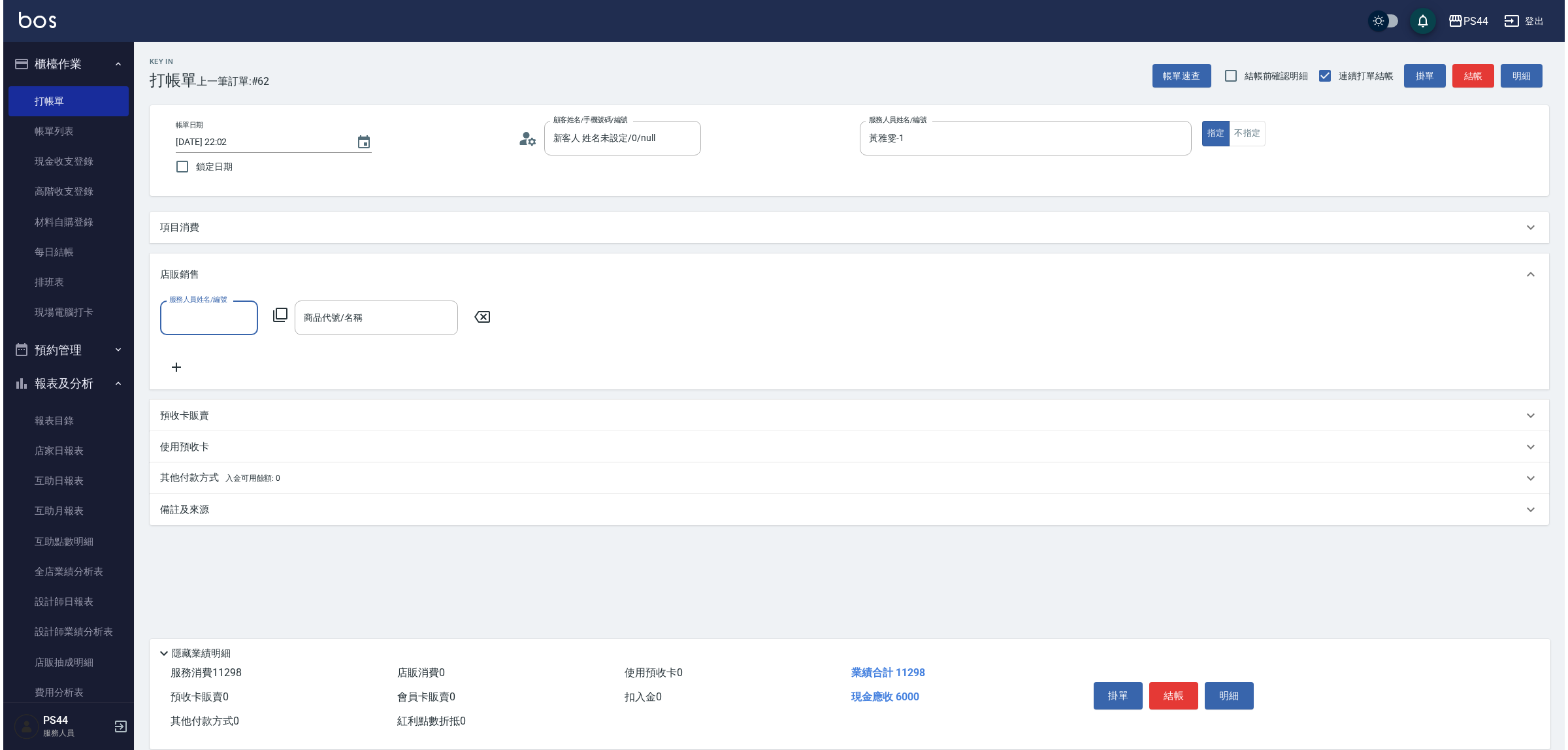
scroll to position [0, 0]
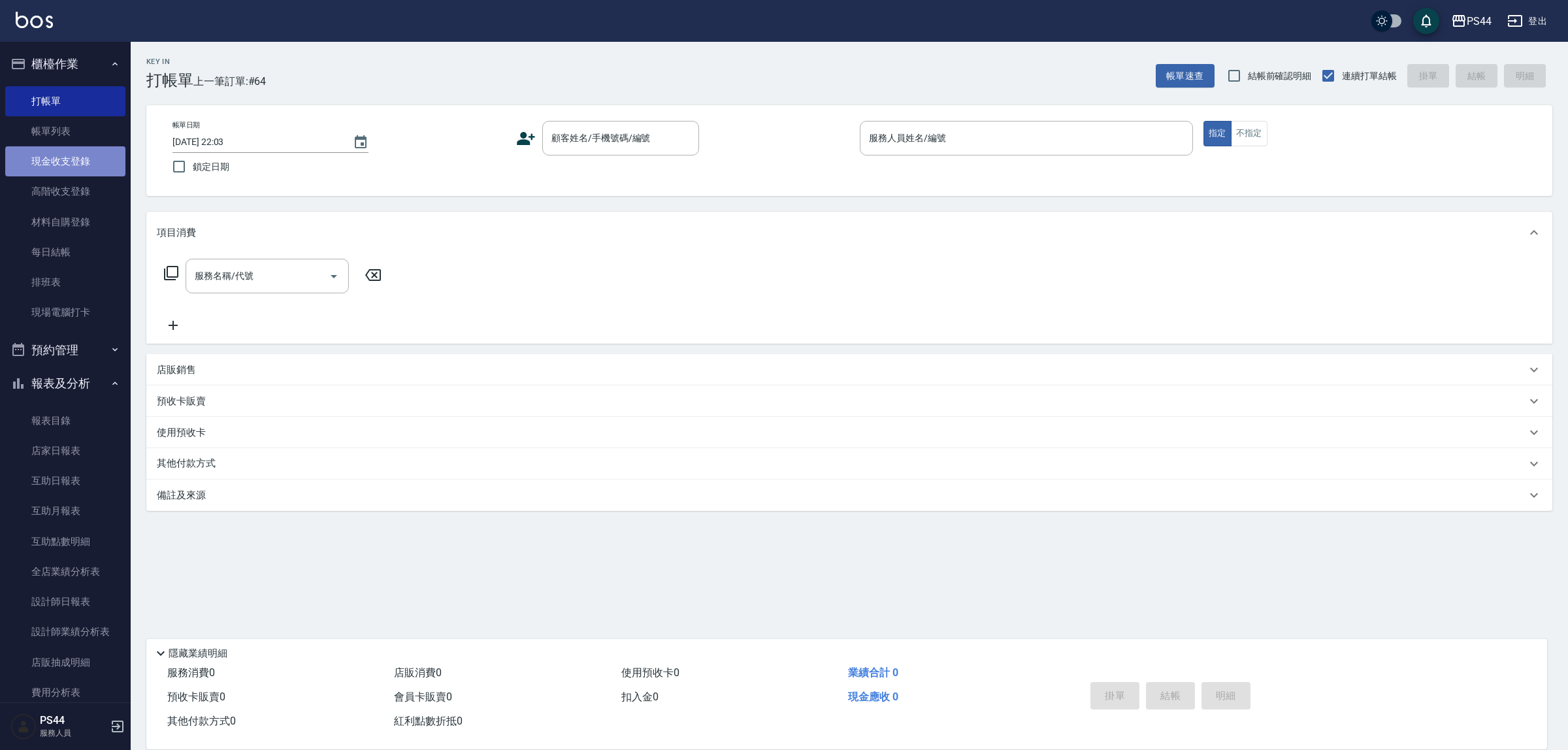
click at [67, 165] on link "現金收支登錄" at bounding box center [65, 161] width 120 height 30
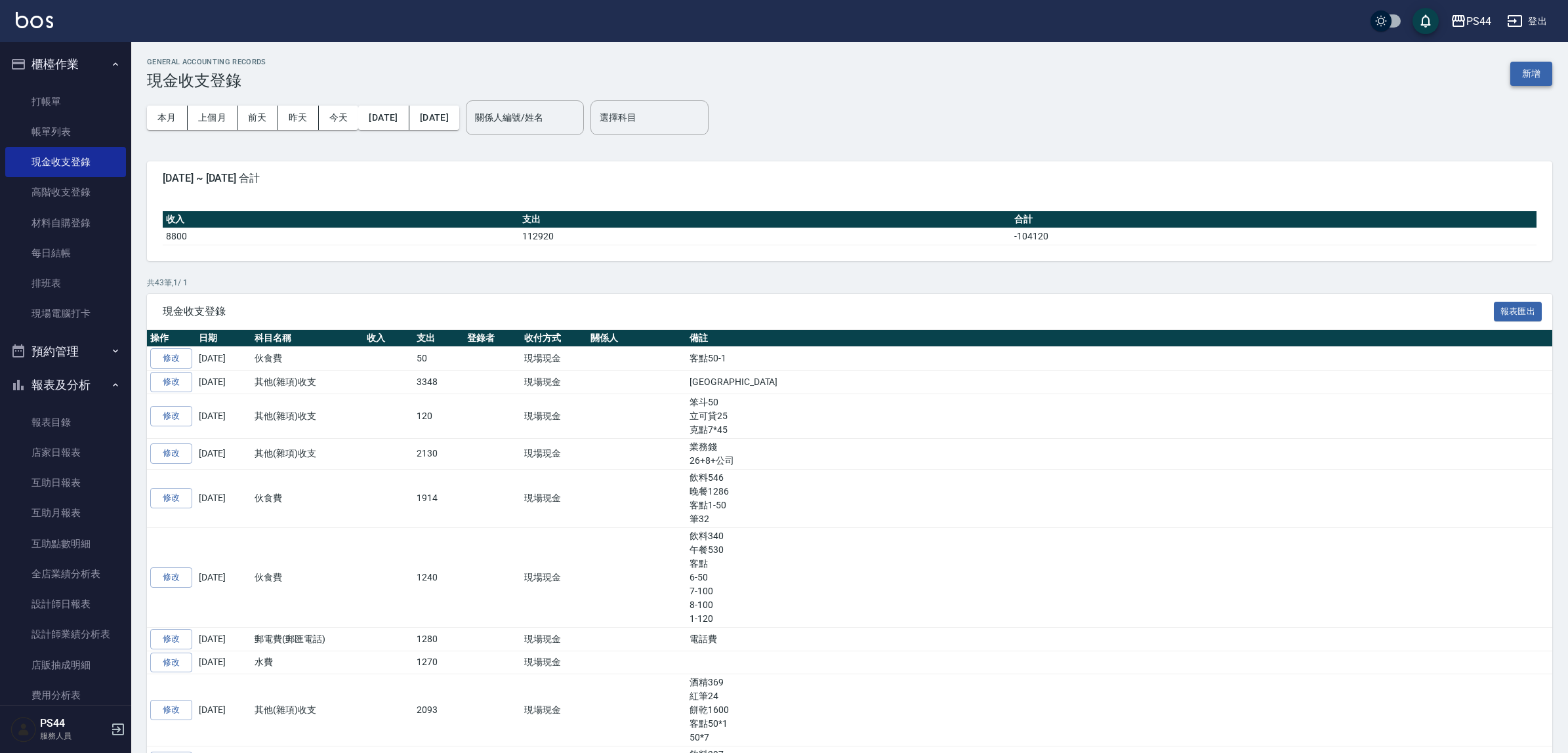
click at [1252, 77] on button "新增" at bounding box center [1531, 73] width 42 height 24
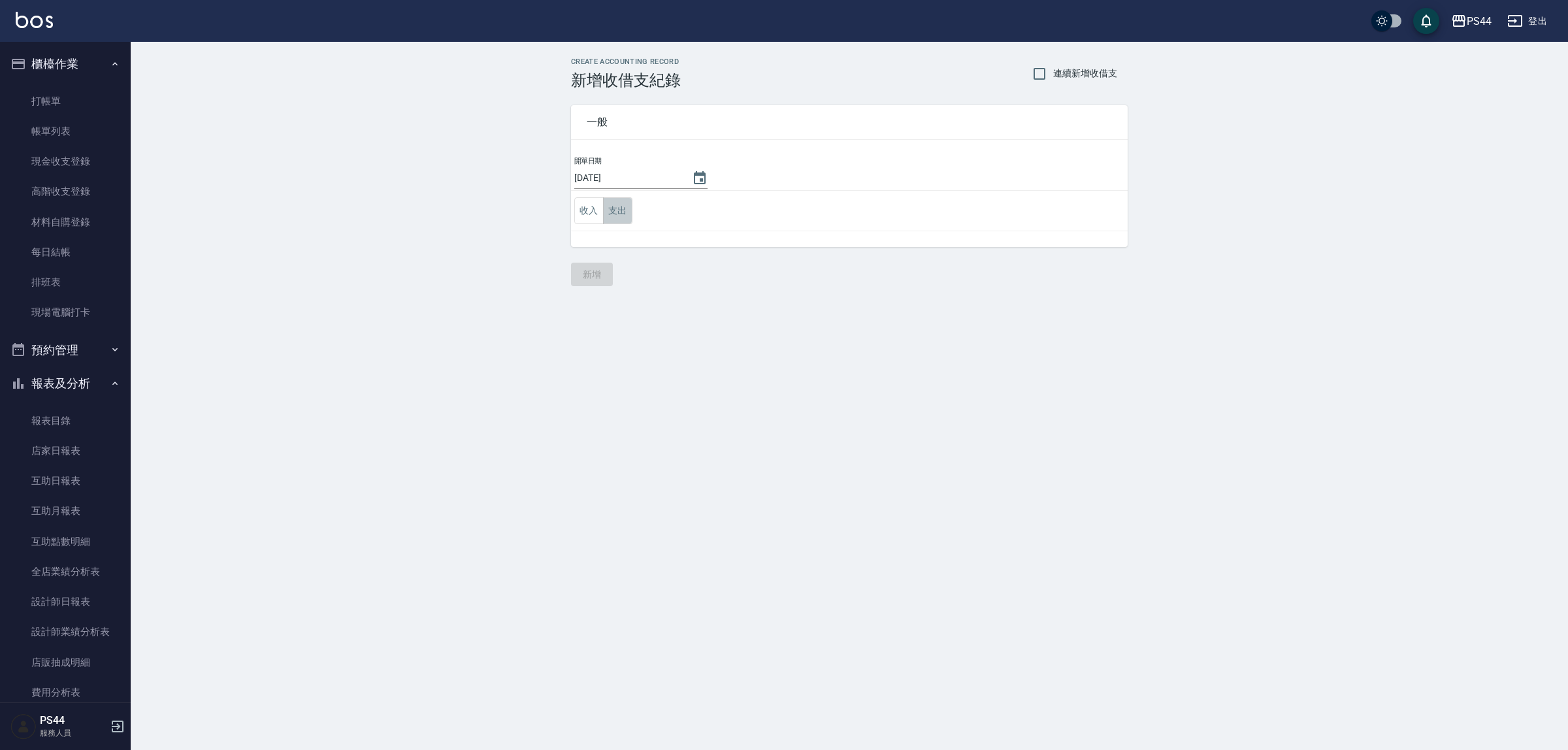
click at [621, 211] on button "支出" at bounding box center [618, 211] width 29 height 27
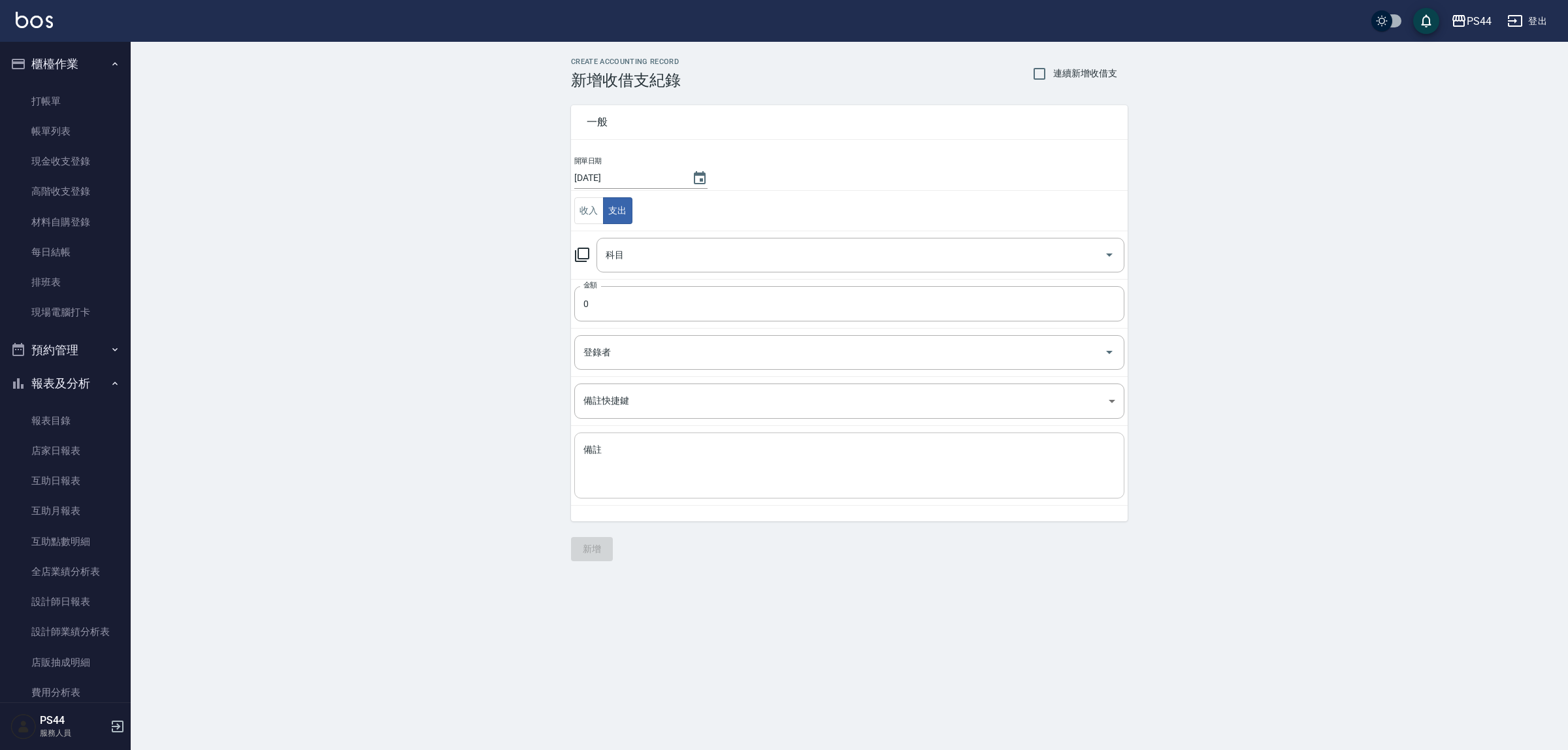
click at [671, 456] on textarea "備註" at bounding box center [849, 466] width 532 height 45
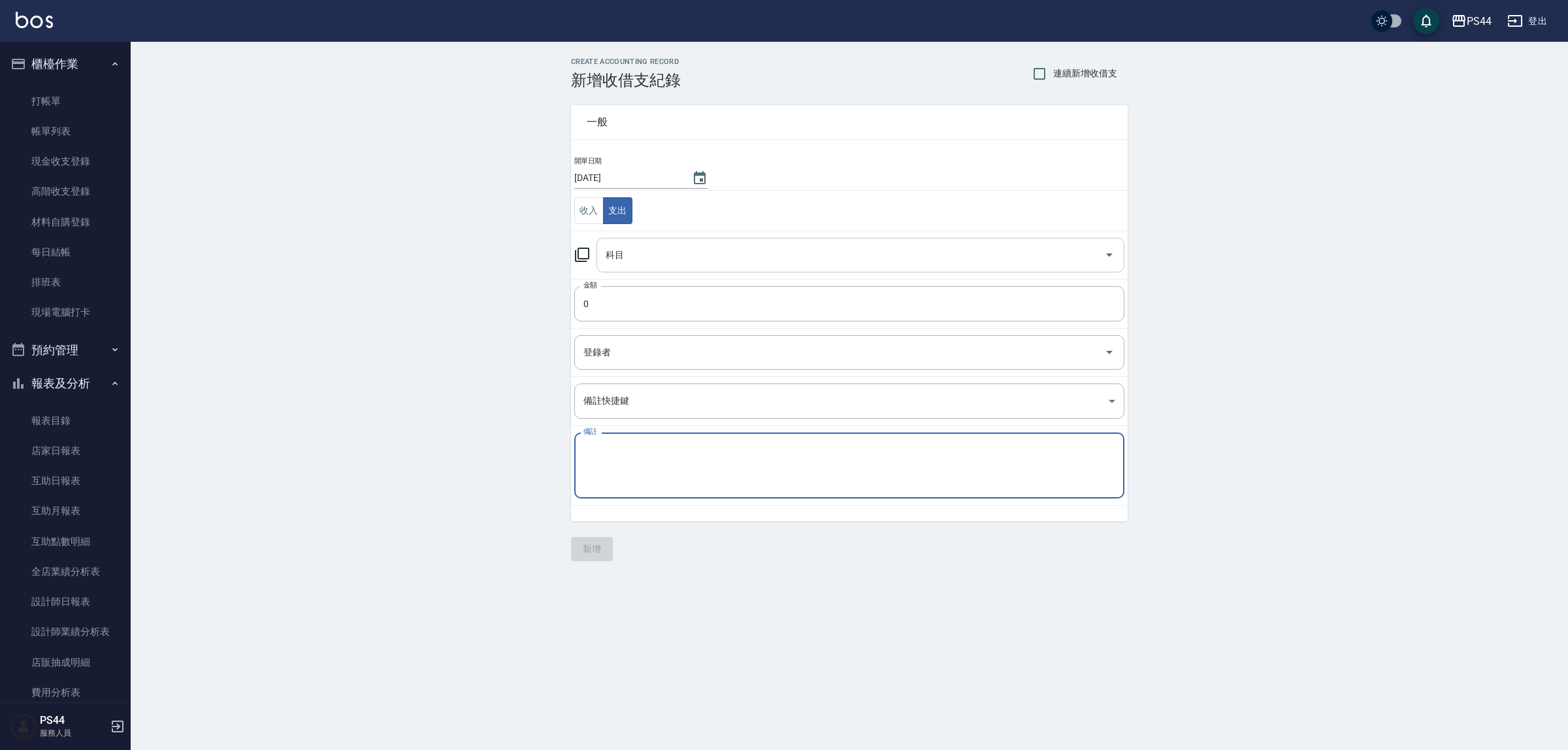
click at [700, 270] on div "科目" at bounding box center [861, 255] width 528 height 34
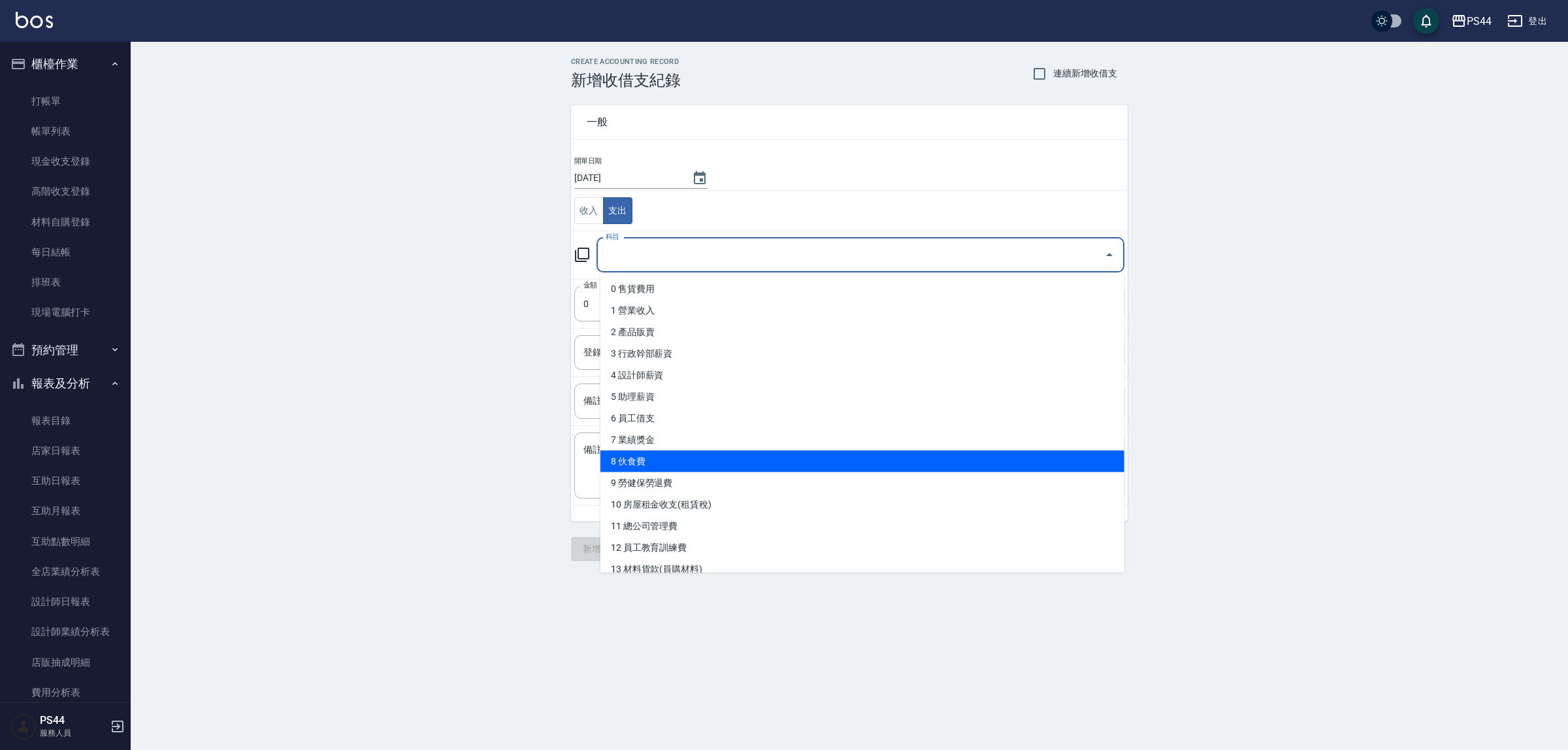
click at [701, 452] on li "8 伙食費" at bounding box center [862, 461] width 524 height 21
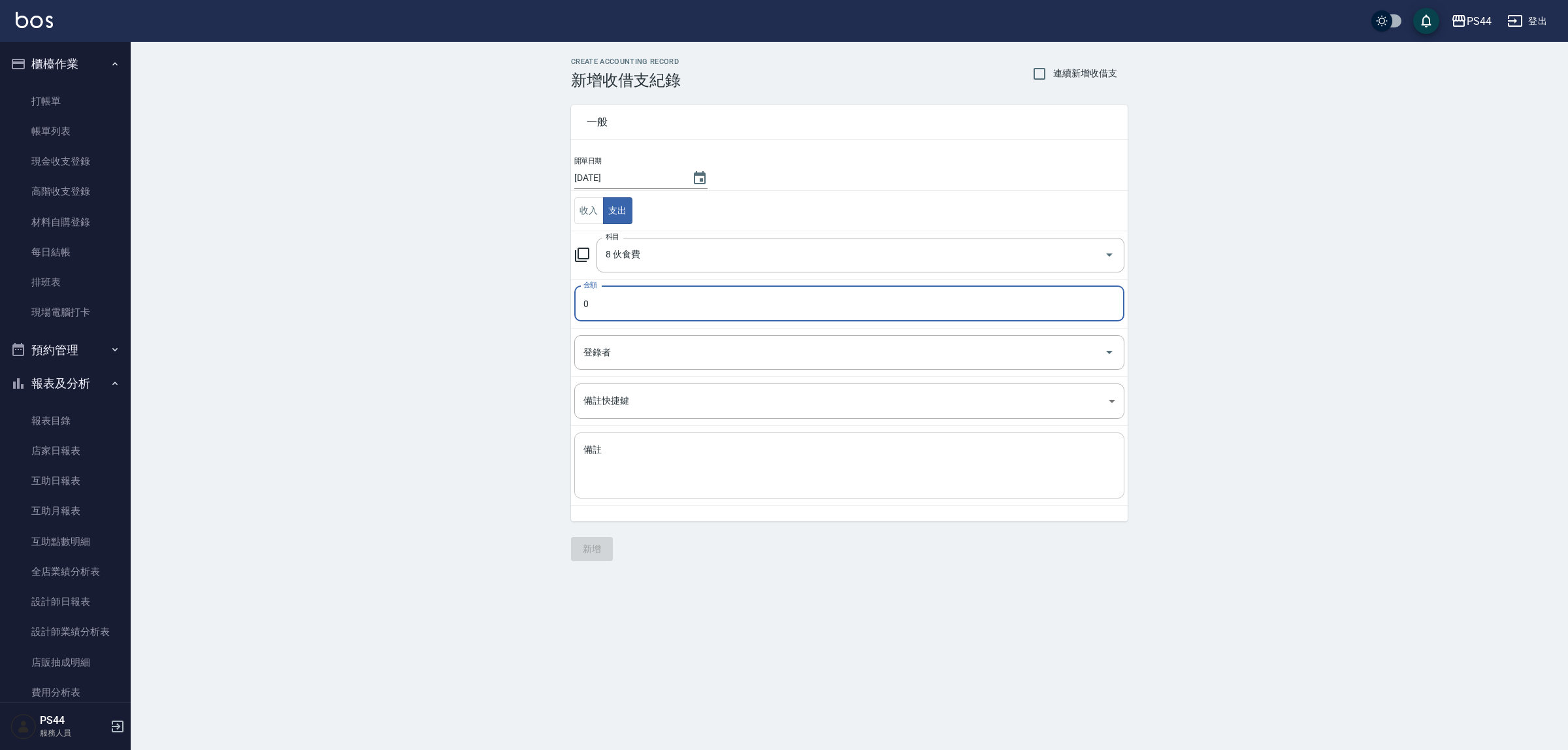
click at [693, 477] on textarea "備註" at bounding box center [849, 466] width 532 height 45
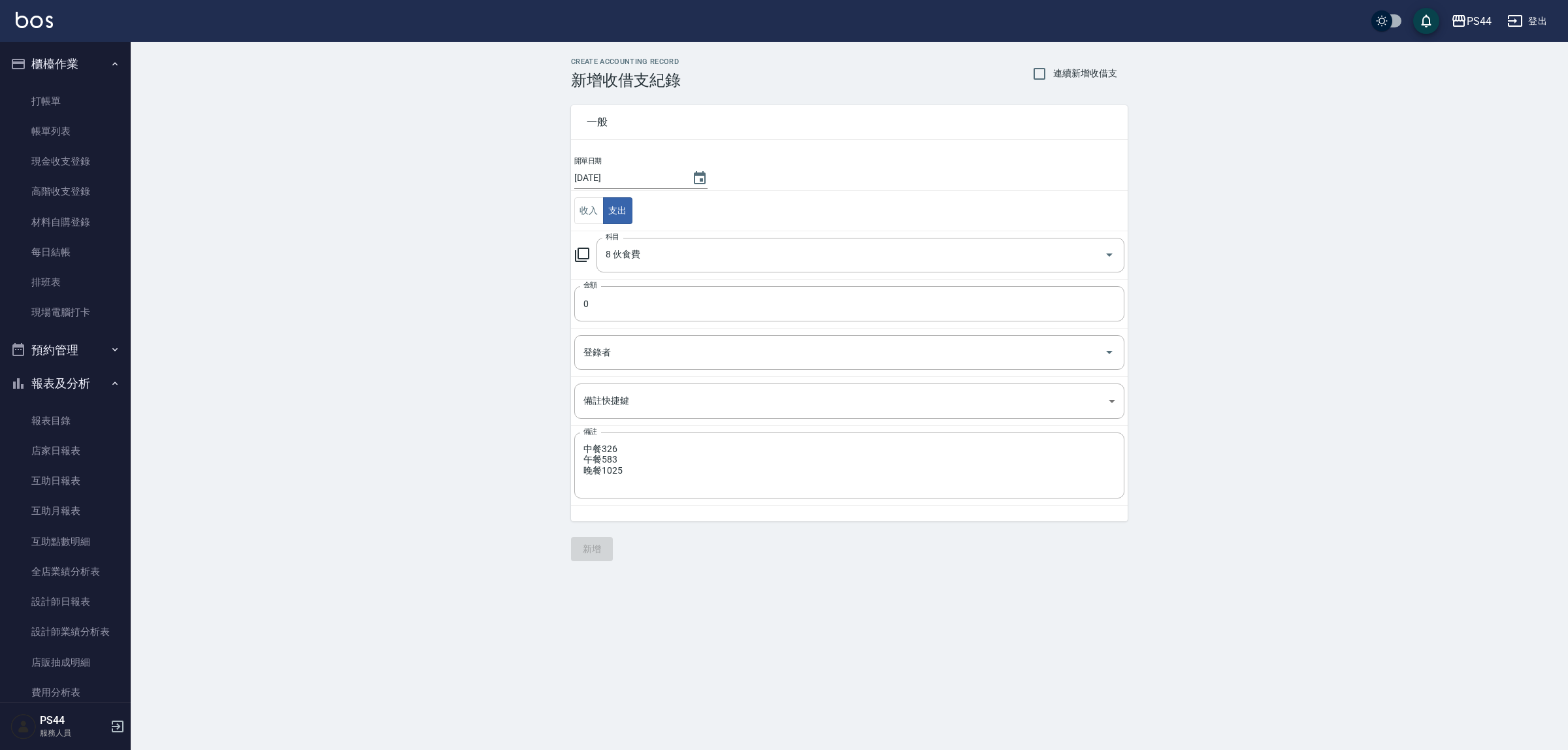
click at [786, 600] on div "CREATE ACCOUNTING RECORD 新增收借支紀錄 連續新增收借支 一般 開單日期 2025/09/19 收入 支出 科目 8 伙食費 科目 金…" at bounding box center [784, 375] width 1568 height 750
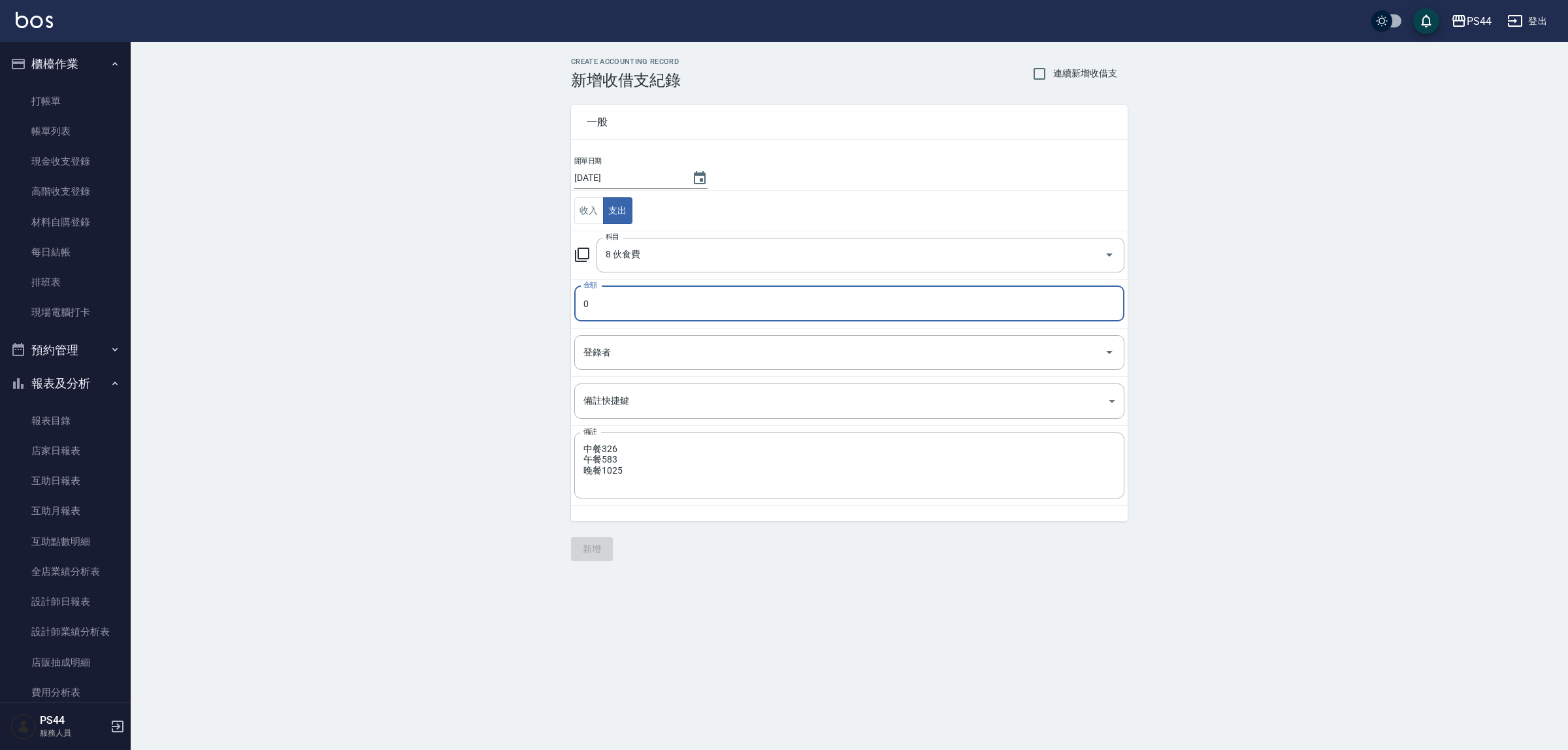
click at [671, 306] on input "0" at bounding box center [849, 304] width 550 height 35
click at [598, 553] on button "新增" at bounding box center [592, 549] width 42 height 24
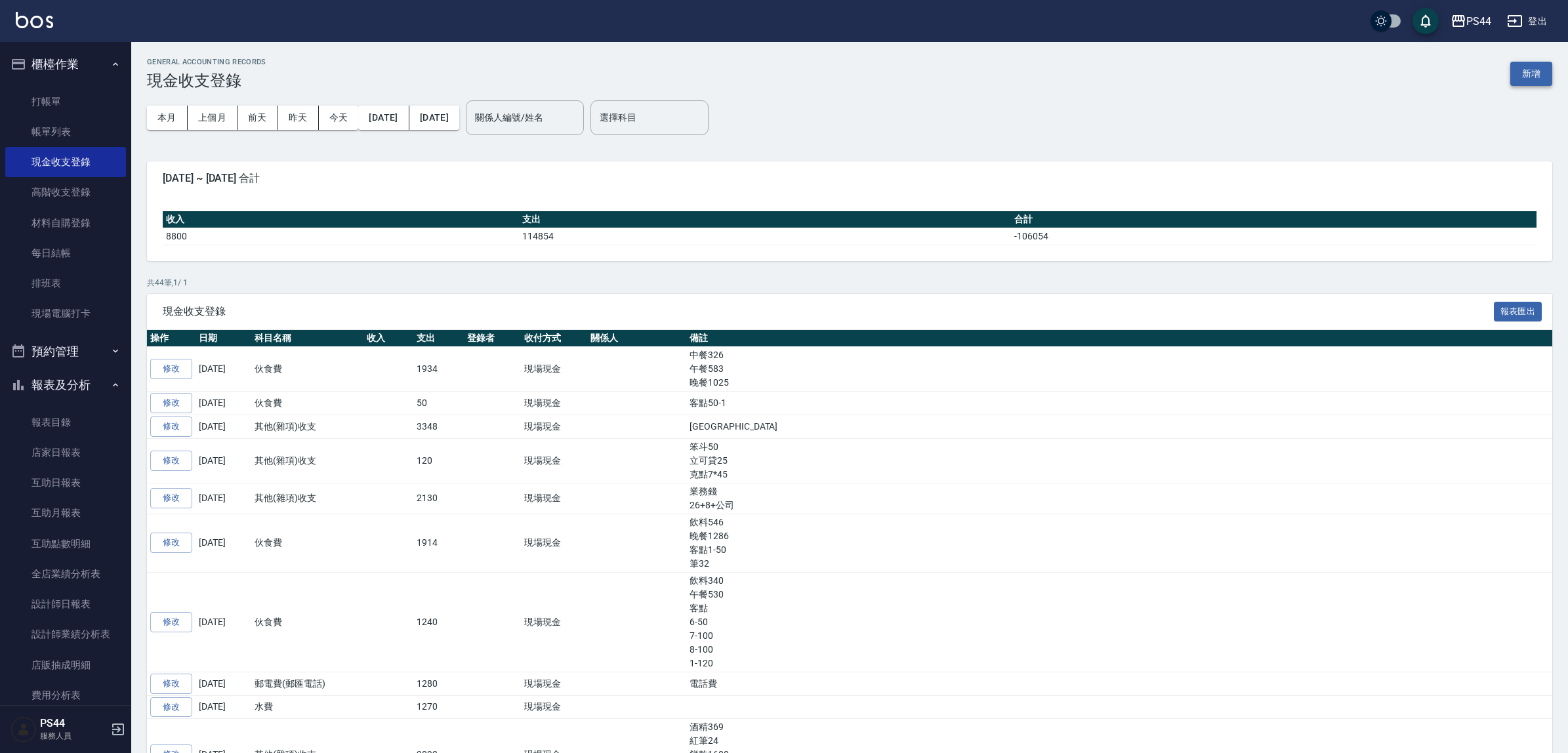
click at [1252, 76] on button "新增" at bounding box center [1531, 73] width 42 height 24
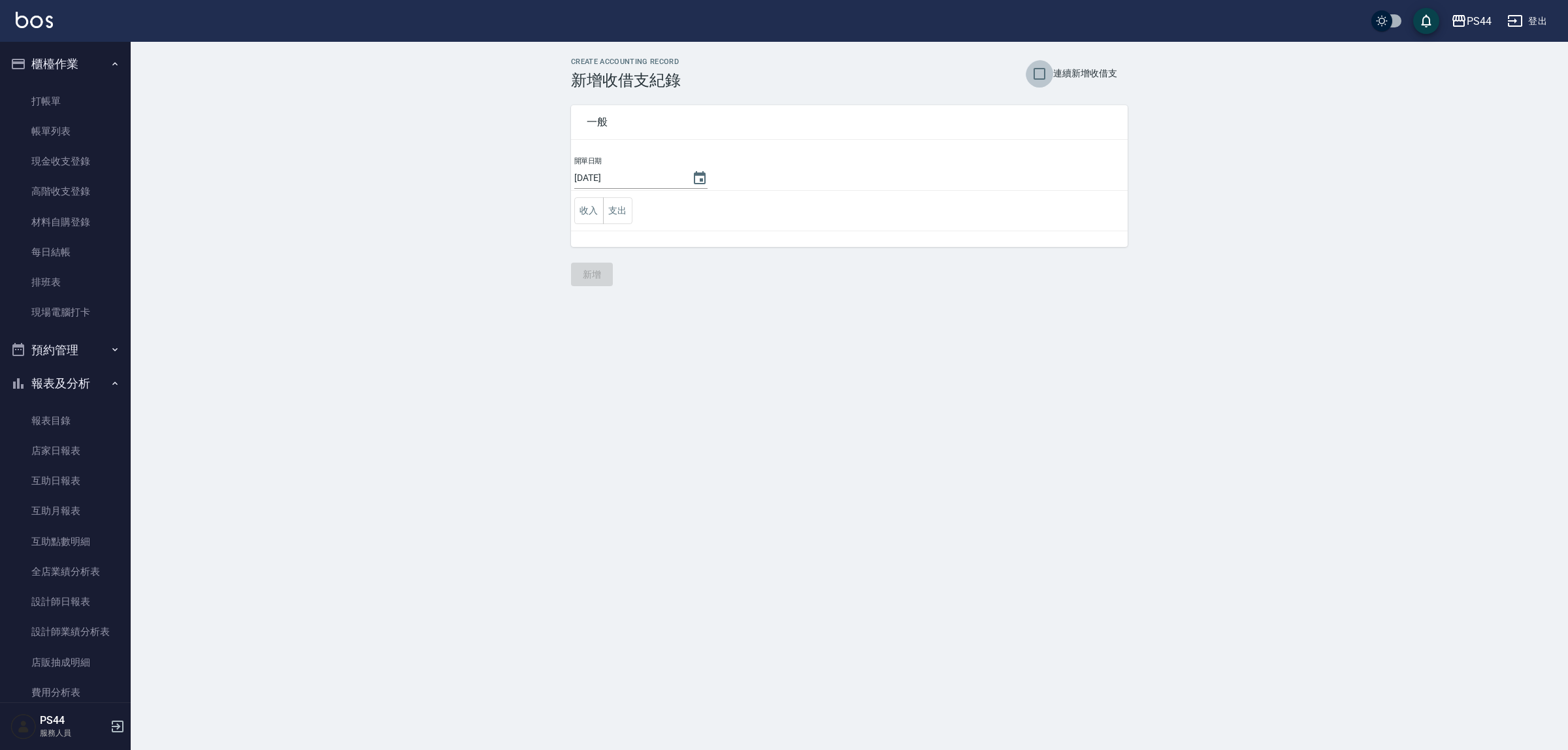
click at [1042, 80] on input "連續新增收借支" at bounding box center [1039, 74] width 28 height 28
drag, startPoint x: 625, startPoint y: 209, endPoint x: 603, endPoint y: 188, distance: 30.4
click at [625, 214] on button "支出" at bounding box center [618, 211] width 29 height 27
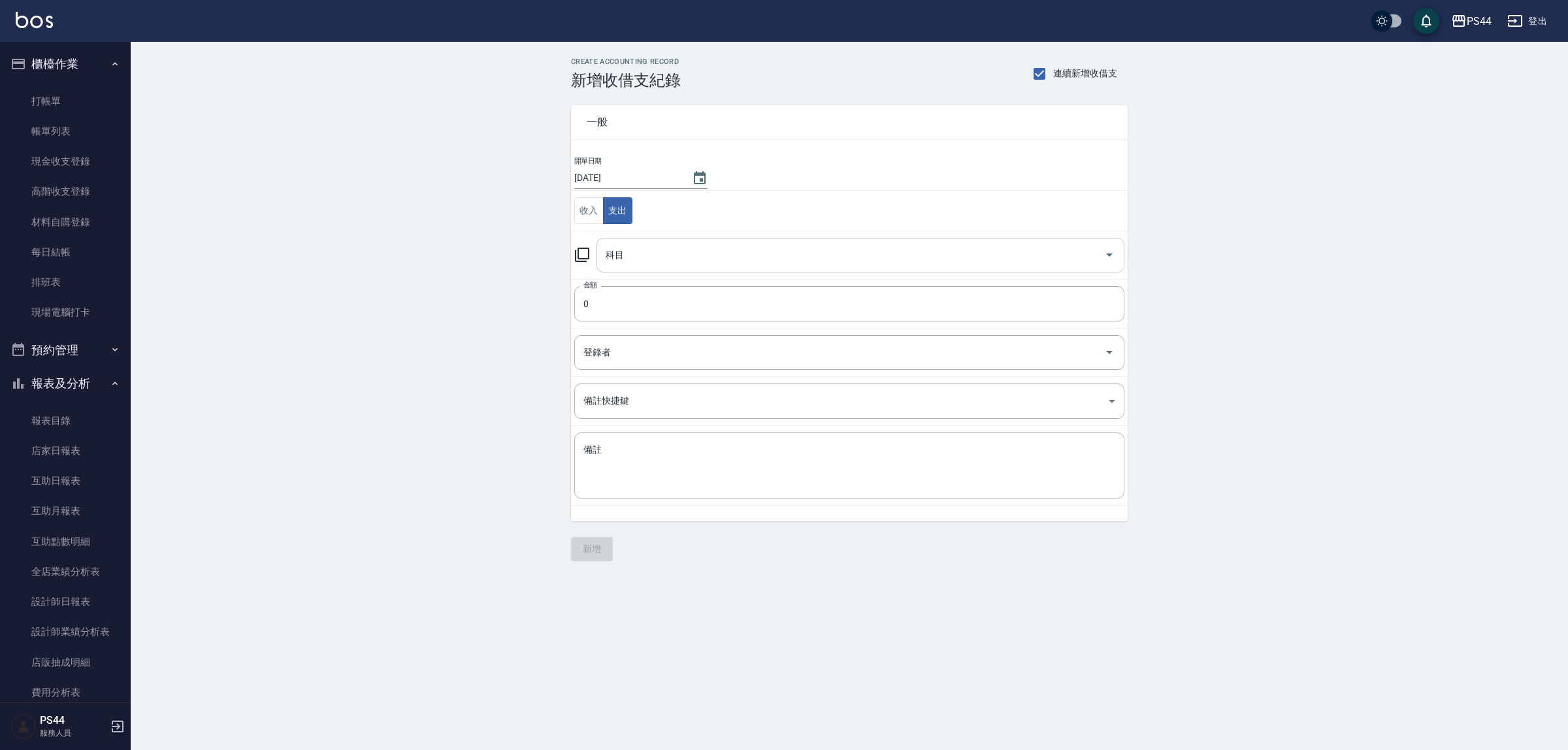
drag, startPoint x: 702, startPoint y: 268, endPoint x: 699, endPoint y: 258, distance: 10.4
click at [702, 270] on div "科目" at bounding box center [861, 255] width 528 height 34
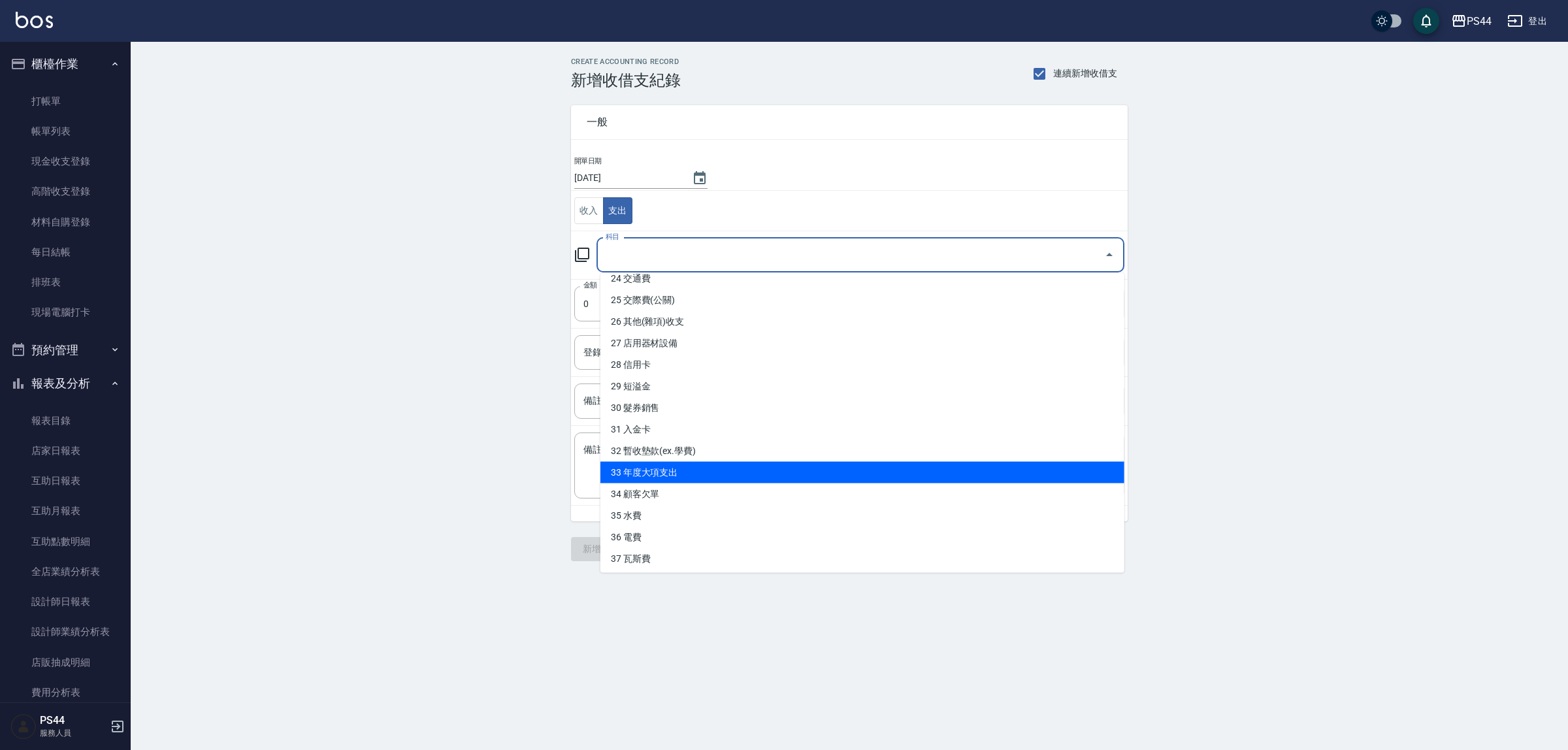
scroll to position [530, 0]
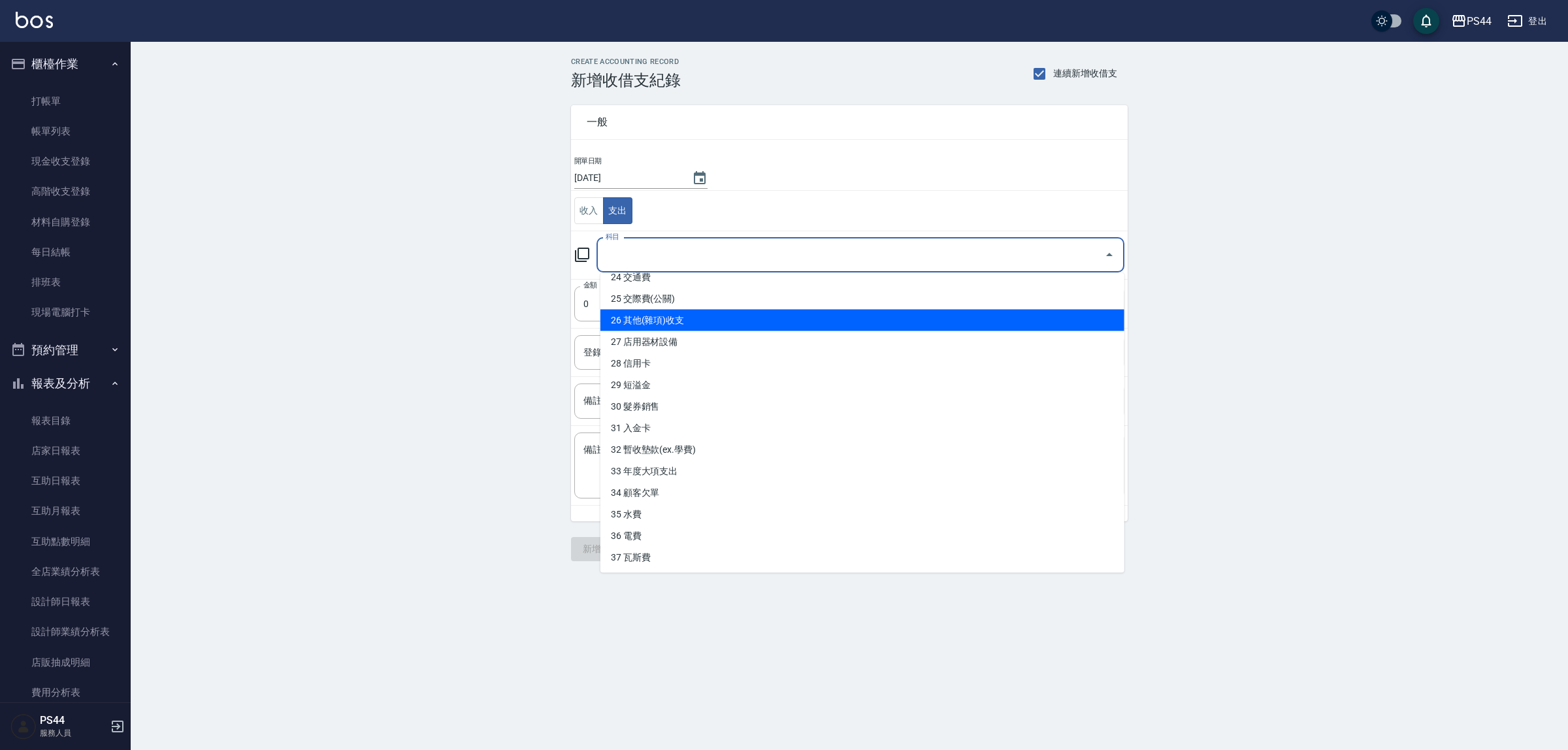
click at [702, 318] on li "26 其他(雜項)收支" at bounding box center [862, 320] width 524 height 21
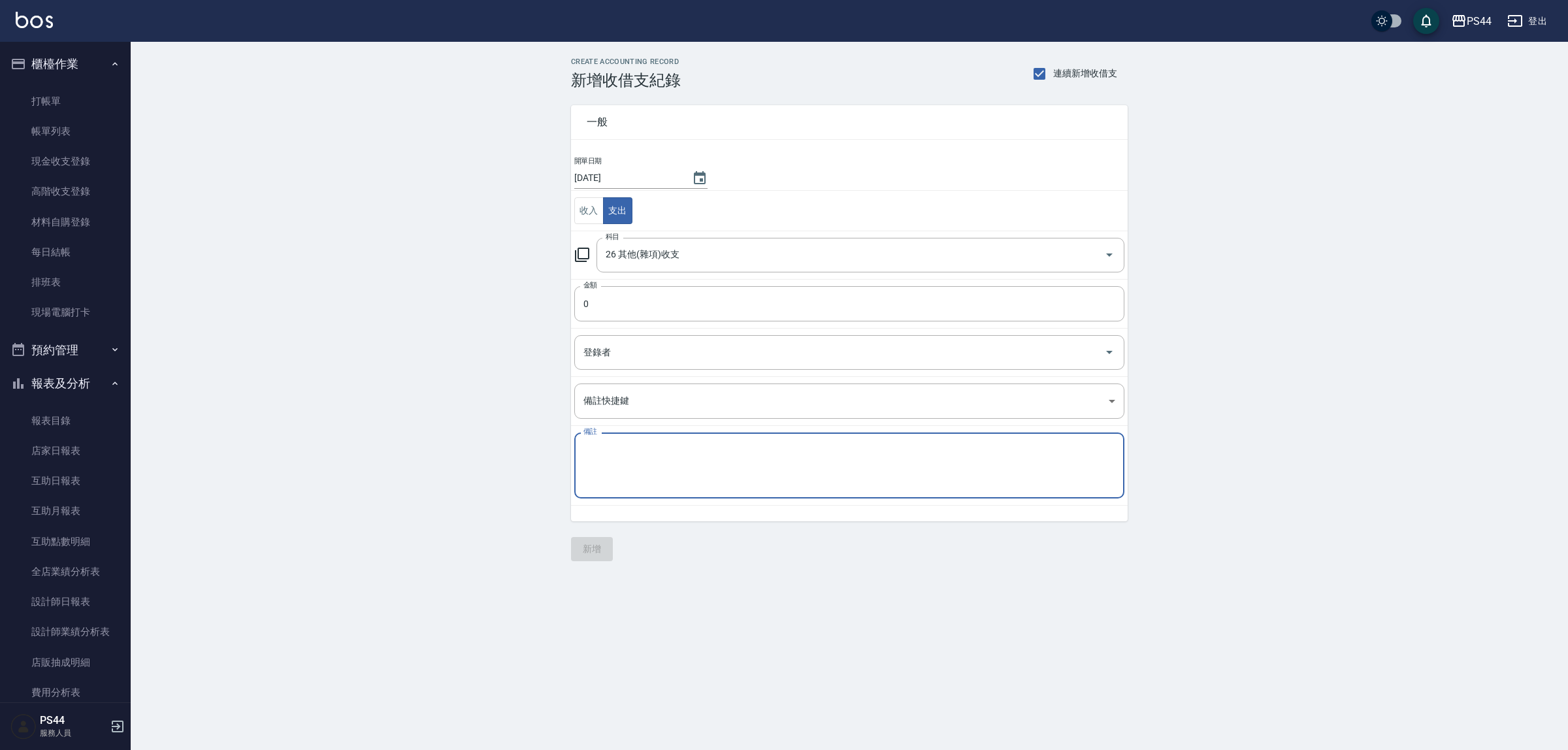
click at [677, 459] on textarea "備註" at bounding box center [849, 466] width 532 height 45
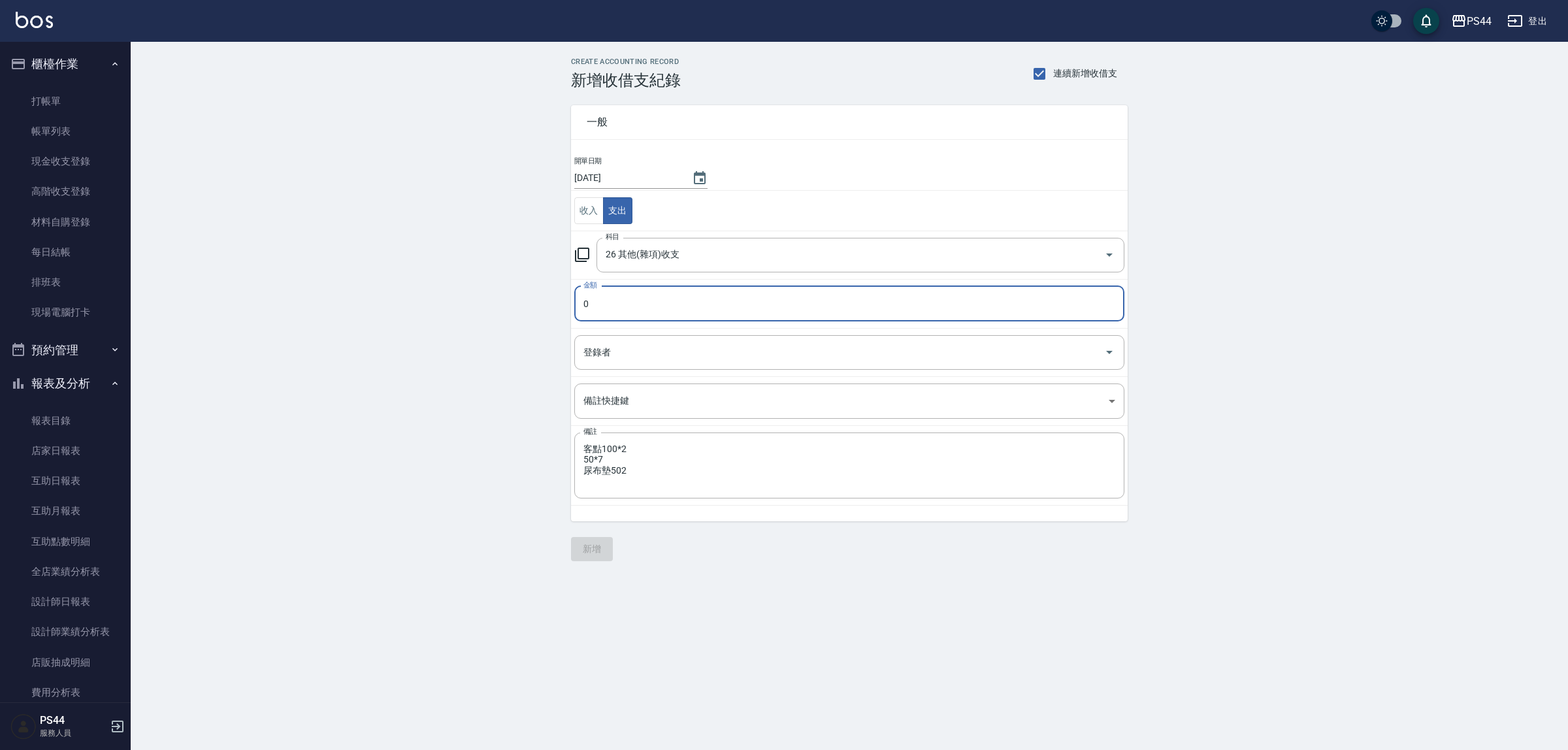
click at [609, 306] on input "0" at bounding box center [849, 304] width 550 height 35
click at [588, 544] on button "新增" at bounding box center [592, 549] width 42 height 24
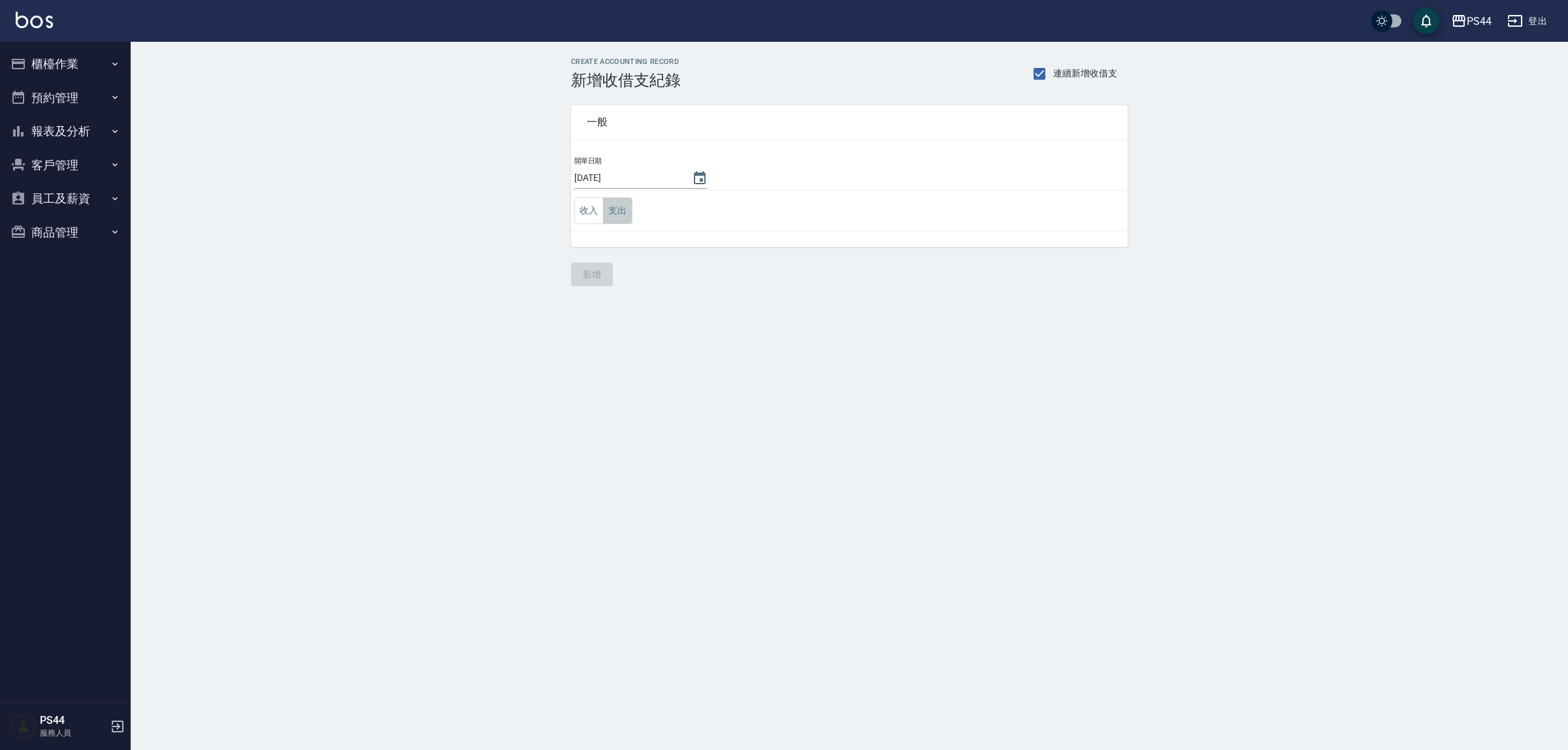
click at [615, 209] on button "支出" at bounding box center [618, 211] width 29 height 27
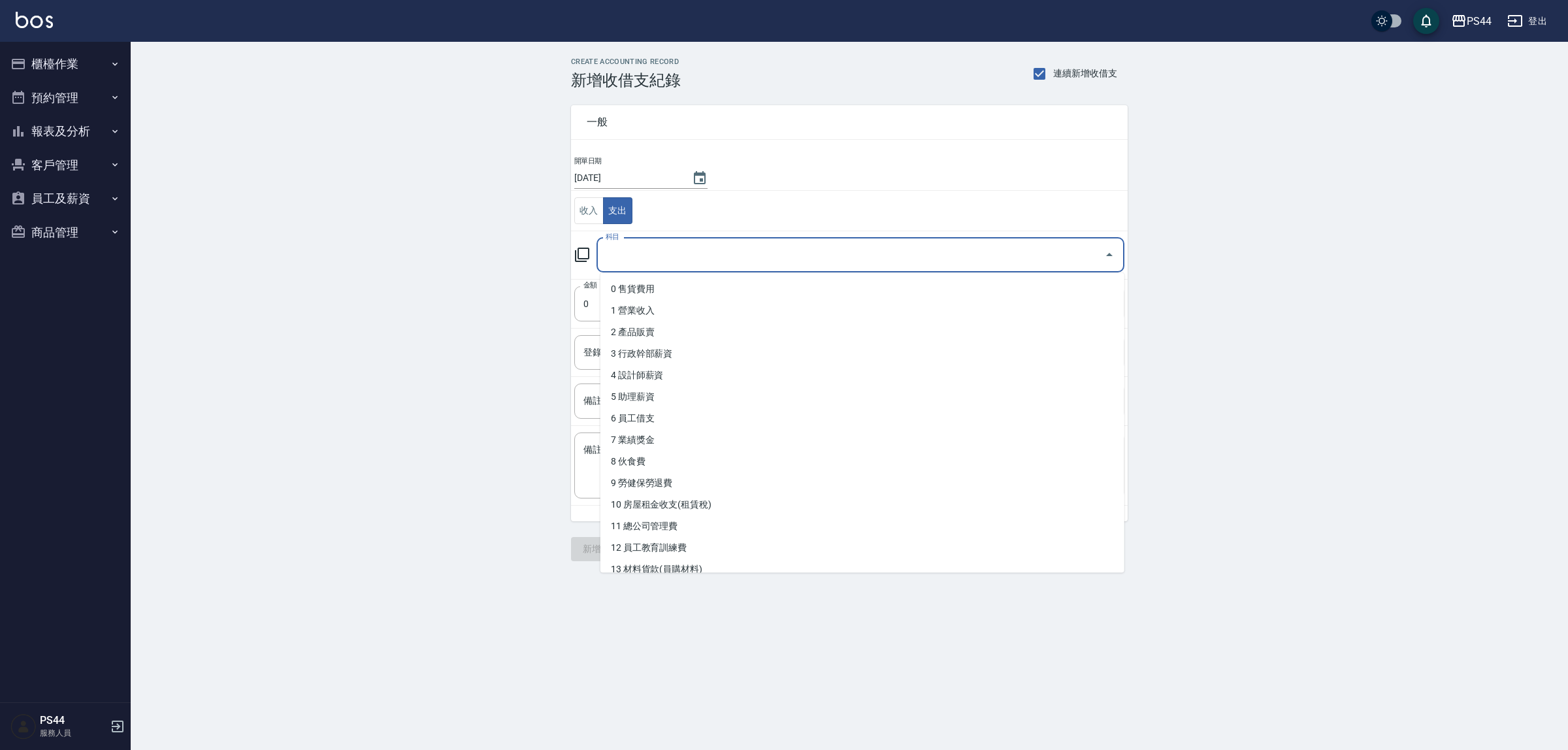
click at [660, 253] on input "科目" at bounding box center [851, 255] width 497 height 23
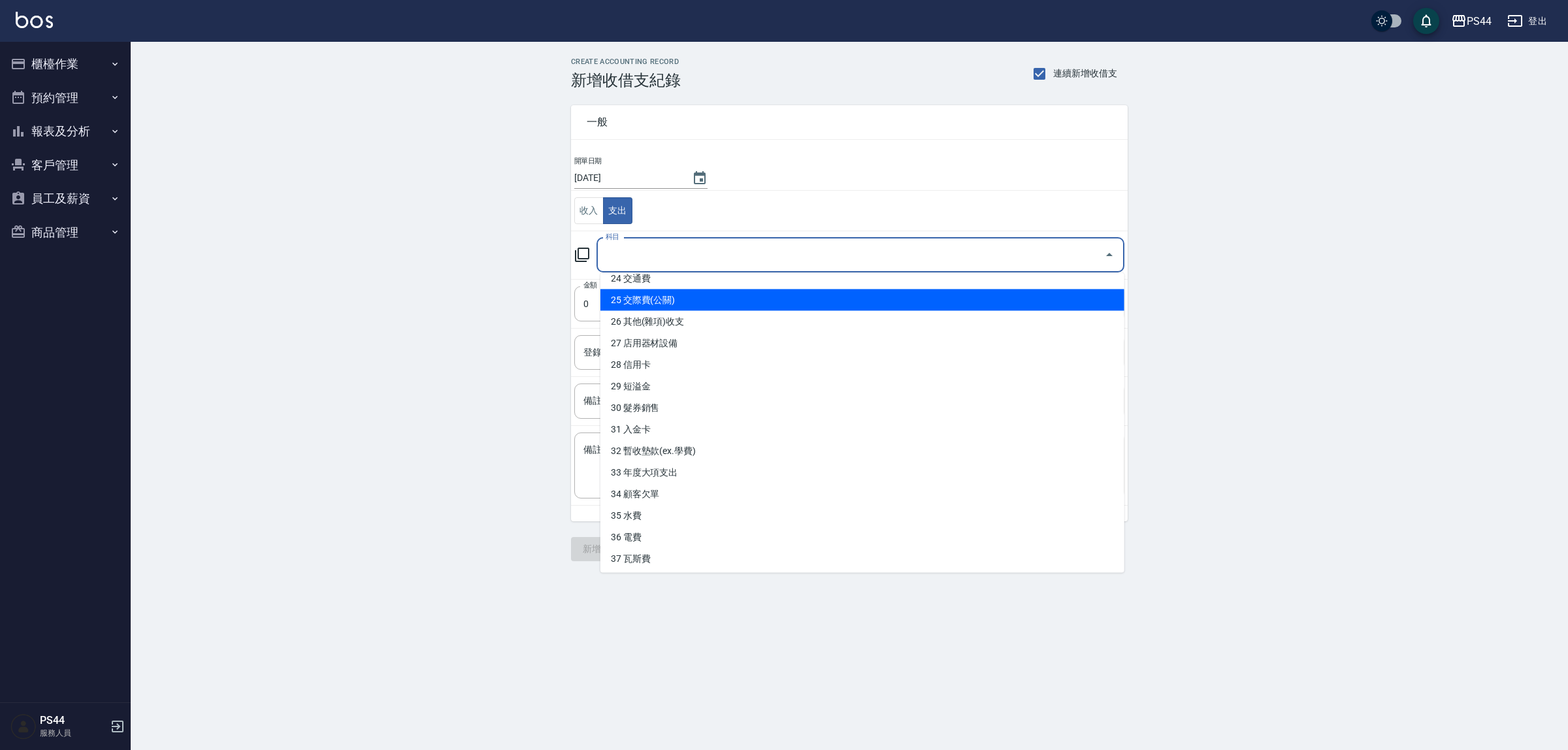
scroll to position [530, 0]
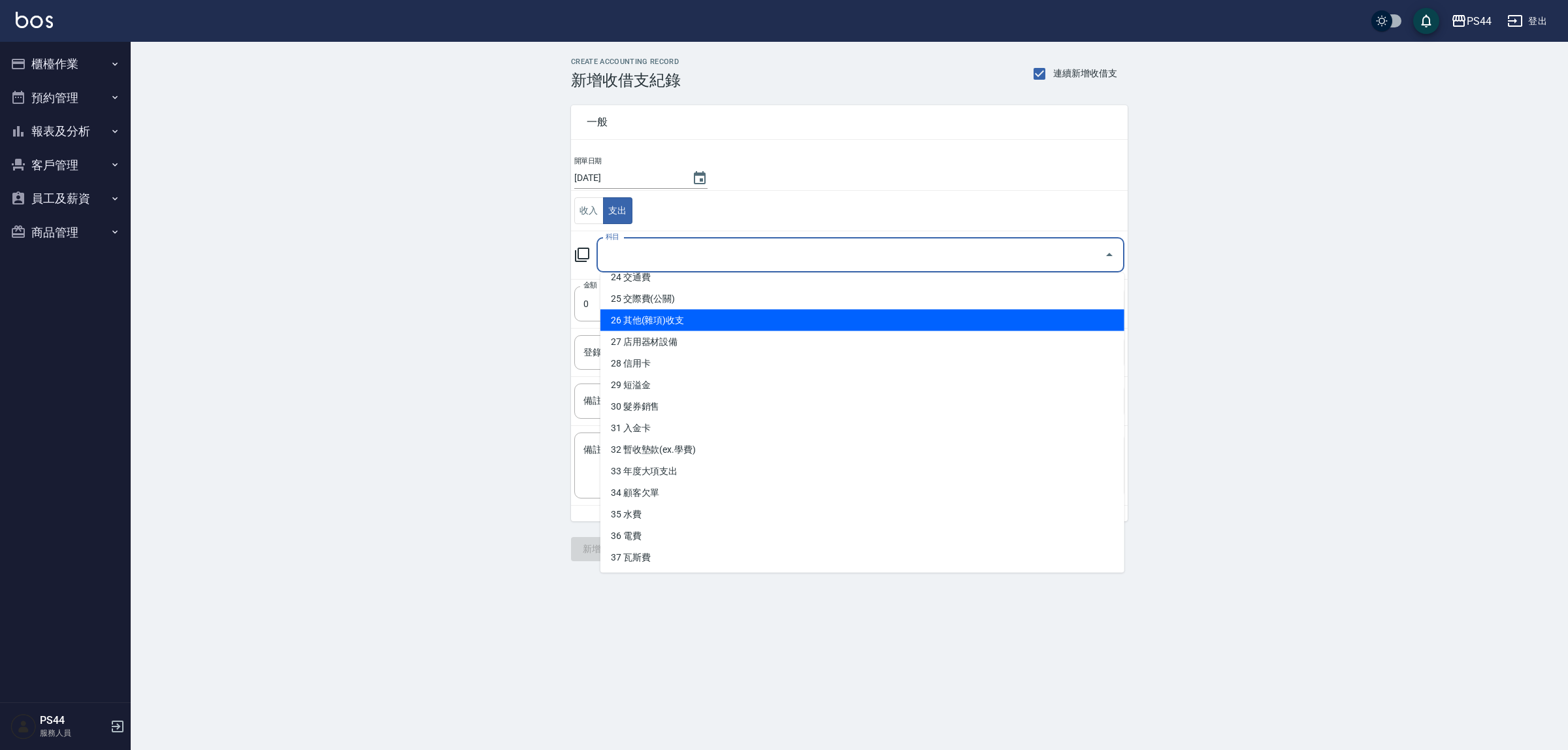
click at [662, 326] on li "26 其他(雜項)收支" at bounding box center [862, 320] width 524 height 21
type input "26 其他(雜項)收支"
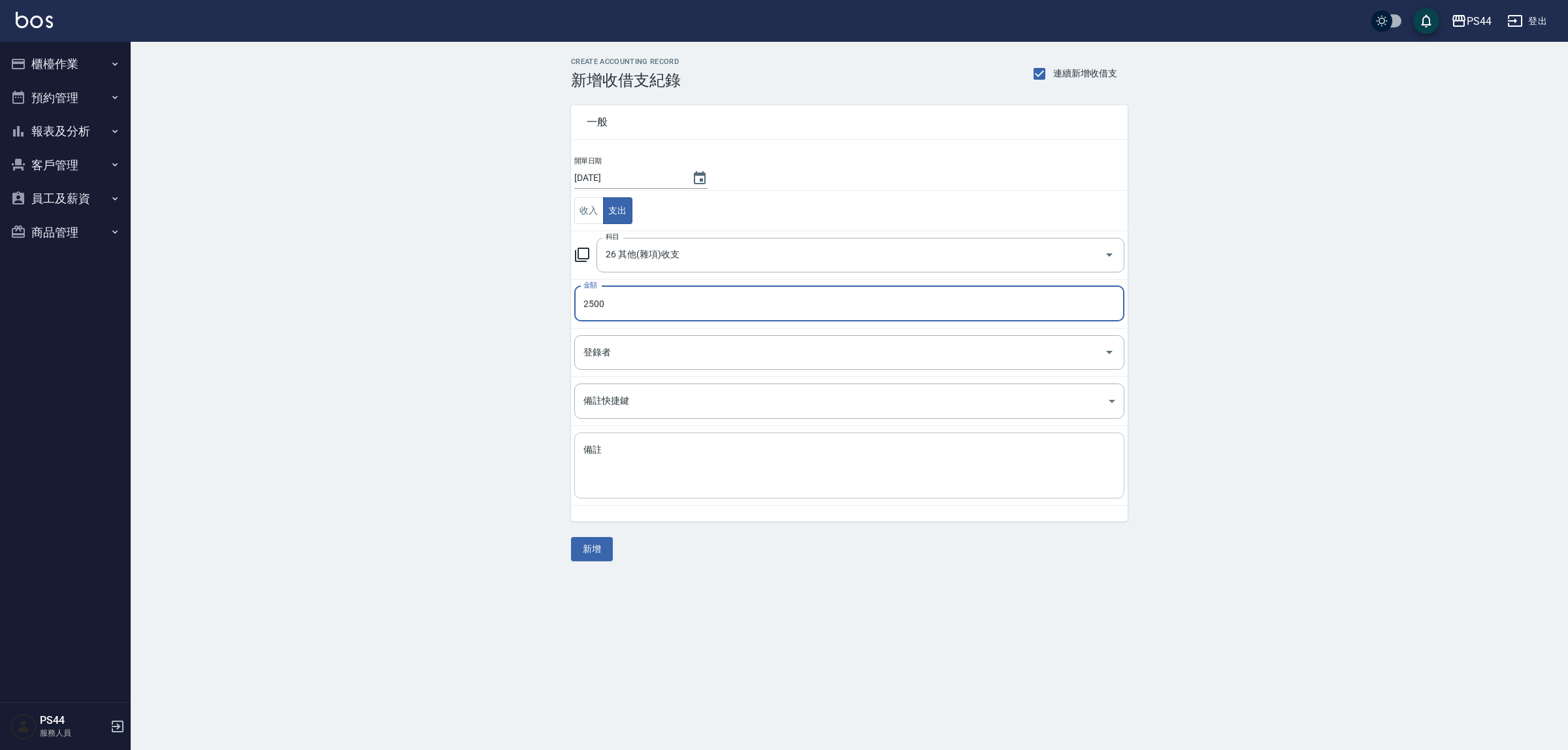
type input "2500"
click at [615, 462] on textarea "備註" at bounding box center [849, 466] width 532 height 45
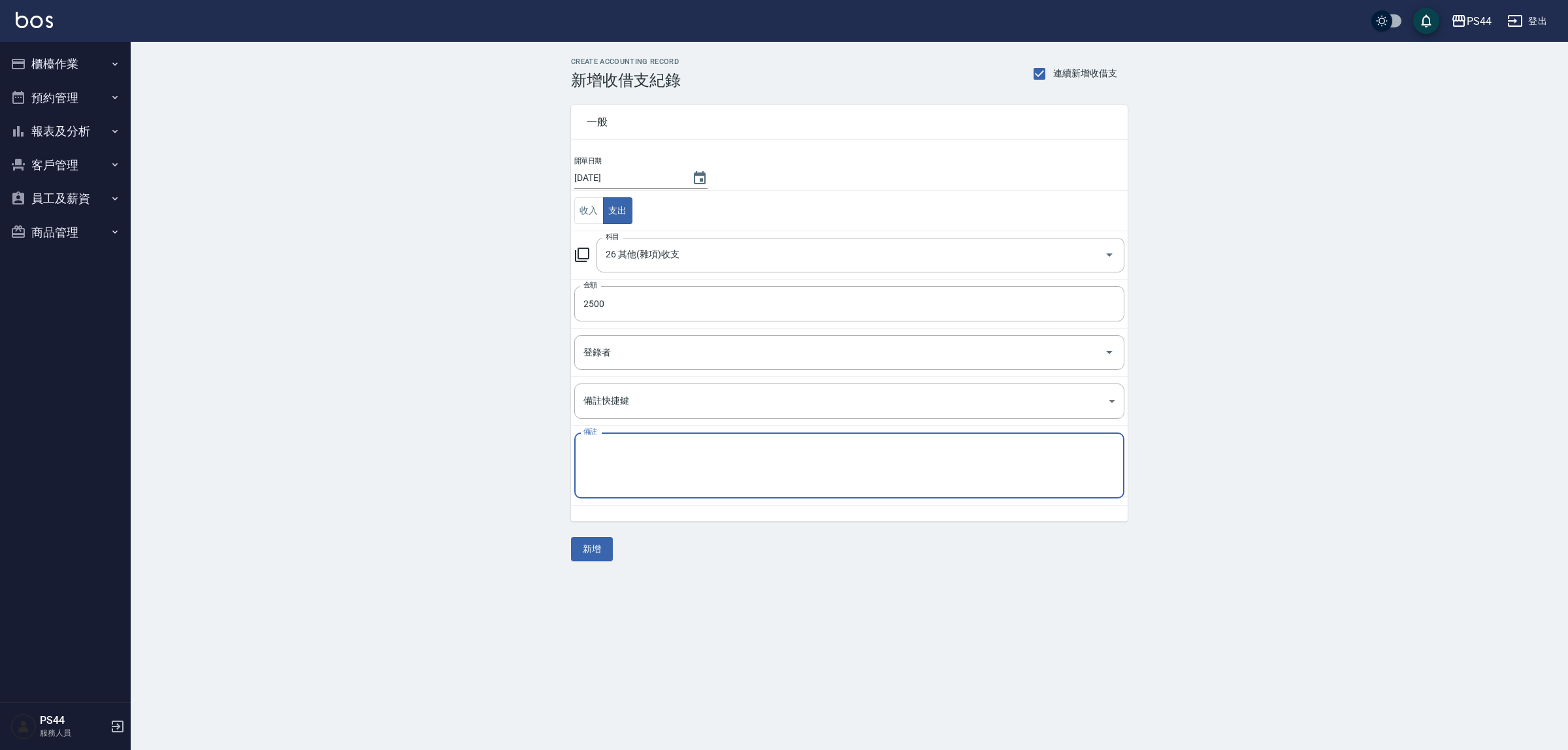
type textarea "d"
type textarea "ㄑ"
type textarea "治喪花籃"
click at [605, 549] on button "新增" at bounding box center [592, 549] width 42 height 24
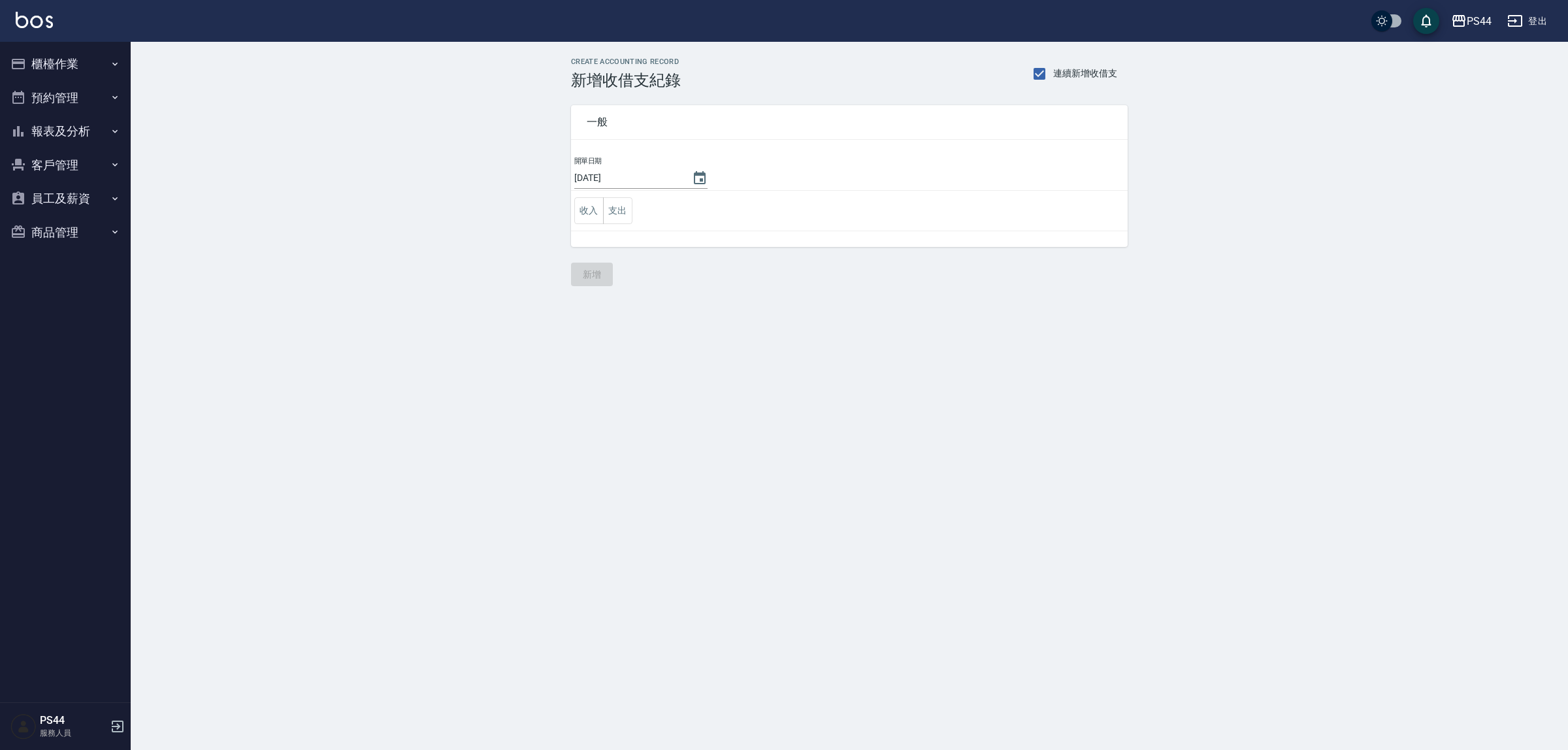
click at [59, 127] on button "報表及分析" at bounding box center [65, 131] width 120 height 34
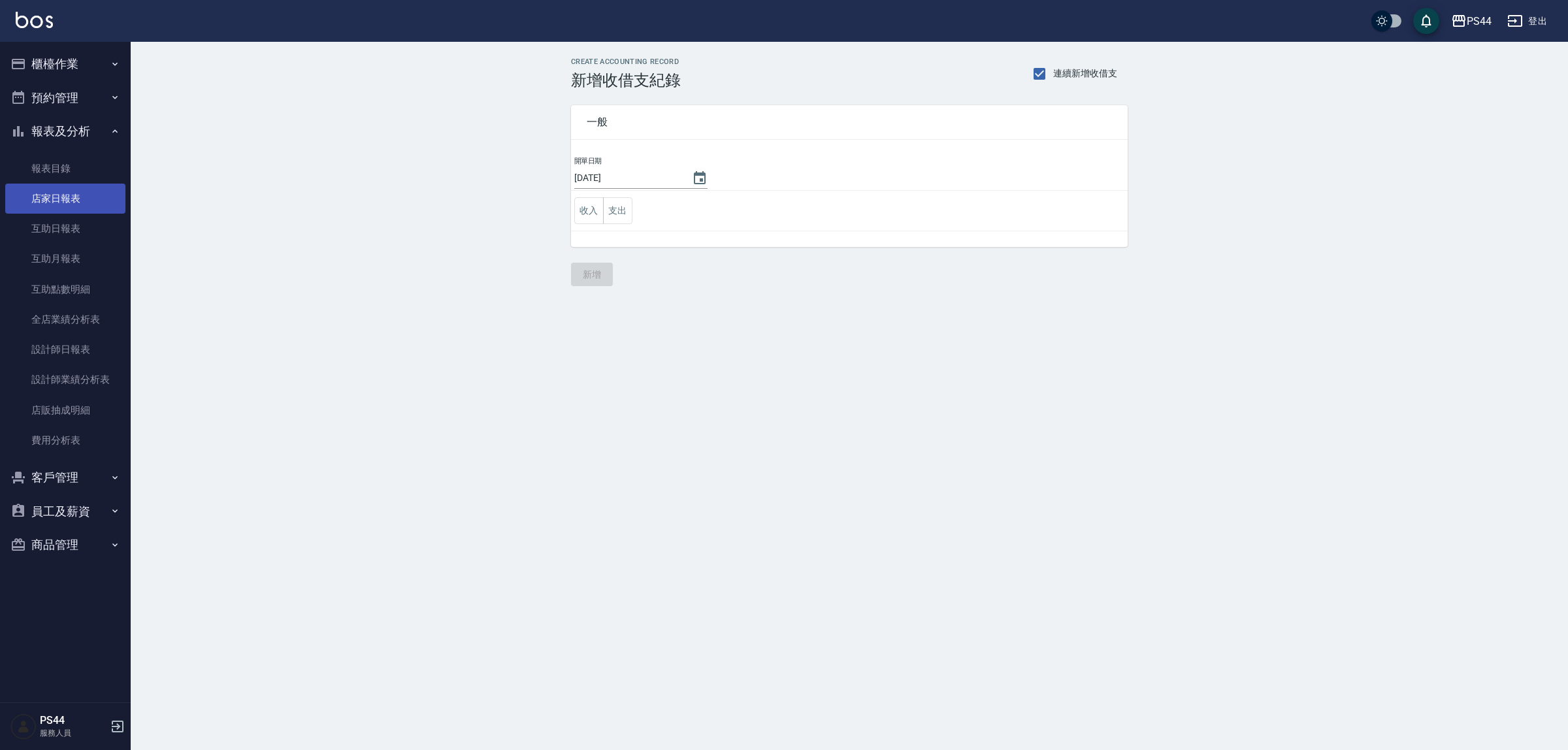
click at [70, 198] on link "店家日報表" at bounding box center [65, 198] width 120 height 30
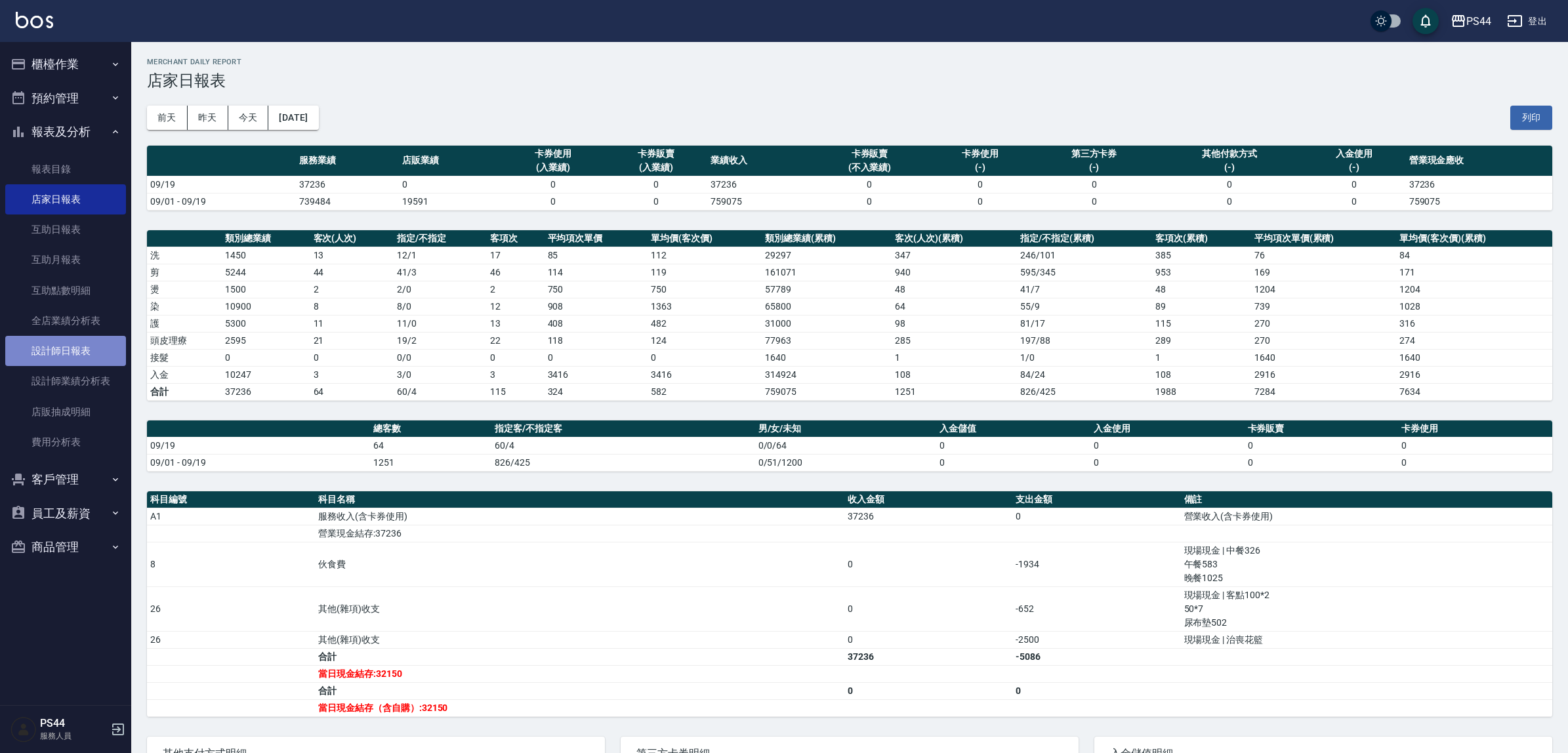
click at [51, 345] on link "設計師日報表" at bounding box center [65, 350] width 120 height 30
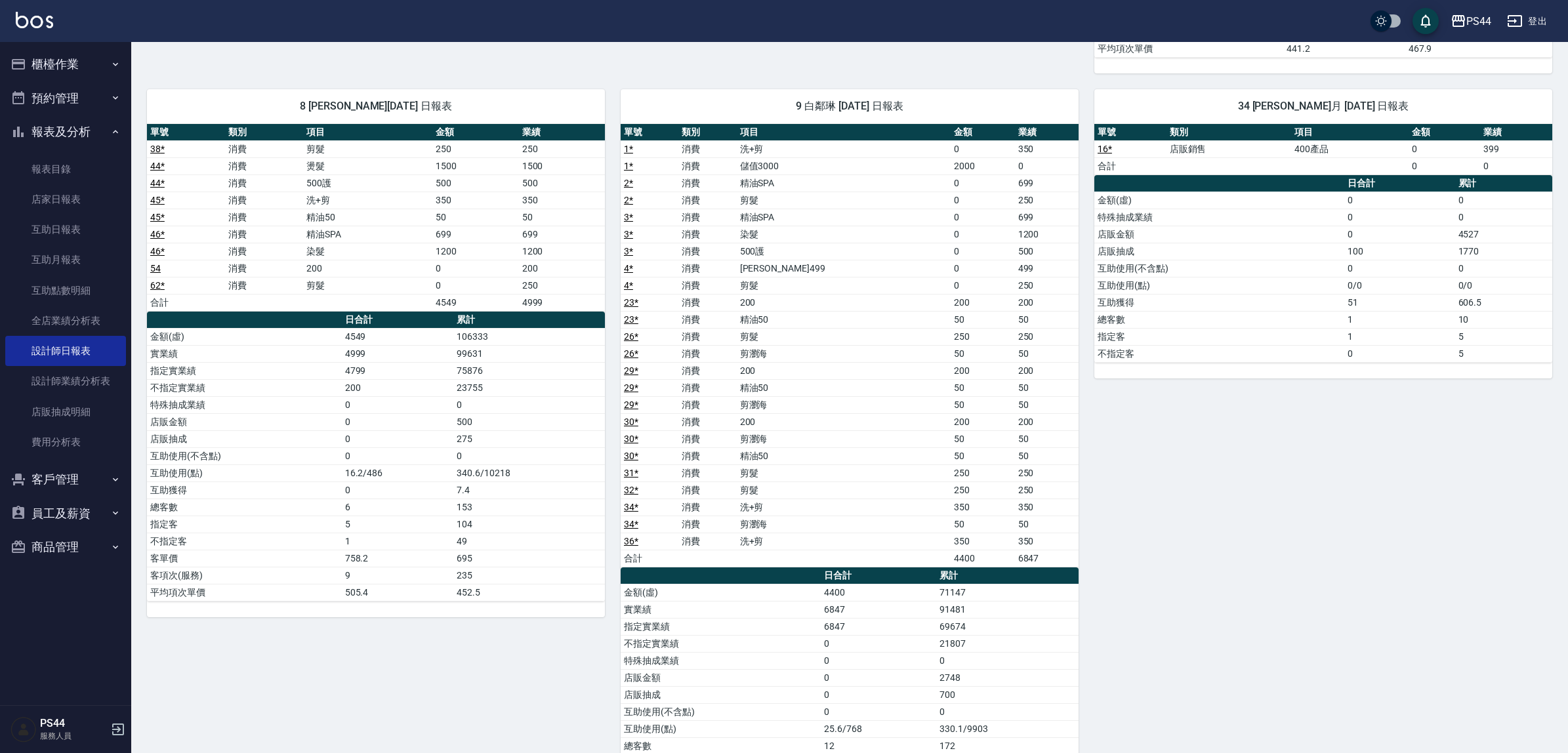
scroll to position [1559, 0]
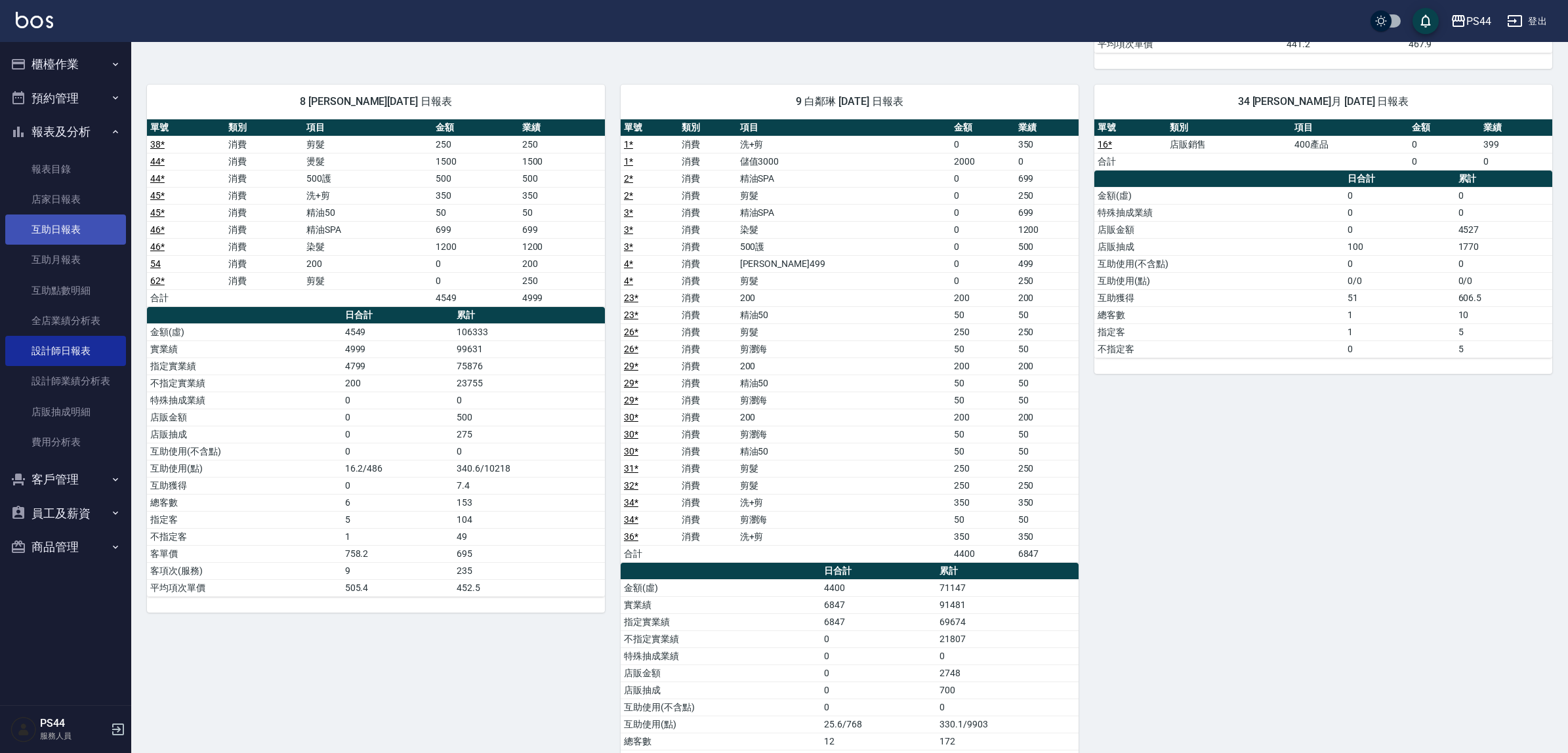
click at [56, 231] on link "互助日報表" at bounding box center [65, 229] width 120 height 30
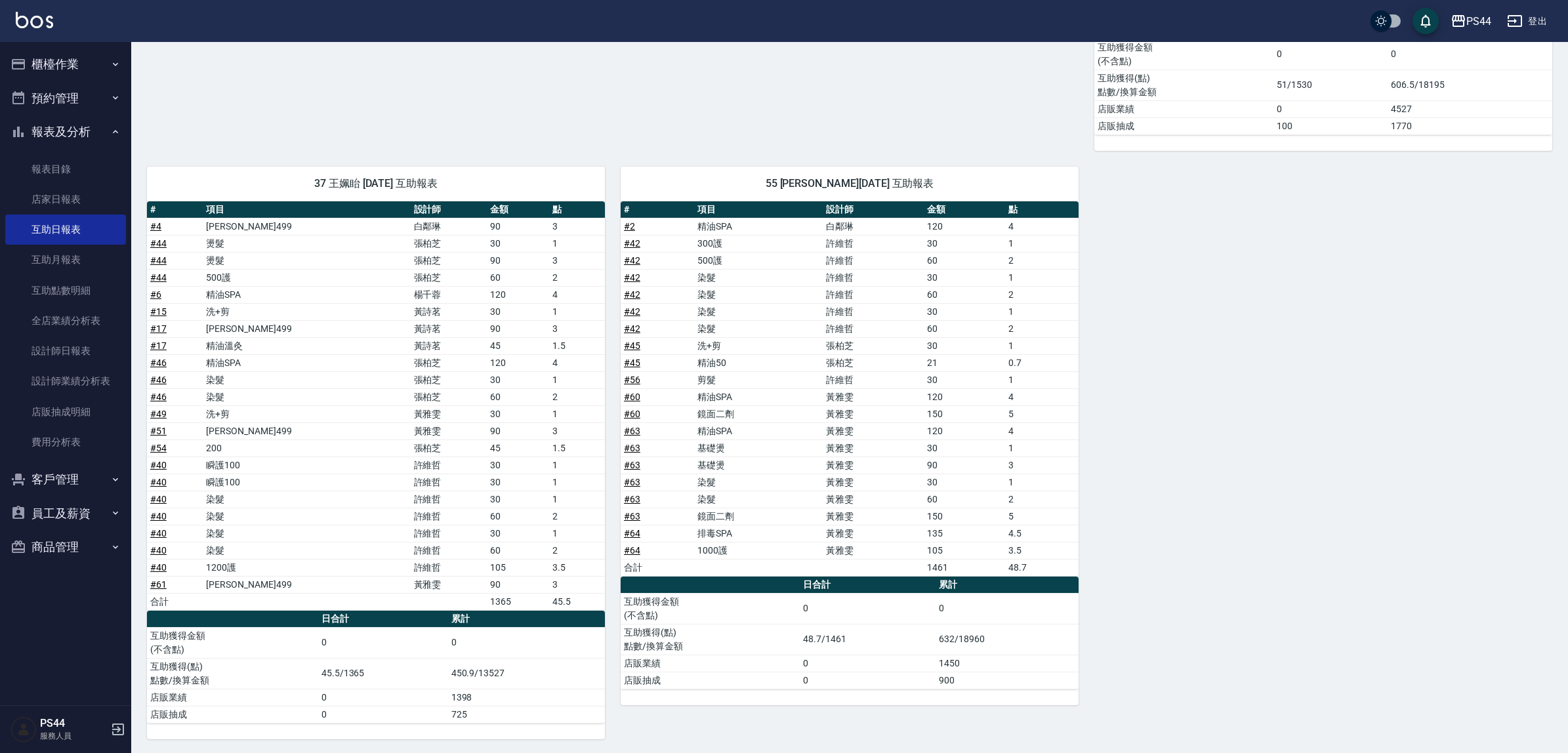
scroll to position [1133, 0]
